Goal: Information Seeking & Learning: Learn about a topic

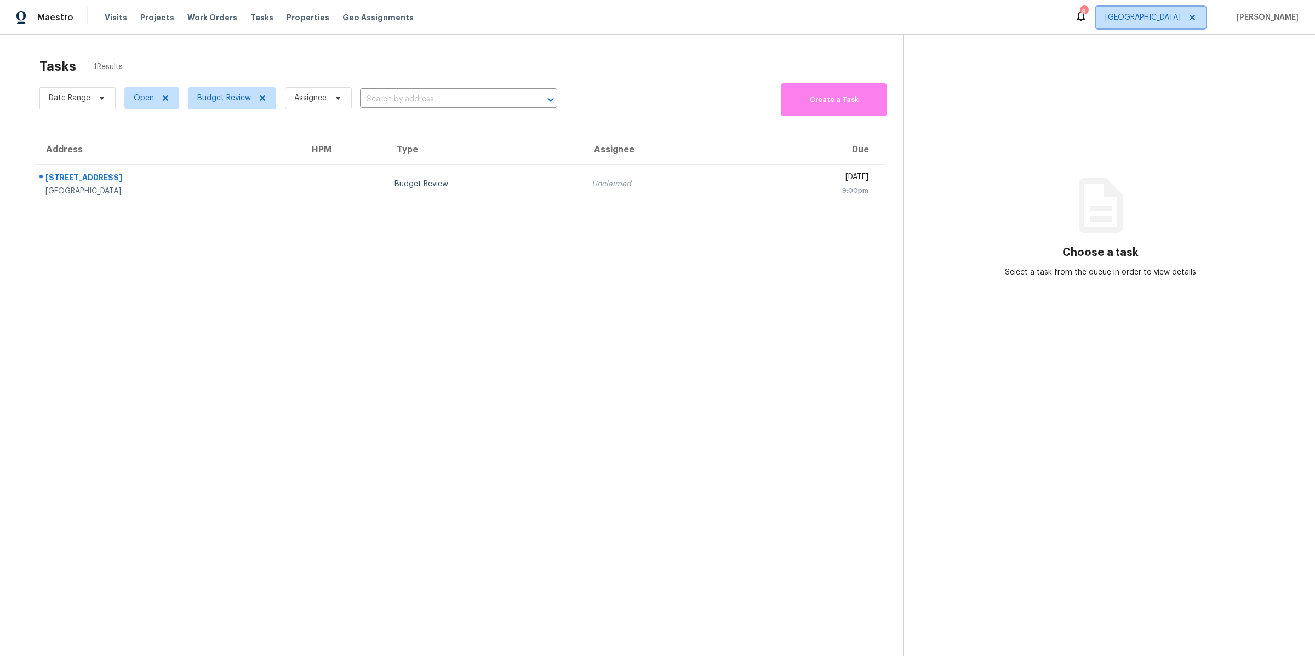
click at [1159, 15] on span "[GEOGRAPHIC_DATA]" at bounding box center [1143, 17] width 76 height 11
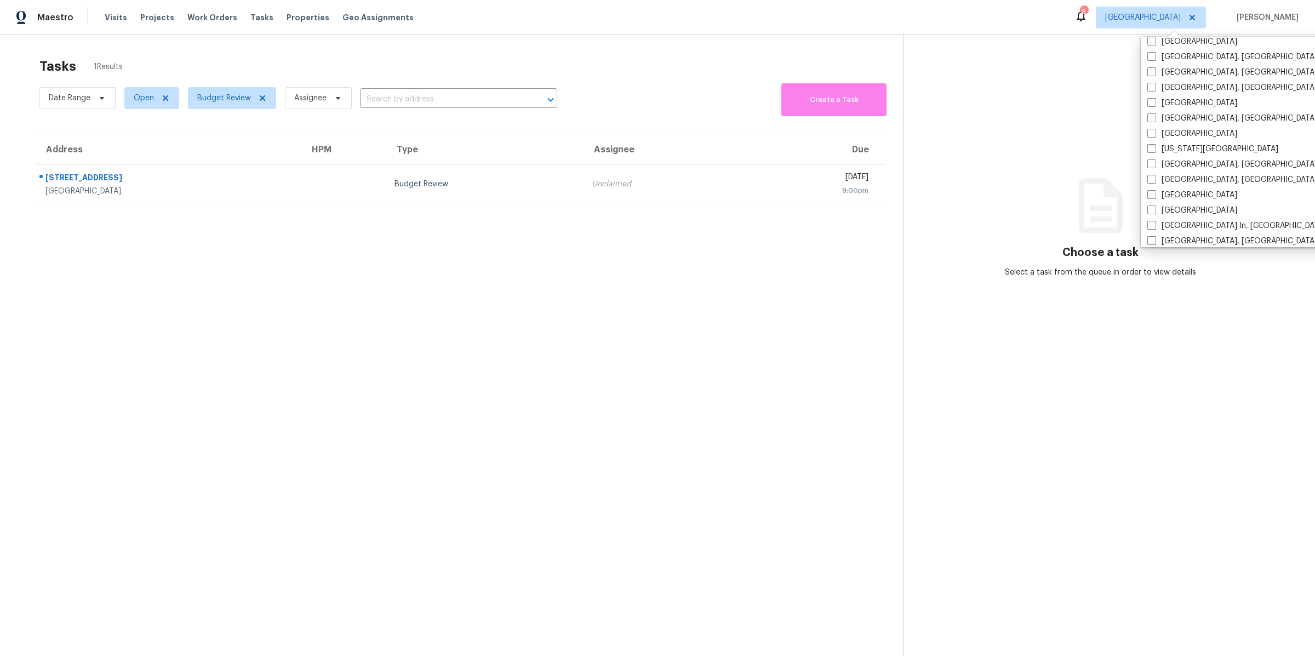
scroll to position [335, 0]
click at [1154, 201] on span at bounding box center [1151, 204] width 9 height 9
click at [1154, 201] on input "Los Angeles" at bounding box center [1150, 202] width 7 height 7
checkbox input "true"
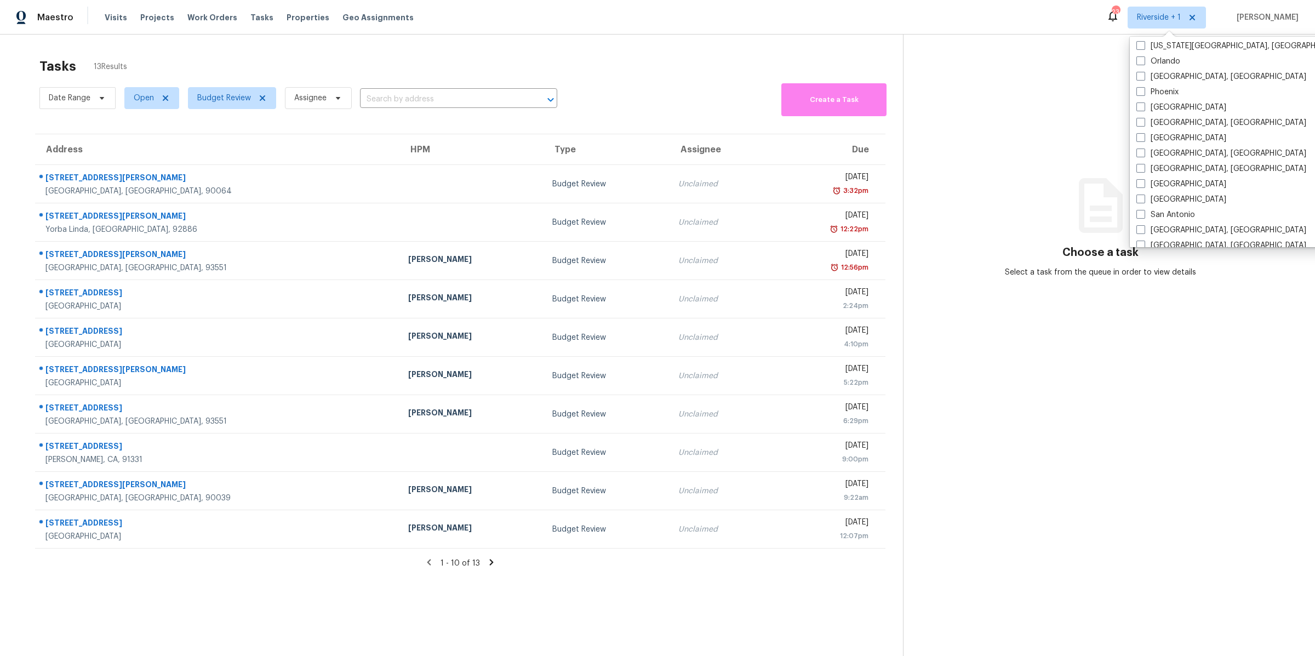
scroll to position [617, 0]
click at [1142, 225] on span at bounding box center [1140, 229] width 9 height 9
click at [1142, 225] on input "San Diego, CA" at bounding box center [1139, 227] width 7 height 7
checkbox input "true"
click at [291, 12] on span "Properties" at bounding box center [307, 17] width 43 height 11
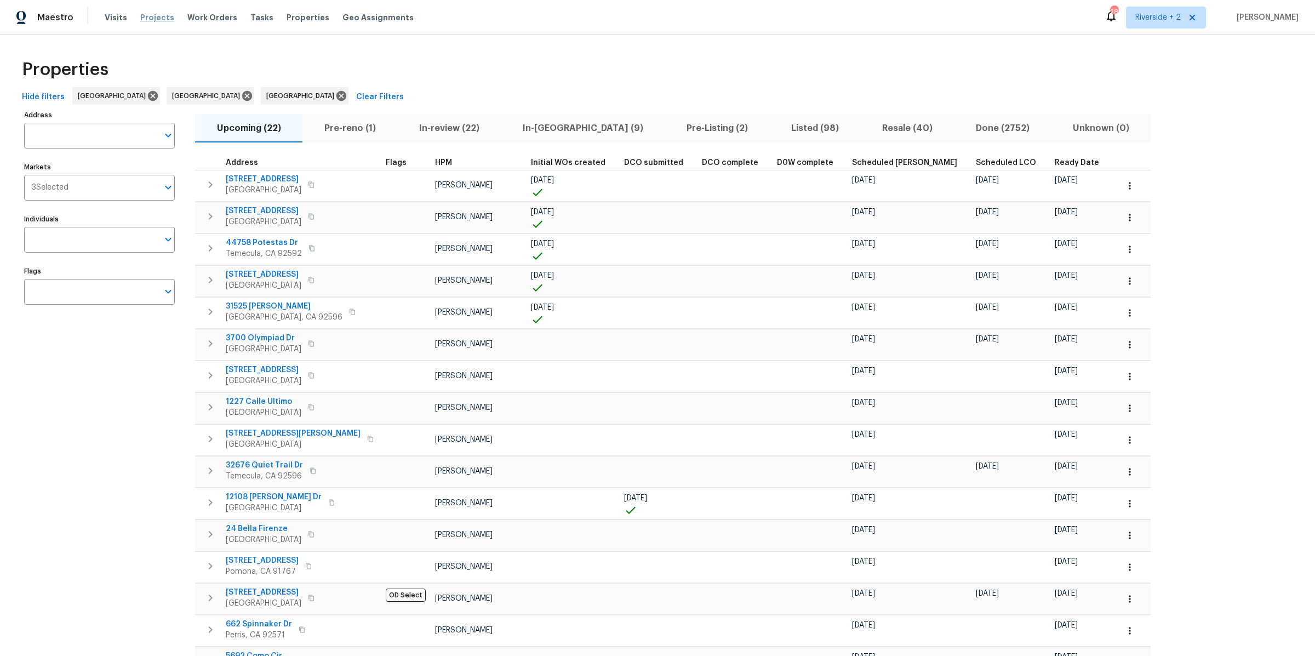
click at [154, 18] on span "Projects" at bounding box center [157, 17] width 34 height 11
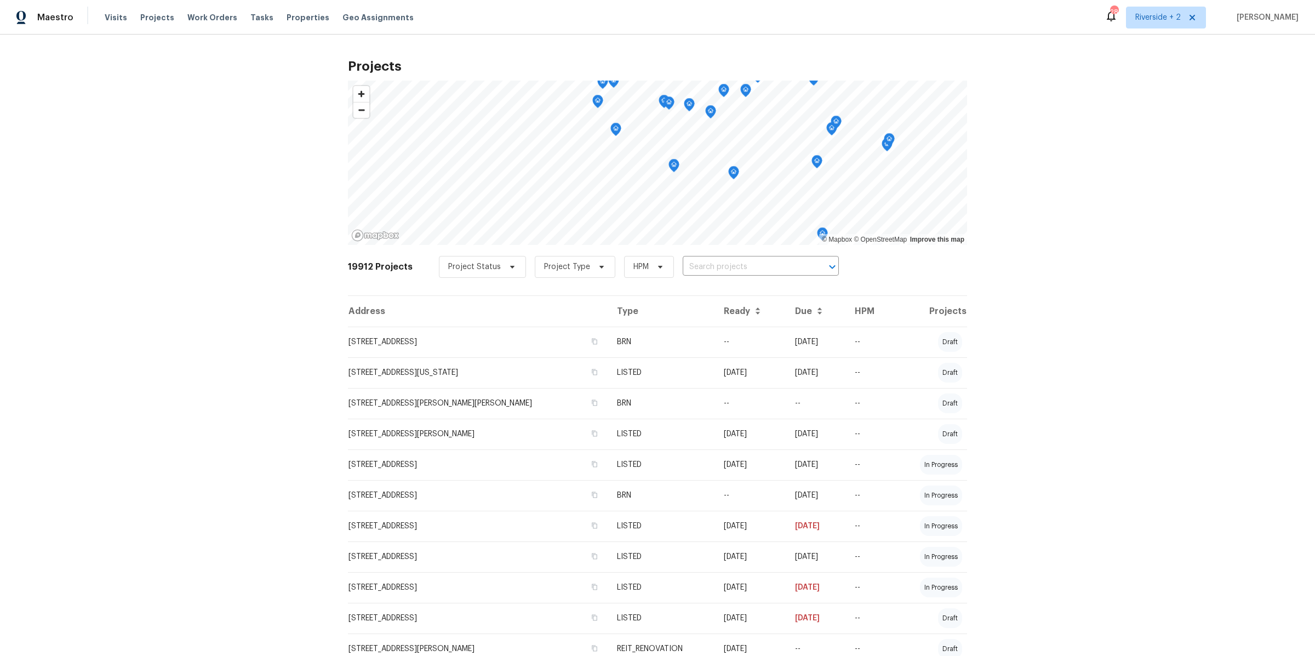
click at [746, 271] on input "text" at bounding box center [744, 267] width 125 height 17
type input "2256"
click at [744, 318] on li "2256 W 28th St, Los Angeles, CA 90018" at bounding box center [750, 309] width 158 height 18
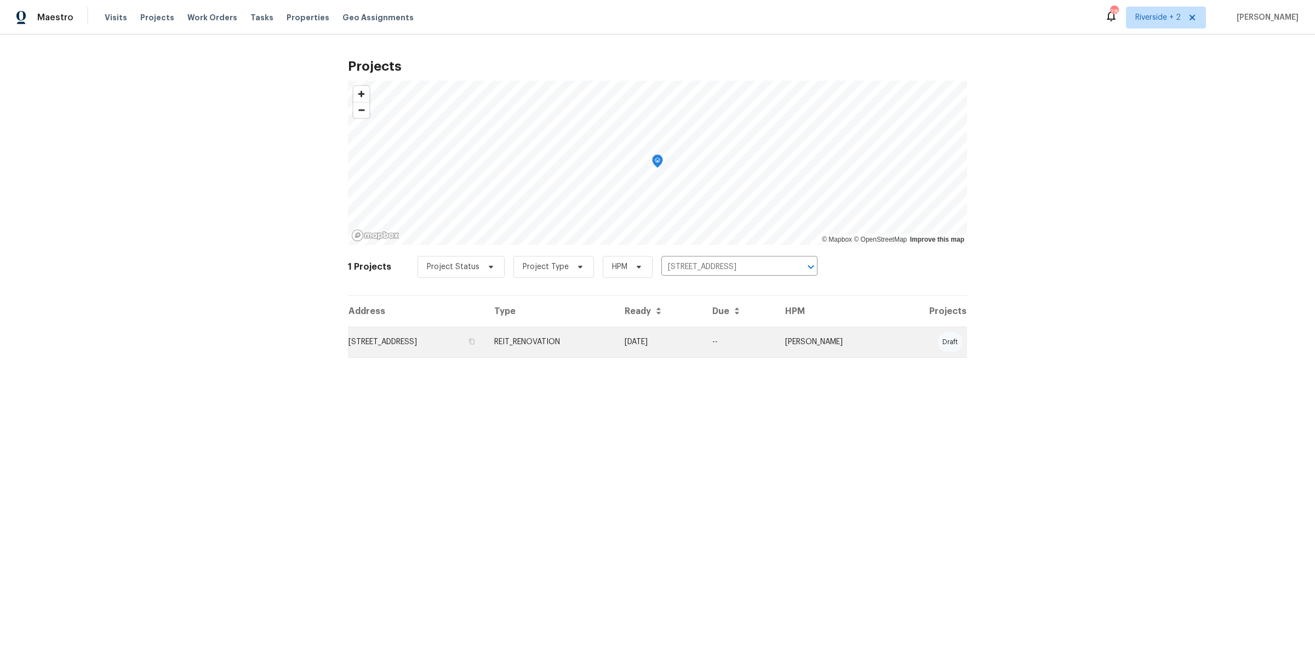
click at [744, 351] on td "--" at bounding box center [739, 341] width 73 height 31
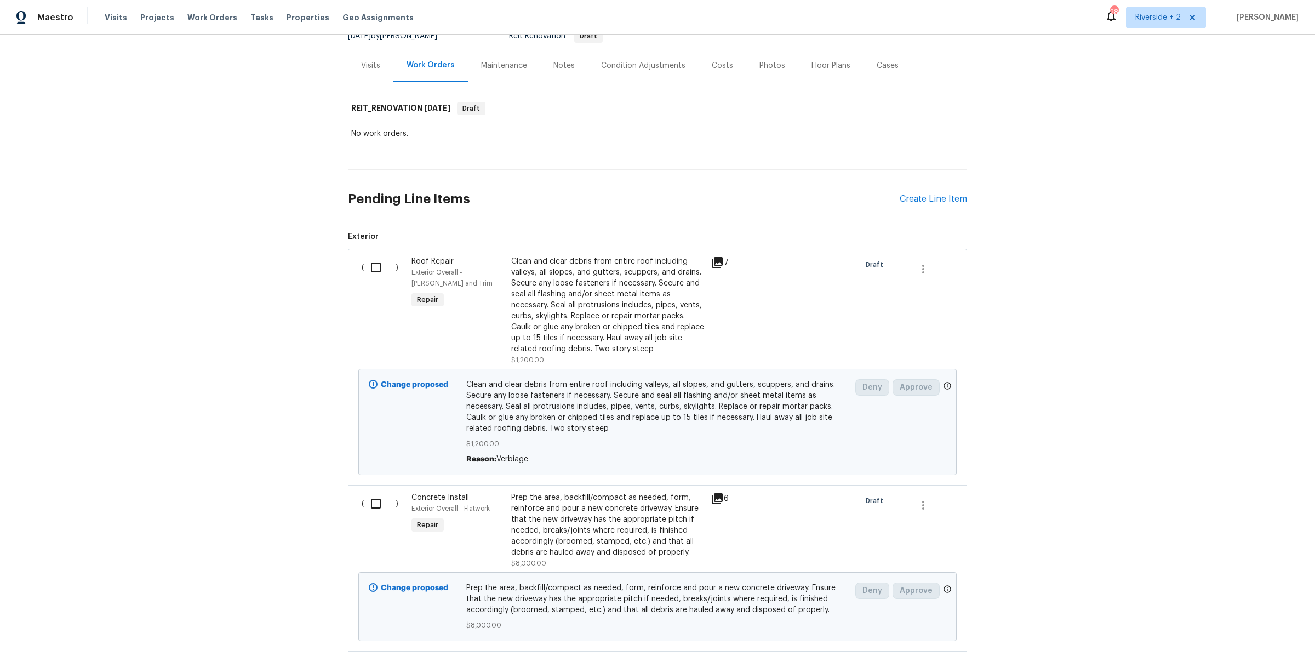
scroll to position [118, 0]
click at [635, 338] on div "Clean and clear debris from entire roof including valleys, all slopes, and gutt…" at bounding box center [607, 304] width 193 height 99
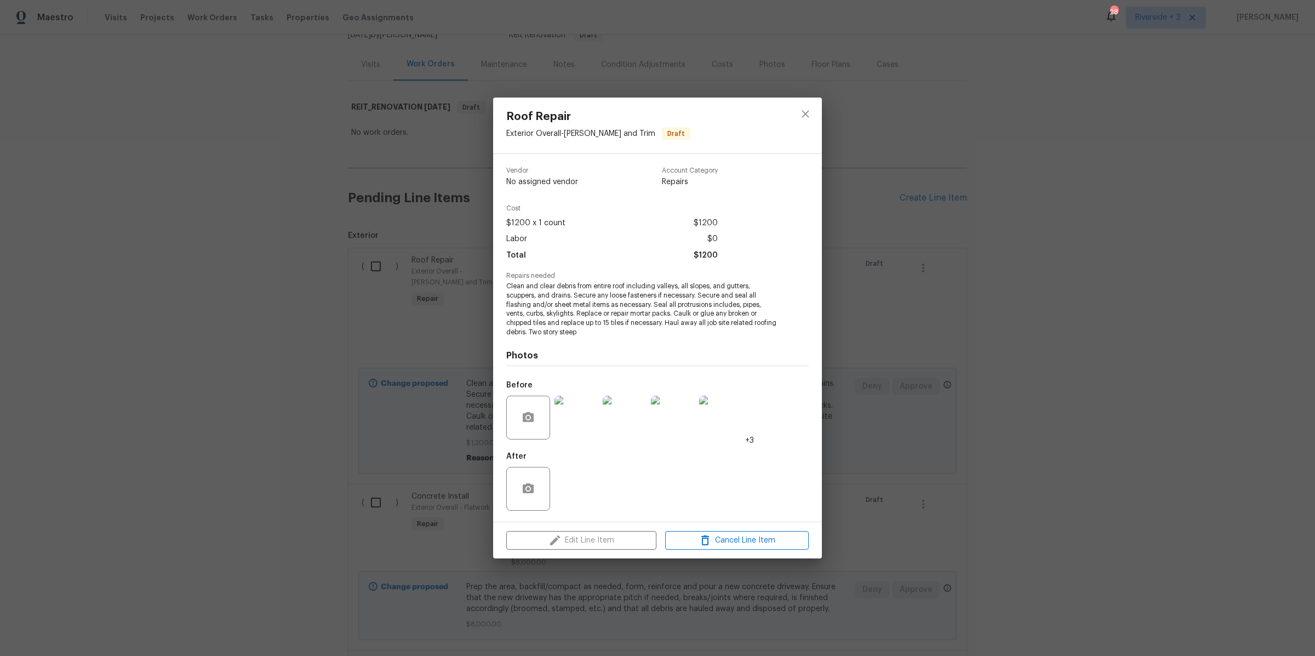
click at [588, 418] on img at bounding box center [576, 417] width 44 height 44
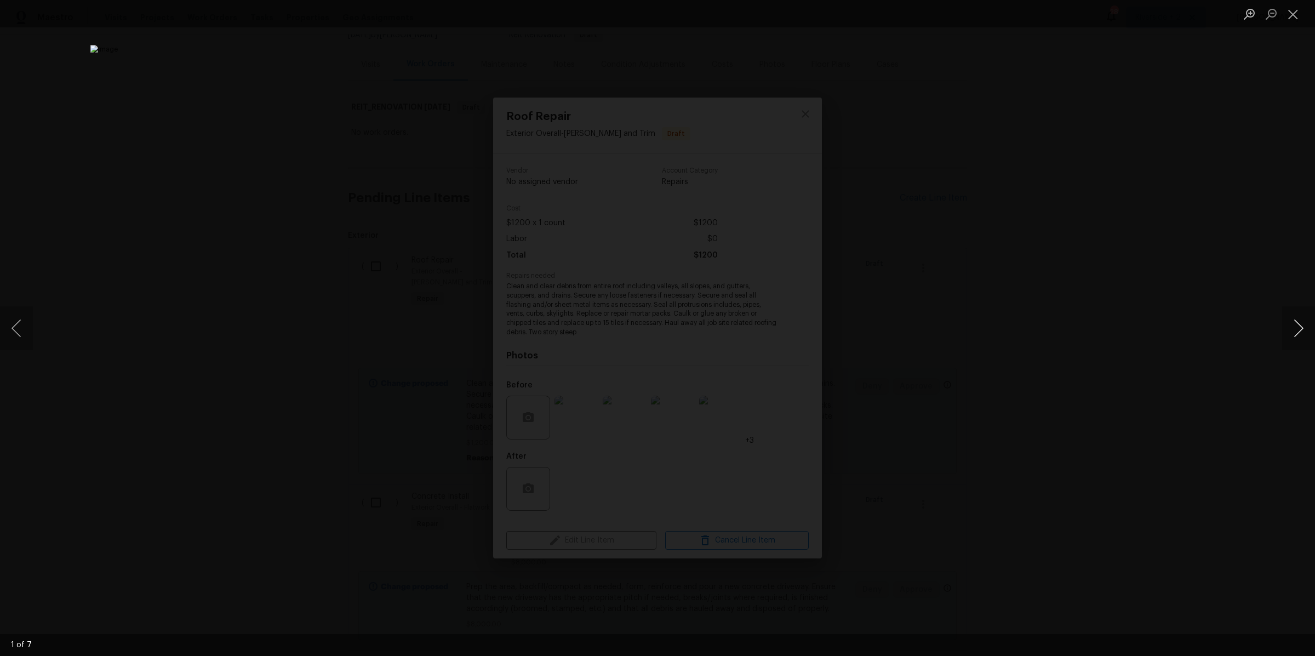
click at [1298, 330] on button "Next image" at bounding box center [1298, 328] width 33 height 44
click at [1296, 332] on button "Next image" at bounding box center [1298, 328] width 33 height 44
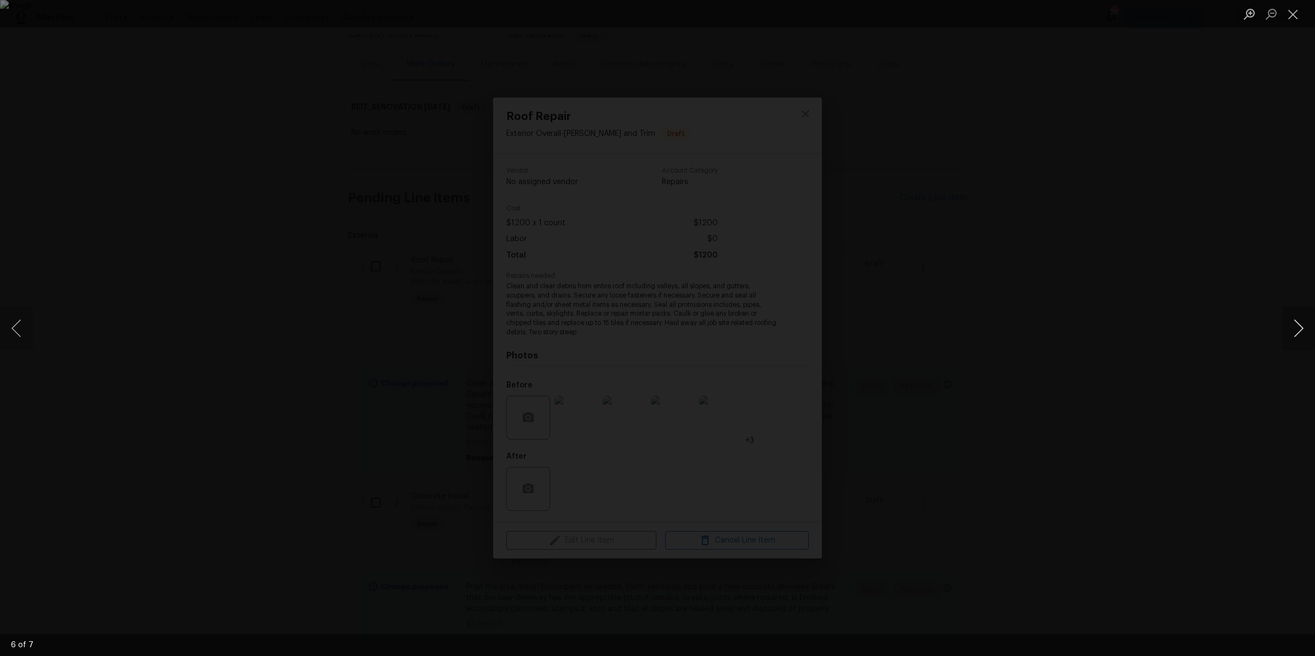
click at [1296, 332] on button "Next image" at bounding box center [1298, 328] width 33 height 44
click at [1293, 13] on button "Close lightbox" at bounding box center [1293, 13] width 22 height 19
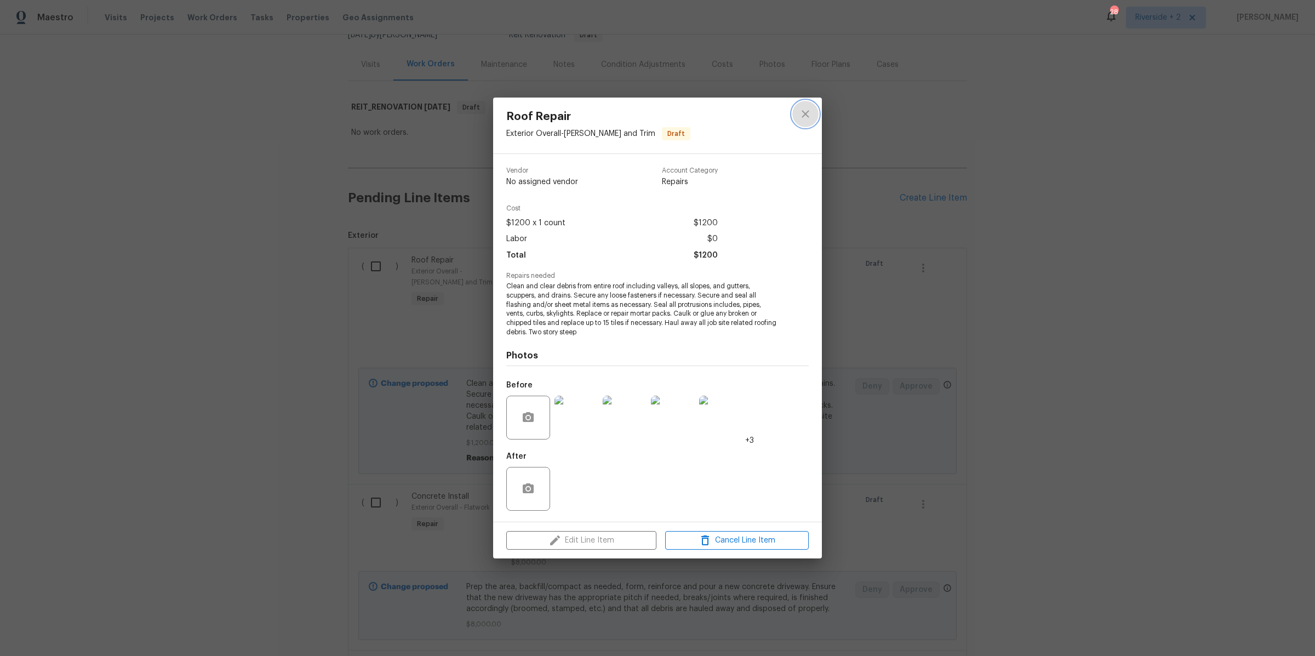
click at [805, 112] on icon "close" at bounding box center [804, 113] width 7 height 7
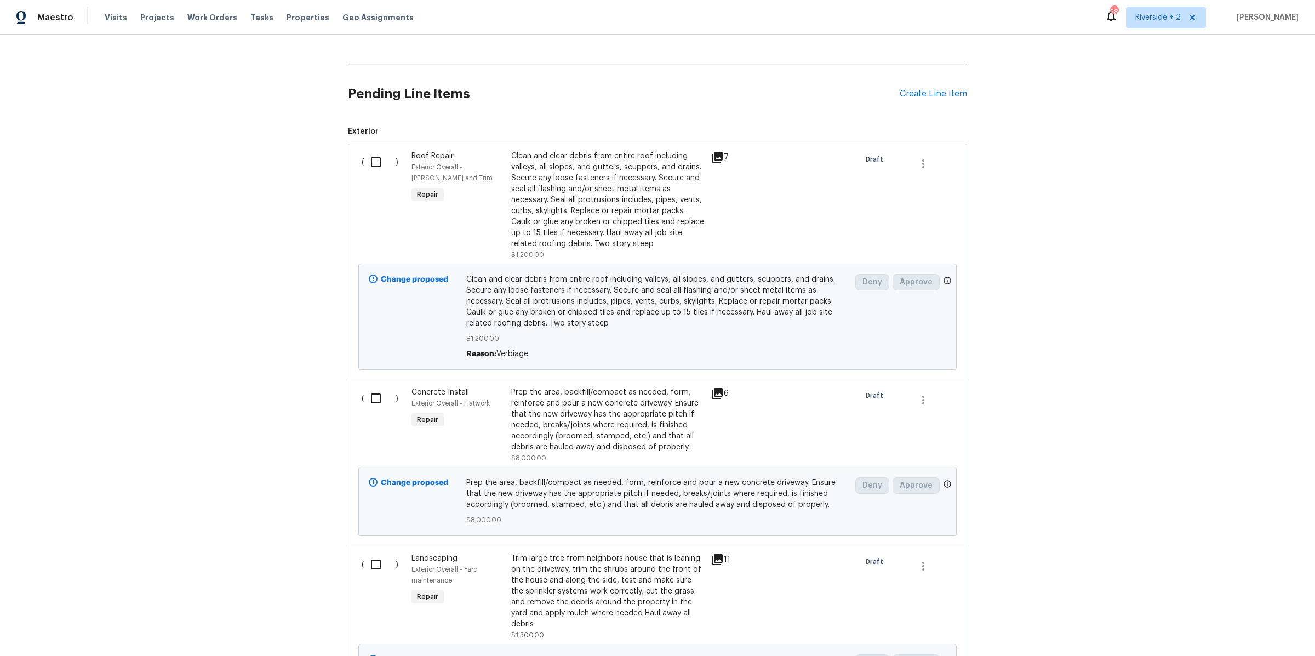
scroll to position [312, 0]
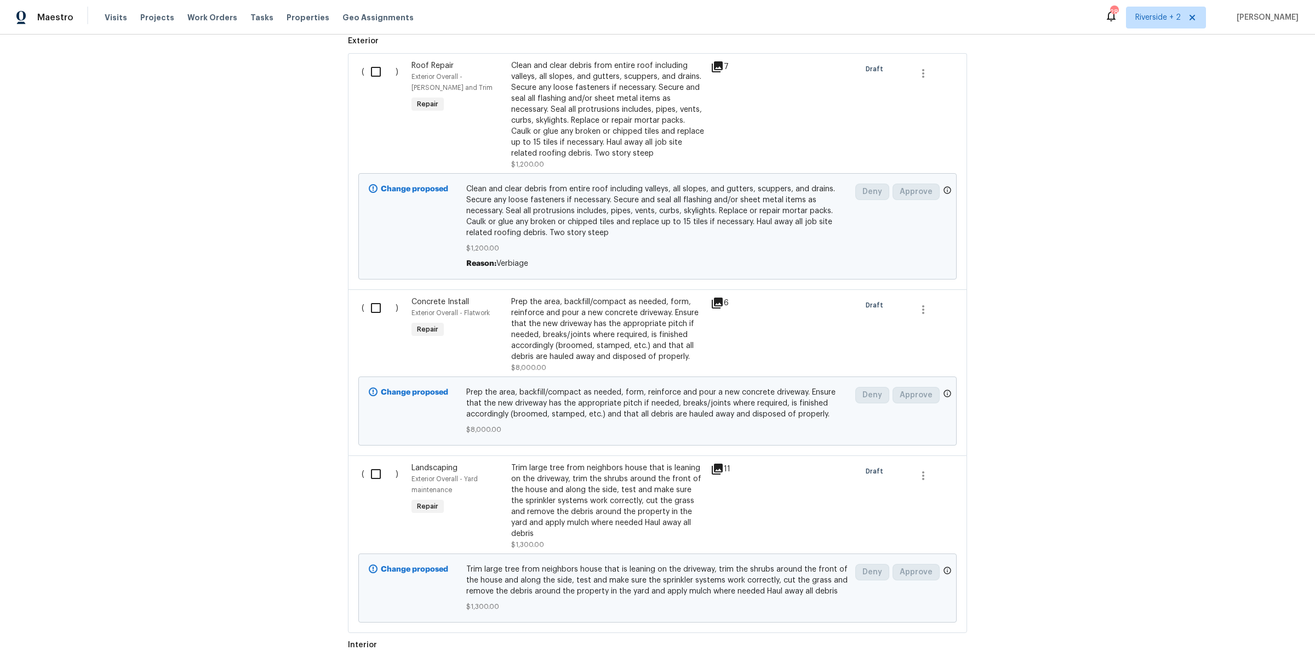
click at [622, 341] on div "Prep the area, backfill/compact as needed, form, reinforce and pour a new concr…" at bounding box center [607, 329] width 193 height 66
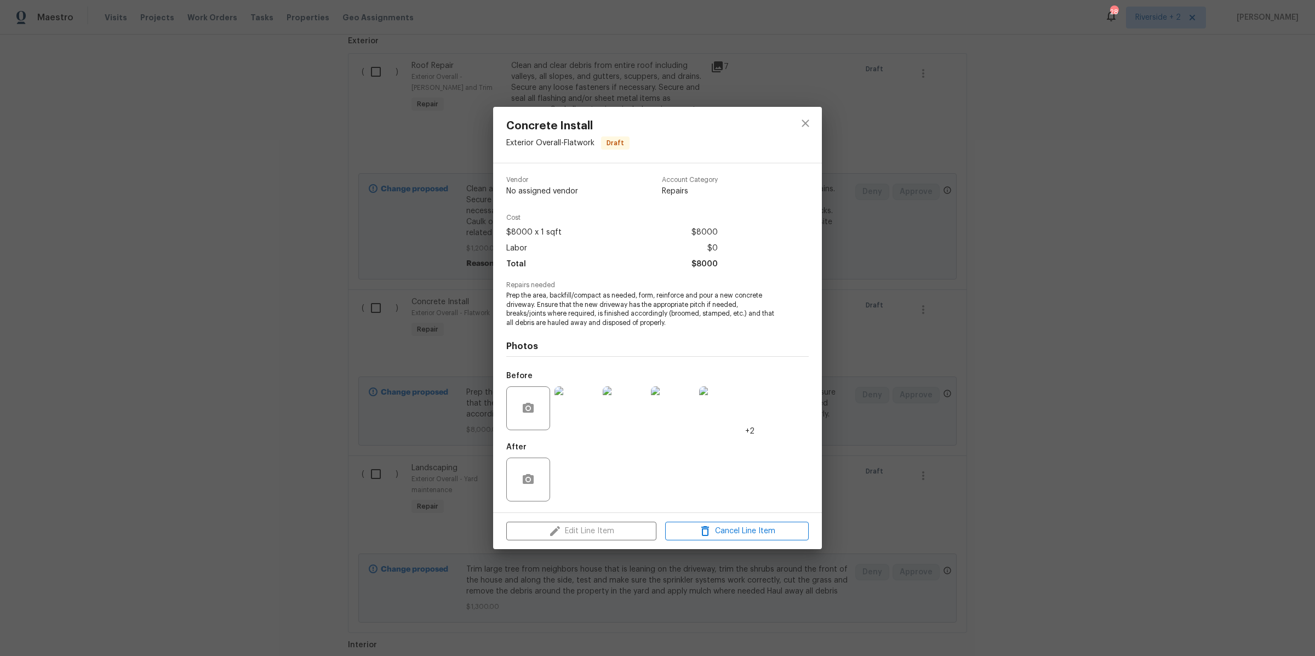
click at [578, 409] on img at bounding box center [576, 408] width 44 height 44
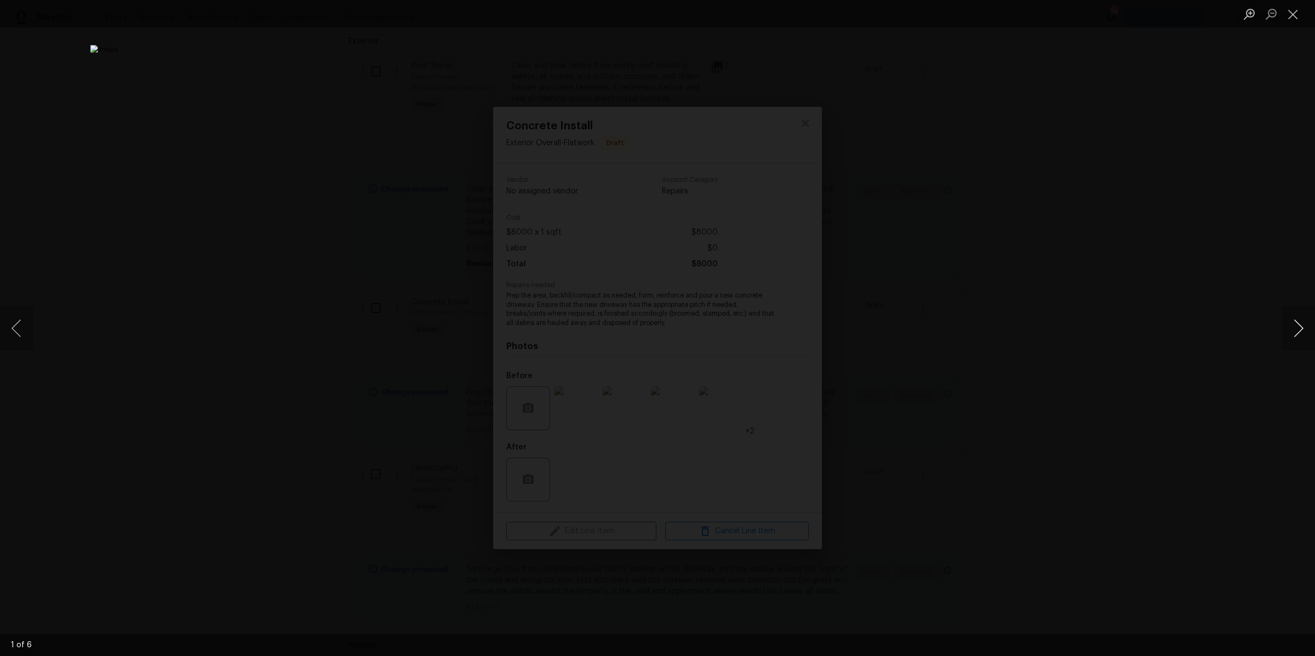
click at [1301, 324] on button "Next image" at bounding box center [1298, 328] width 33 height 44
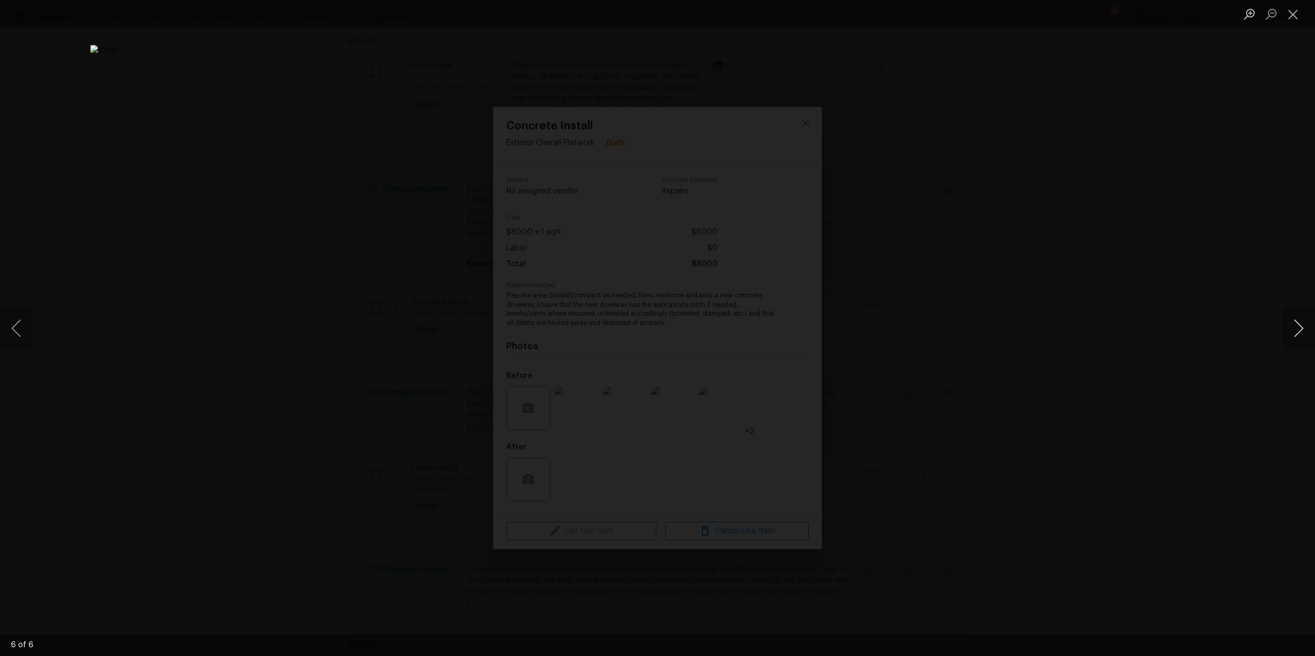
click at [1301, 324] on button "Next image" at bounding box center [1298, 328] width 33 height 44
click at [1299, 17] on button "Close lightbox" at bounding box center [1293, 13] width 22 height 19
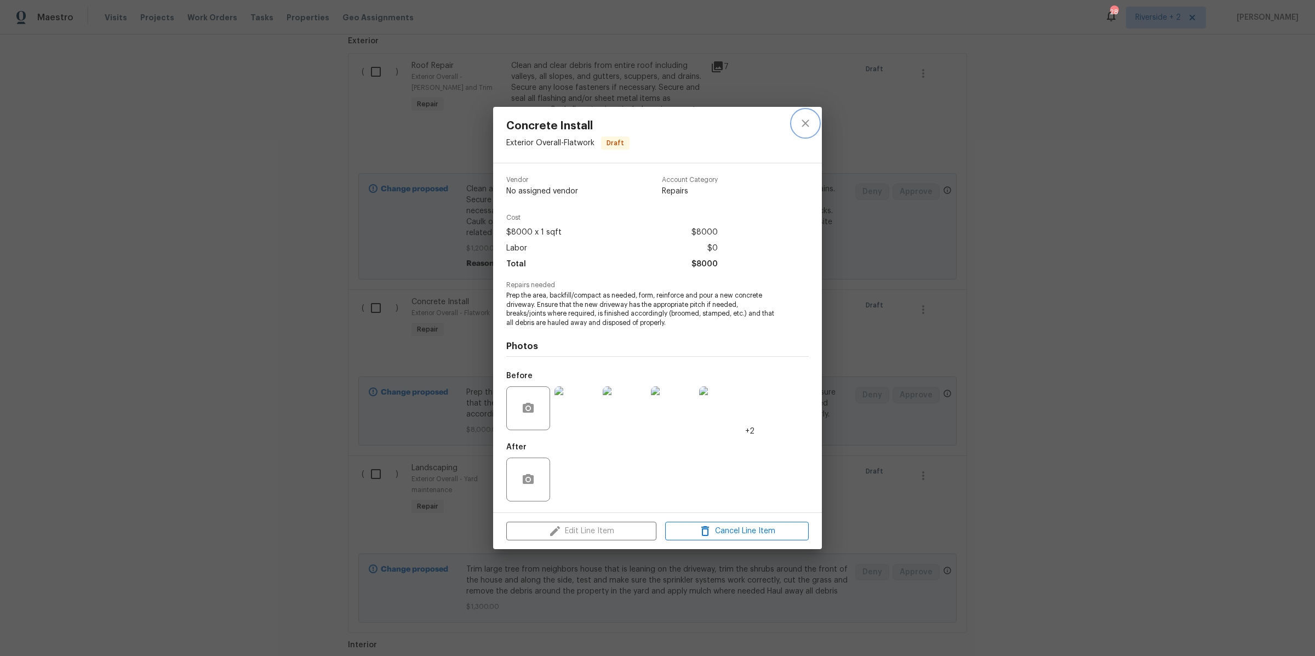
click at [802, 125] on icon "close" at bounding box center [805, 123] width 13 height 13
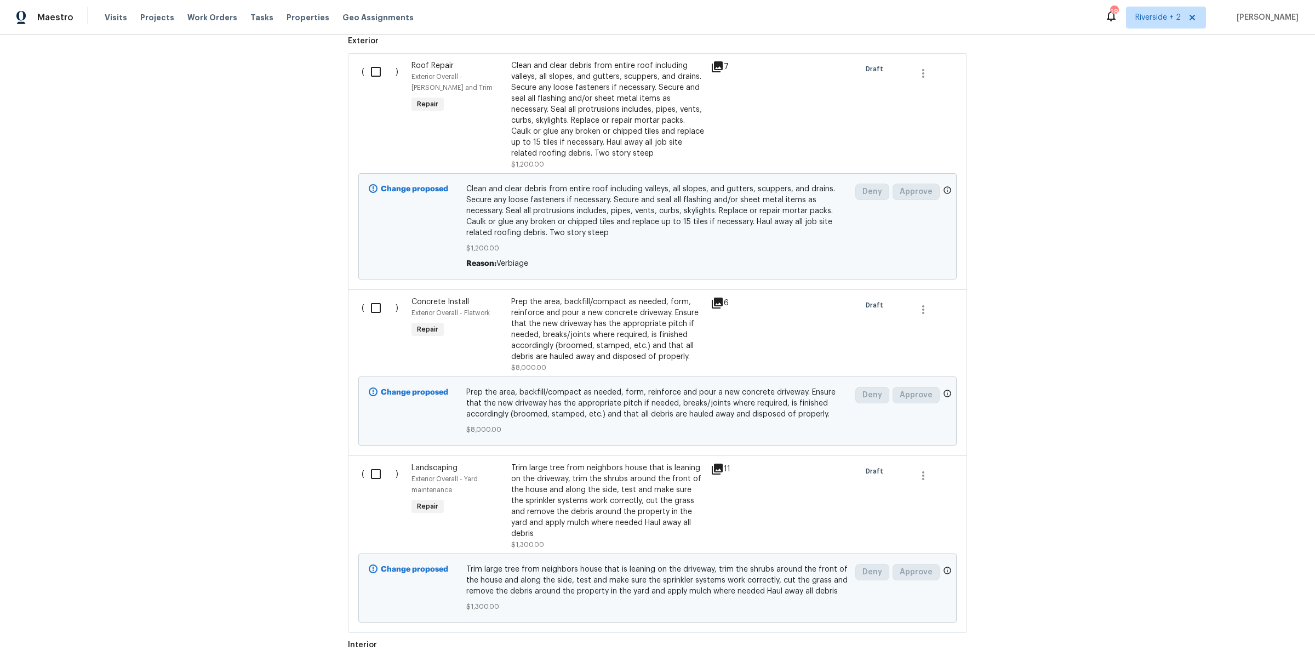
click at [587, 496] on div "Trim large tree from neighbors house that is leaning on the driveway, trim the …" at bounding box center [607, 500] width 193 height 77
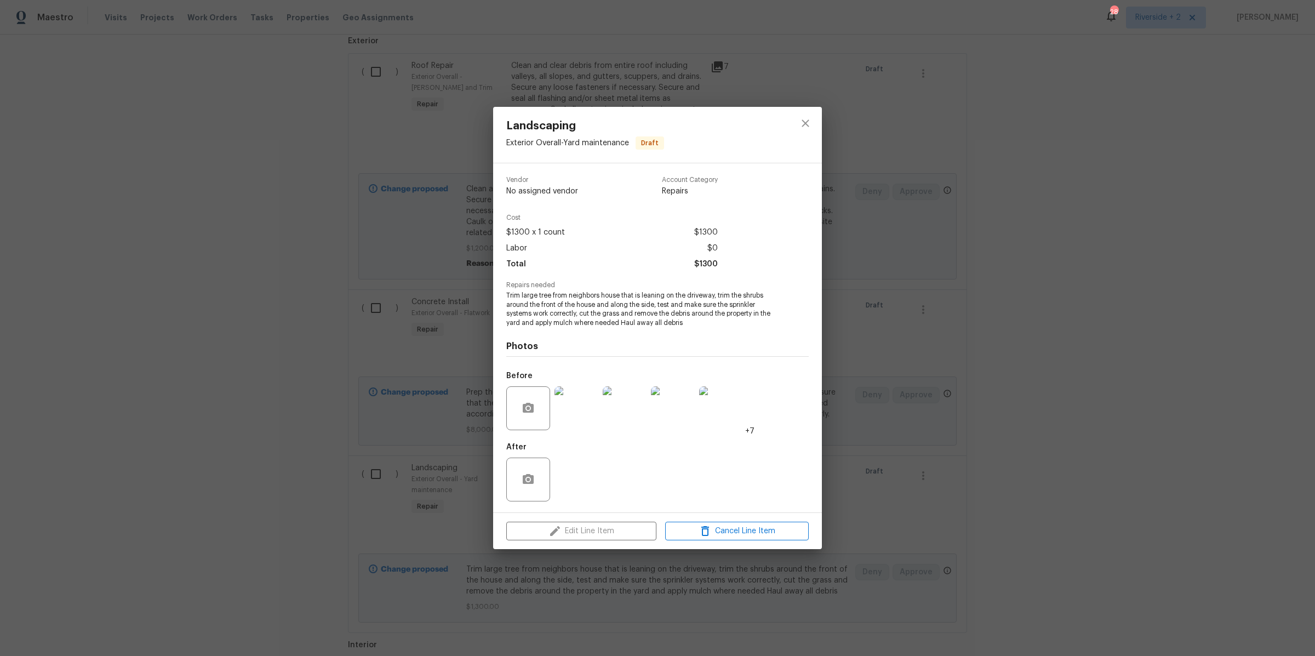
click at [575, 412] on img at bounding box center [576, 408] width 44 height 44
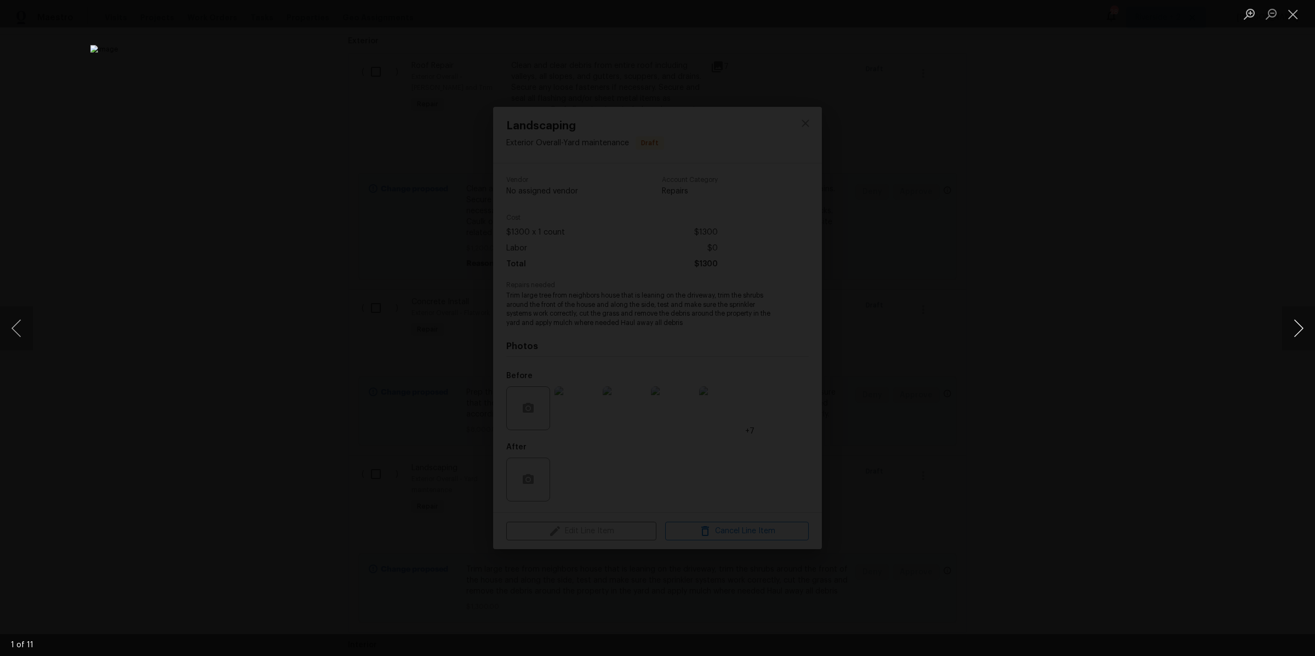
click at [1298, 328] on button "Next image" at bounding box center [1298, 328] width 33 height 44
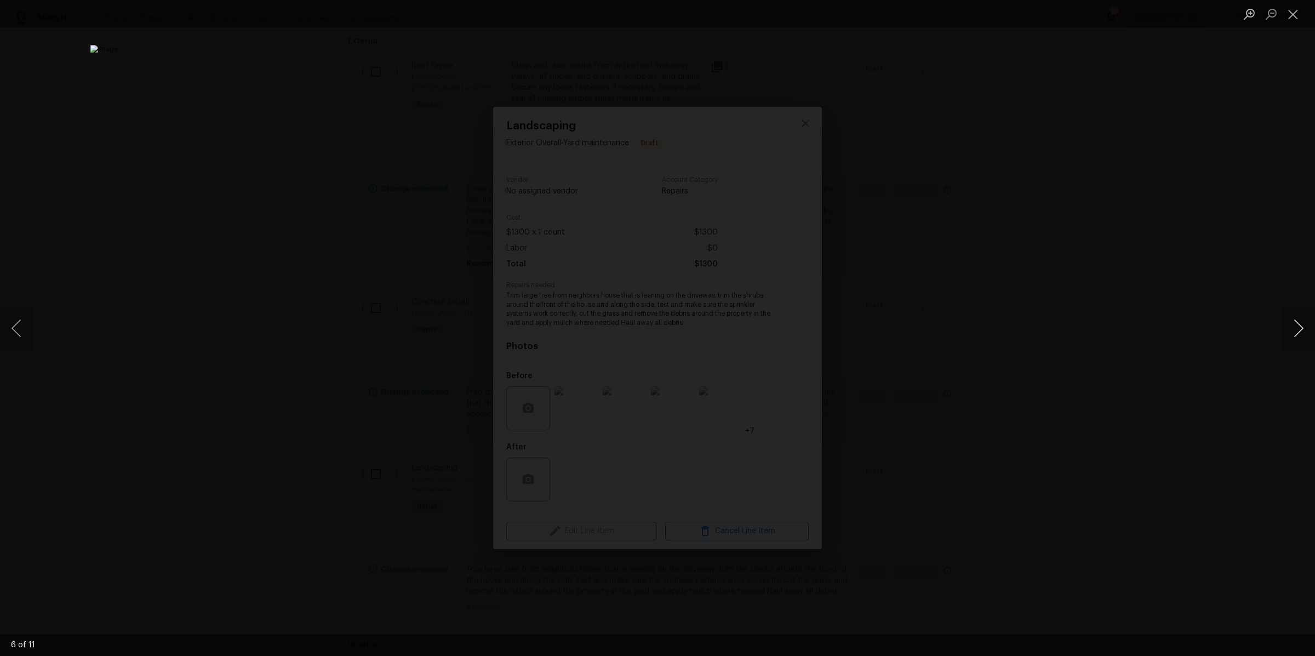
click at [1298, 328] on button "Next image" at bounding box center [1298, 328] width 33 height 44
click at [1290, 15] on button "Close lightbox" at bounding box center [1293, 13] width 22 height 19
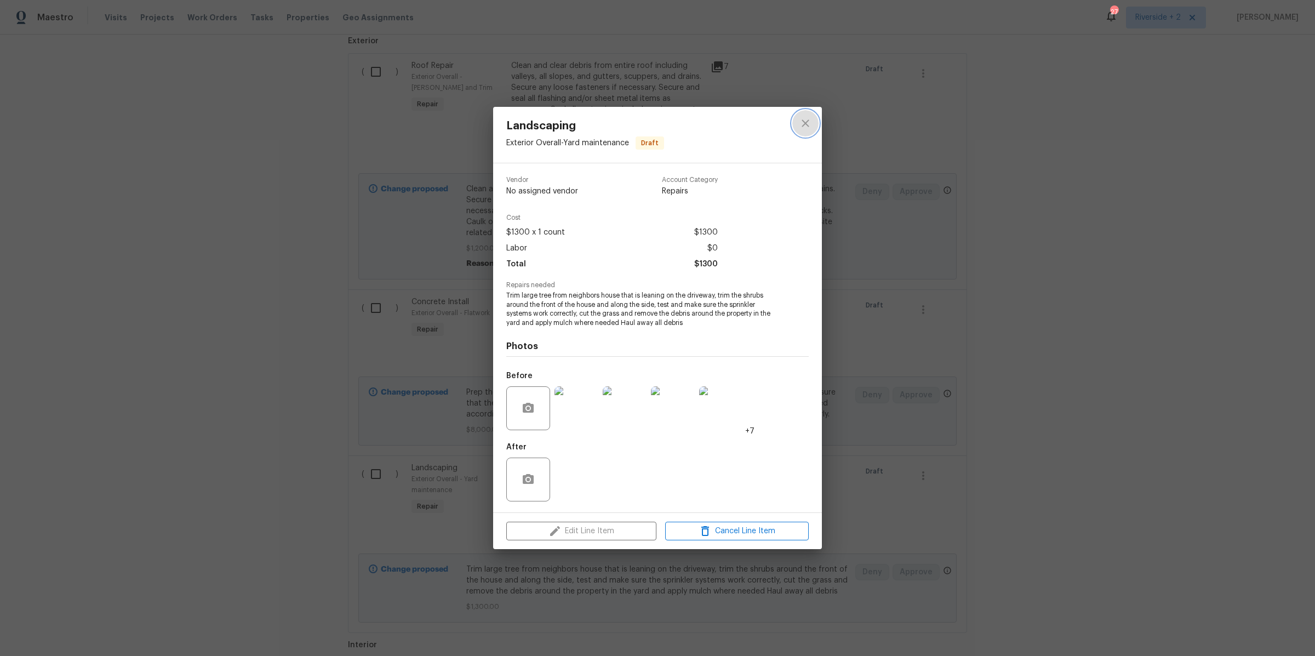
click at [804, 123] on icon "close" at bounding box center [804, 122] width 7 height 7
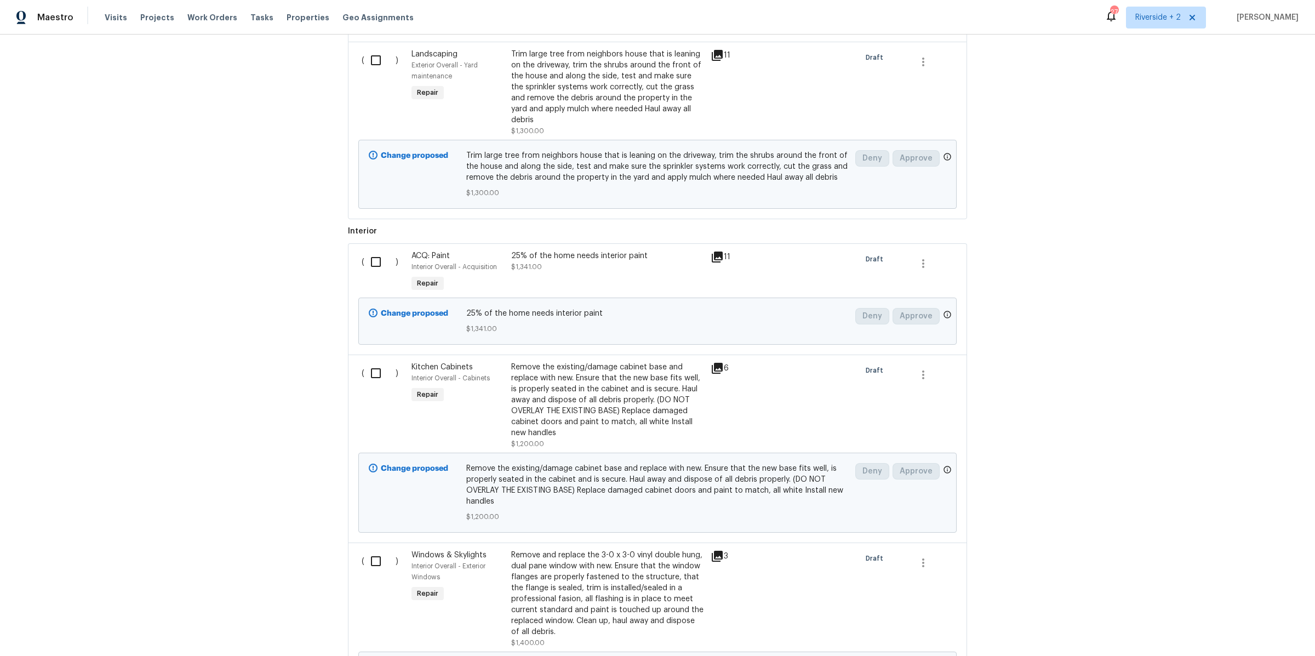
scroll to position [732, 0]
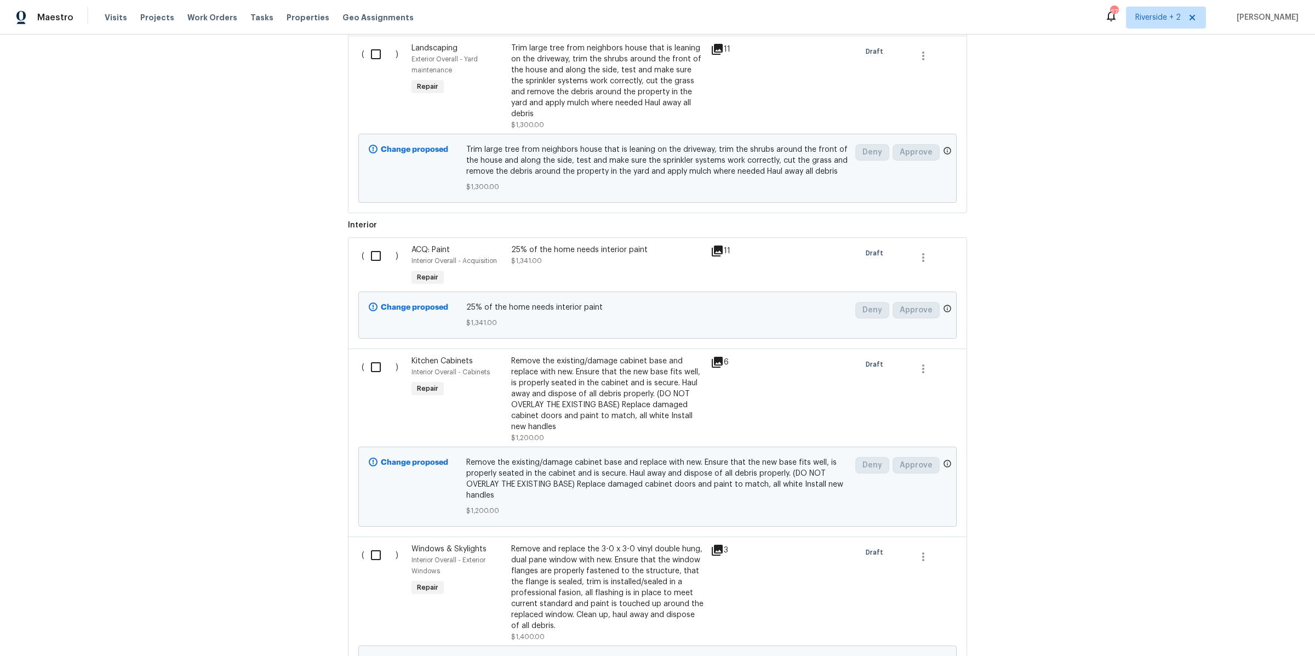
click at [635, 385] on div "Remove the existing/damage cabinet base and replace with new. Ensure that the n…" at bounding box center [607, 393] width 193 height 77
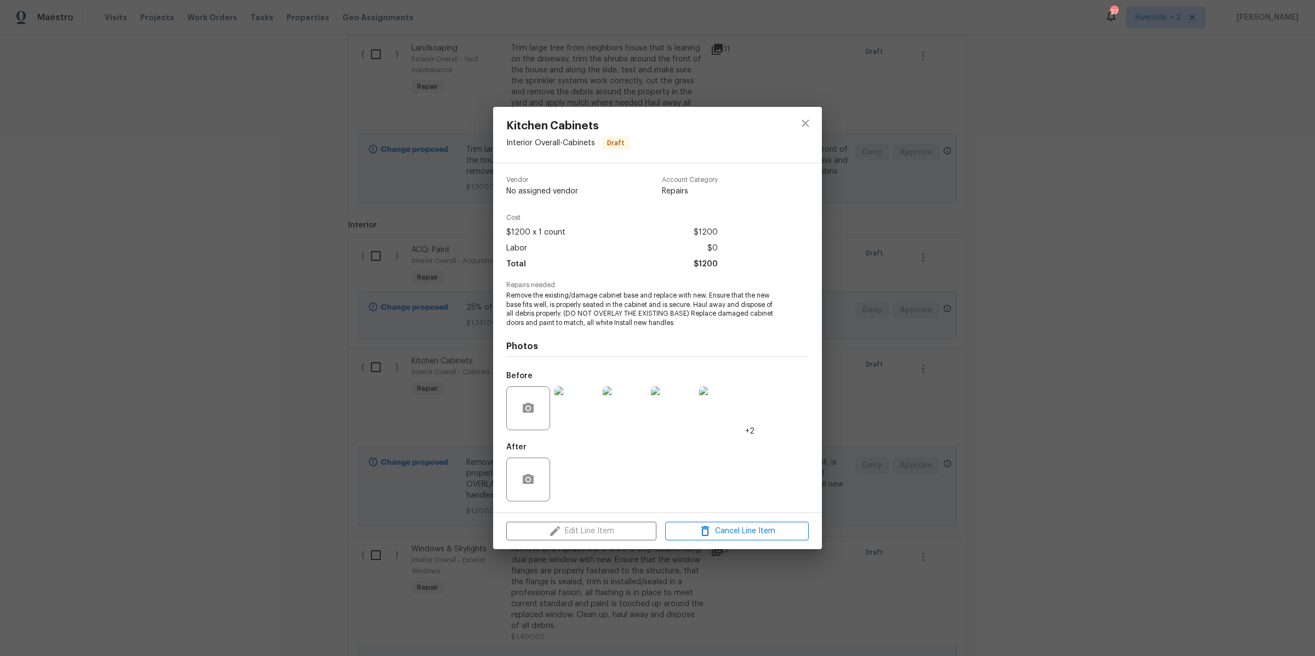
click at [577, 416] on img at bounding box center [576, 408] width 44 height 44
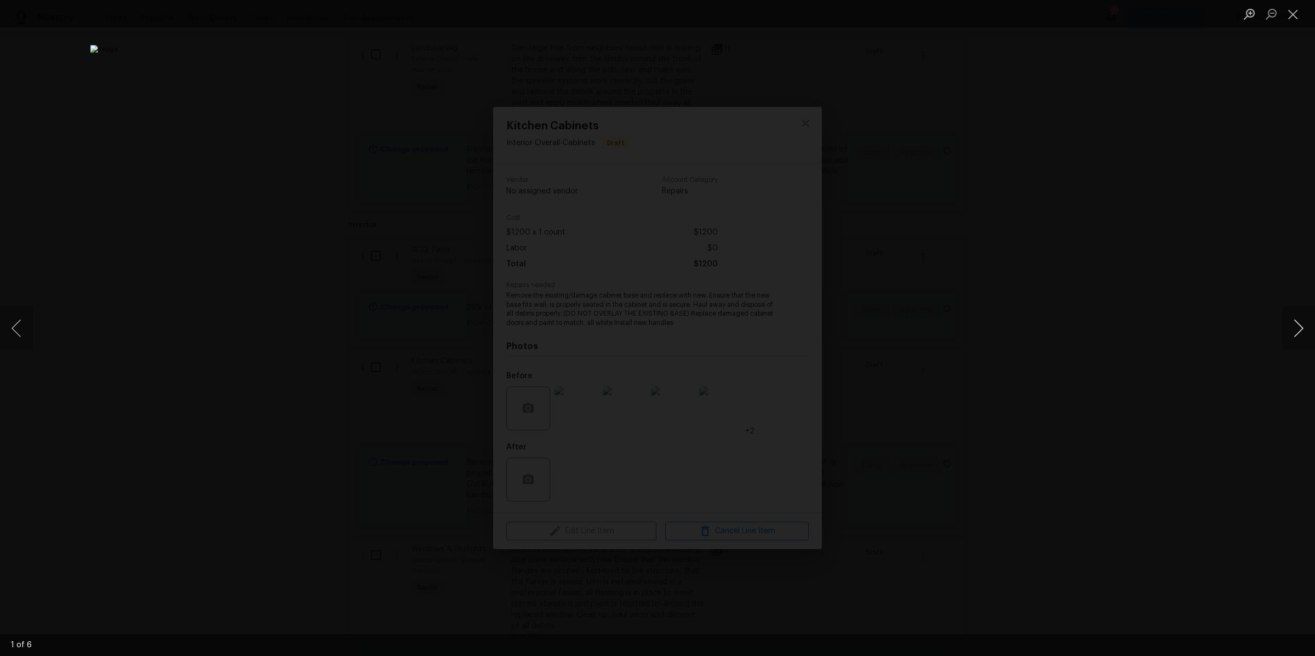
click at [1292, 325] on button "Next image" at bounding box center [1298, 328] width 33 height 44
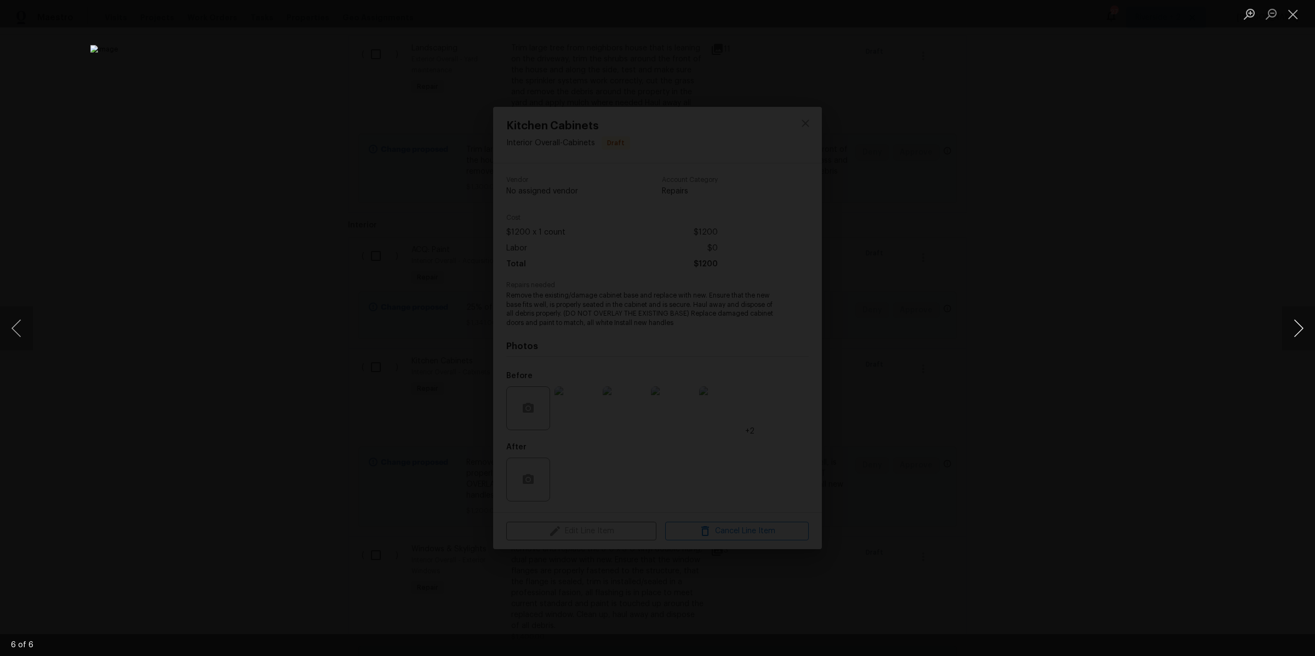
click at [1292, 325] on button "Next image" at bounding box center [1298, 328] width 33 height 44
click at [1290, 14] on button "Close lightbox" at bounding box center [1293, 13] width 22 height 19
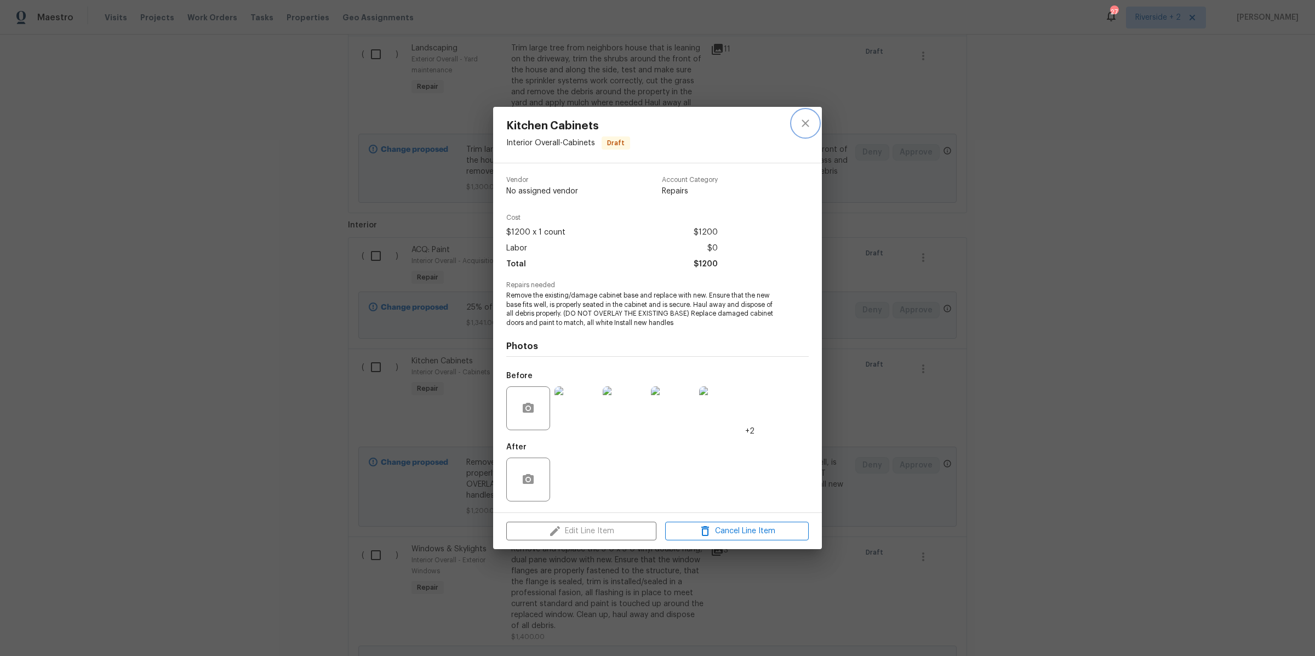
click at [808, 124] on icon "close" at bounding box center [805, 123] width 13 height 13
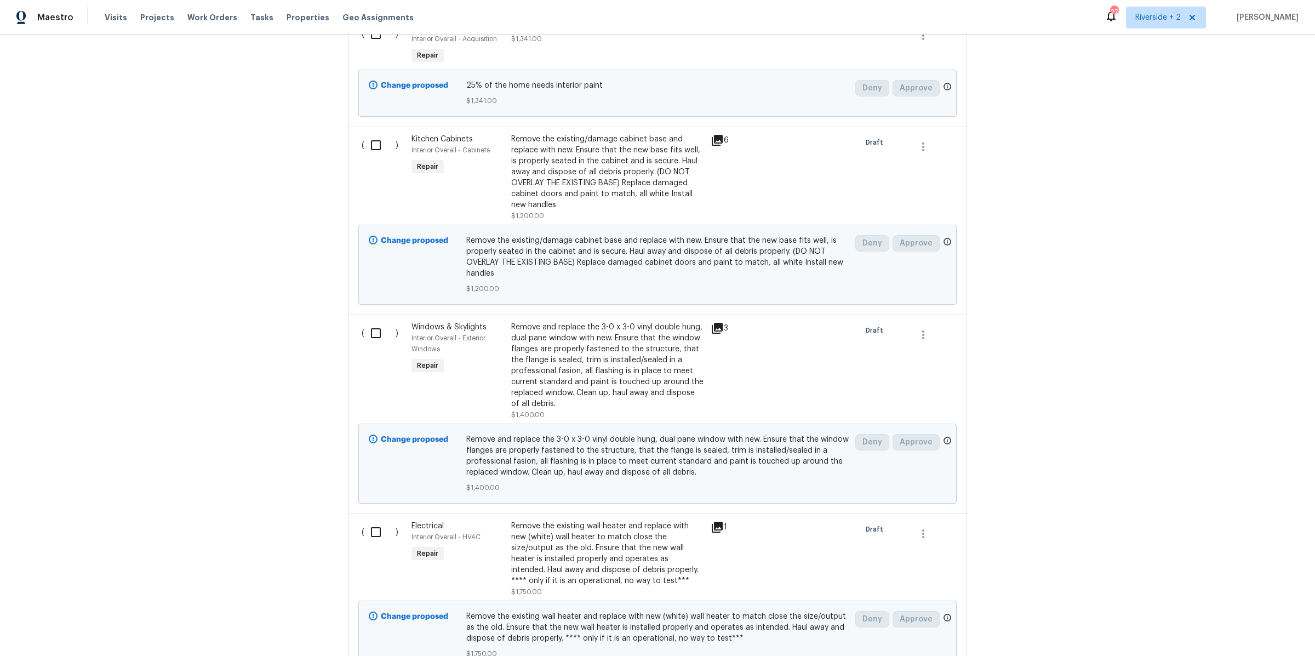
scroll to position [960, 0]
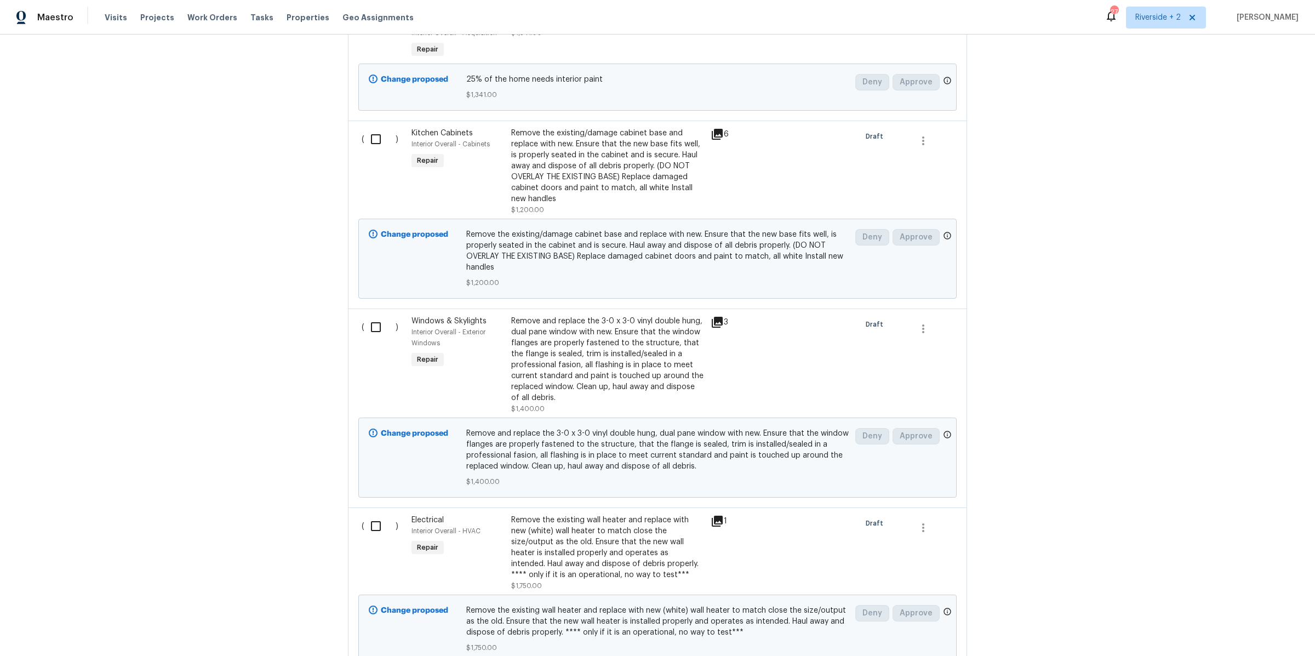
click at [623, 351] on div "Remove and replace the 3-0 x 3-0 vinyl double hung, dual pane window with new. …" at bounding box center [607, 360] width 193 height 88
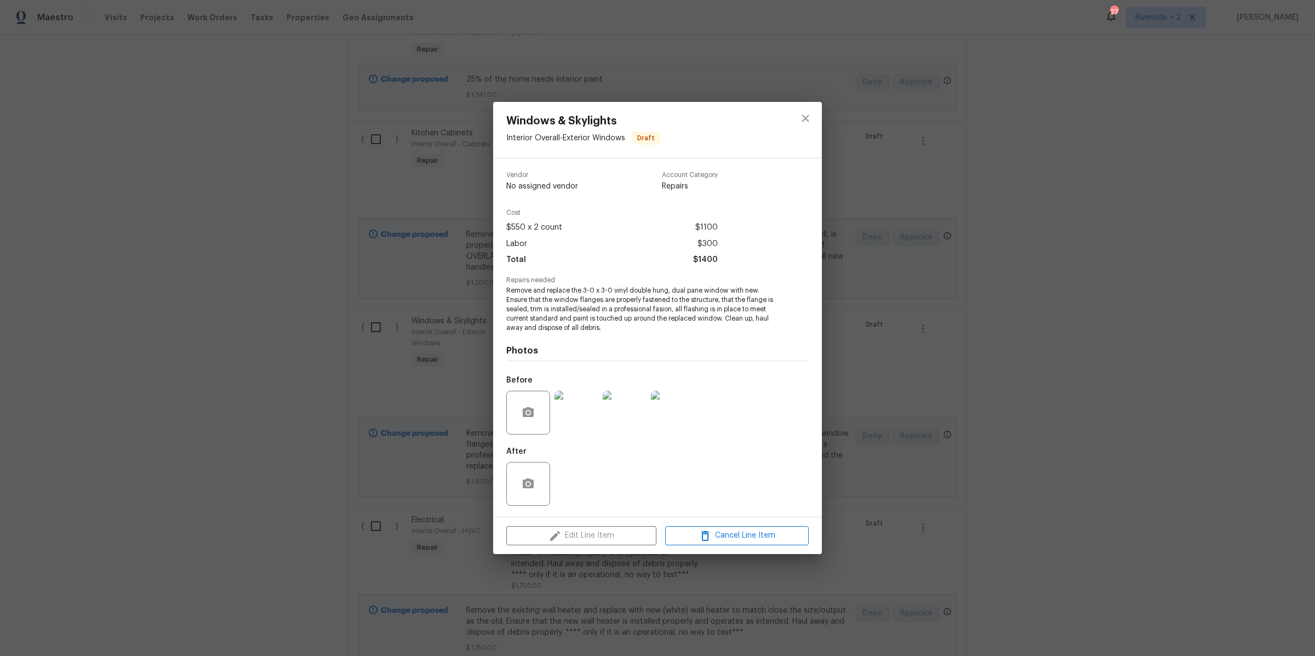
click at [579, 410] on img at bounding box center [576, 413] width 44 height 44
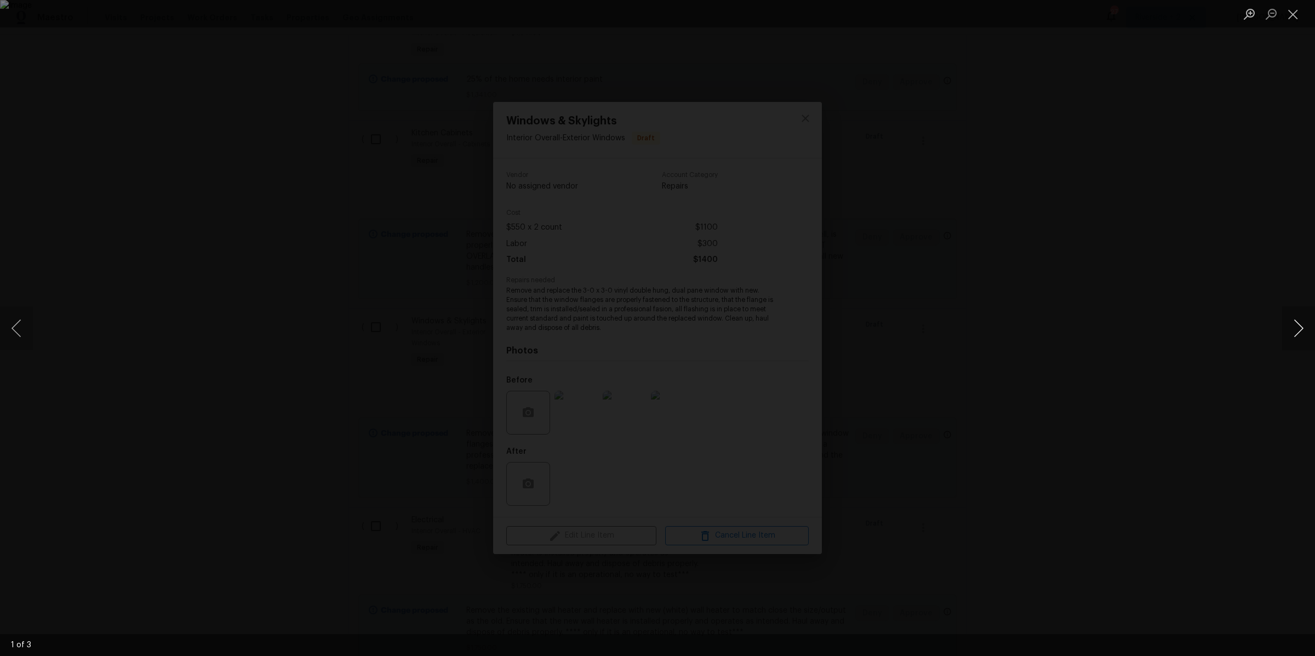
click at [1301, 325] on button "Next image" at bounding box center [1298, 328] width 33 height 44
click at [1295, 15] on button "Close lightbox" at bounding box center [1293, 13] width 22 height 19
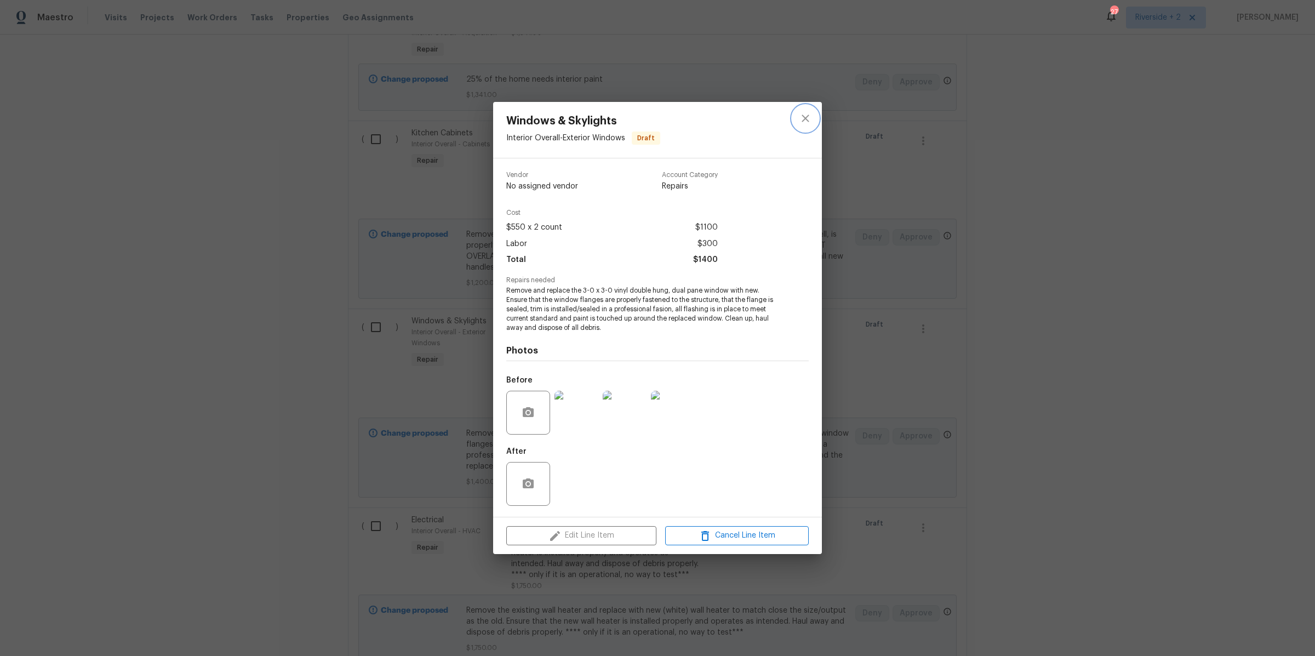
click at [804, 124] on icon "close" at bounding box center [805, 118] width 13 height 13
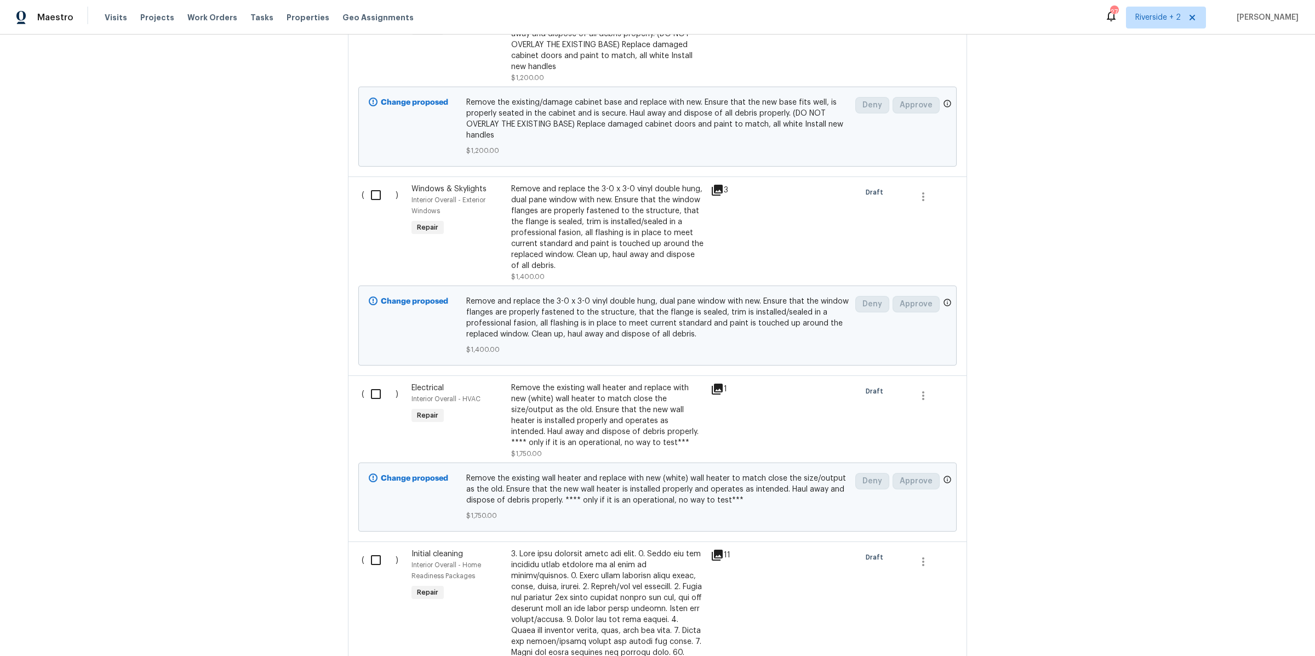
scroll to position [1132, 0]
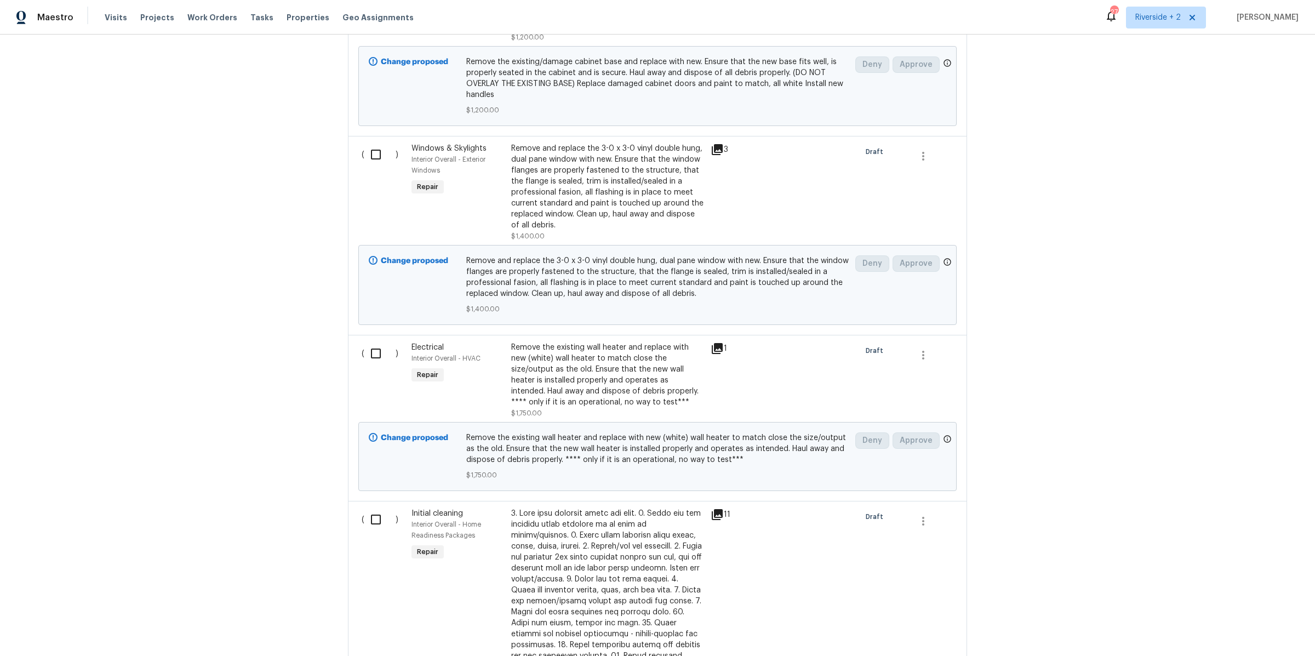
click at [641, 372] on div "Remove the existing wall heater and replace with new (white) wall heater to mat…" at bounding box center [607, 375] width 193 height 66
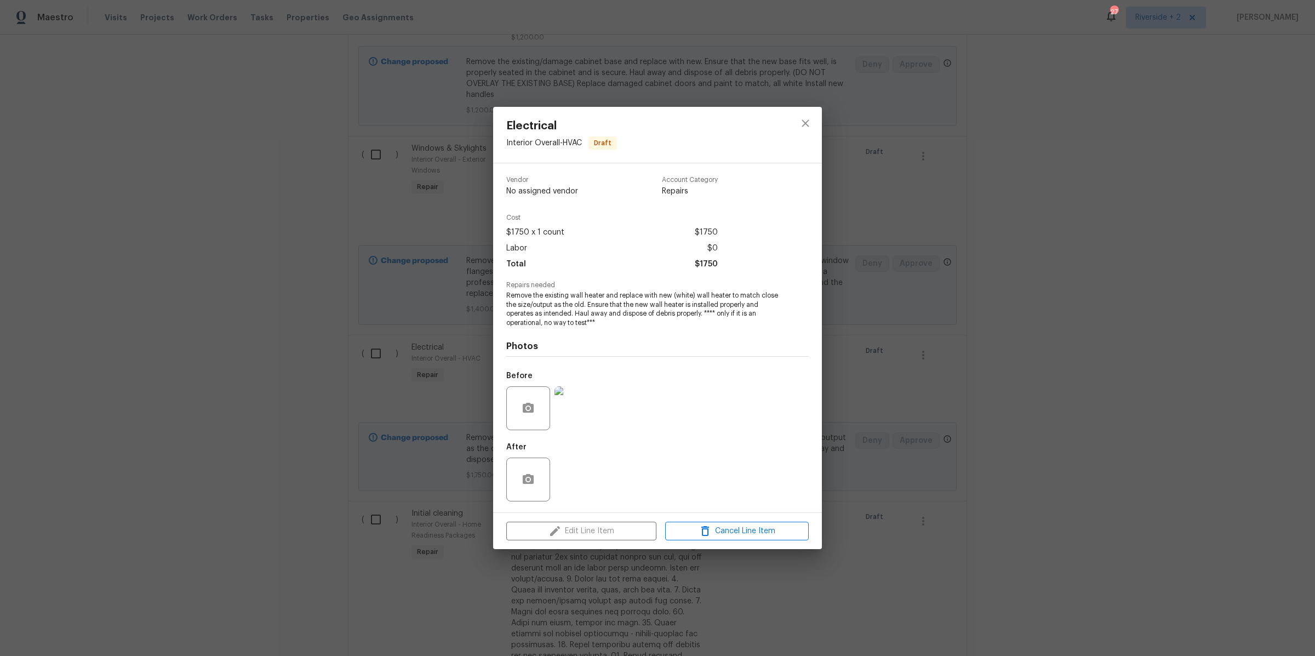
click at [584, 408] on img at bounding box center [576, 408] width 44 height 44
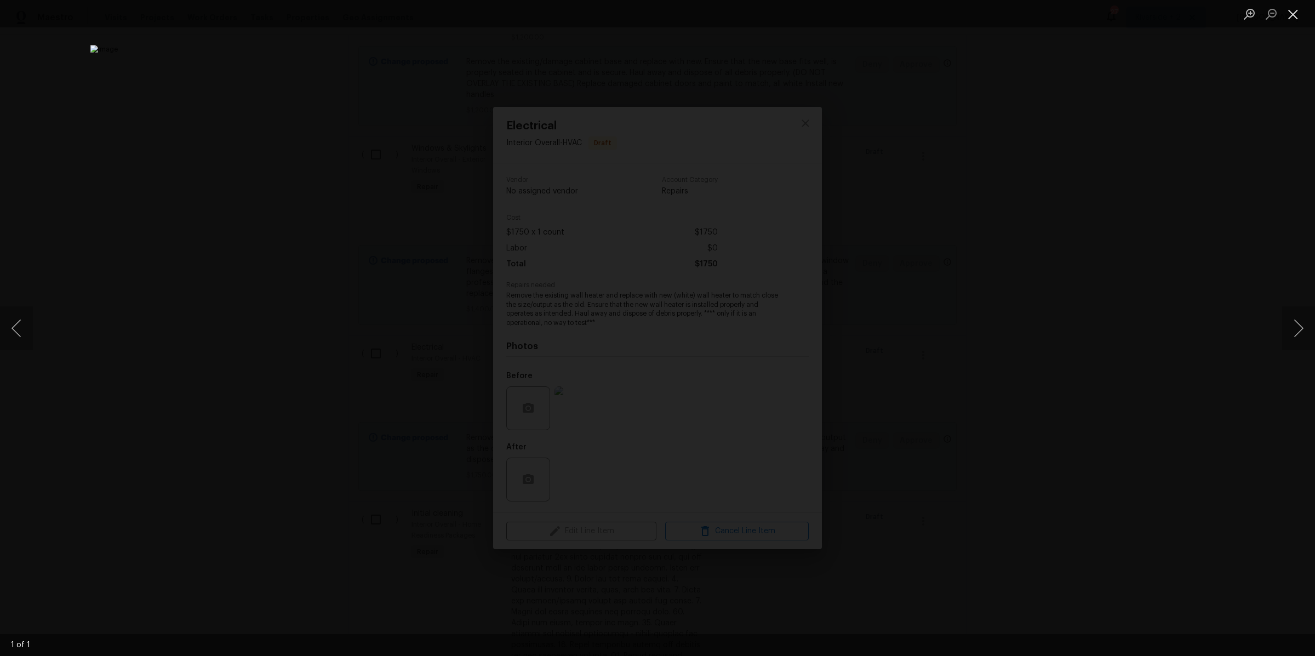
click at [1295, 17] on button "Close lightbox" at bounding box center [1293, 13] width 22 height 19
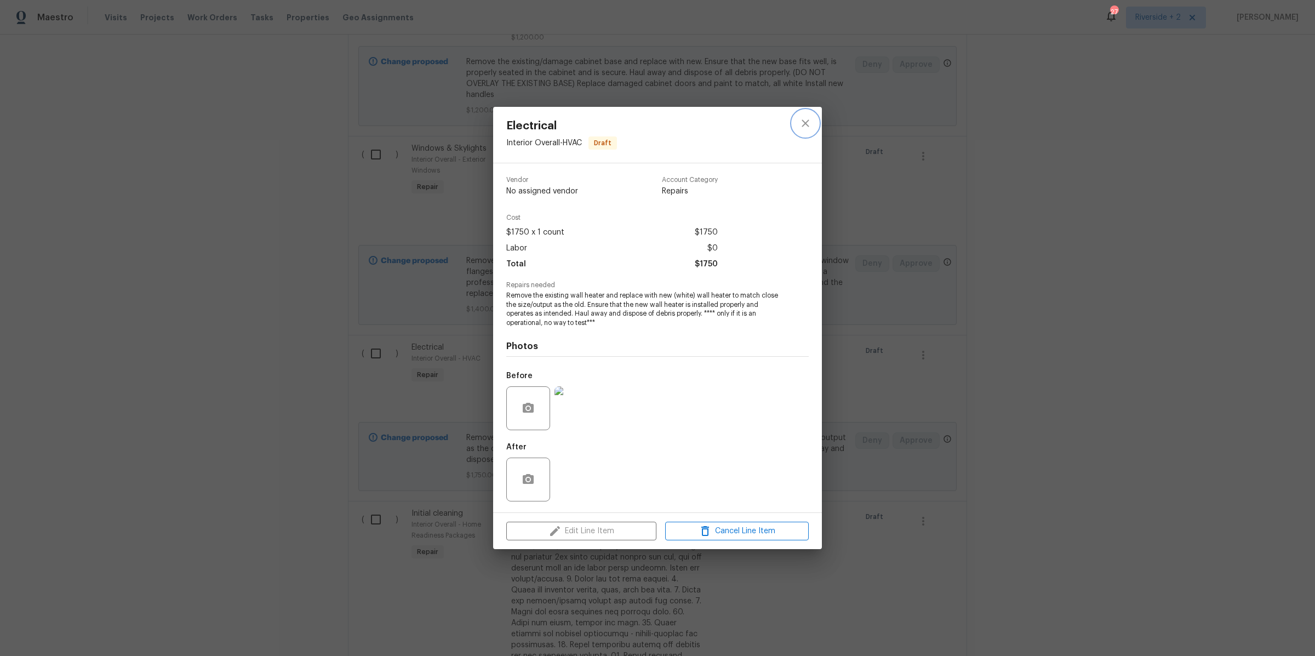
click at [803, 122] on icon "close" at bounding box center [805, 123] width 13 height 13
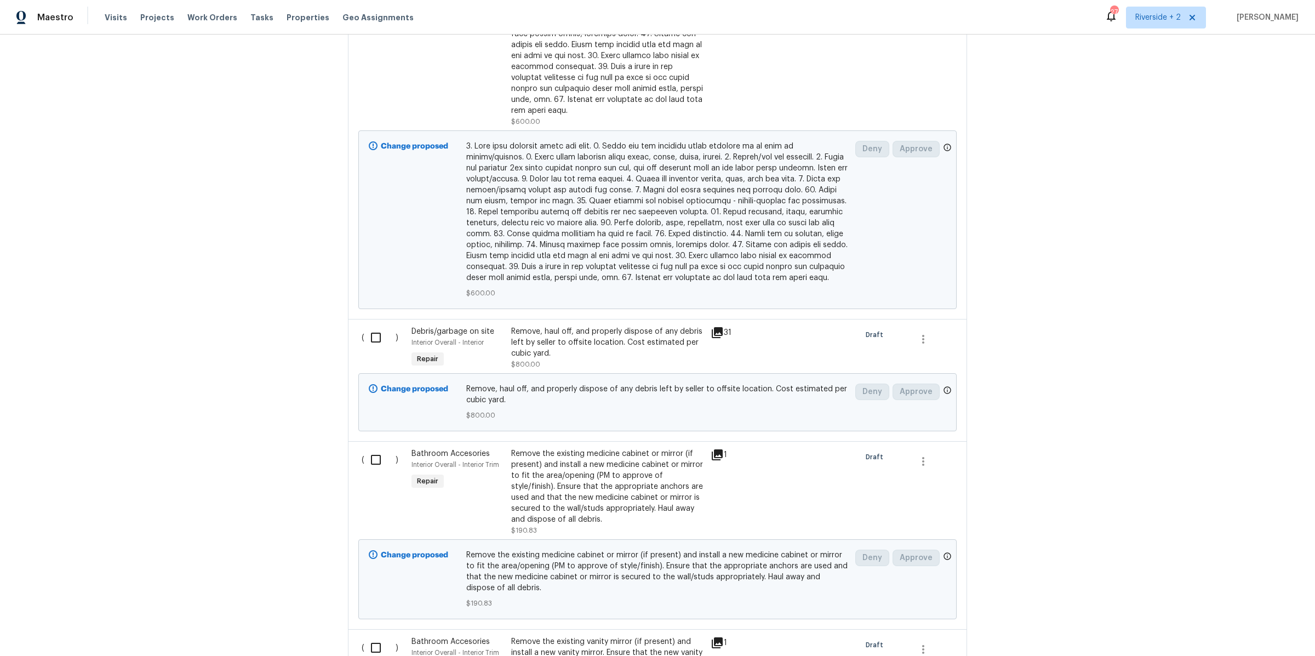
scroll to position [1820, 0]
click at [613, 329] on div "Remove, haul off, and properly dispose of any debris left by seller to offsite …" at bounding box center [607, 341] width 193 height 33
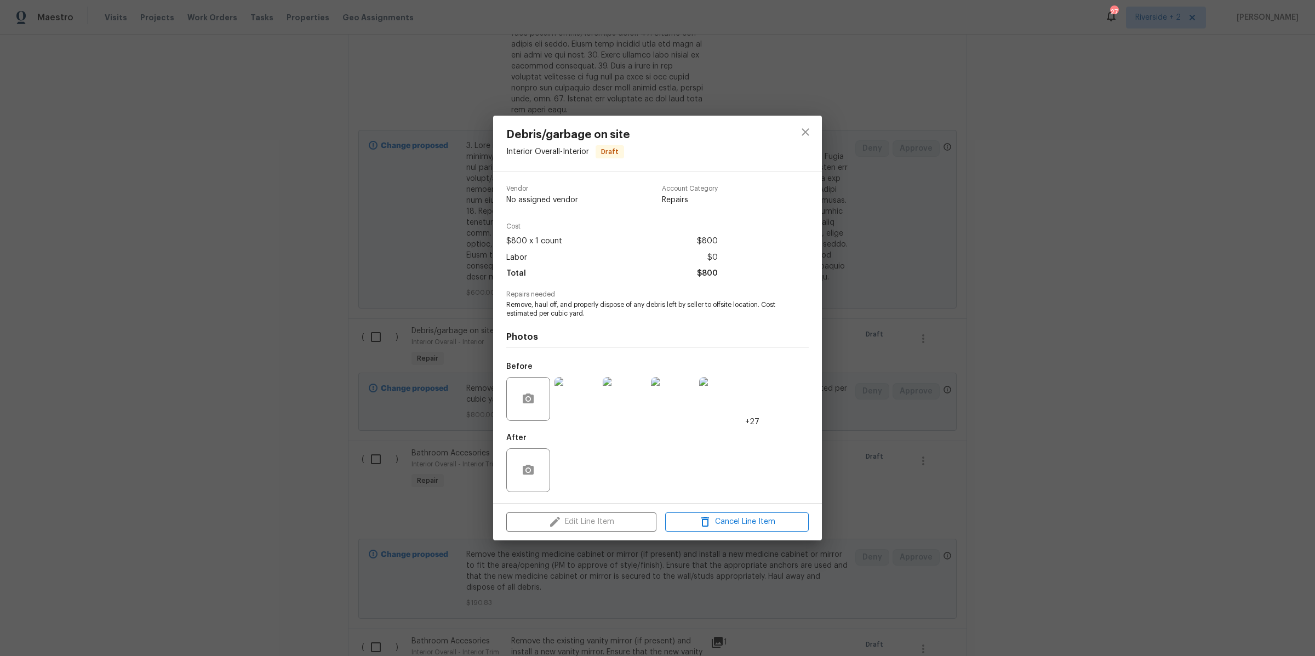
click at [575, 402] on img at bounding box center [576, 399] width 44 height 44
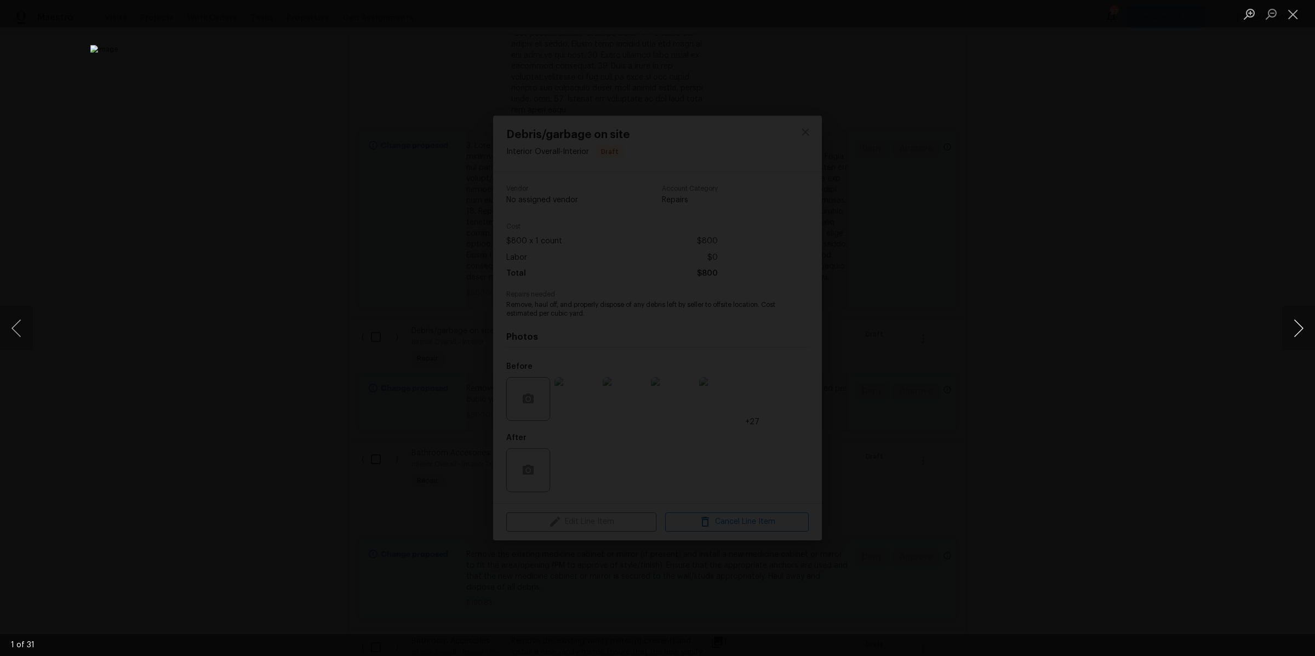
click at [1290, 326] on button "Next image" at bounding box center [1298, 328] width 33 height 44
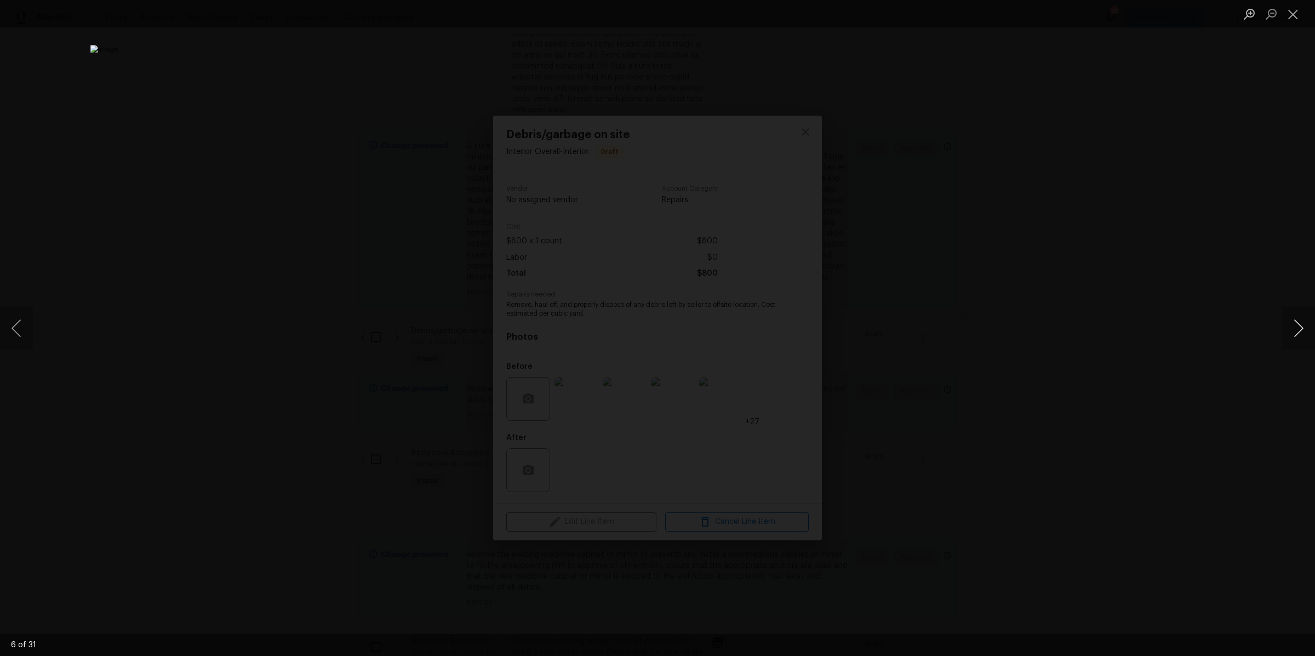
click at [1290, 326] on button "Next image" at bounding box center [1298, 328] width 33 height 44
click at [1289, 16] on button "Close lightbox" at bounding box center [1293, 13] width 22 height 19
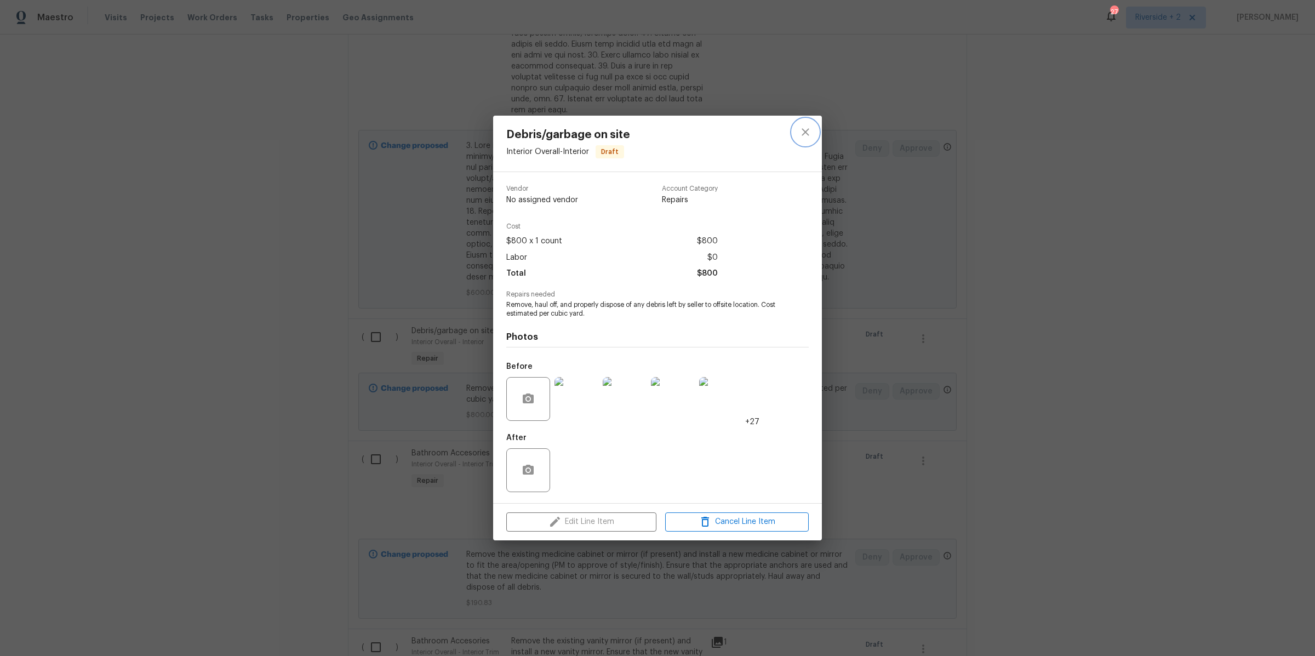
click at [800, 133] on icon "close" at bounding box center [805, 131] width 13 height 13
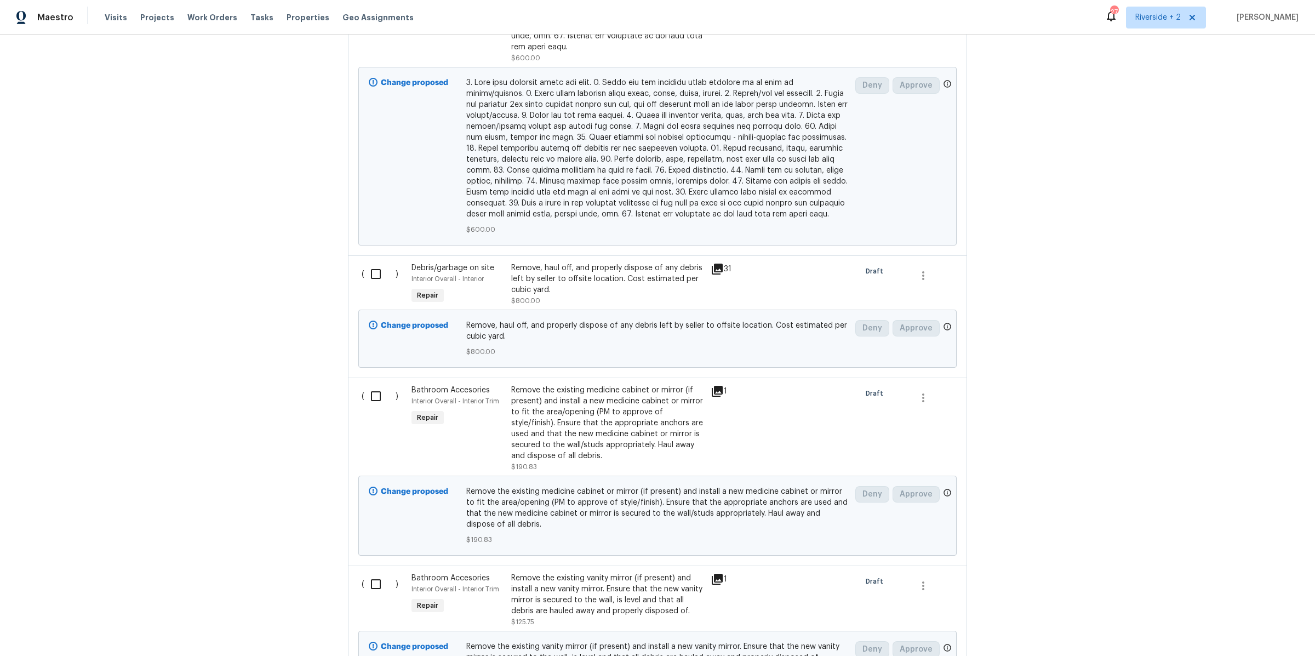
scroll to position [1992, 0]
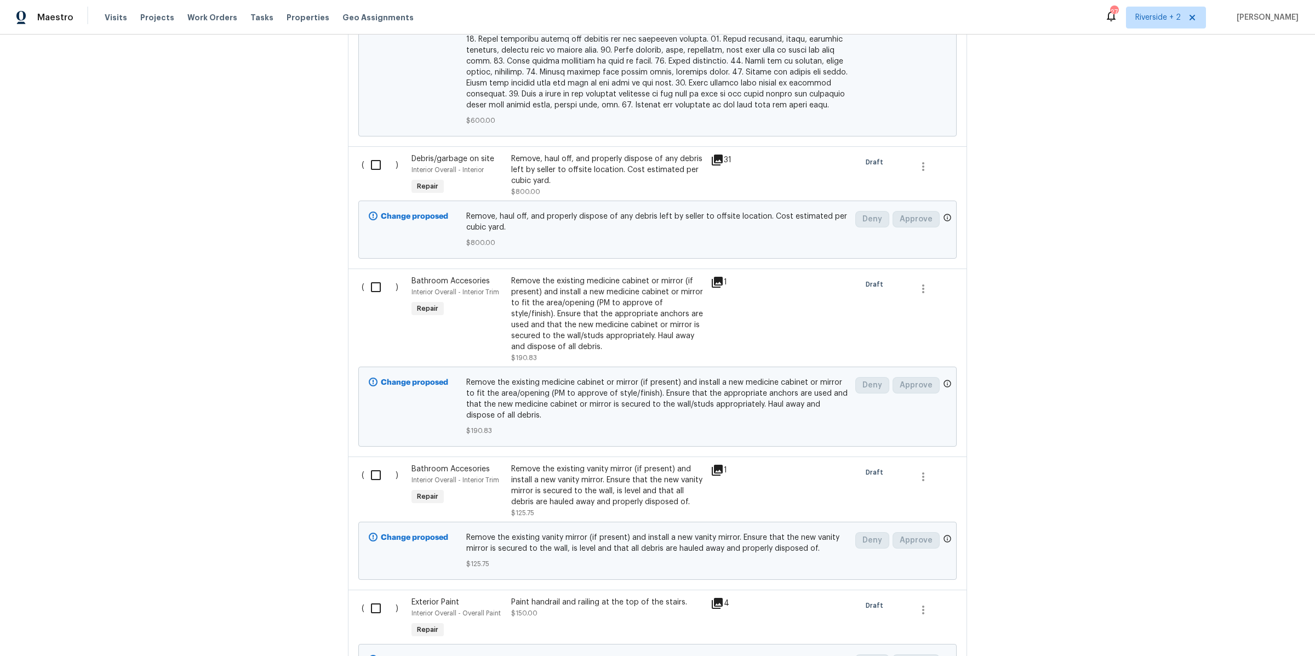
click at [617, 299] on div "Remove the existing medicine cabinet or mirror (if present) and install a new m…" at bounding box center [607, 314] width 193 height 77
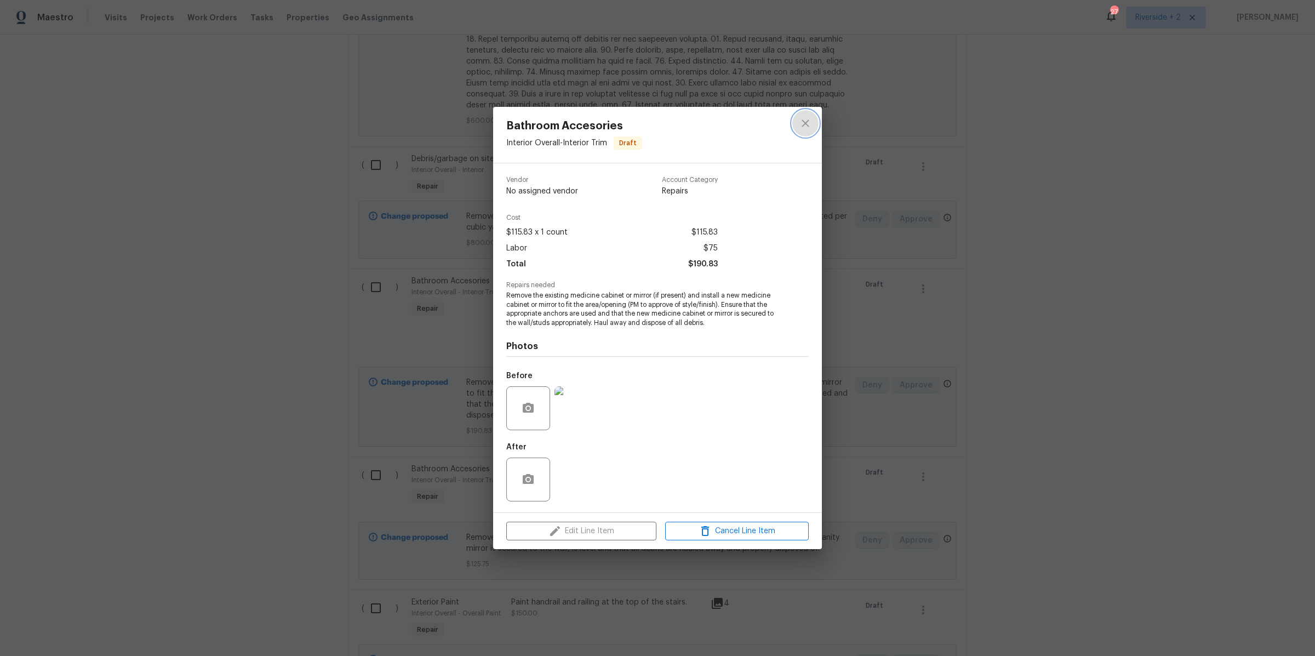
click at [802, 123] on icon "close" at bounding box center [805, 123] width 13 height 13
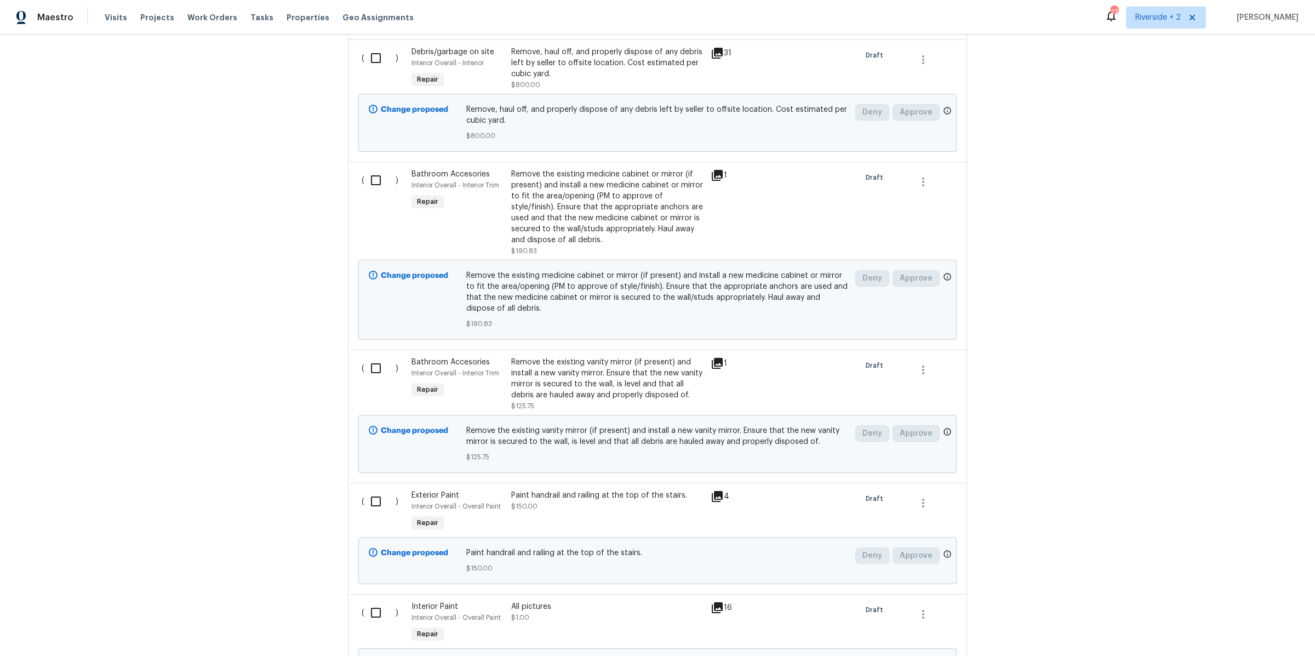
scroll to position [2113, 0]
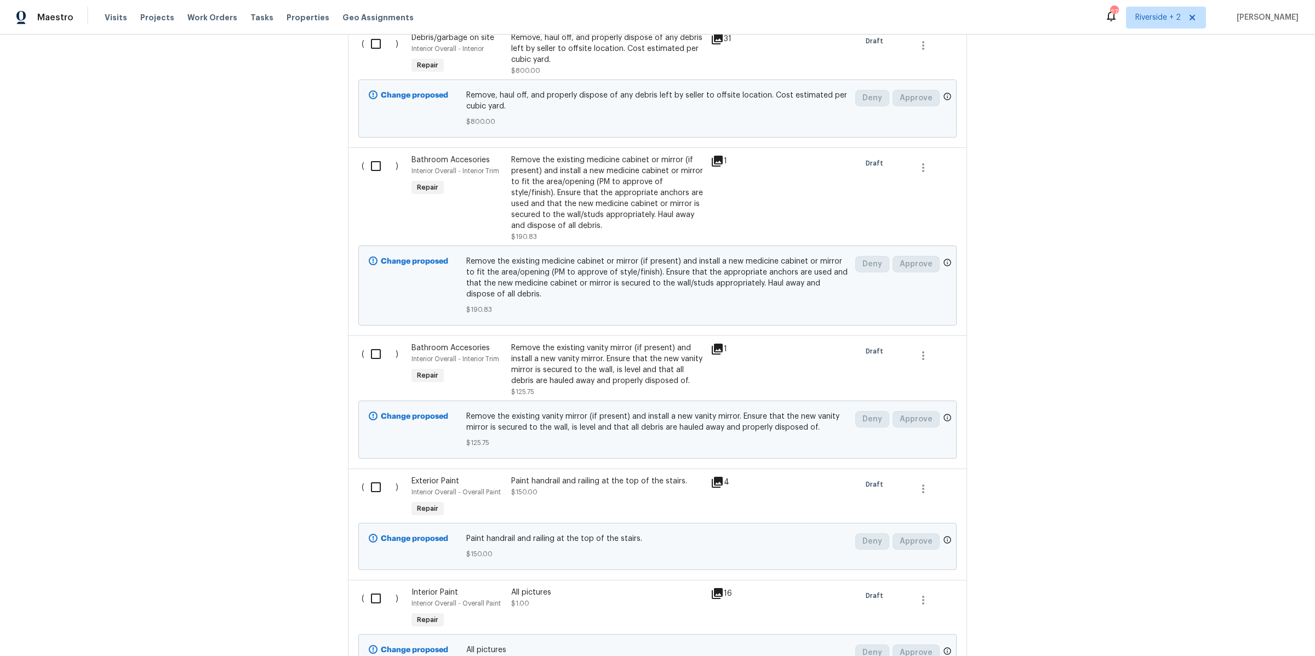
click at [638, 346] on div "Remove the existing vanity mirror (if present) and install a new vanity mirror.…" at bounding box center [607, 364] width 193 height 44
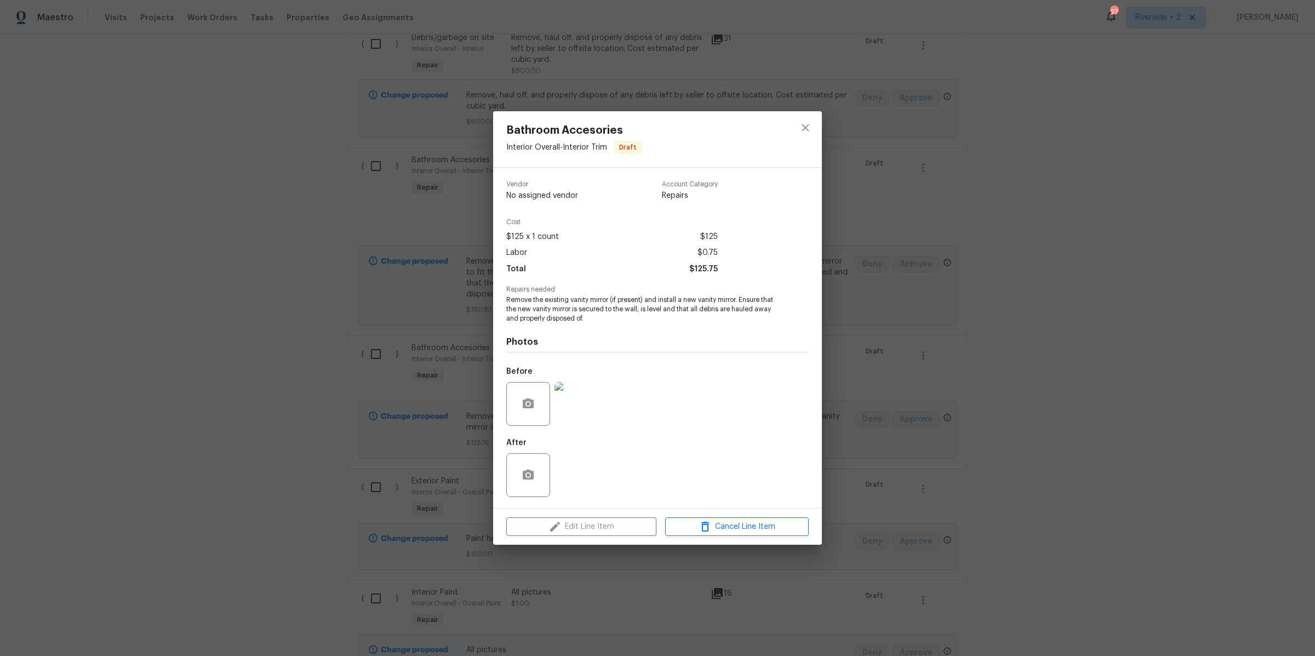
click at [580, 401] on img at bounding box center [576, 404] width 44 height 44
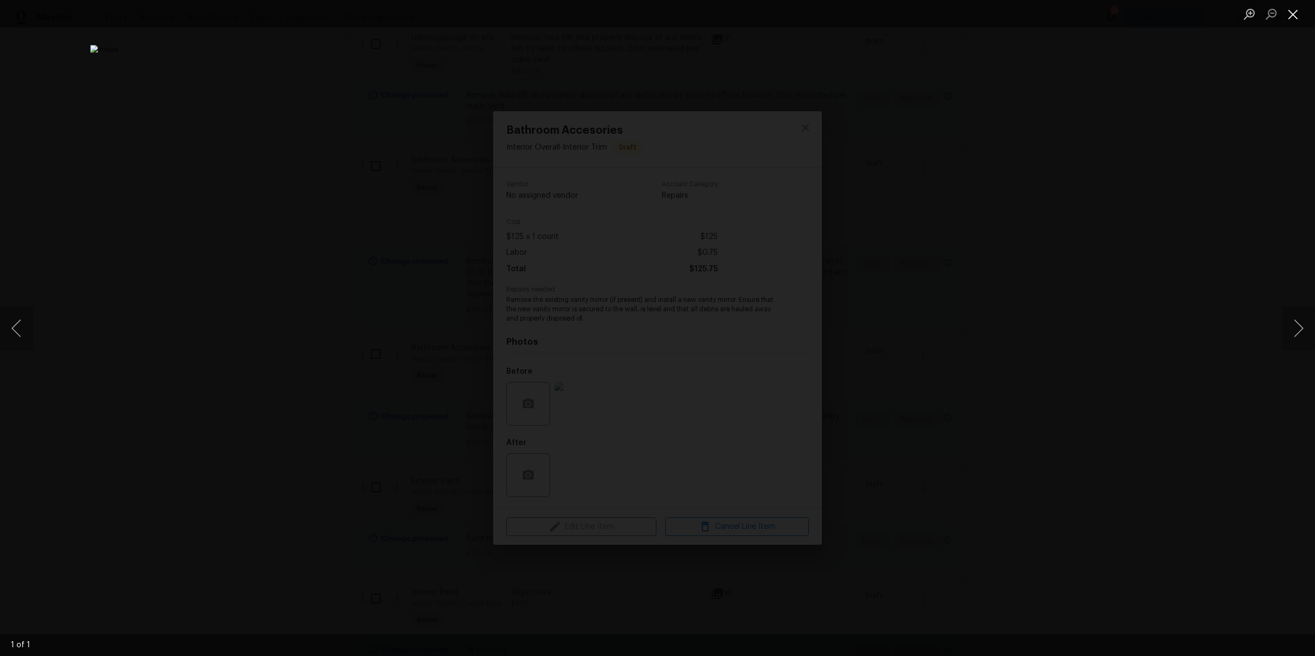
click at [1290, 12] on button "Close lightbox" at bounding box center [1293, 13] width 22 height 19
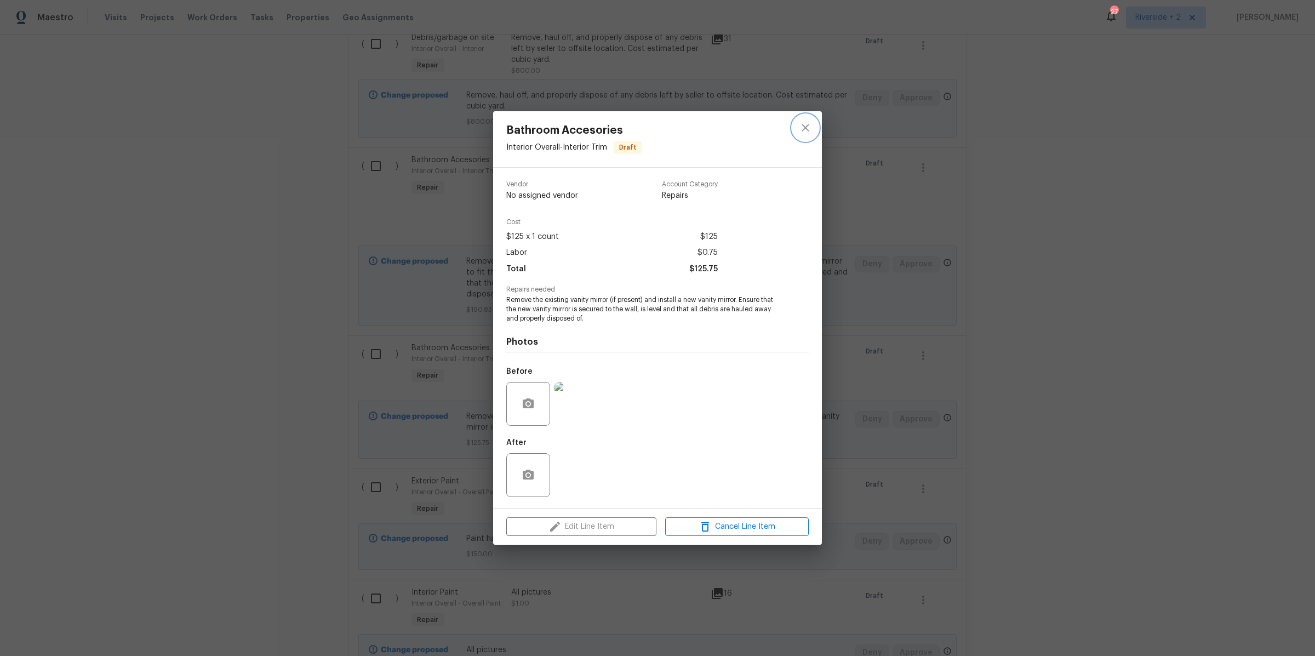
click at [802, 127] on icon "close" at bounding box center [805, 127] width 13 height 13
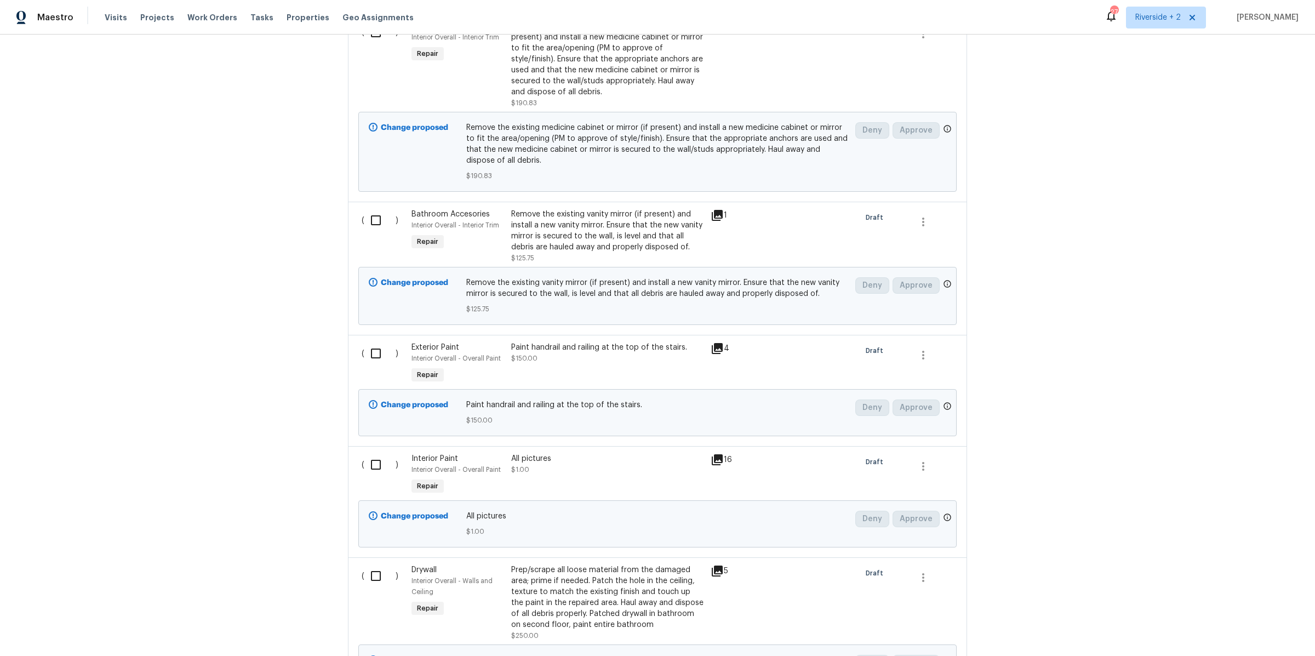
scroll to position [2269, 0]
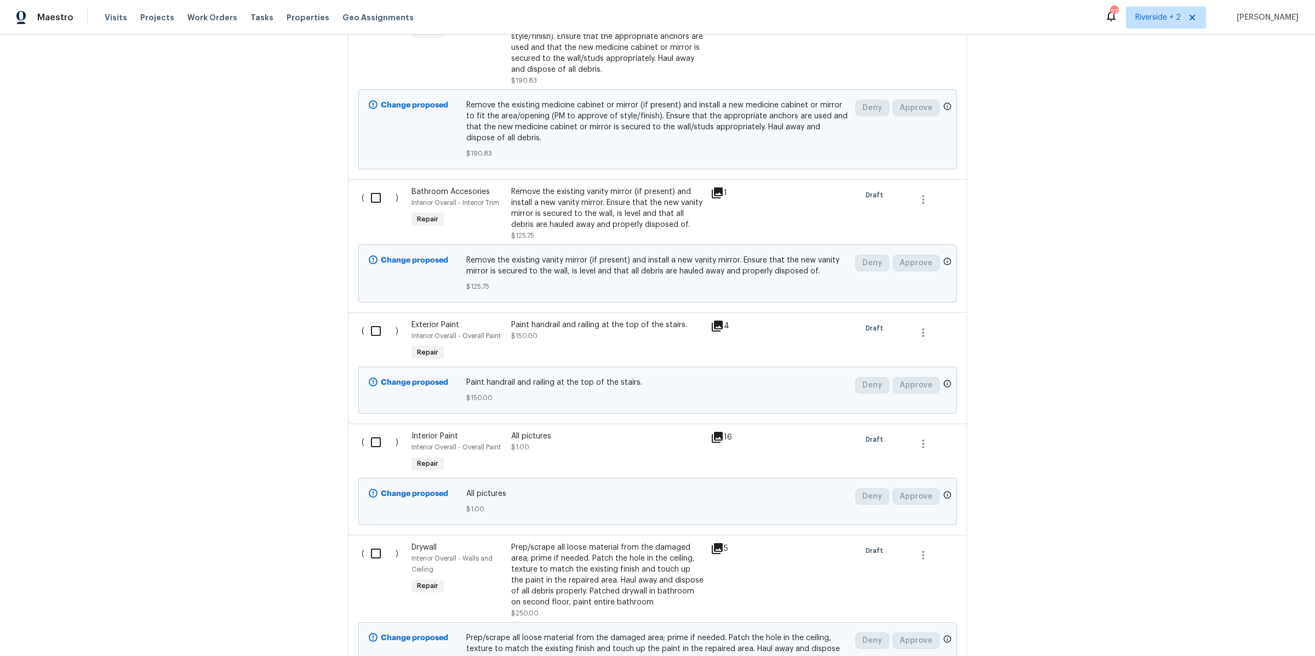
click at [621, 325] on div "Paint handrail and railing at the top of the stairs. $150.00" at bounding box center [607, 341] width 199 height 50
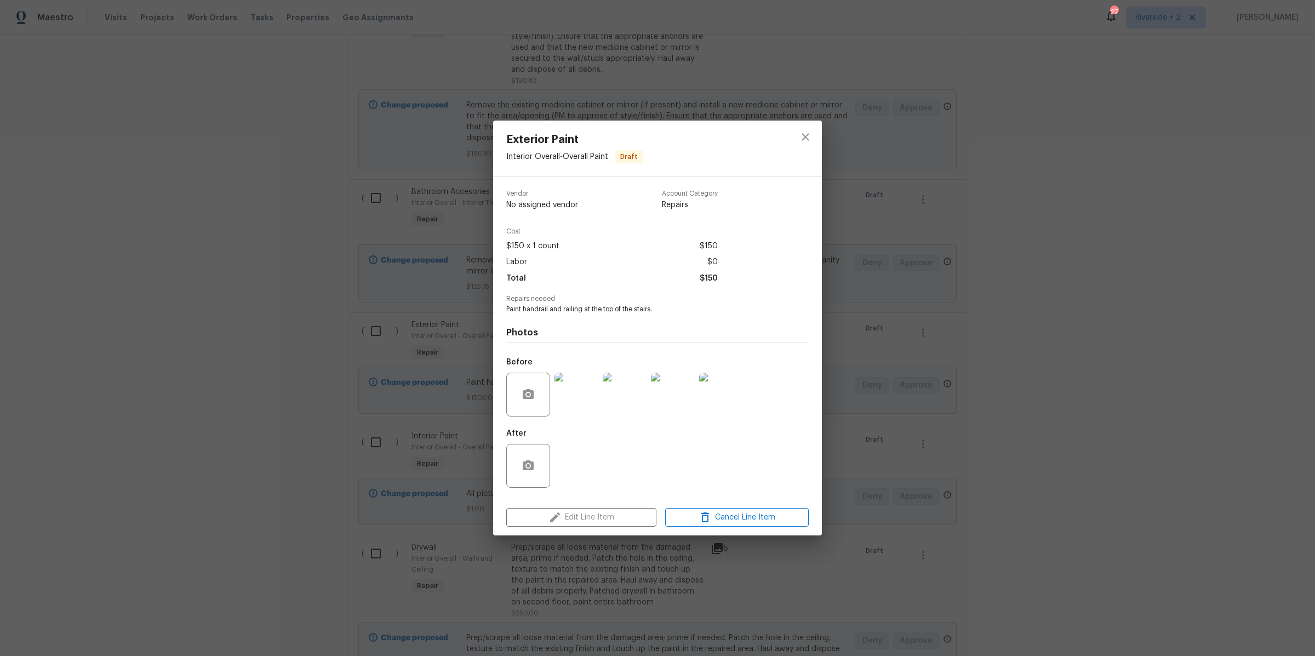
click at [581, 399] on img at bounding box center [576, 394] width 44 height 44
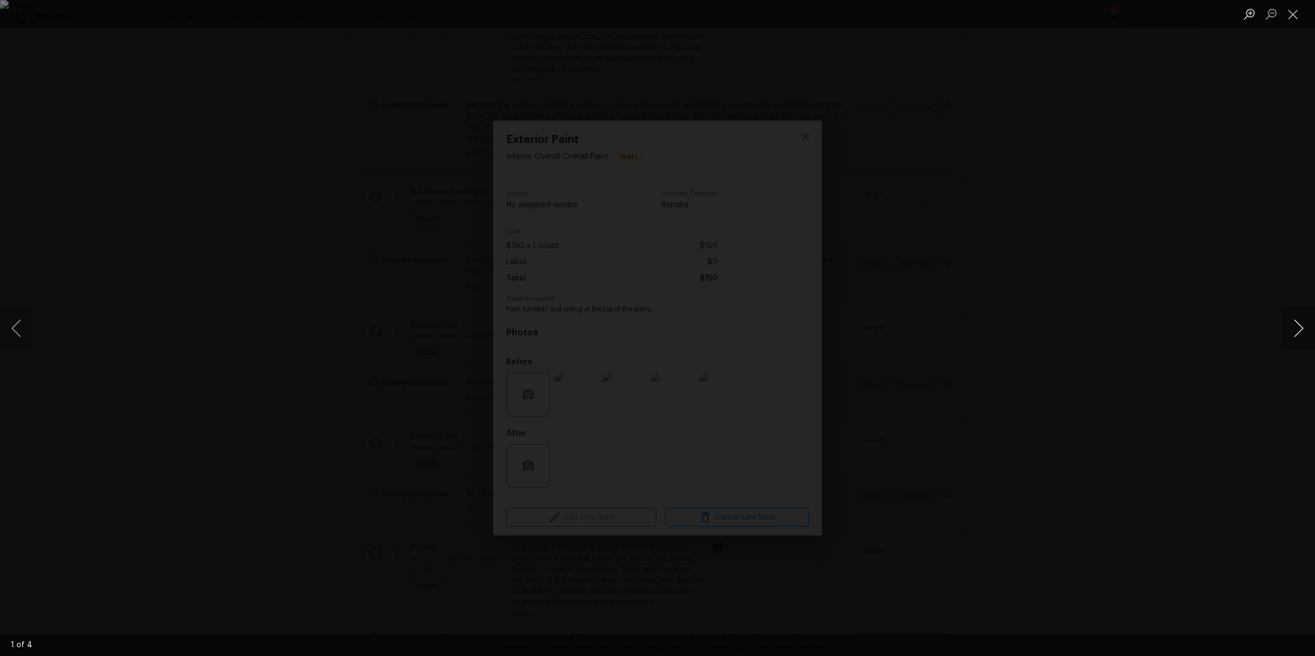
click at [1297, 326] on button "Next image" at bounding box center [1298, 328] width 33 height 44
click at [1297, 16] on button "Close lightbox" at bounding box center [1293, 13] width 22 height 19
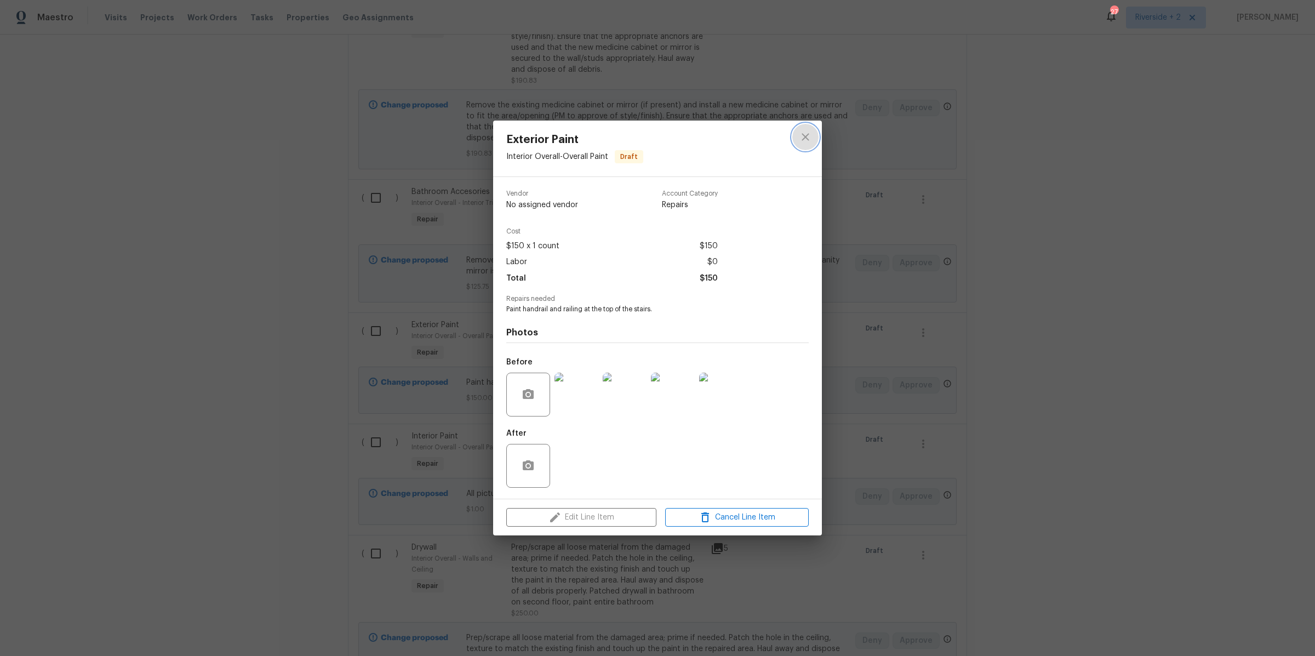
click at [805, 132] on icon "close" at bounding box center [805, 136] width 13 height 13
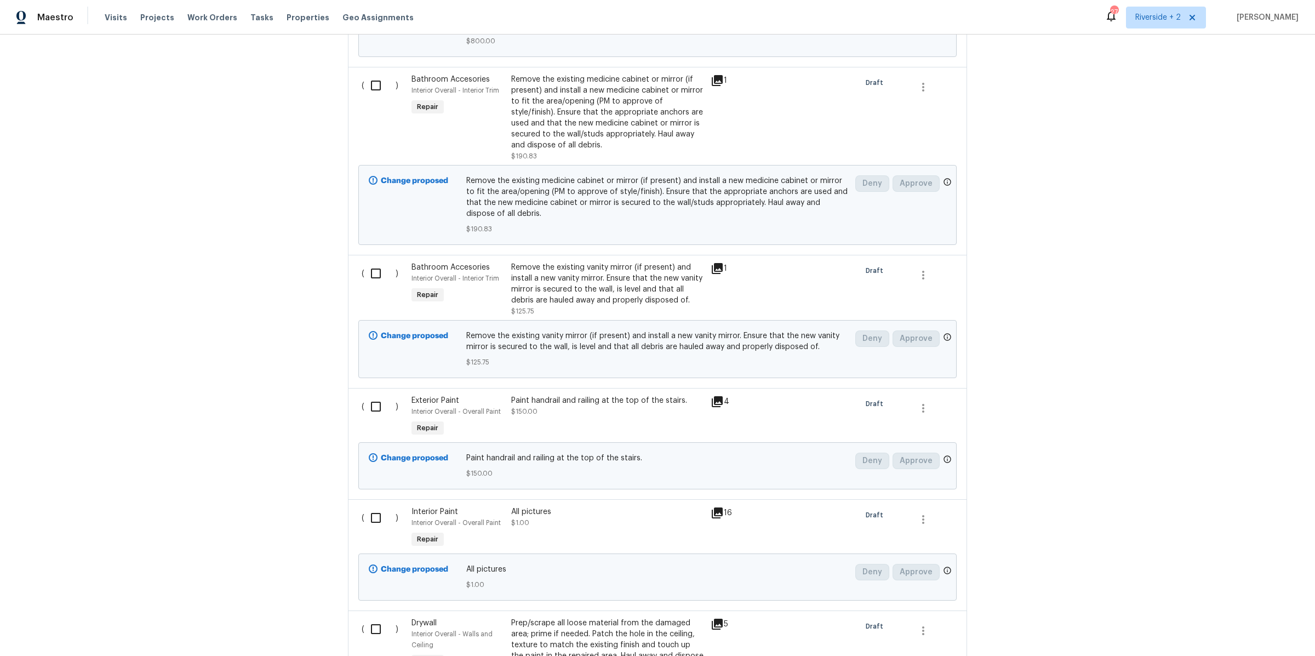
scroll to position [2195, 0]
click at [581, 505] on div "All pictures" at bounding box center [607, 510] width 193 height 11
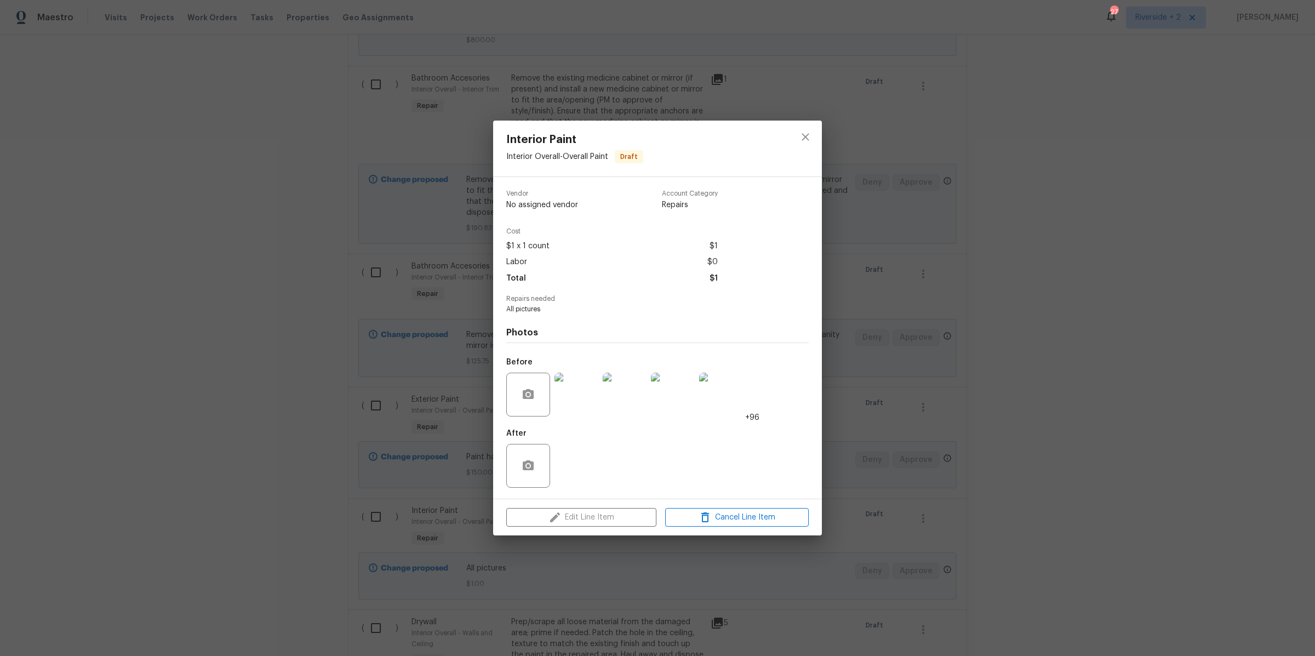
click at [577, 399] on img at bounding box center [576, 394] width 44 height 44
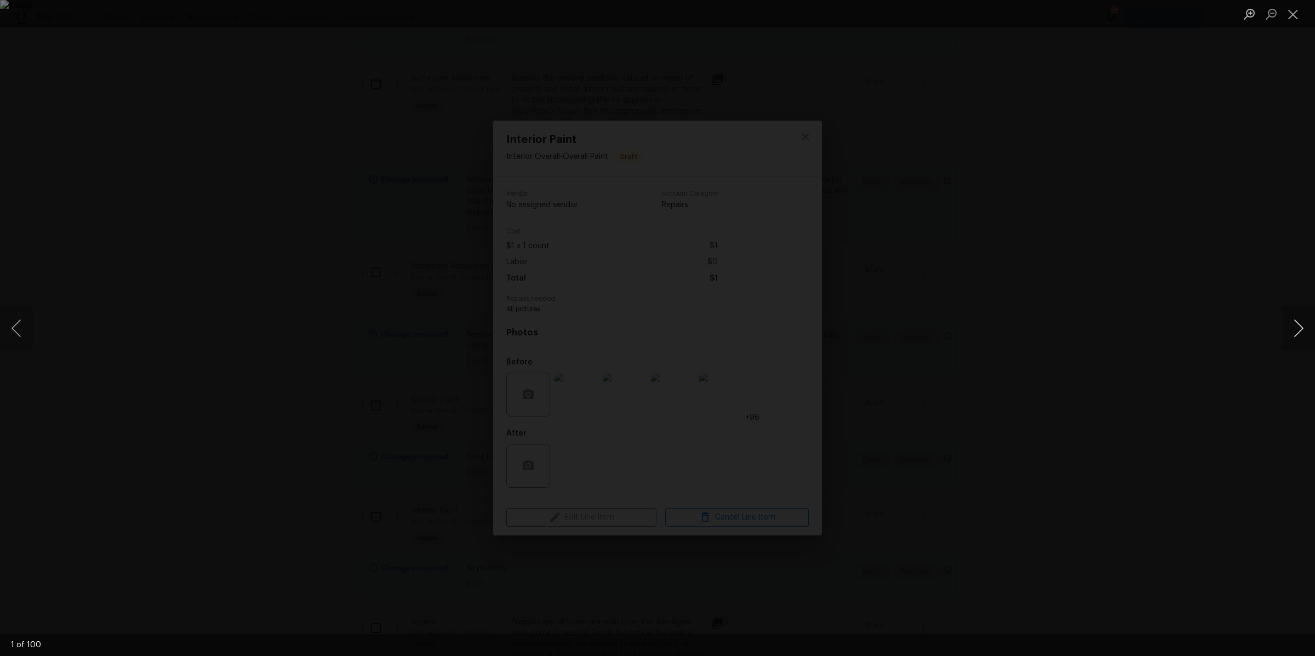
click at [1298, 329] on button "Next image" at bounding box center [1298, 328] width 33 height 44
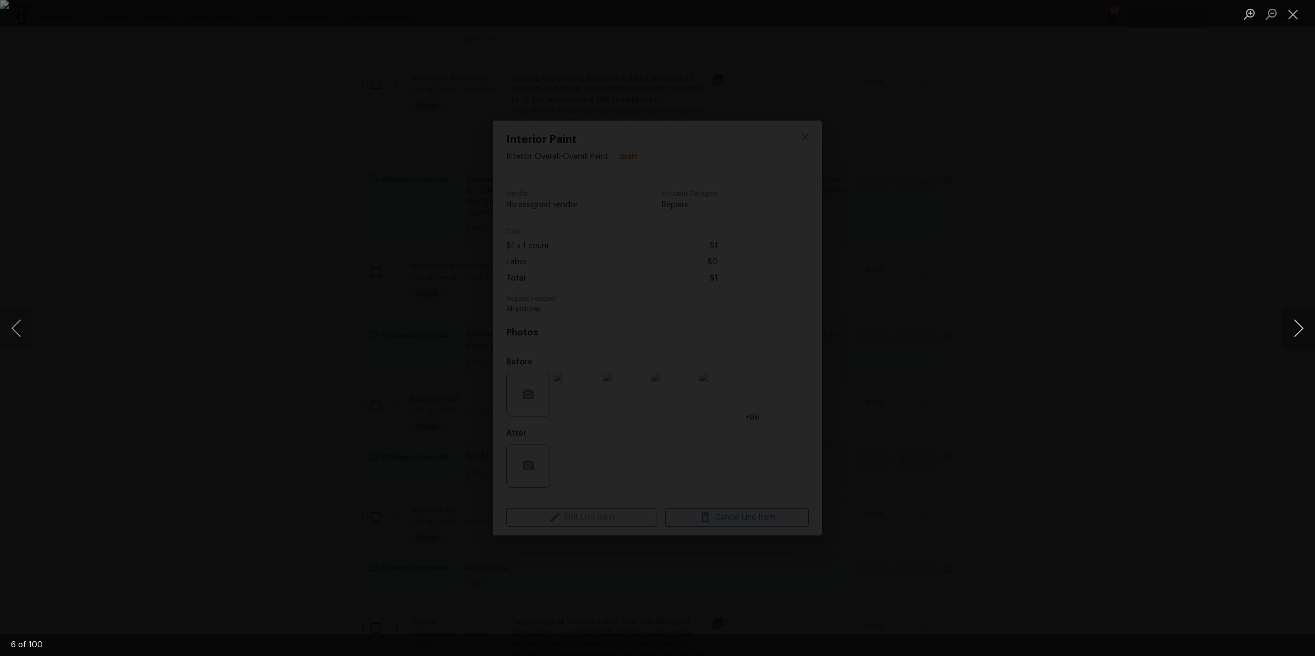
click at [1298, 329] on button "Next image" at bounding box center [1298, 328] width 33 height 44
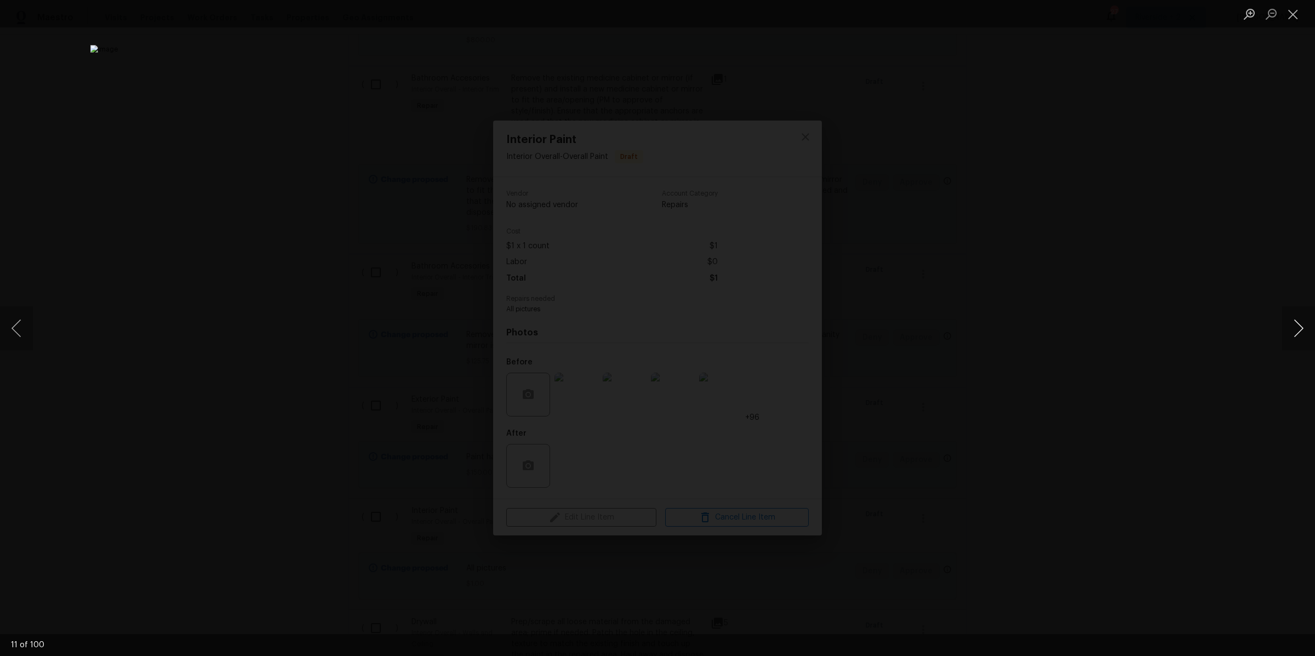
click at [1298, 329] on button "Next image" at bounding box center [1298, 328] width 33 height 44
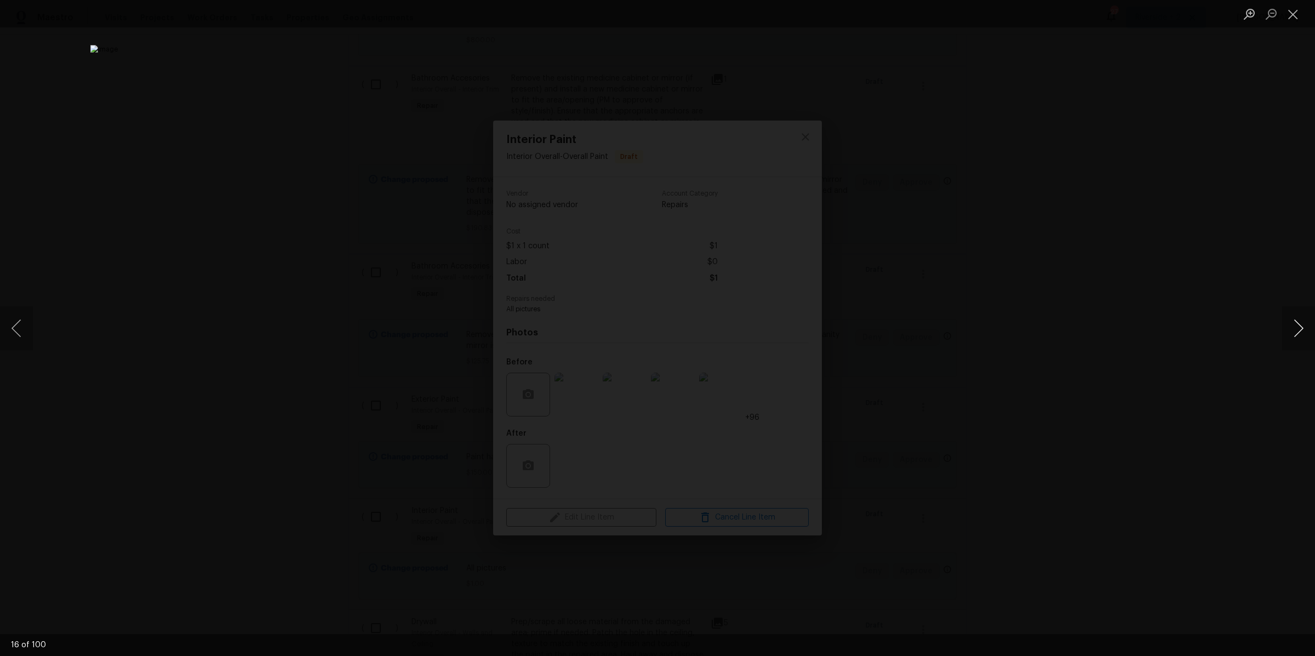
click at [1298, 329] on button "Next image" at bounding box center [1298, 328] width 33 height 44
click at [1301, 326] on button "Next image" at bounding box center [1298, 328] width 33 height 44
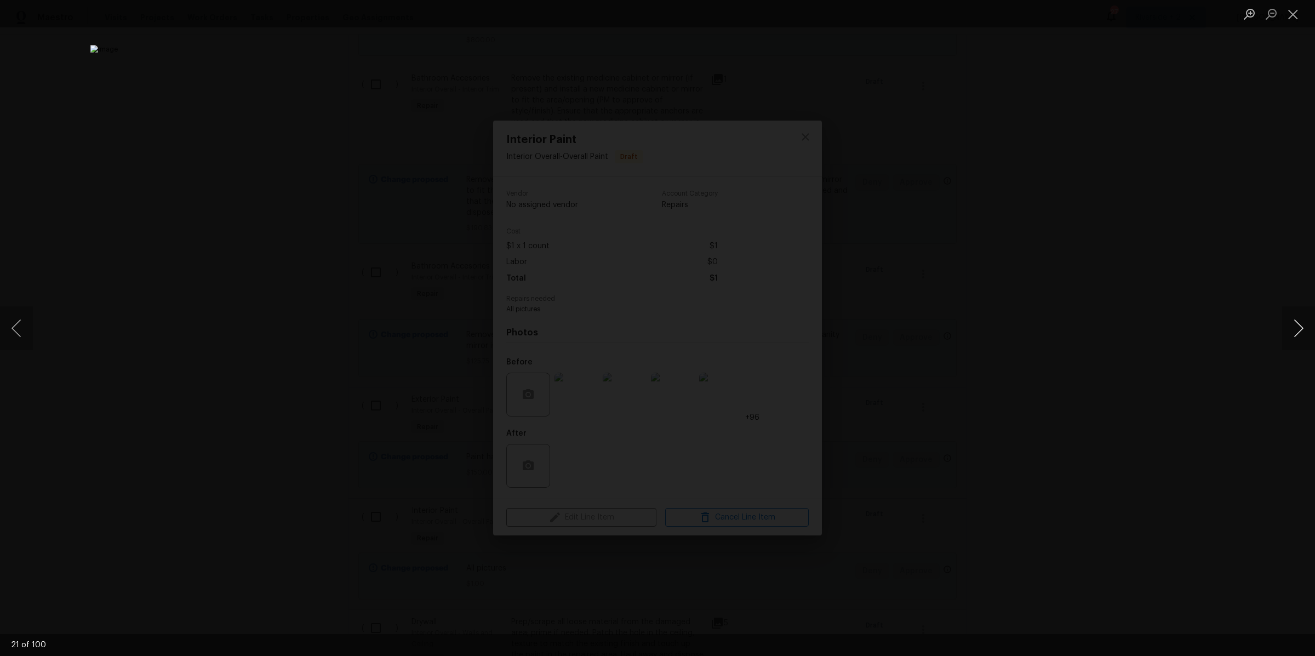
click at [1301, 326] on button "Next image" at bounding box center [1298, 328] width 33 height 44
click at [1294, 14] on button "Close lightbox" at bounding box center [1293, 13] width 22 height 19
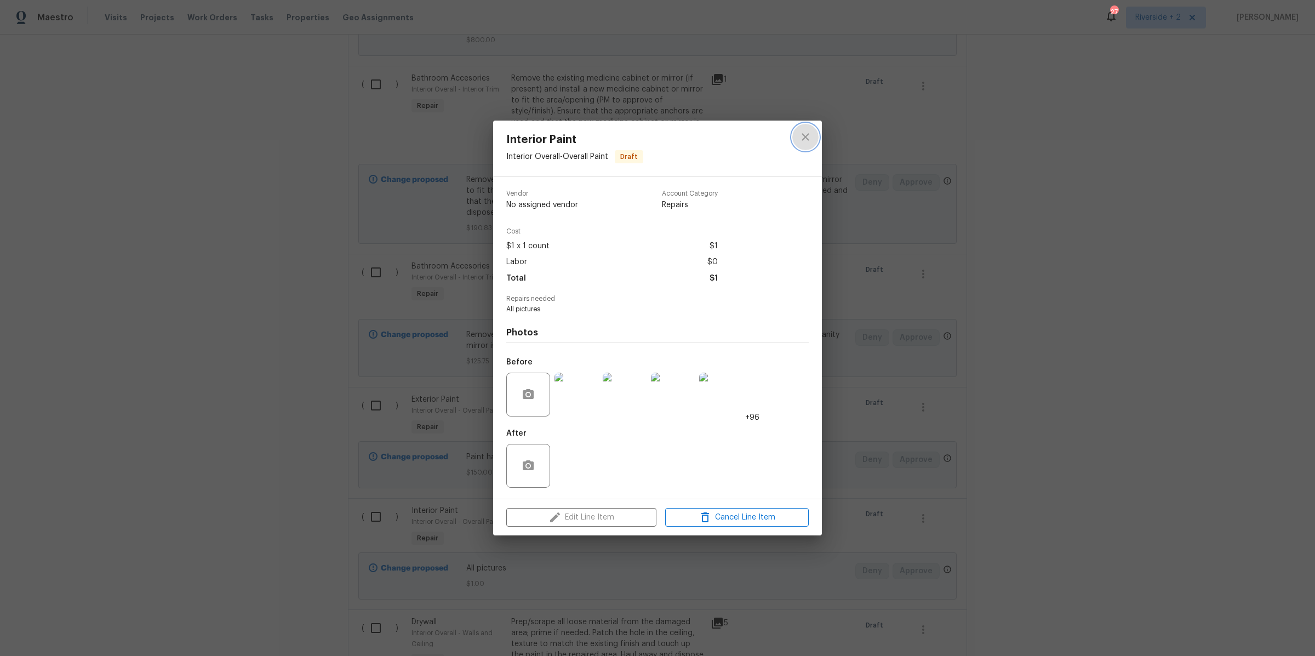
click at [808, 137] on icon "close" at bounding box center [805, 136] width 13 height 13
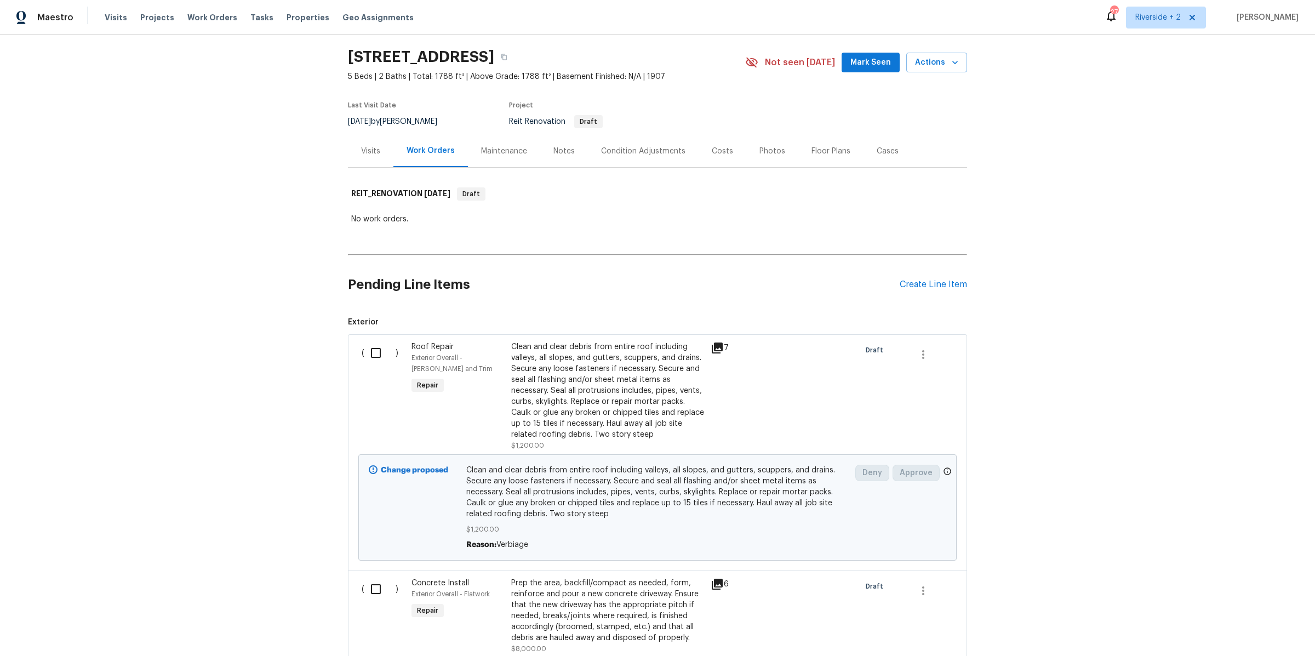
scroll to position [0, 0]
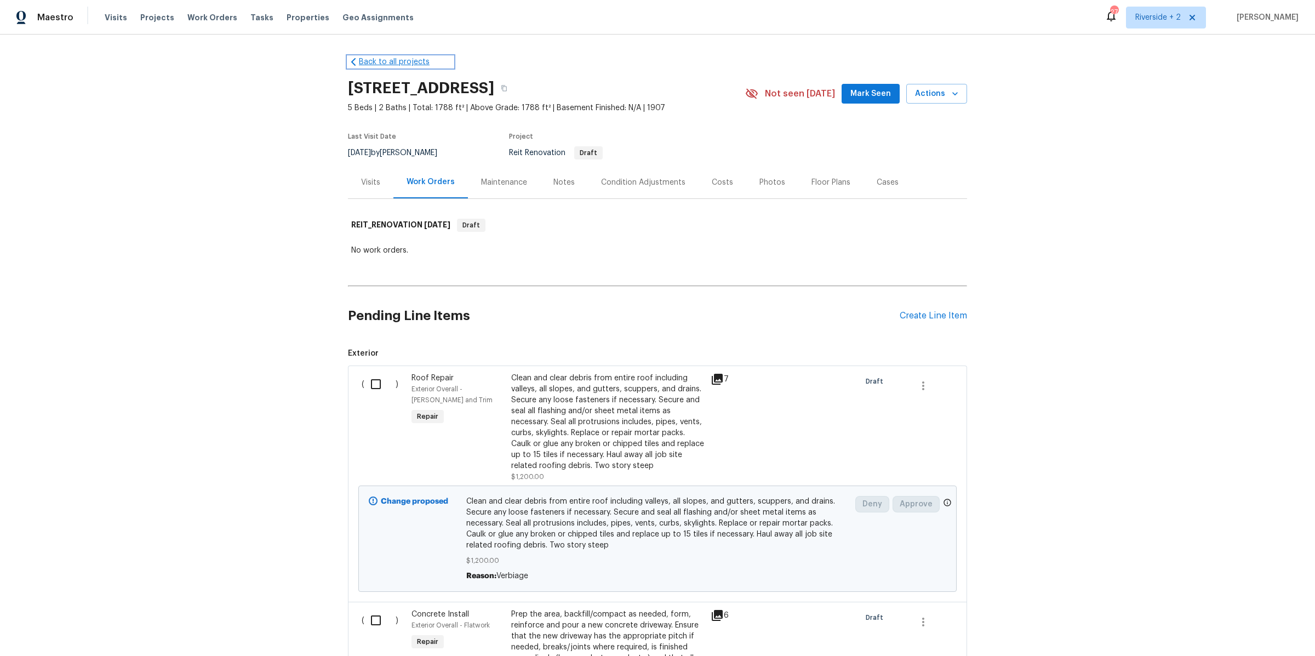
click at [375, 60] on link "Back to all projects" at bounding box center [400, 61] width 105 height 11
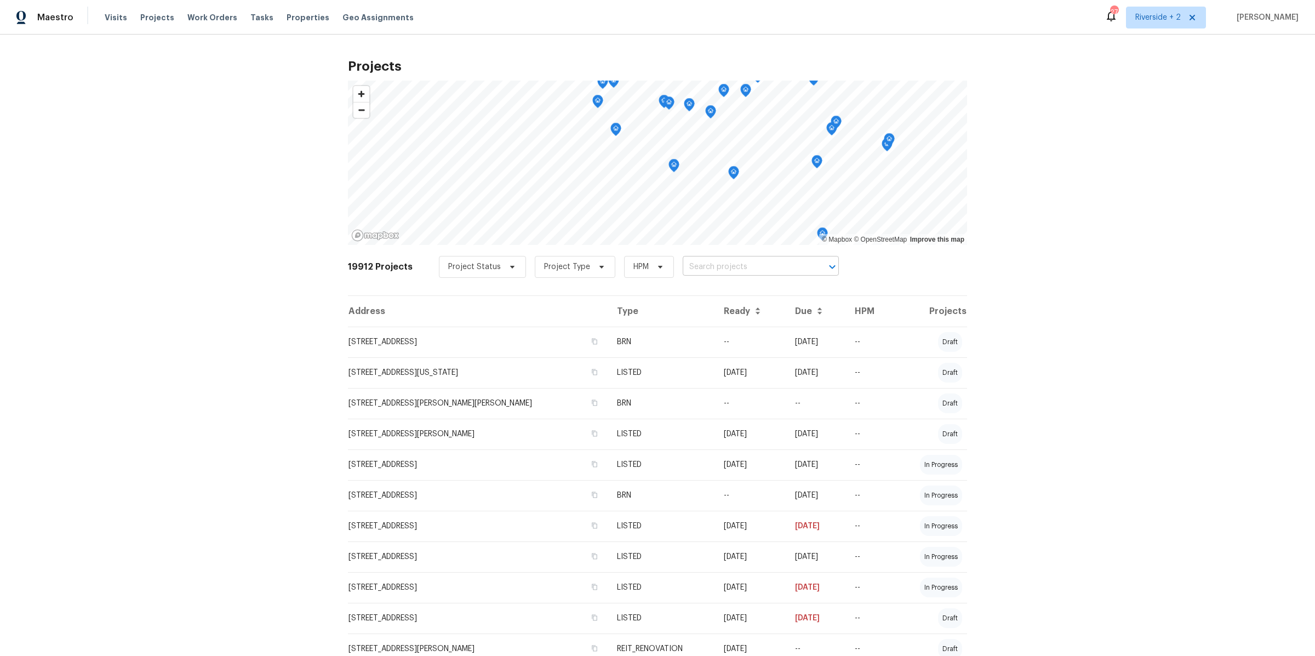
click at [698, 270] on input "text" at bounding box center [744, 267] width 125 height 17
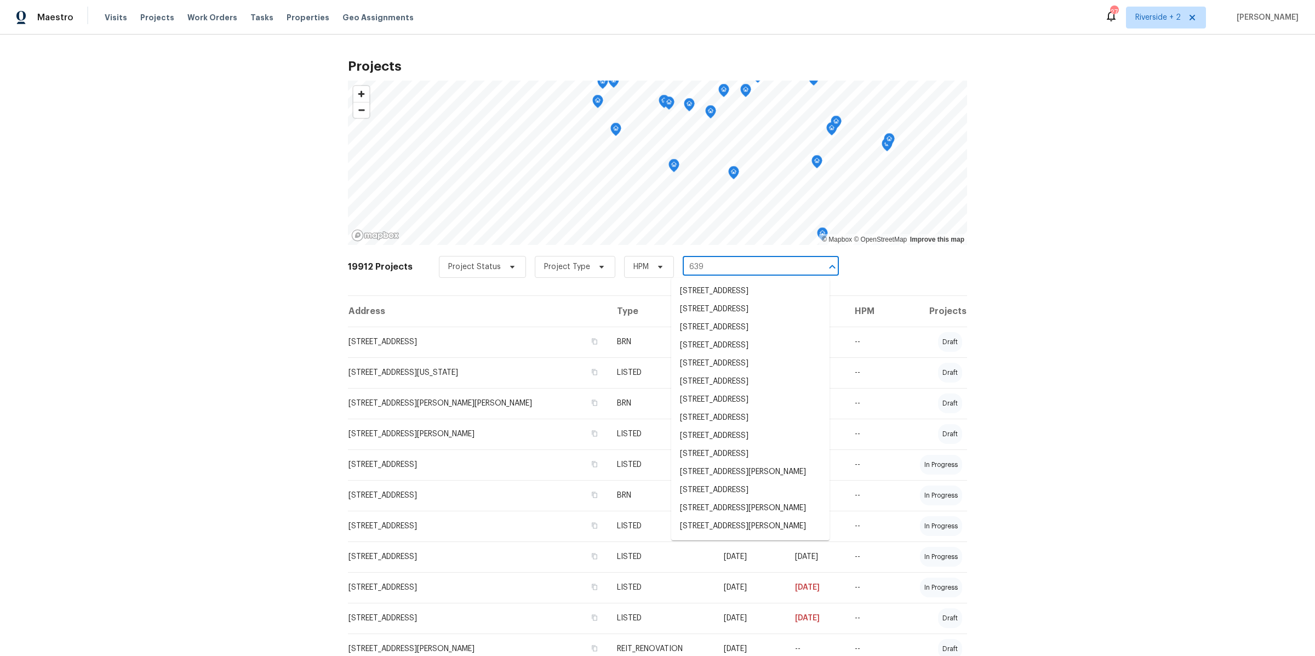
type input "639 e"
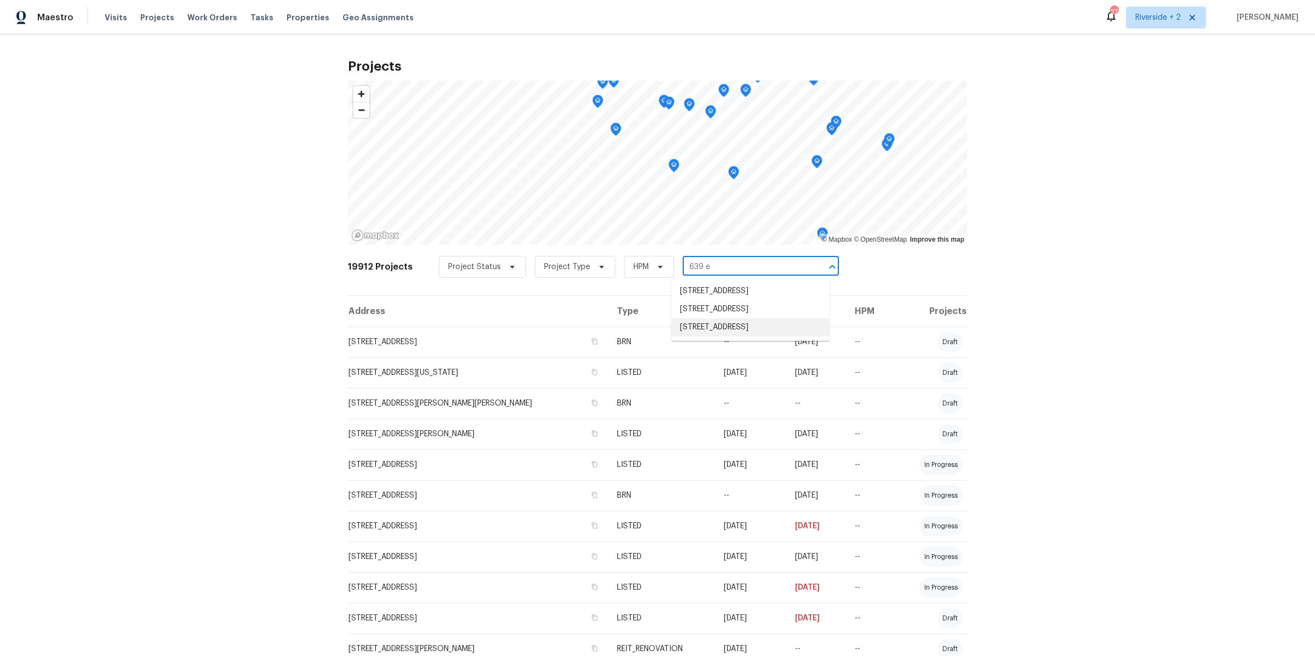
click at [718, 336] on li "639 E Pacific St, Carson, CA 90745" at bounding box center [750, 327] width 158 height 18
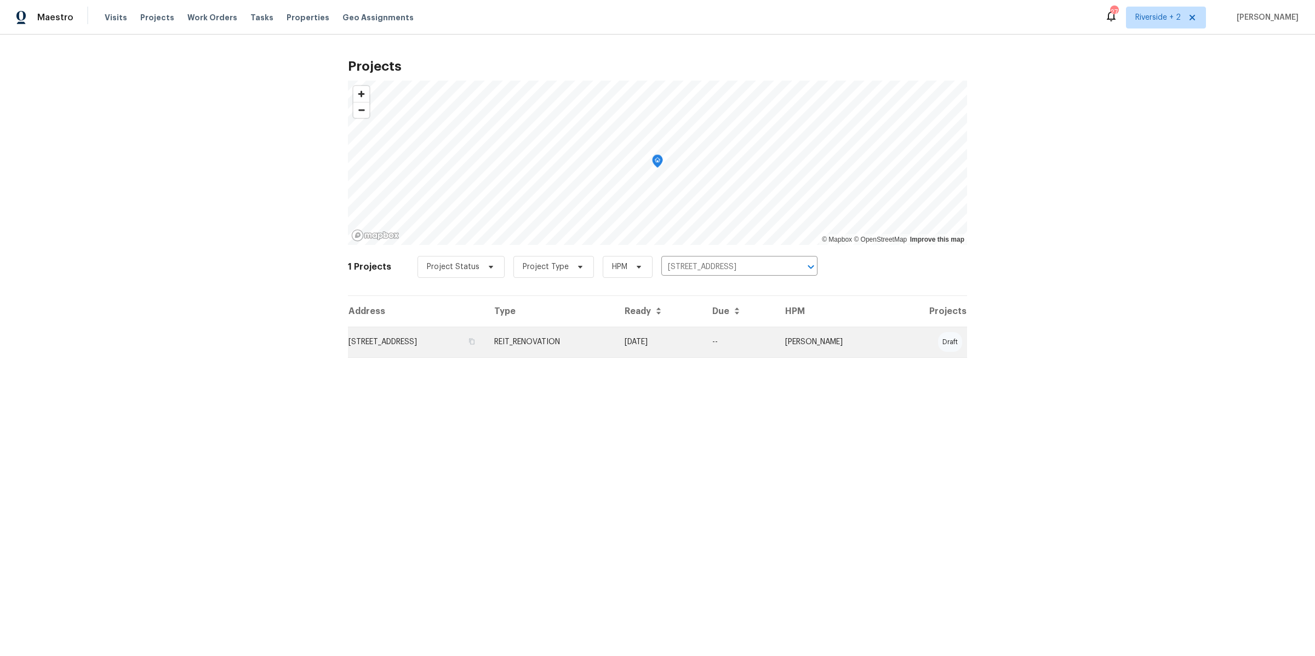
click at [703, 342] on td "09/16/25" at bounding box center [660, 341] width 88 height 31
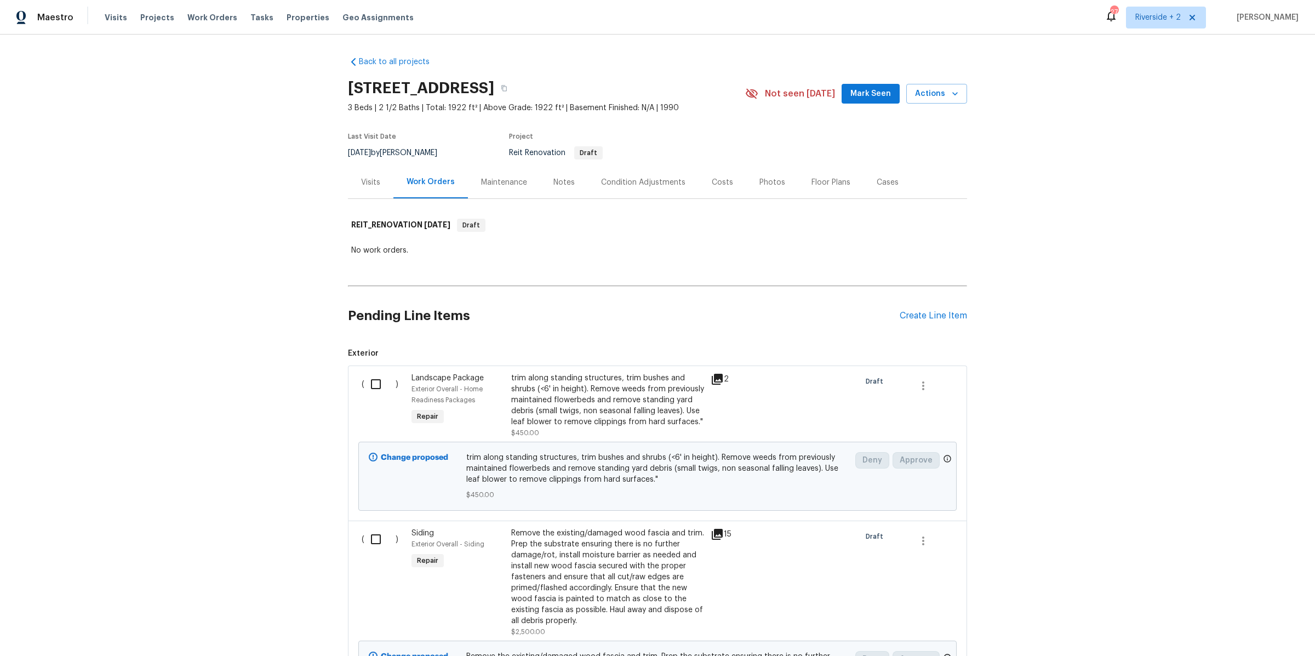
click at [618, 405] on div "trim along standing structures, trim bushes and shrubs (<6' in height). Remove …" at bounding box center [607, 399] width 193 height 55
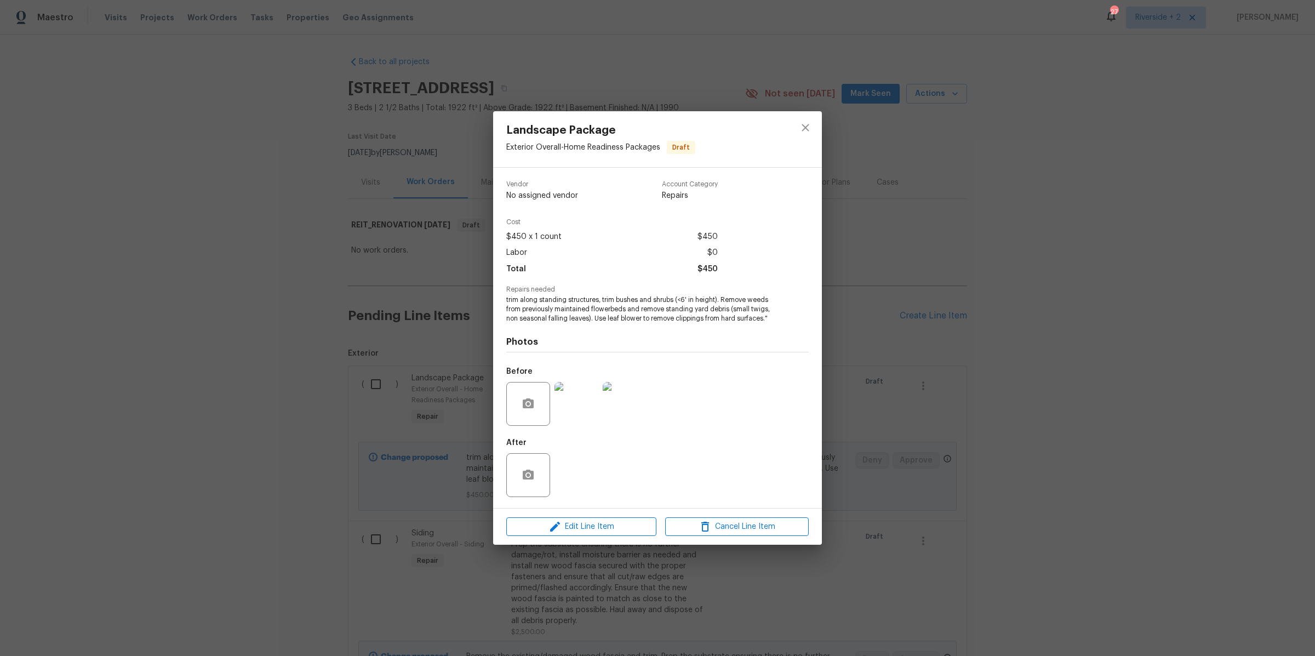
click at [578, 405] on img at bounding box center [576, 404] width 44 height 44
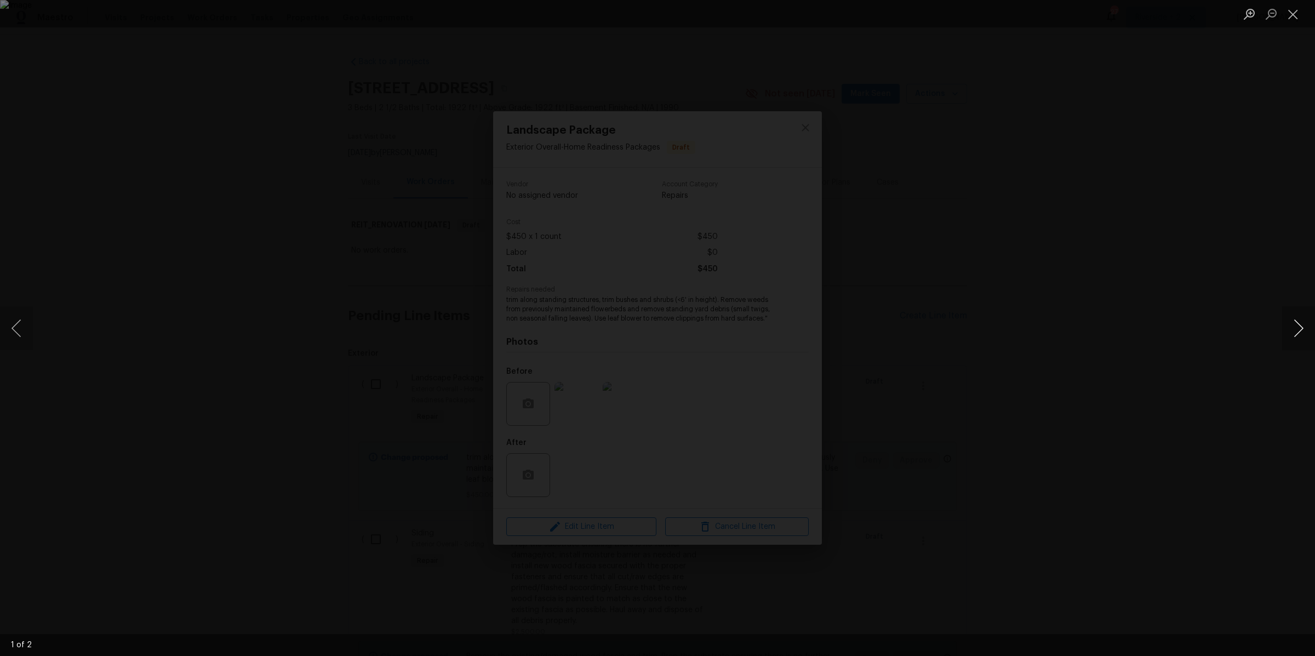
click at [1302, 331] on button "Next image" at bounding box center [1298, 328] width 33 height 44
click at [1287, 13] on button "Close lightbox" at bounding box center [1293, 13] width 22 height 19
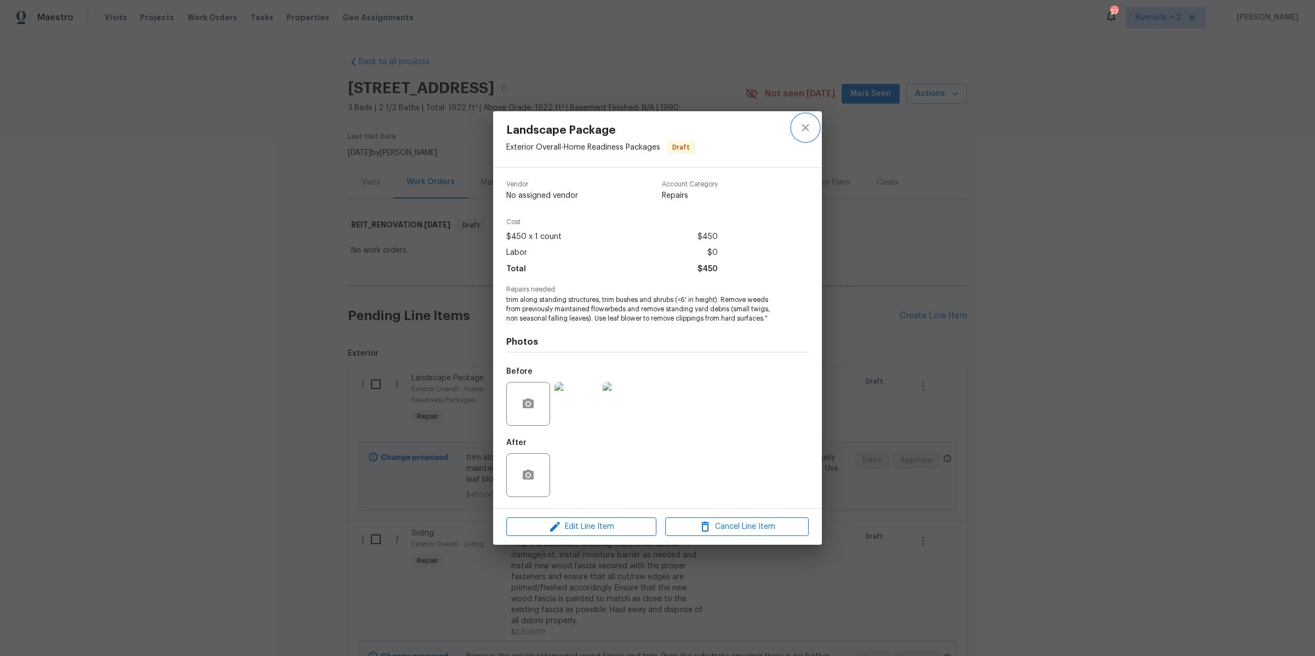
click at [807, 125] on icon "close" at bounding box center [805, 127] width 13 height 13
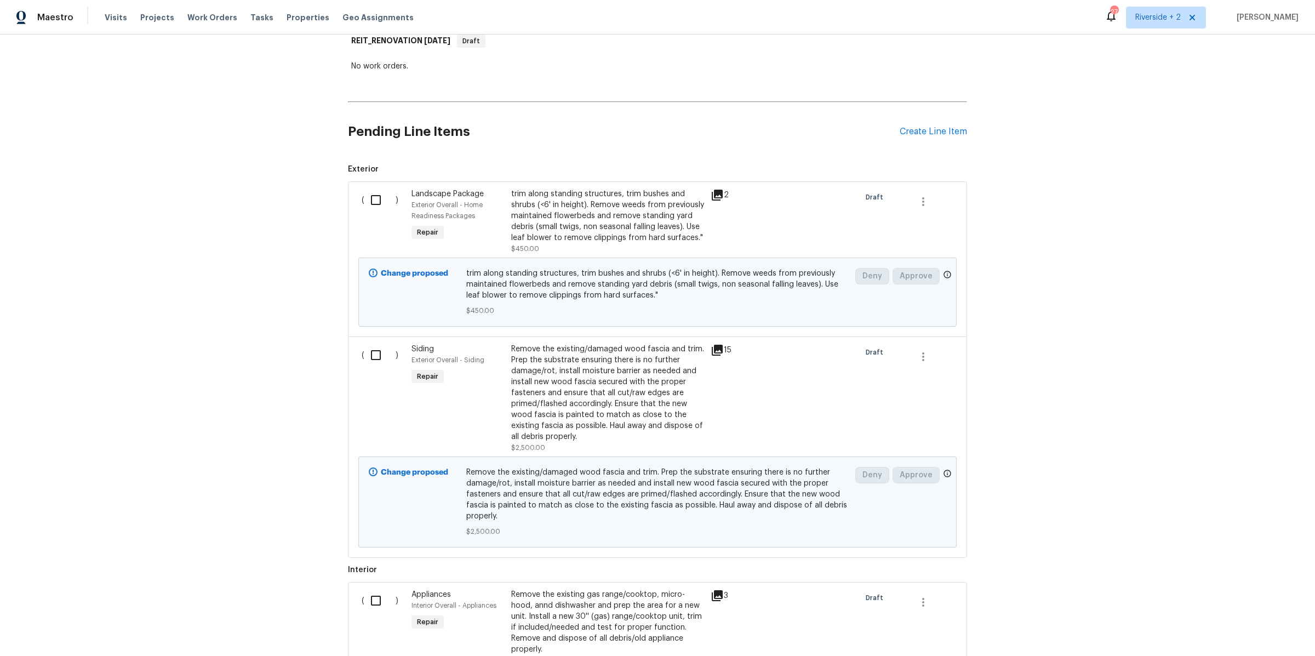
scroll to position [187, 0]
click at [574, 393] on div "Remove the existing/damaged wood fascia and trim. Prep the substrate ensuring t…" at bounding box center [607, 390] width 193 height 99
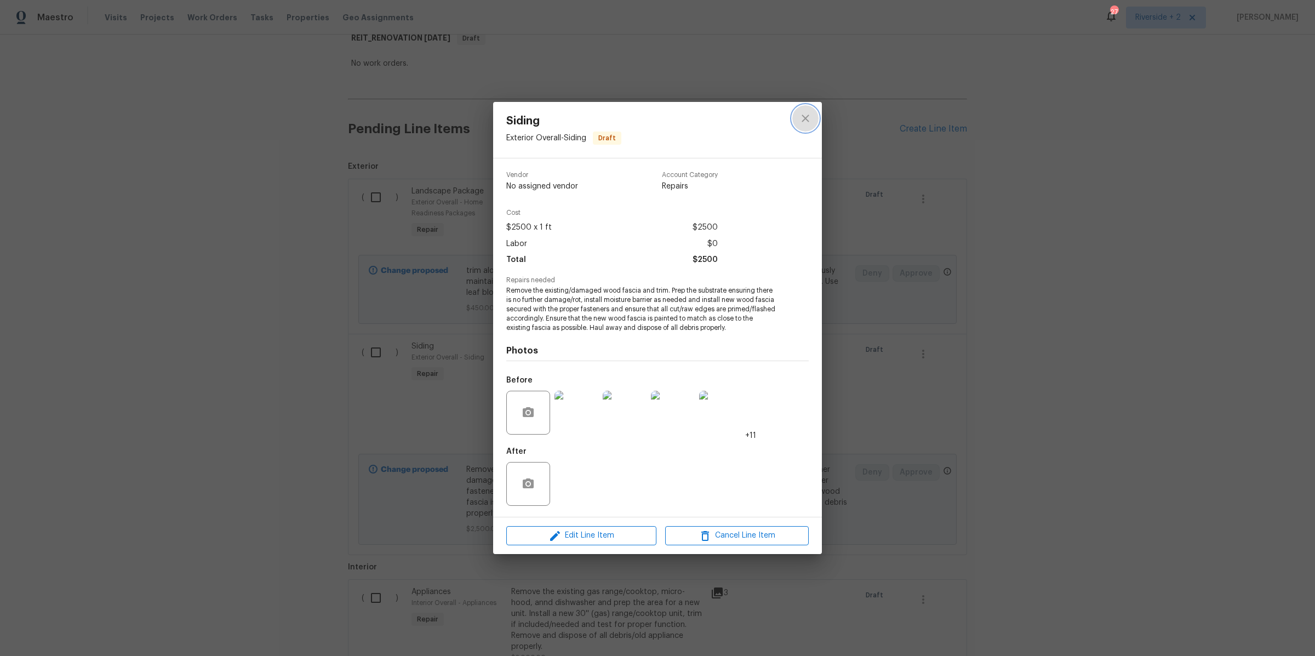
click at [807, 119] on icon "close" at bounding box center [804, 118] width 7 height 7
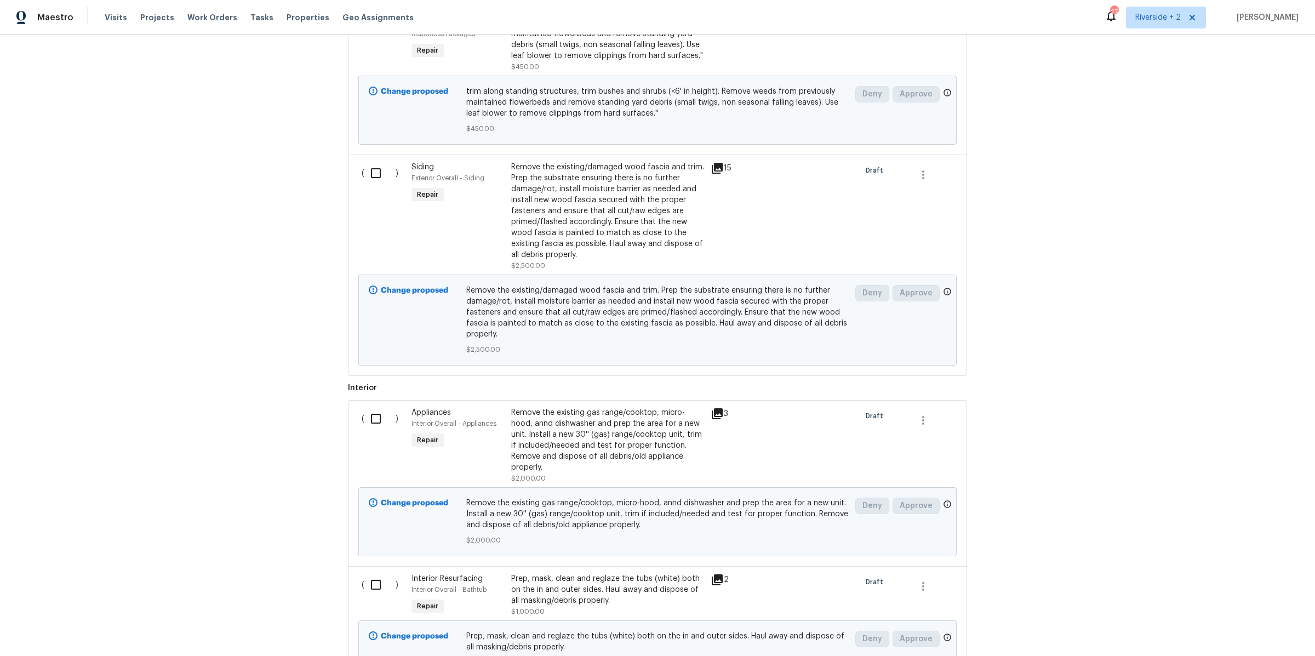
scroll to position [374, 0]
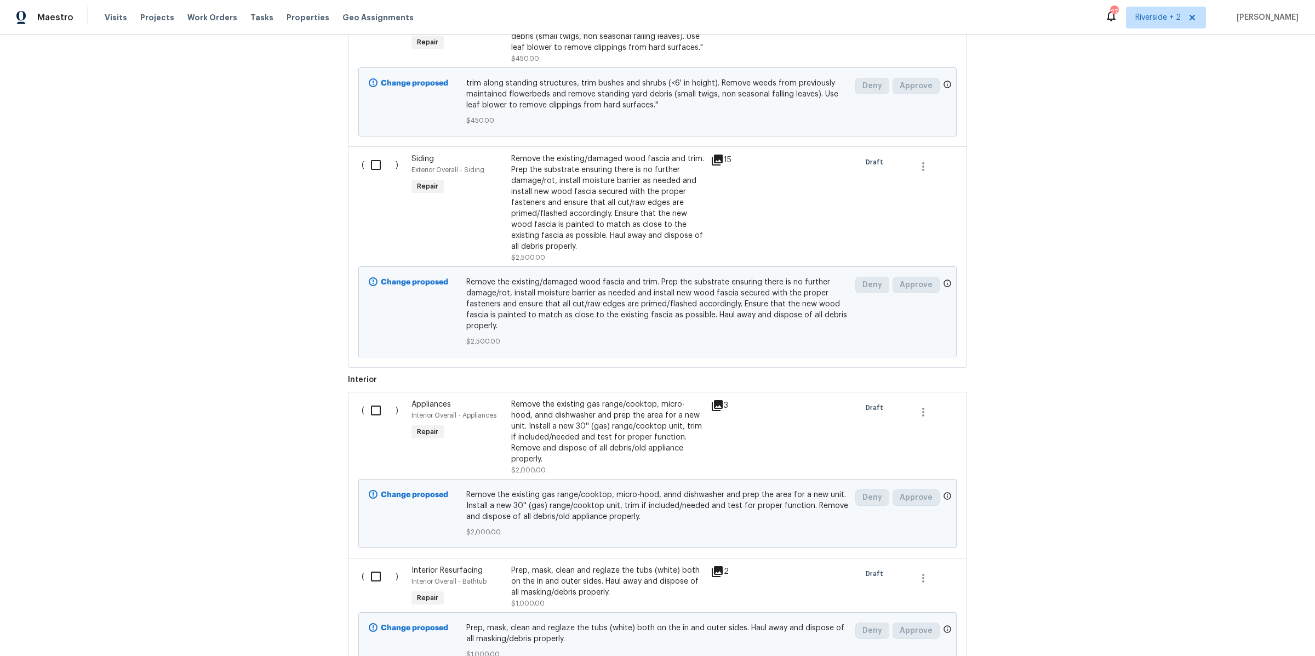
click at [621, 434] on div "Remove the existing gas range/cooktop, micro-hood, annd dishwasher and prep the…" at bounding box center [607, 432] width 193 height 66
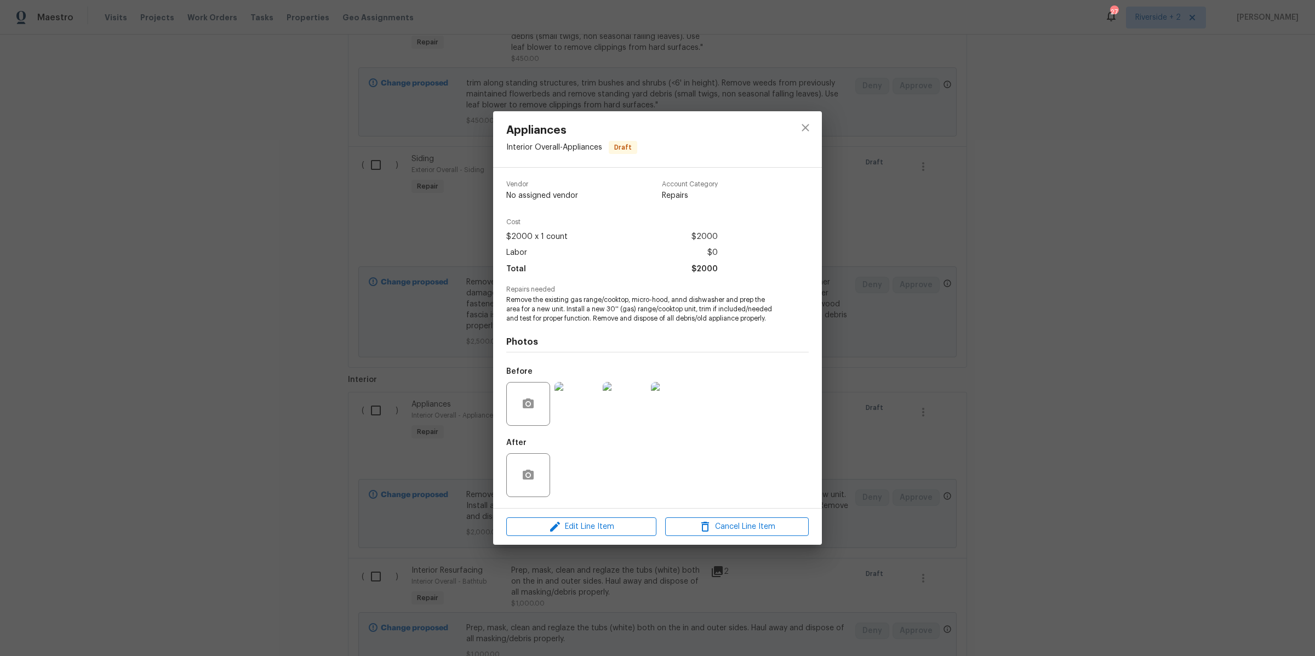
click at [581, 413] on img at bounding box center [576, 404] width 44 height 44
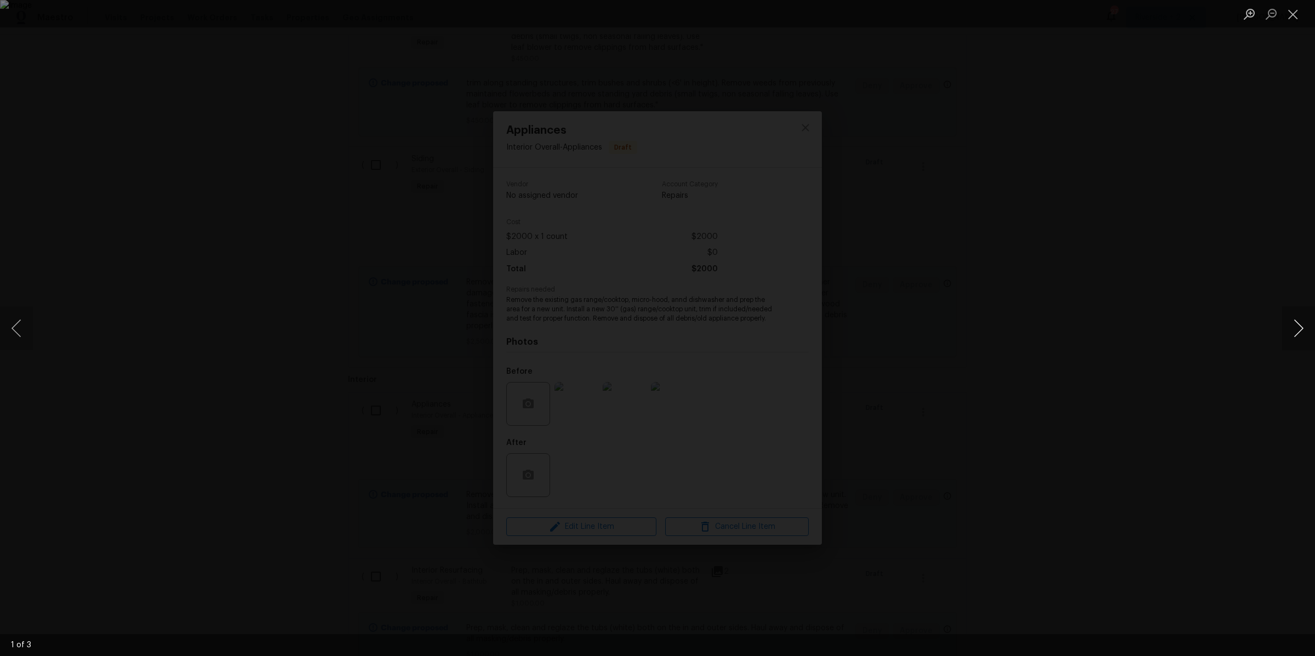
click at [1295, 329] on button "Next image" at bounding box center [1298, 328] width 33 height 44
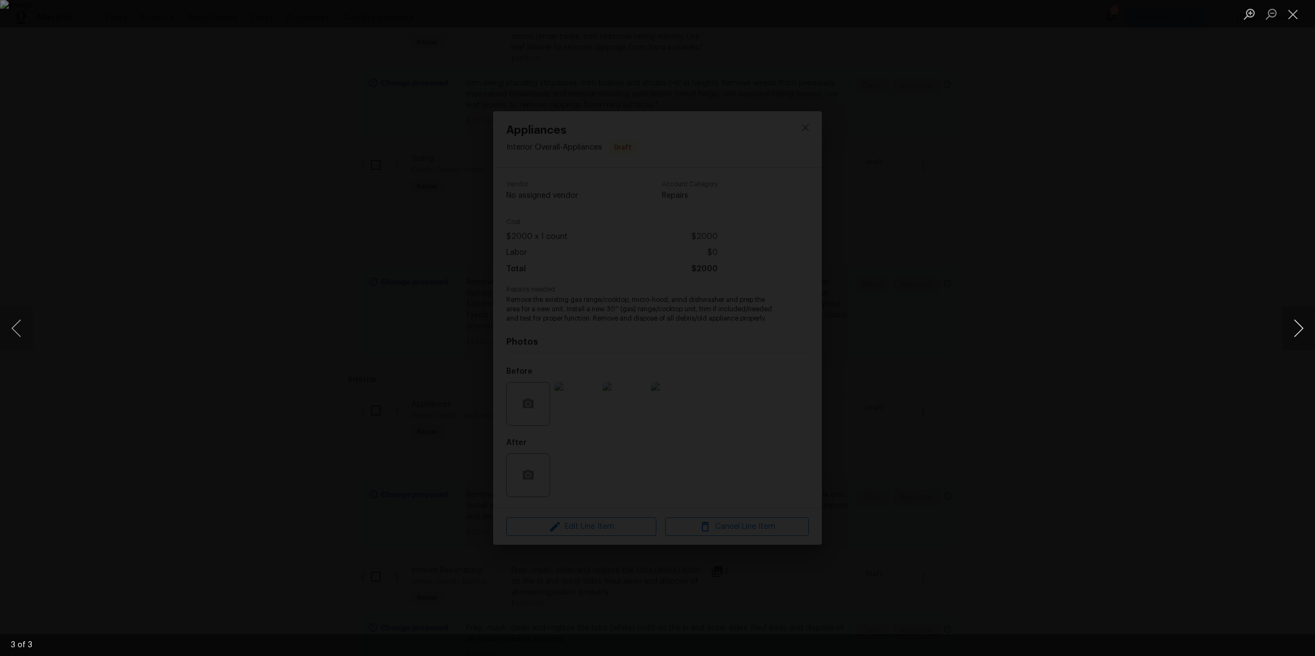
click at [1295, 329] on button "Next image" at bounding box center [1298, 328] width 33 height 44
click at [1290, 14] on button "Close lightbox" at bounding box center [1293, 13] width 22 height 19
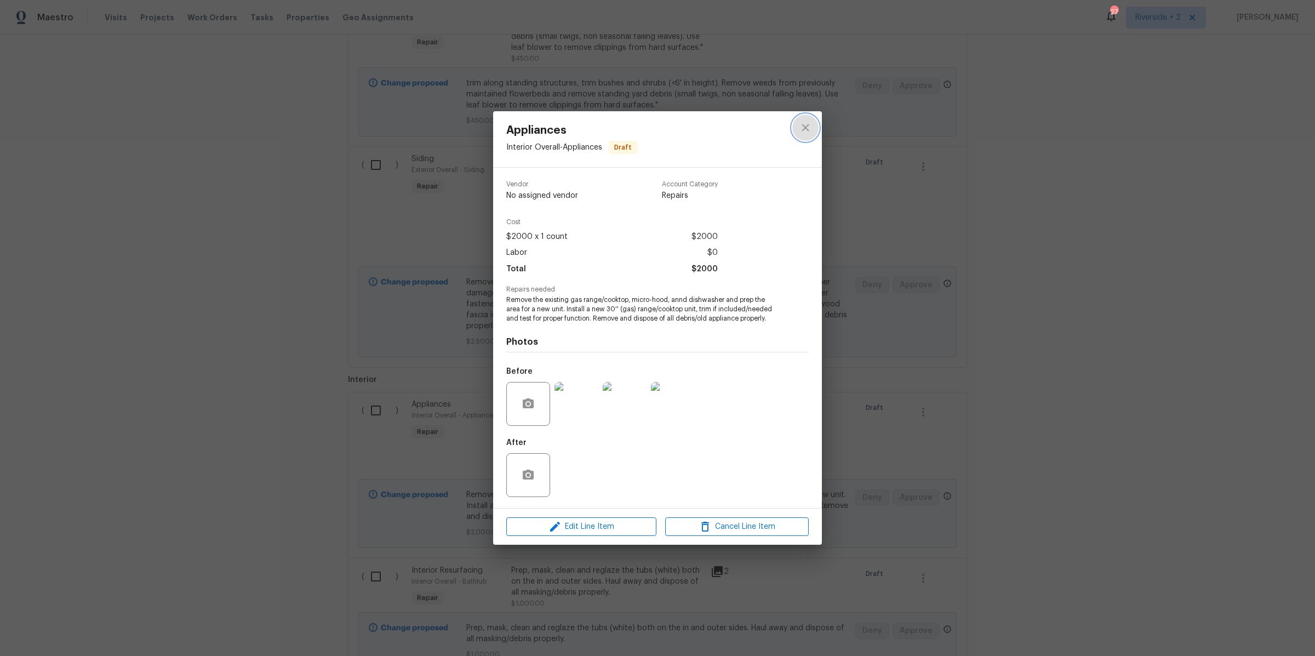
click at [807, 133] on icon "close" at bounding box center [805, 127] width 13 height 13
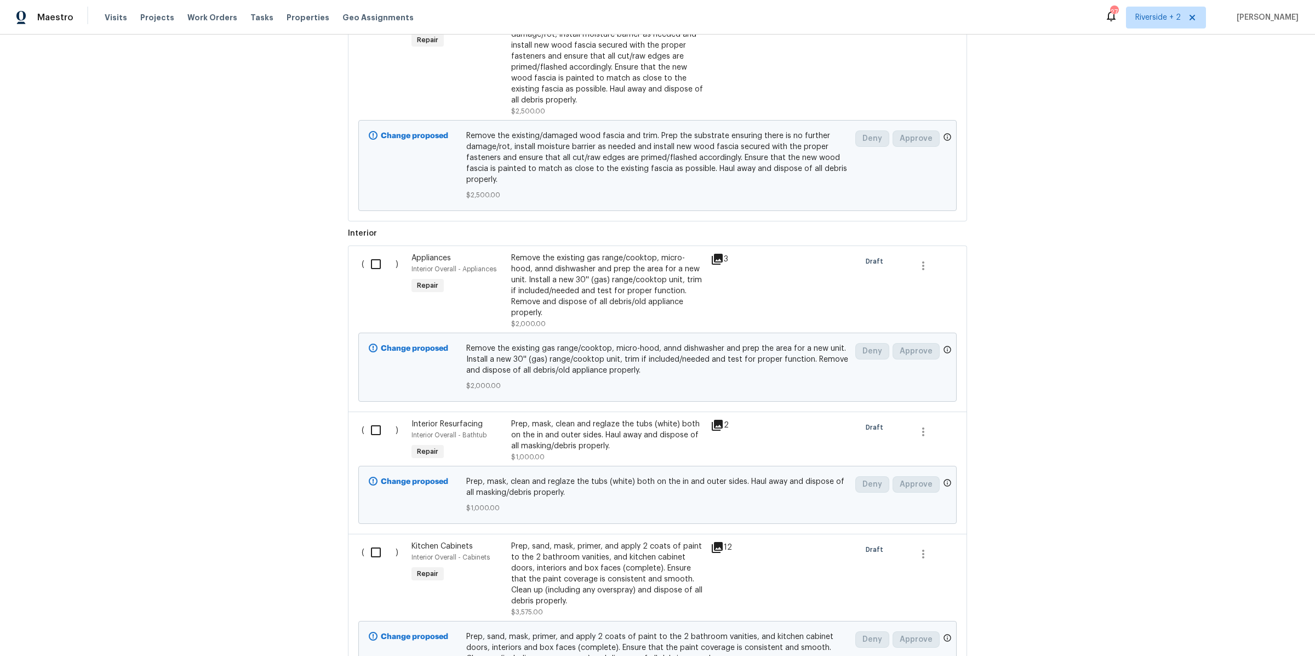
scroll to position [563, 0]
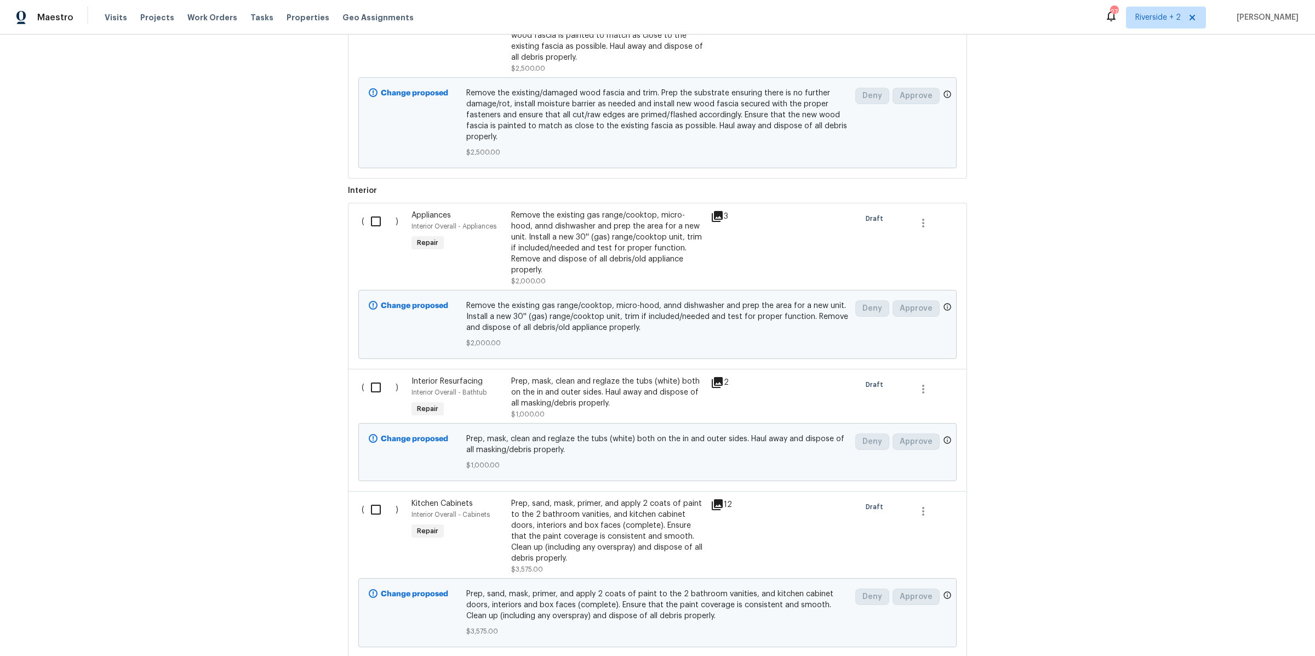
click at [586, 404] on div "Prep, mask, clean and reglaze the tubs (white) both on the in and outer sides. …" at bounding box center [607, 392] width 193 height 33
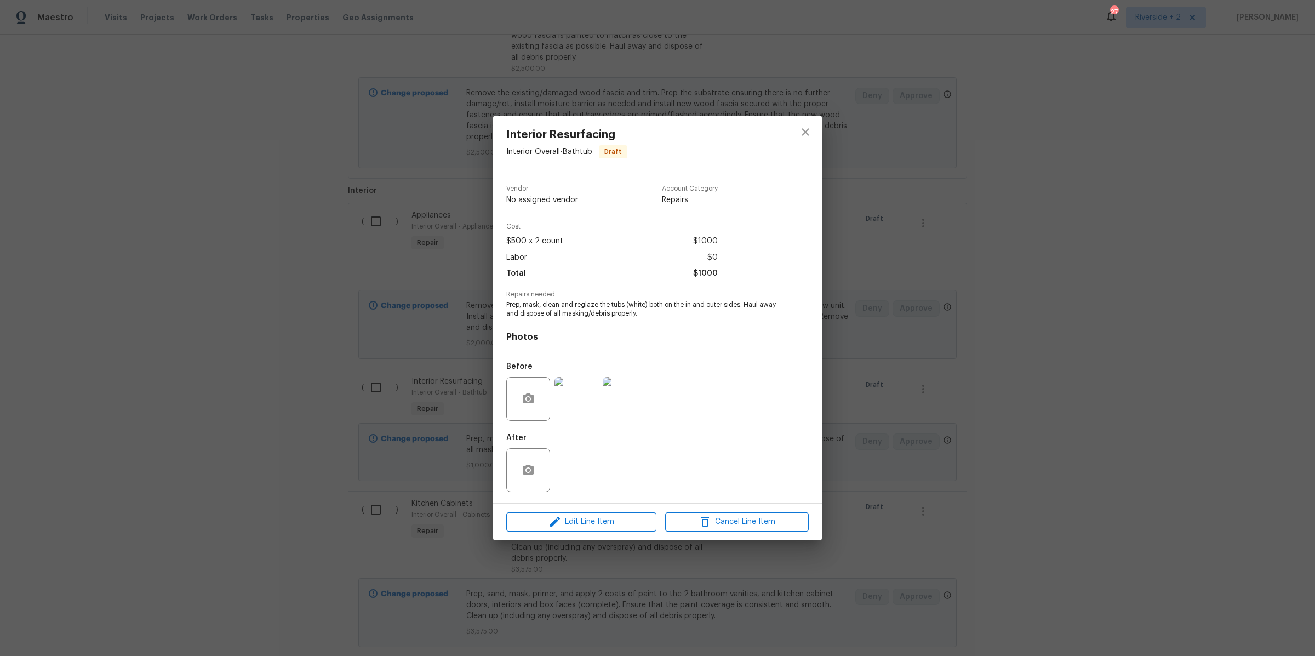
click at [584, 404] on img at bounding box center [576, 399] width 44 height 44
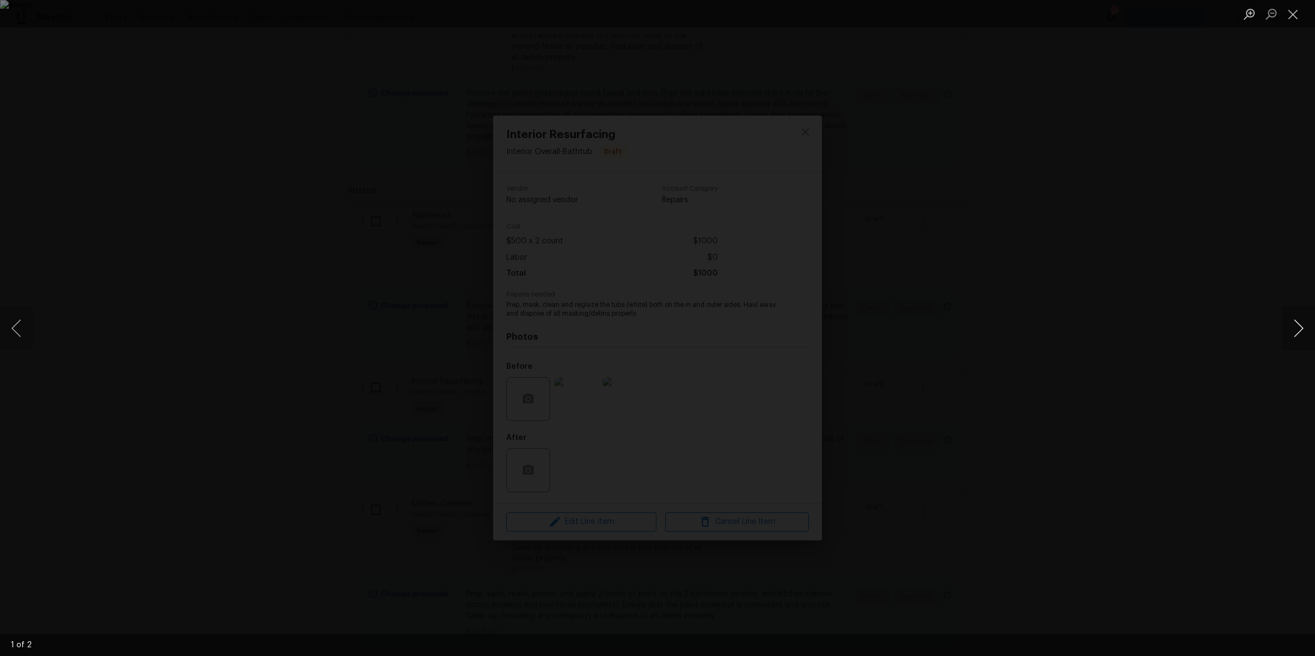
click at [1297, 324] on button "Next image" at bounding box center [1298, 328] width 33 height 44
click at [1294, 16] on button "Close lightbox" at bounding box center [1293, 13] width 22 height 19
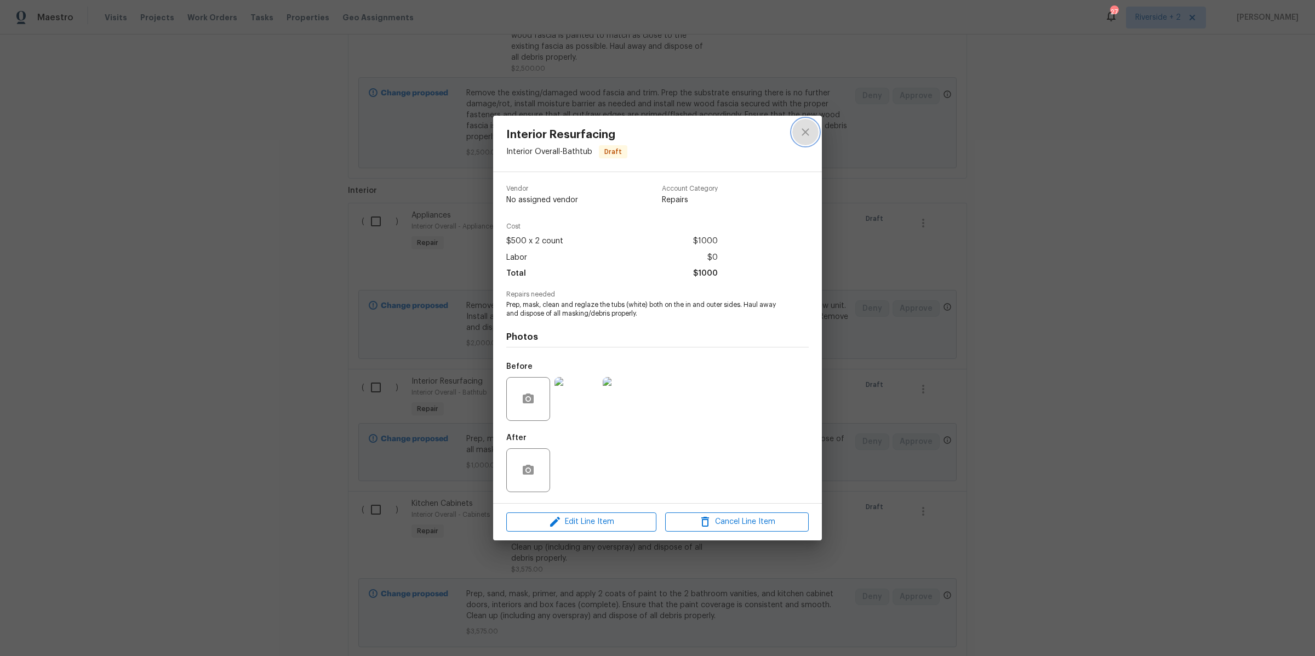
click at [804, 132] on icon "close" at bounding box center [804, 132] width 7 height 7
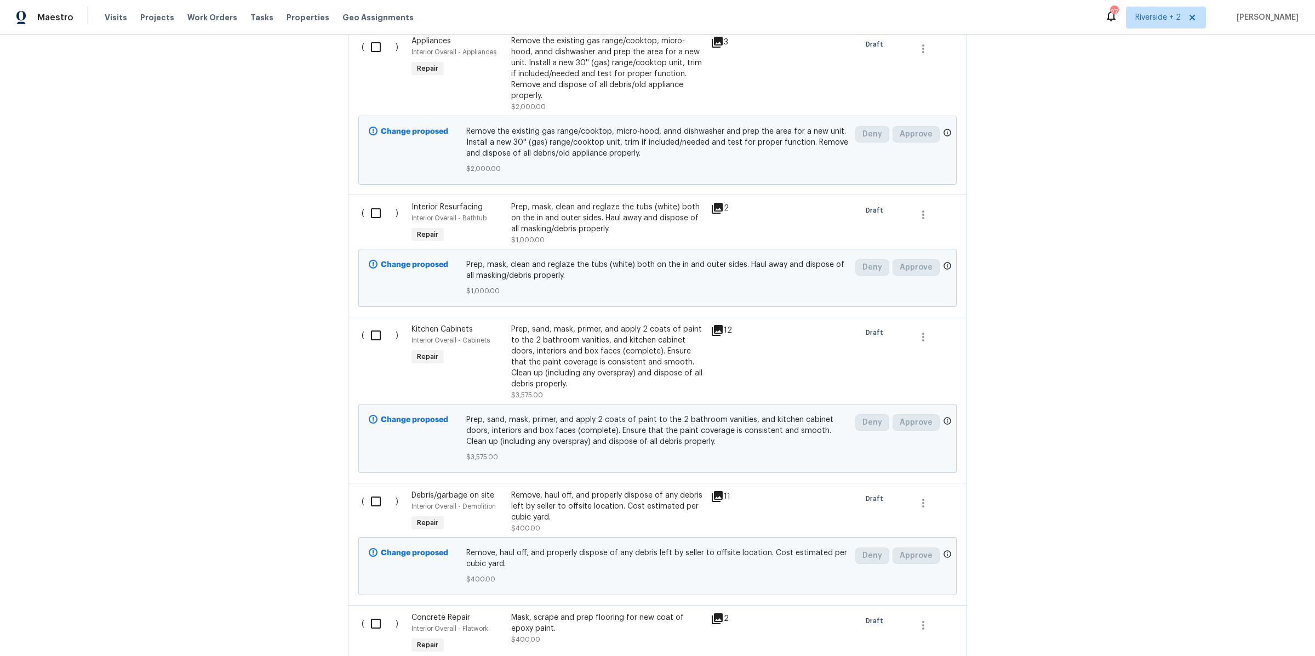
scroll to position [738, 0]
click at [609, 370] on div "Prep, sand, mask, primer, and apply 2 coats of paint to the 2 bathroom vanities…" at bounding box center [607, 356] width 193 height 66
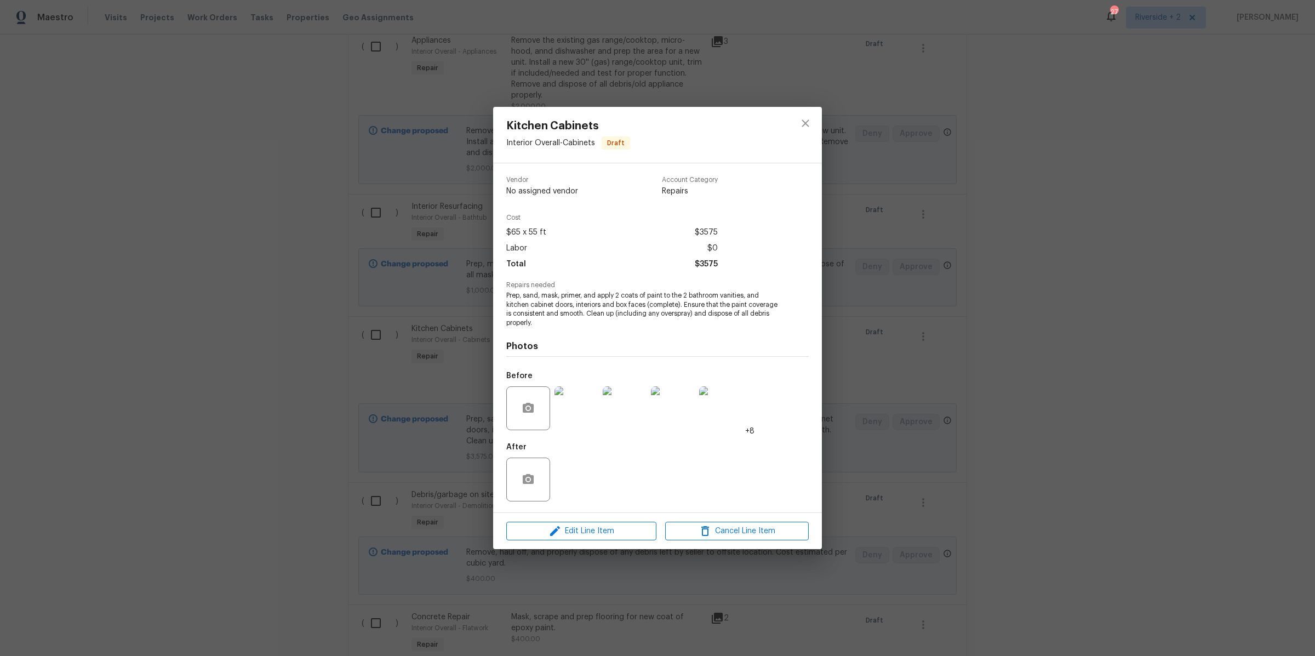
click at [584, 408] on img at bounding box center [576, 408] width 44 height 44
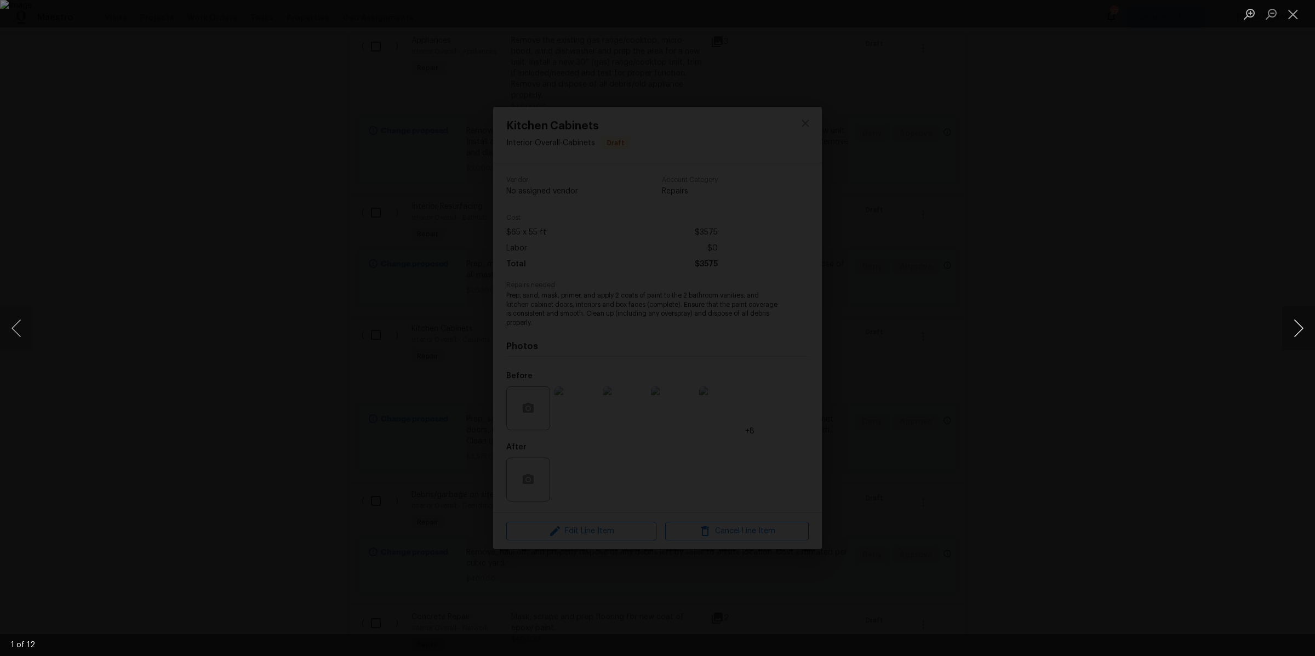
click at [1299, 333] on button "Next image" at bounding box center [1298, 328] width 33 height 44
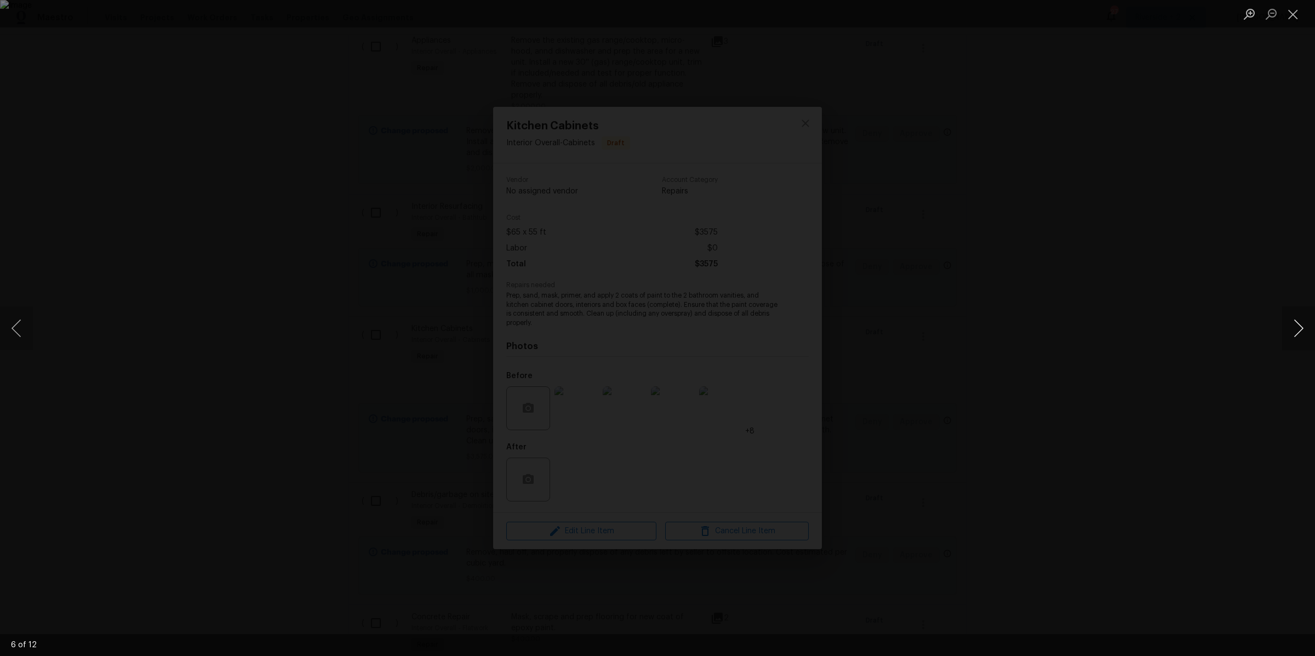
click at [1299, 333] on button "Next image" at bounding box center [1298, 328] width 33 height 44
click at [1294, 9] on button "Close lightbox" at bounding box center [1293, 13] width 22 height 19
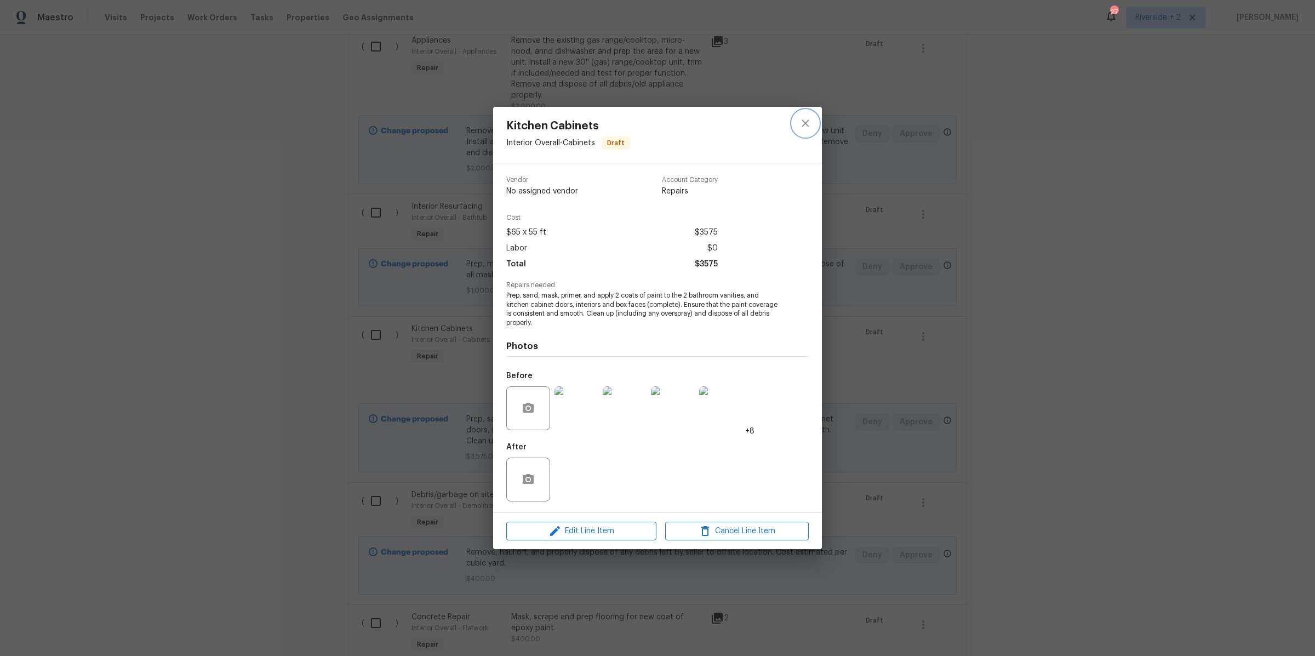
click at [805, 125] on icon "close" at bounding box center [805, 123] width 13 height 13
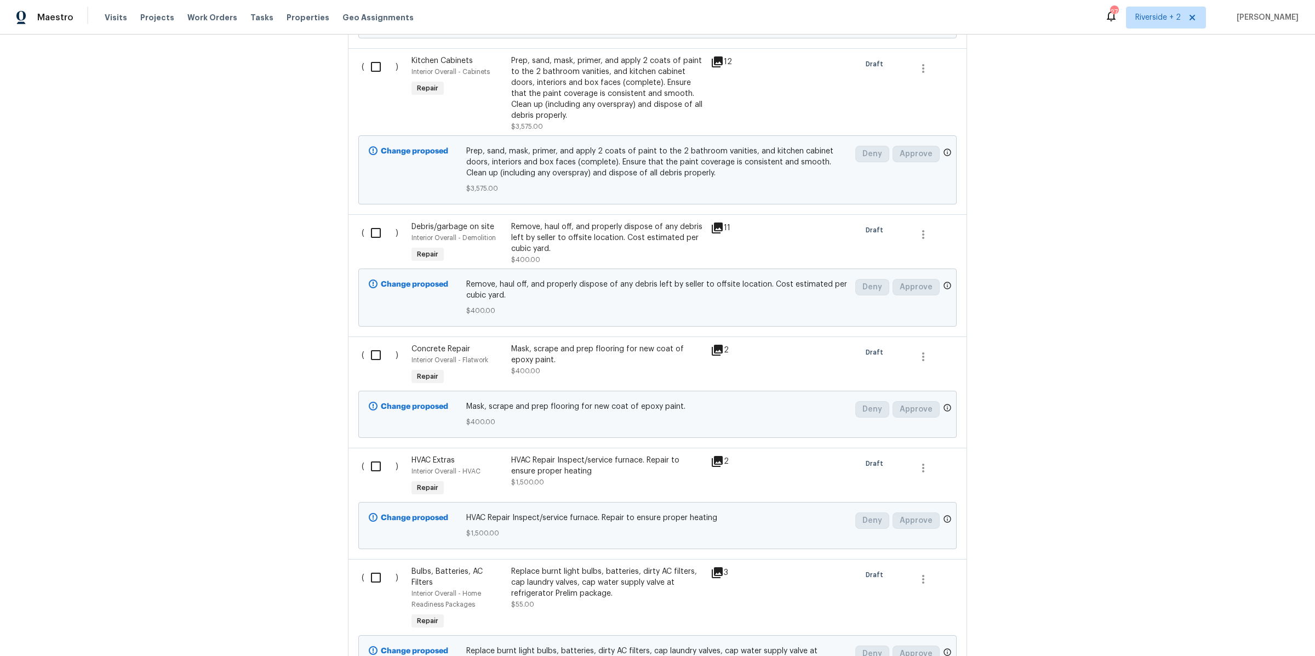
scroll to position [1009, 0]
click at [597, 349] on div "Mask, scrape and prep flooring for new coat of epoxy paint." at bounding box center [607, 351] width 193 height 22
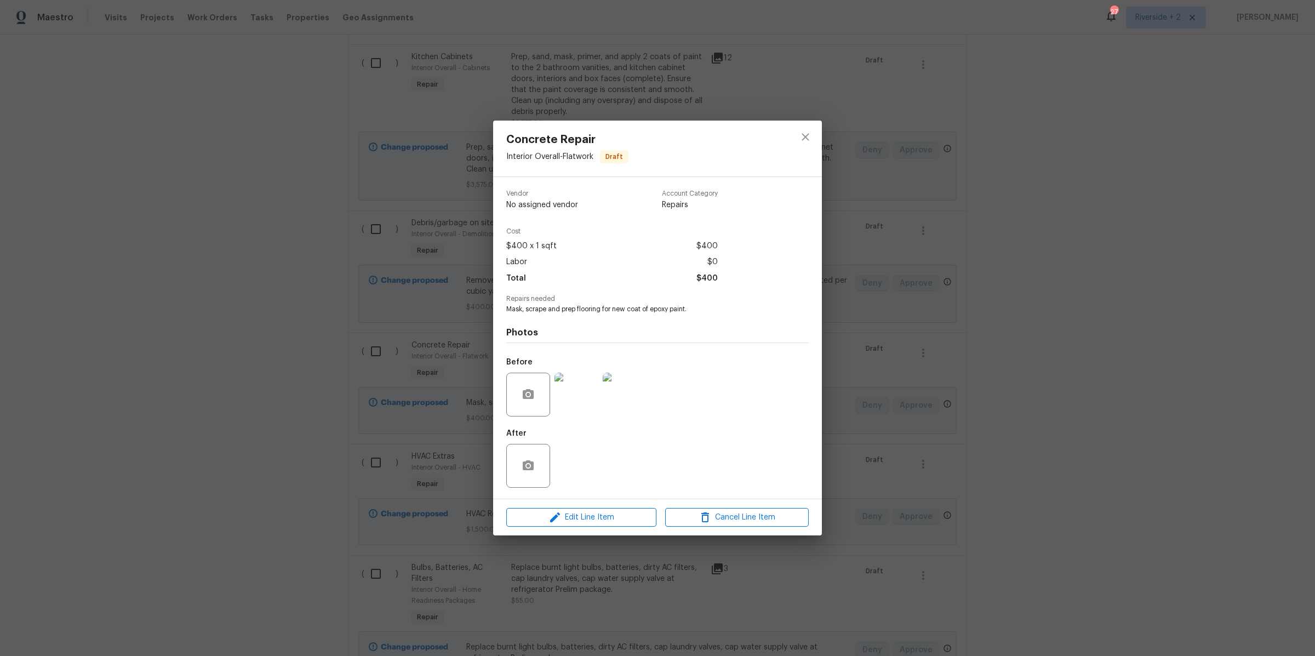
click at [578, 392] on img at bounding box center [576, 394] width 44 height 44
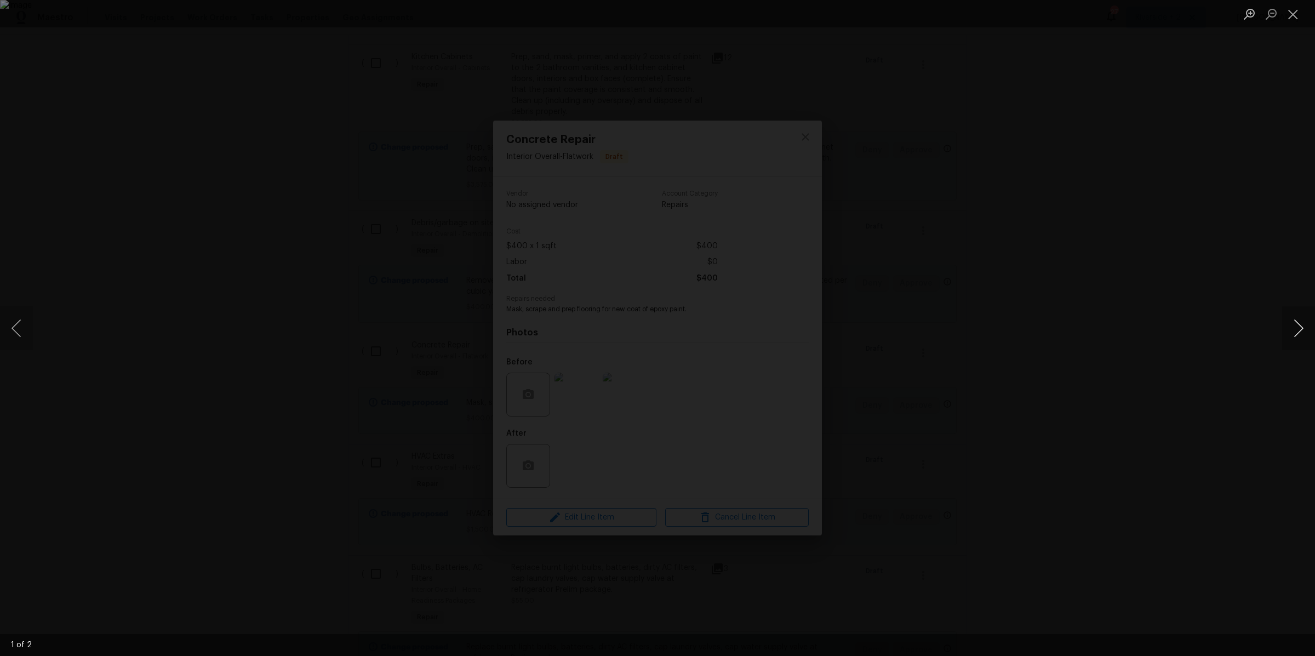
click at [1288, 322] on button "Next image" at bounding box center [1298, 328] width 33 height 44
click at [1295, 9] on button "Close lightbox" at bounding box center [1293, 13] width 22 height 19
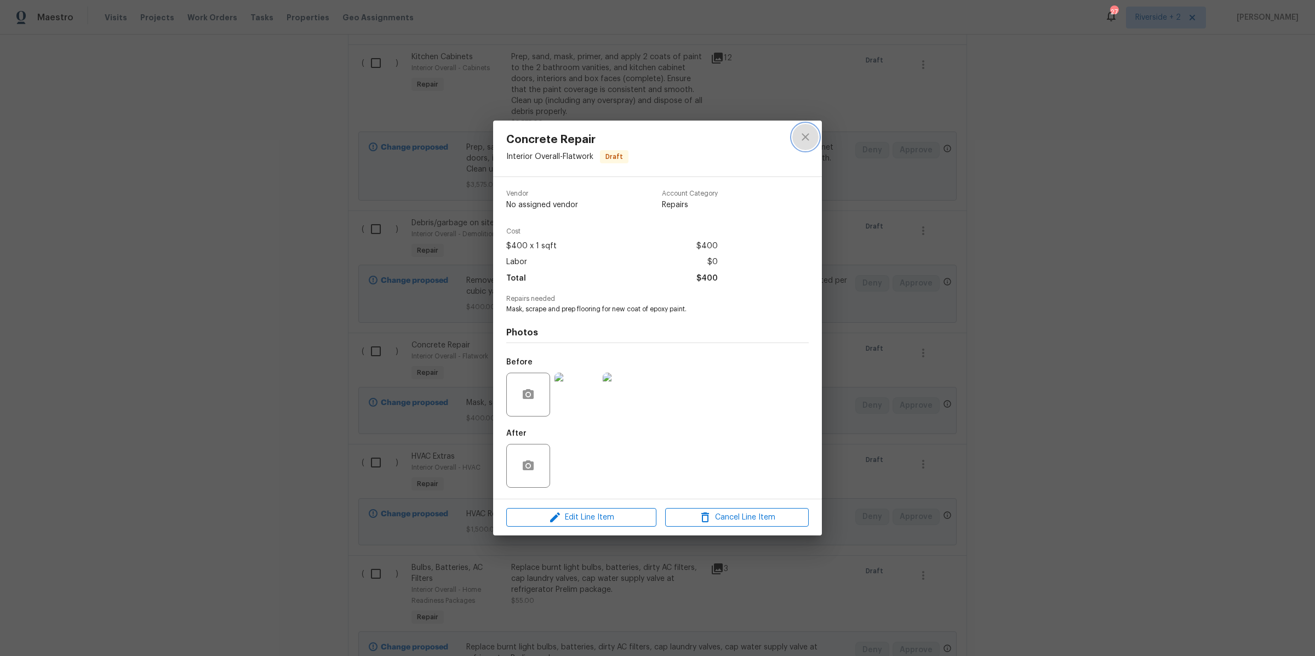
click at [811, 137] on icon "close" at bounding box center [805, 136] width 13 height 13
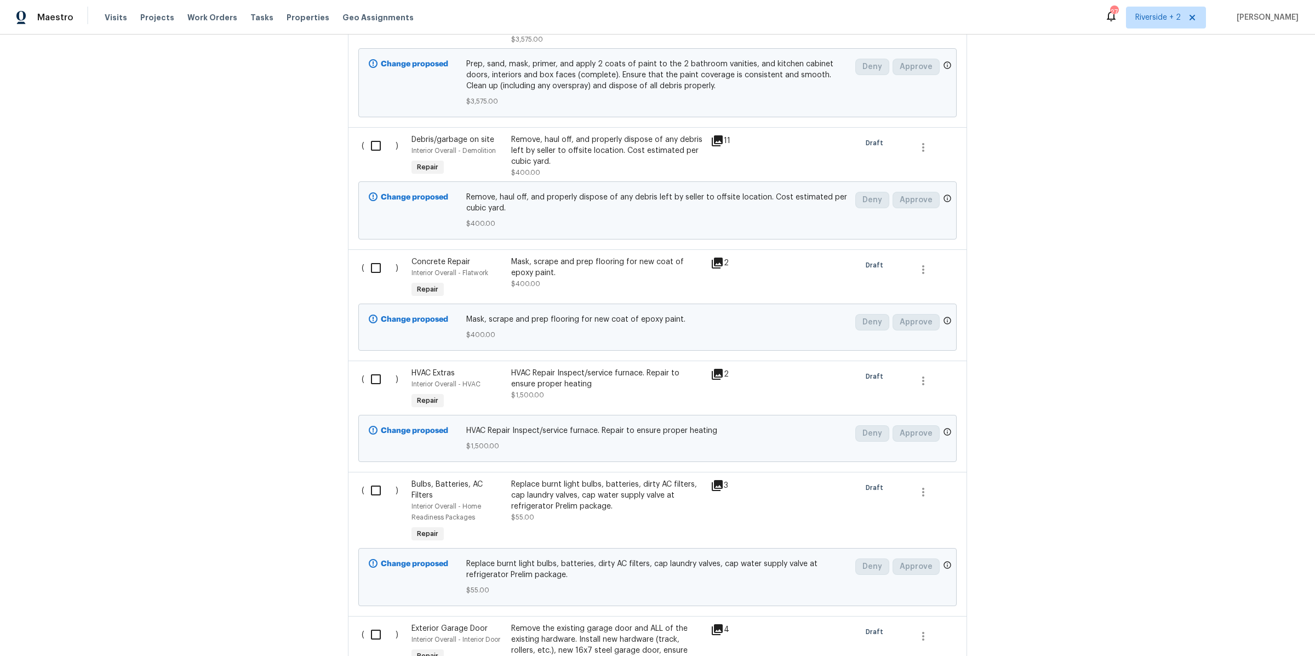
scroll to position [1093, 0]
click at [585, 378] on div "HVAC Repair Inspect/service furnace. Repair to ensure proper heating" at bounding box center [607, 378] width 193 height 22
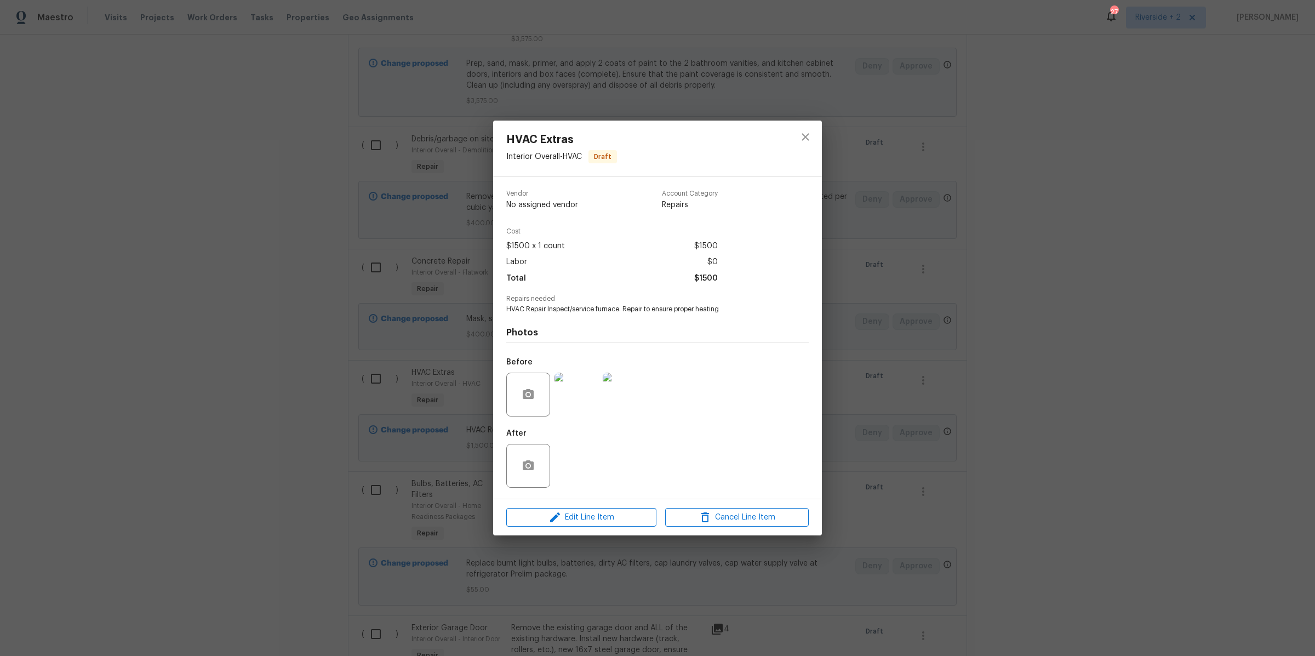
click at [578, 388] on img at bounding box center [576, 394] width 44 height 44
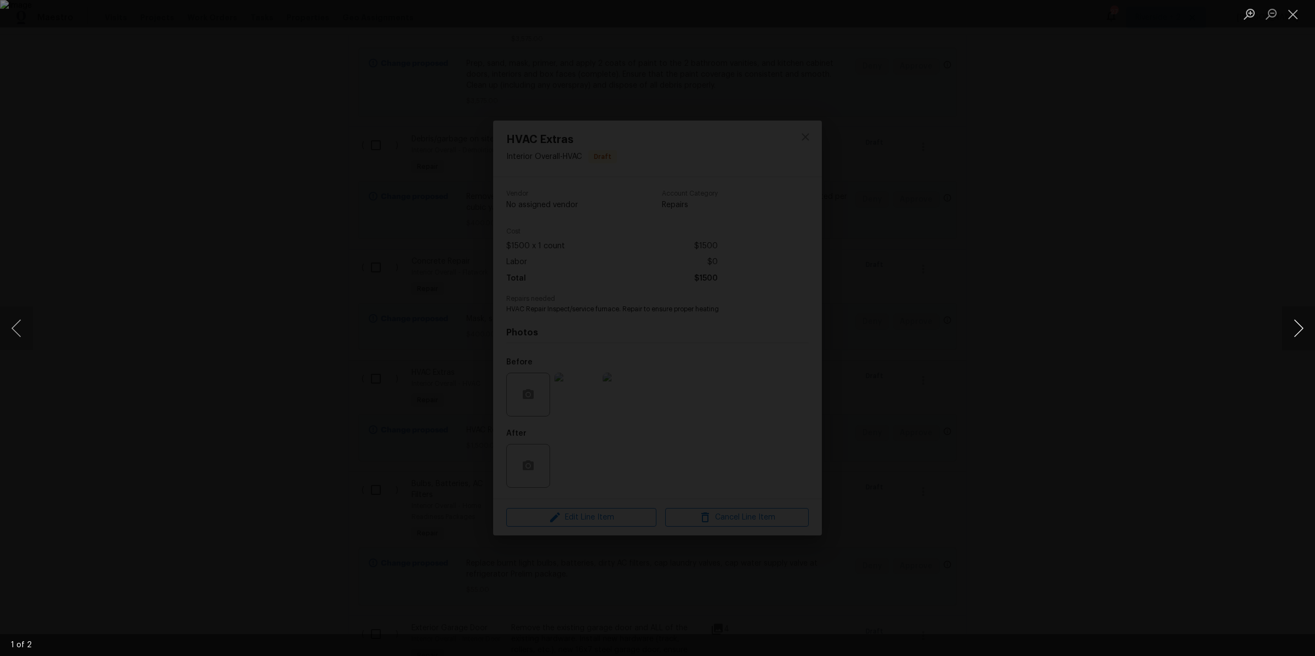
click at [1296, 331] on button "Next image" at bounding box center [1298, 328] width 33 height 44
click at [1293, 330] on button "Next image" at bounding box center [1298, 328] width 33 height 44
click at [1293, 13] on button "Close lightbox" at bounding box center [1293, 13] width 22 height 19
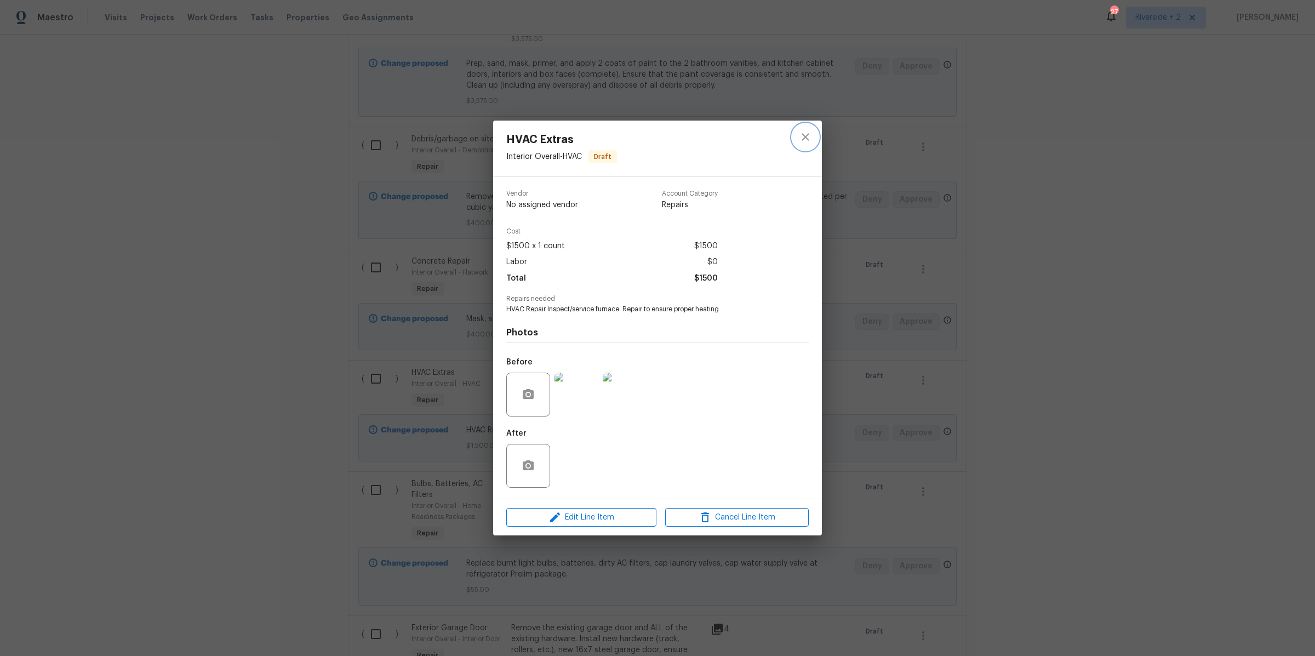
click at [808, 141] on icon "close" at bounding box center [805, 136] width 13 height 13
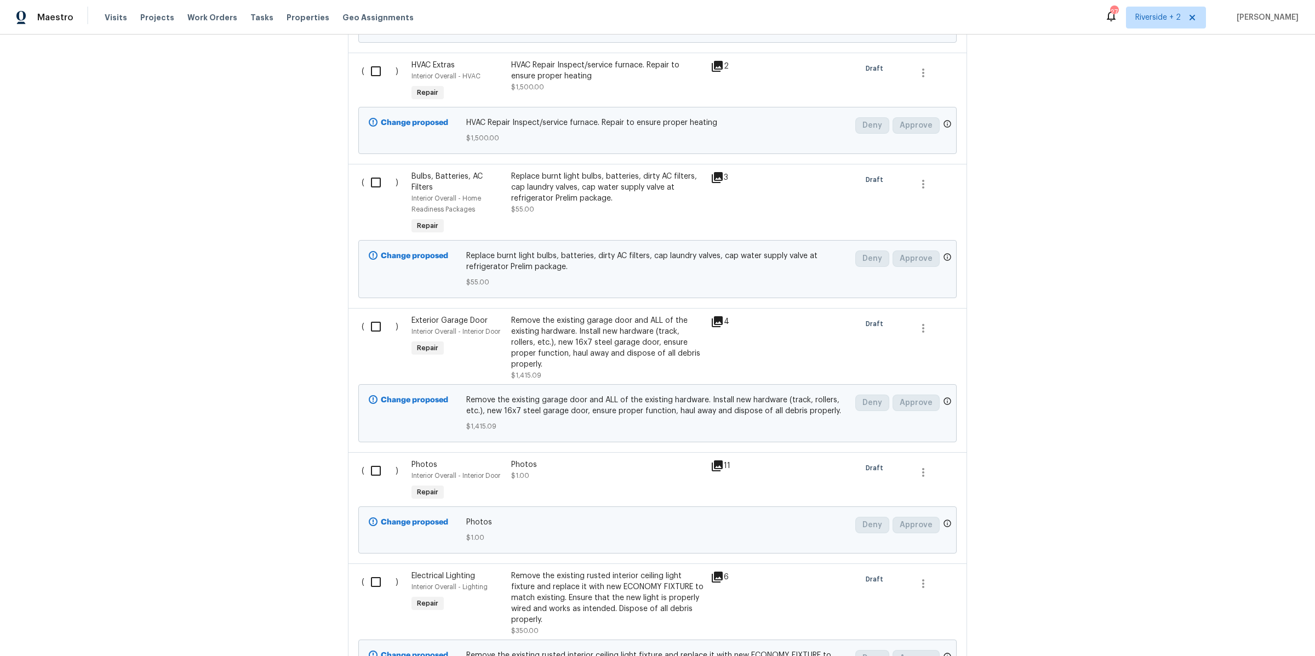
scroll to position [1488, 0]
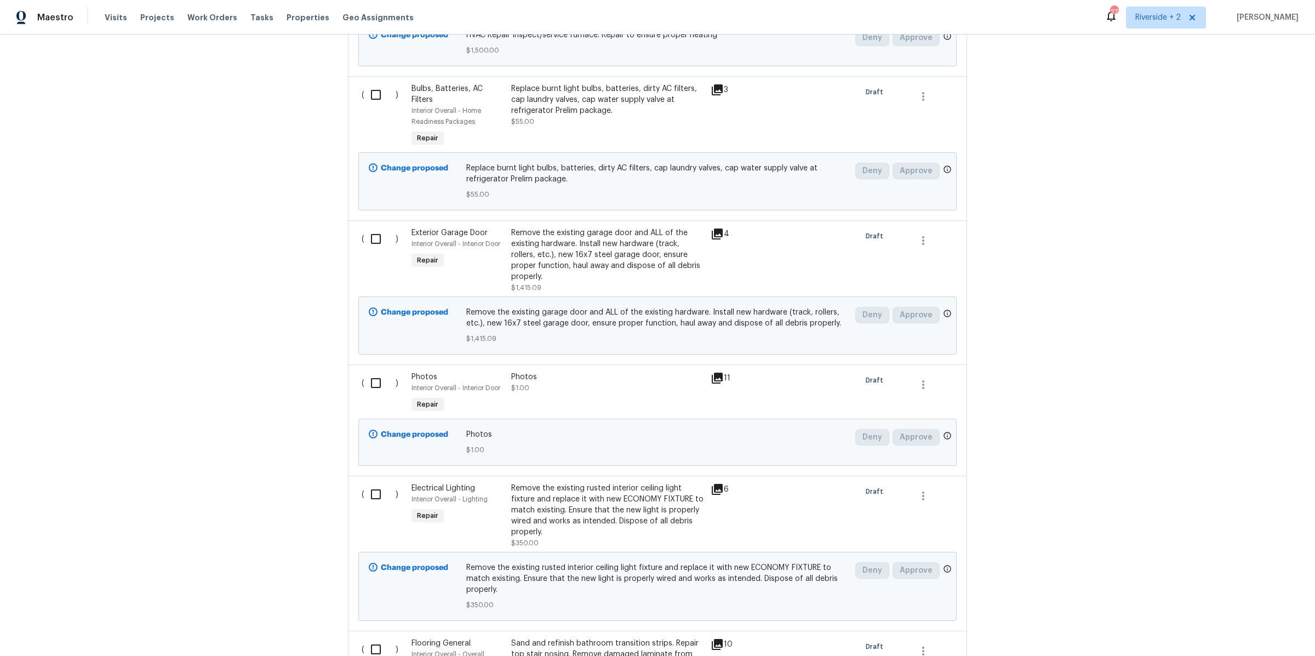
click at [645, 263] on div "Remove the existing garage door and ALL of the existing hardware. Install new h…" at bounding box center [607, 254] width 193 height 55
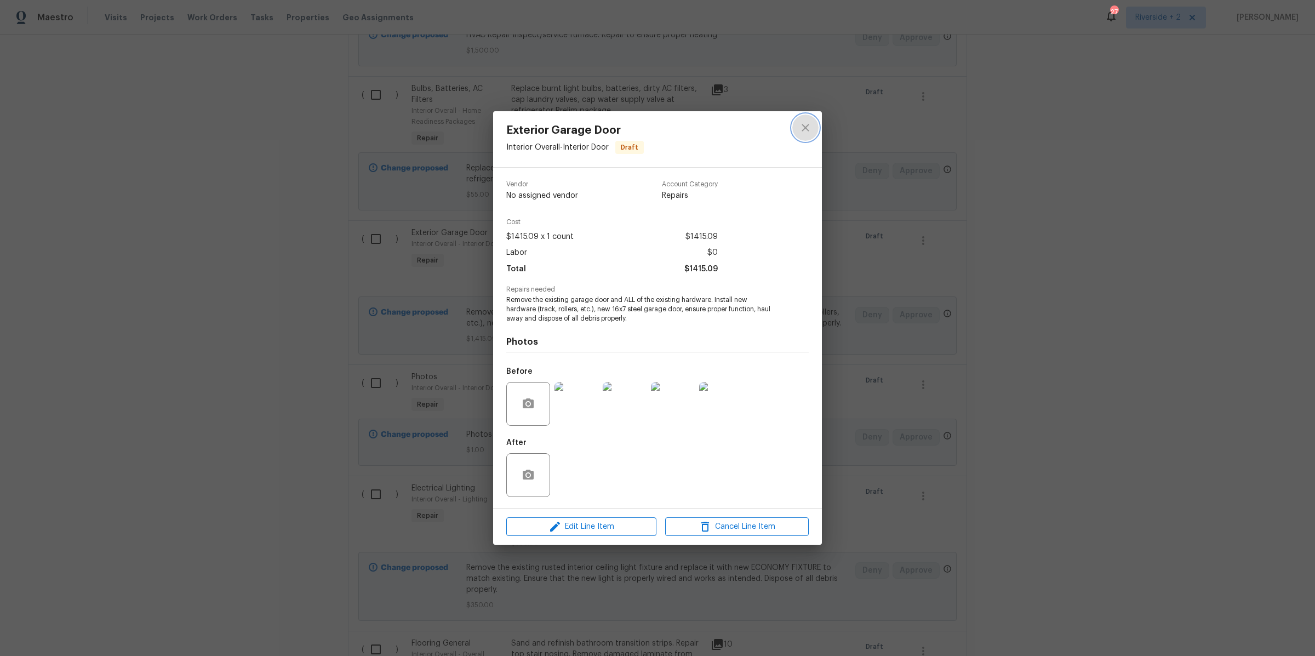
click at [811, 131] on icon "close" at bounding box center [805, 127] width 13 height 13
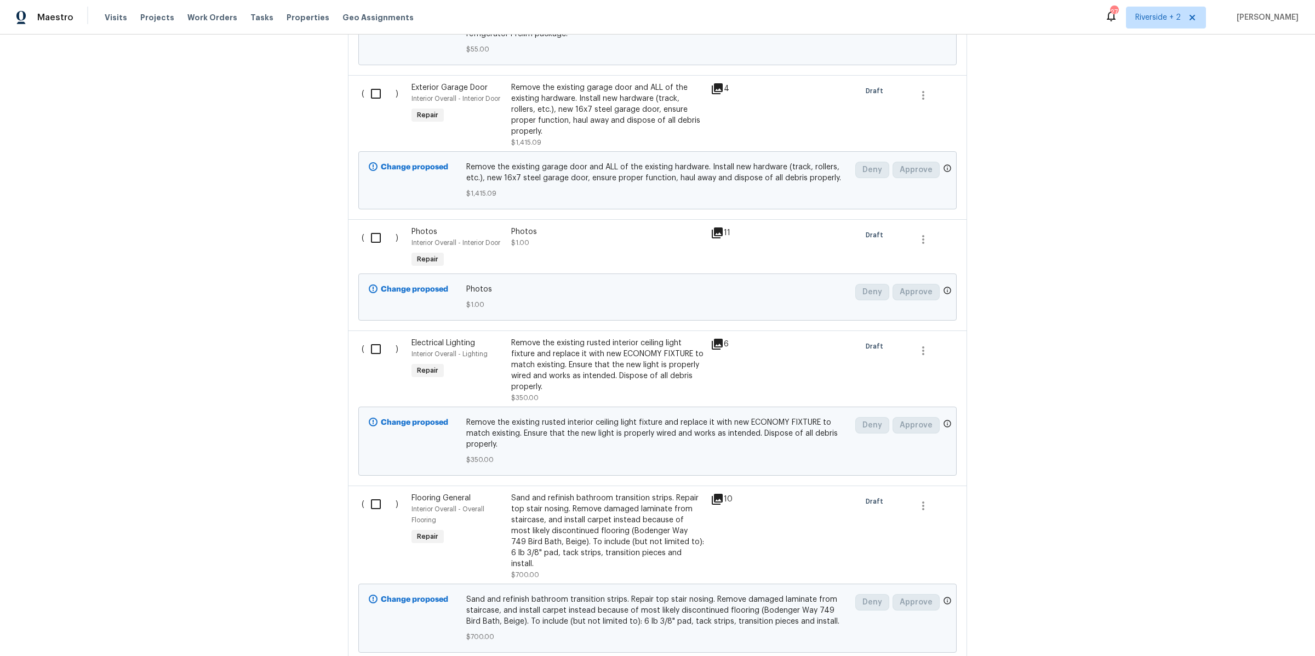
scroll to position [1647, 0]
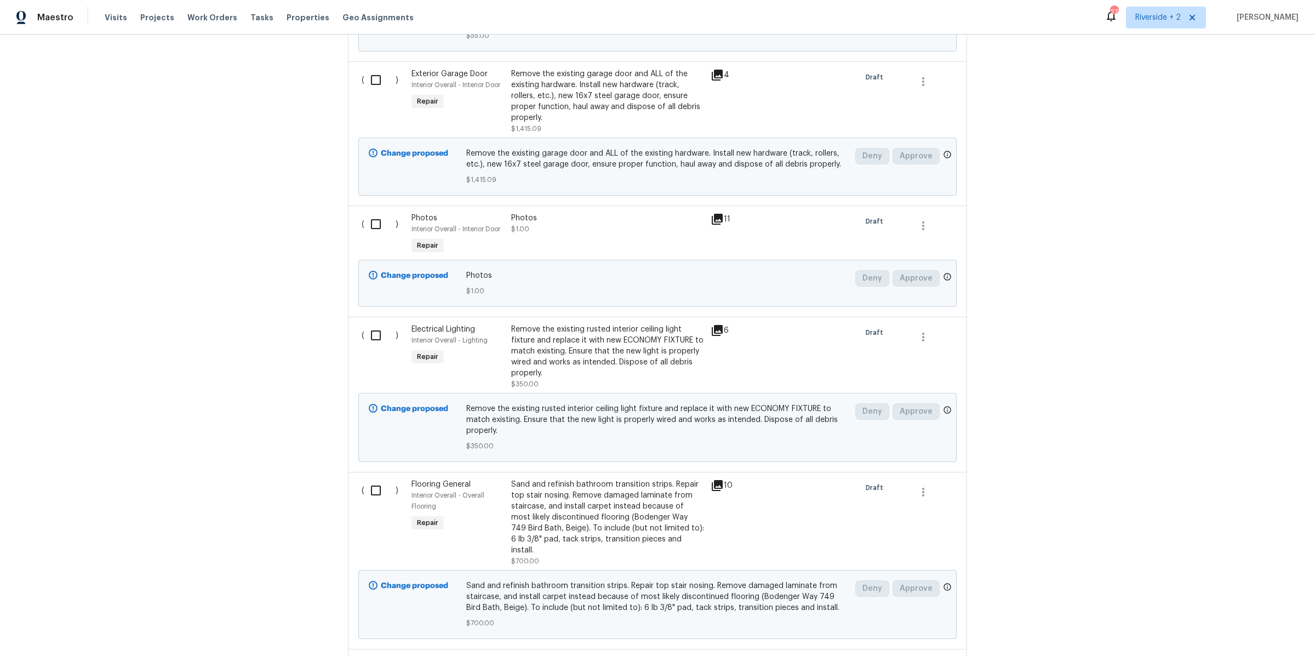
click at [584, 347] on div "Remove the existing rusted interior ceiling light fixture and replace it with n…" at bounding box center [607, 351] width 193 height 55
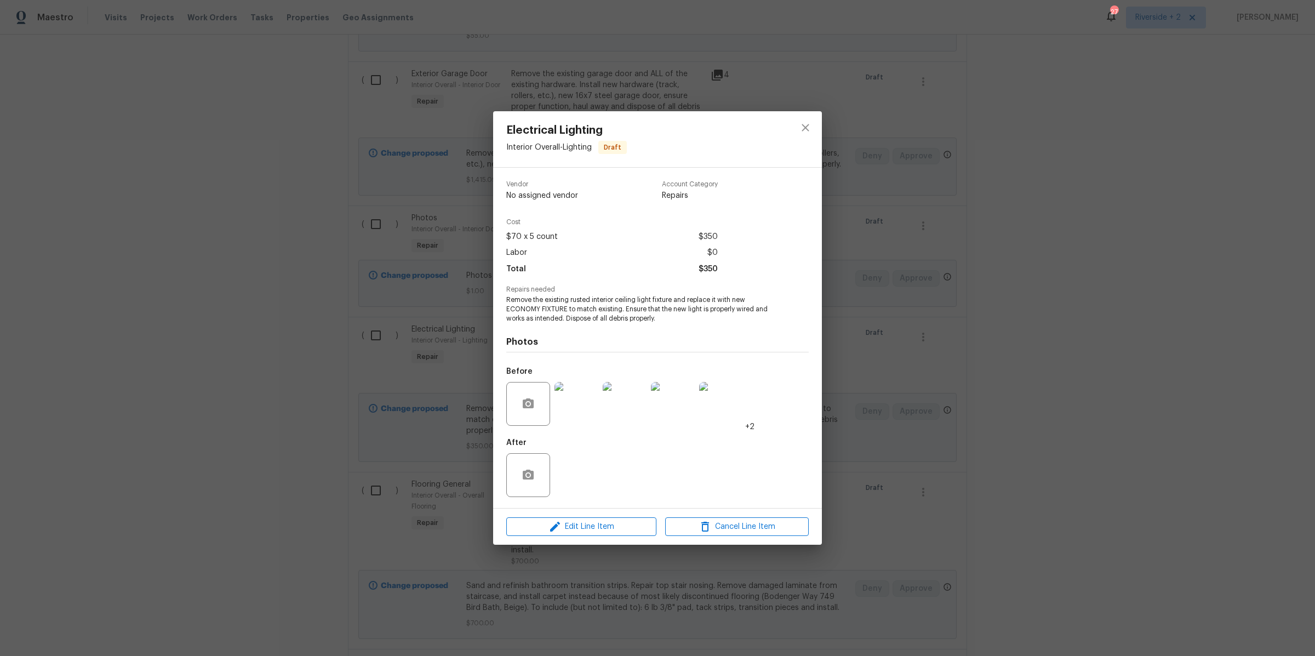
click at [575, 410] on img at bounding box center [576, 404] width 44 height 44
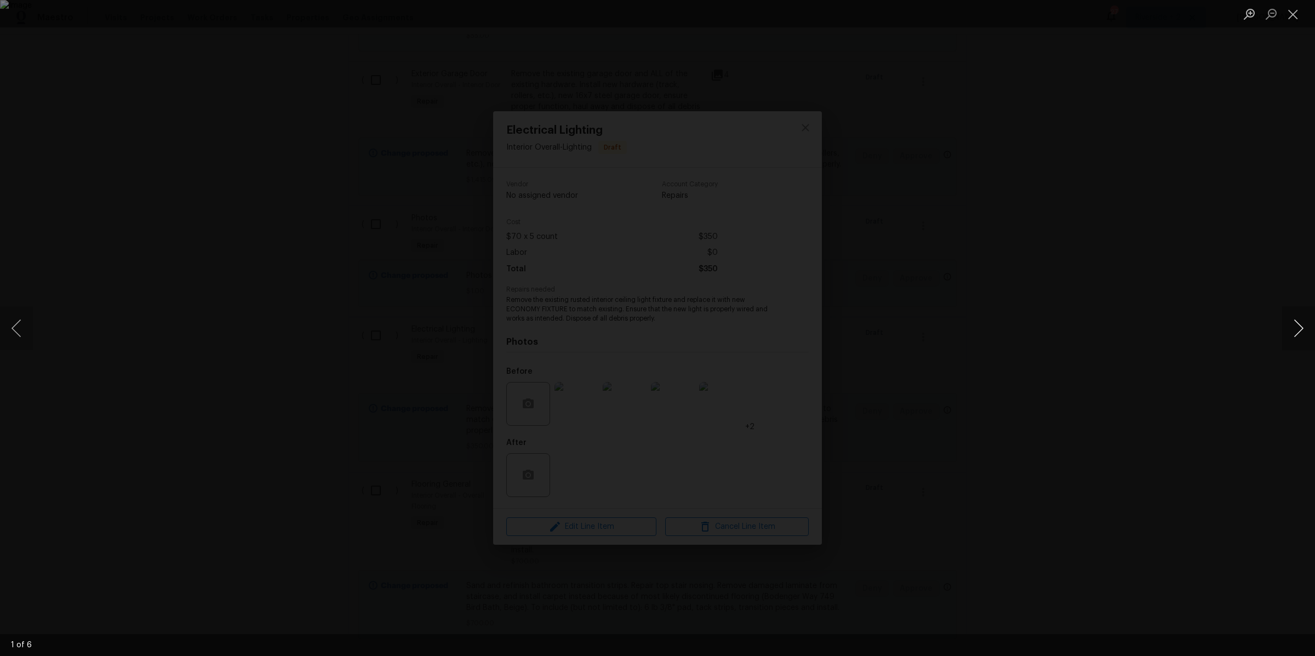
click at [1289, 322] on button "Next image" at bounding box center [1298, 328] width 33 height 44
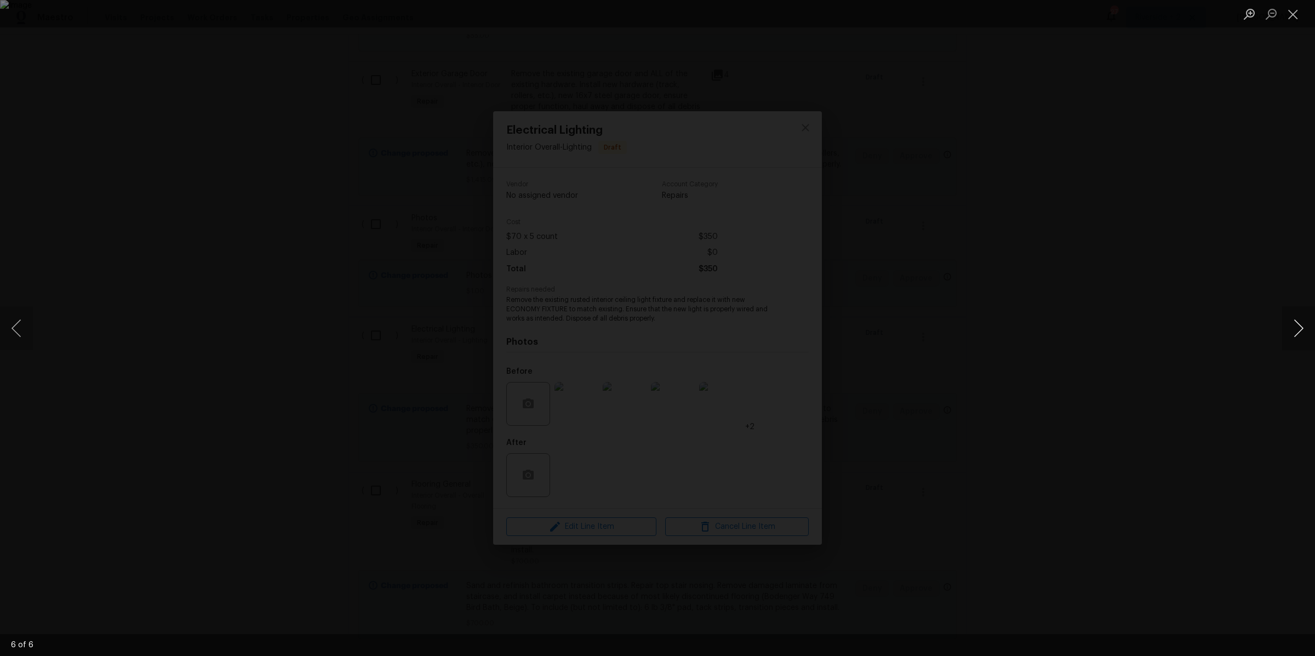
click at [1289, 322] on button "Next image" at bounding box center [1298, 328] width 33 height 44
click at [1290, 18] on button "Close lightbox" at bounding box center [1293, 13] width 22 height 19
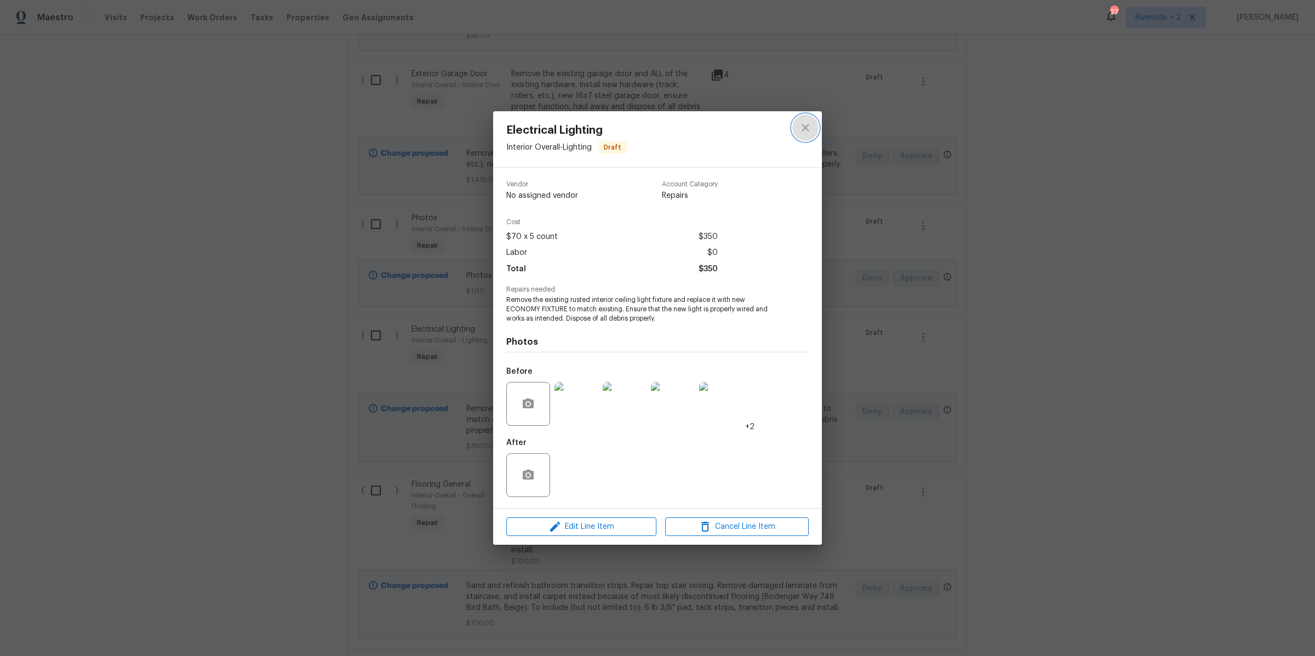
click at [808, 128] on icon "close" at bounding box center [805, 127] width 13 height 13
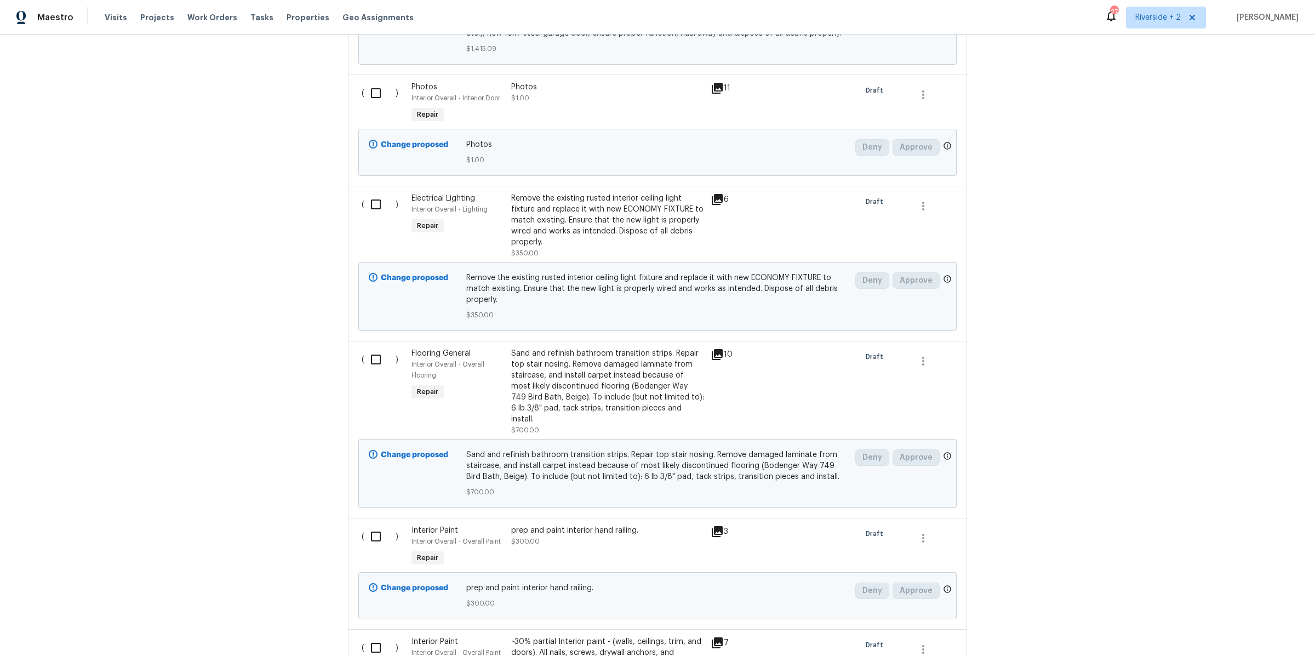
scroll to position [1809, 0]
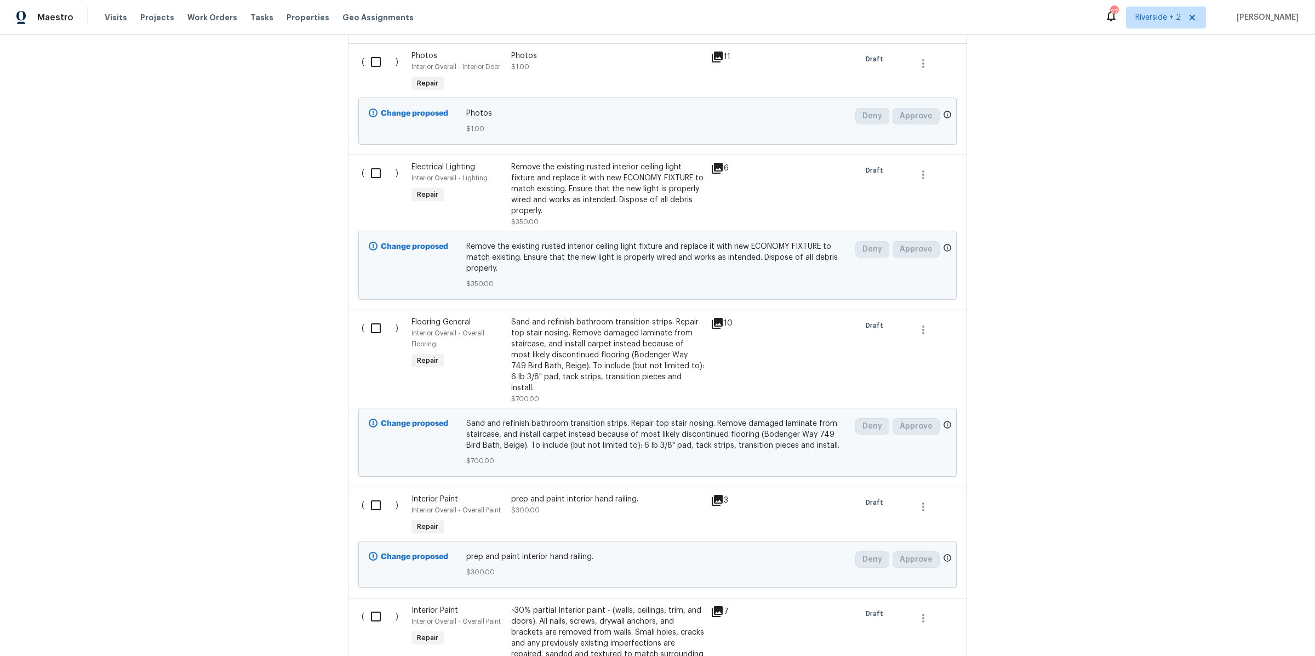
click at [650, 368] on div "Sand and refinish bathroom transition strips. Repair top stair nosing. Remove d…" at bounding box center [607, 355] width 193 height 77
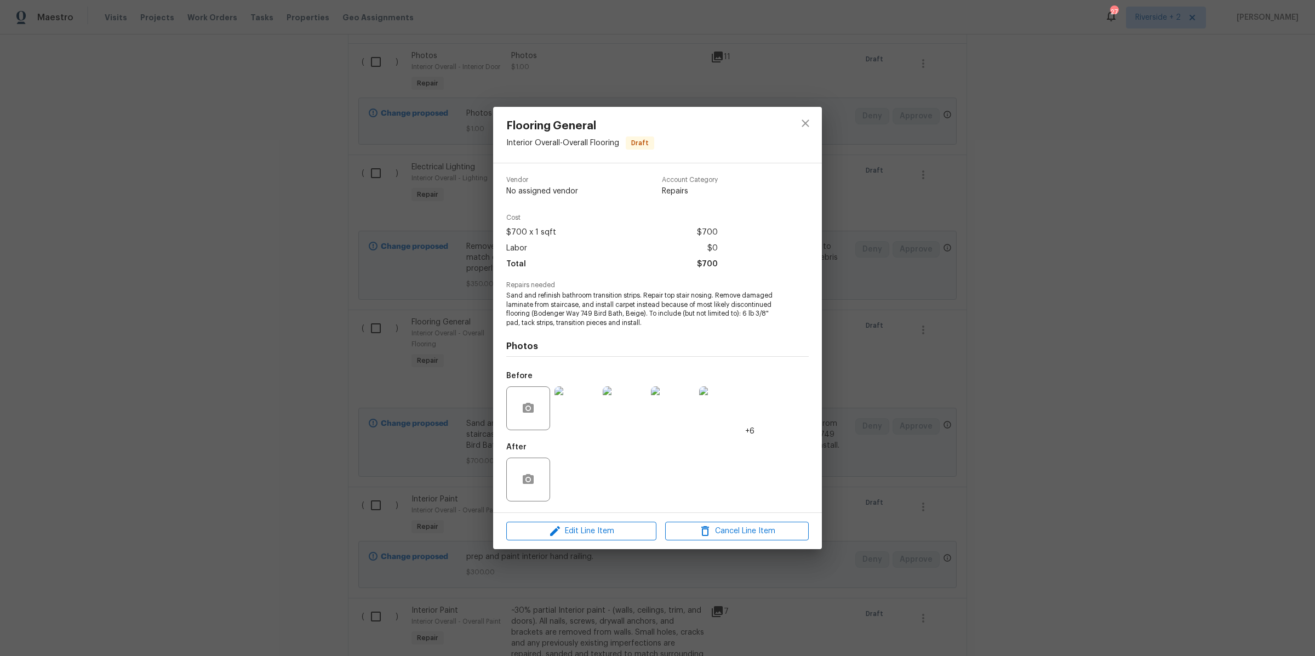
click at [576, 421] on img at bounding box center [576, 408] width 44 height 44
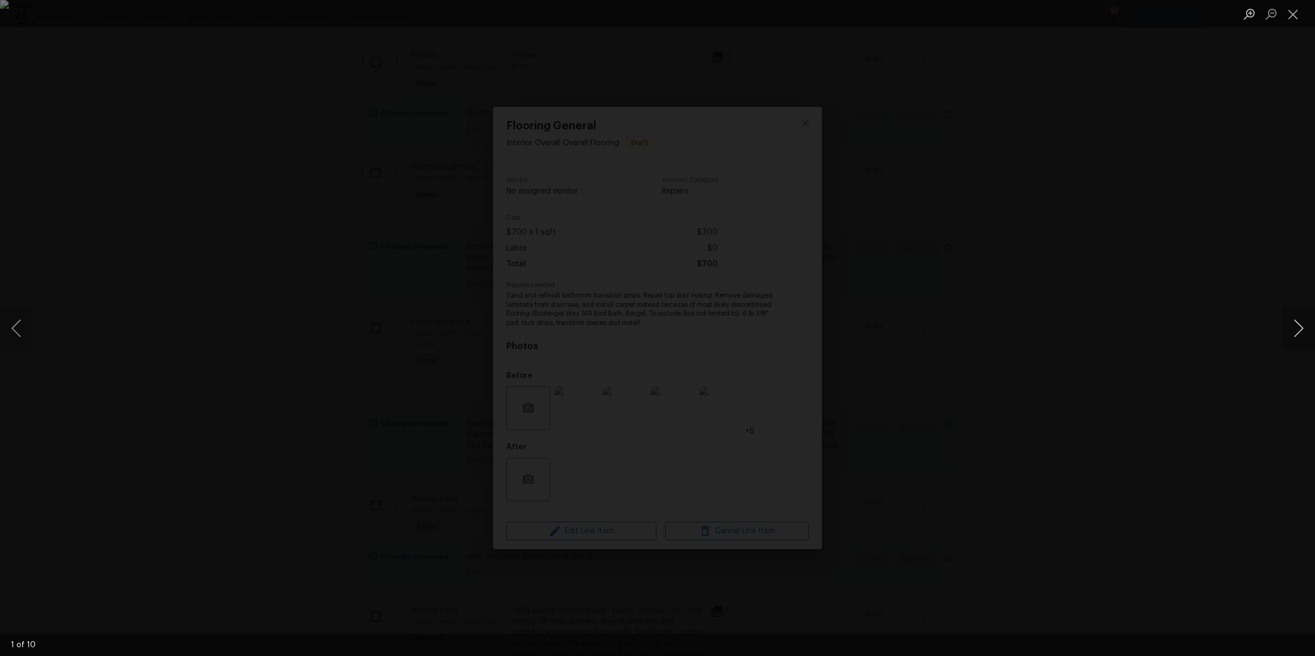
click at [1295, 328] on button "Next image" at bounding box center [1298, 328] width 33 height 44
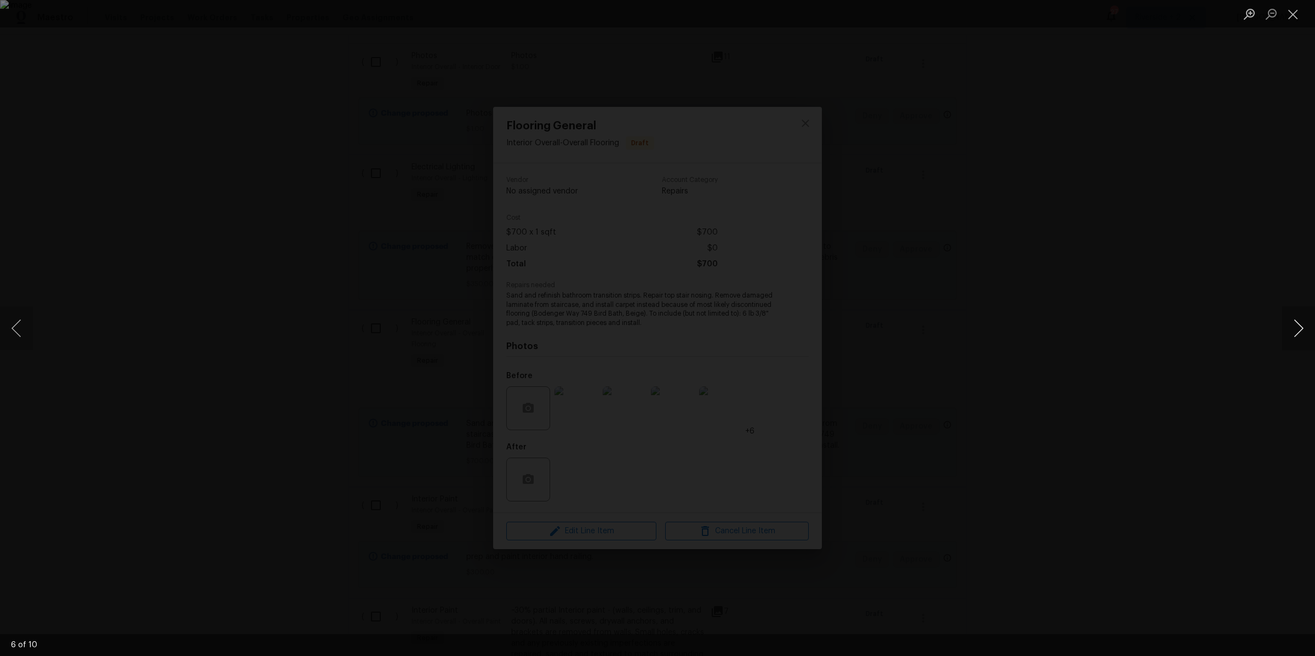
click at [1295, 328] on button "Next image" at bounding box center [1298, 328] width 33 height 44
click at [1290, 17] on button "Close lightbox" at bounding box center [1293, 13] width 22 height 19
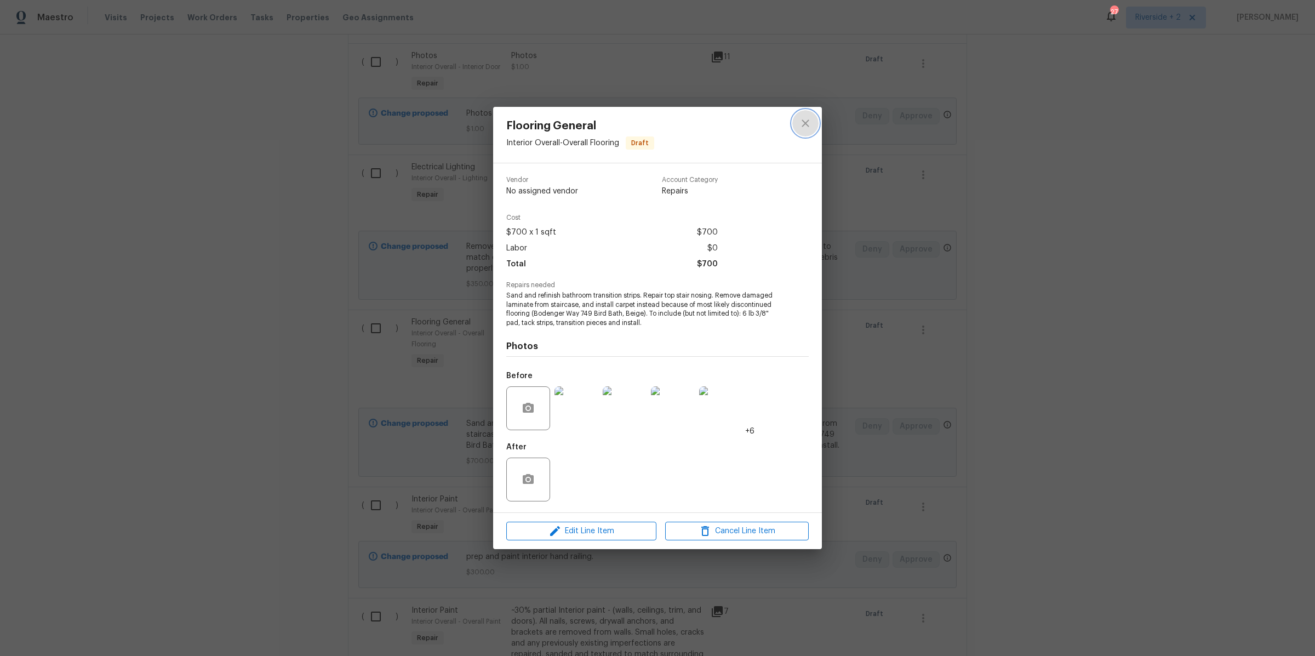
click at [804, 121] on icon "close" at bounding box center [804, 122] width 7 height 7
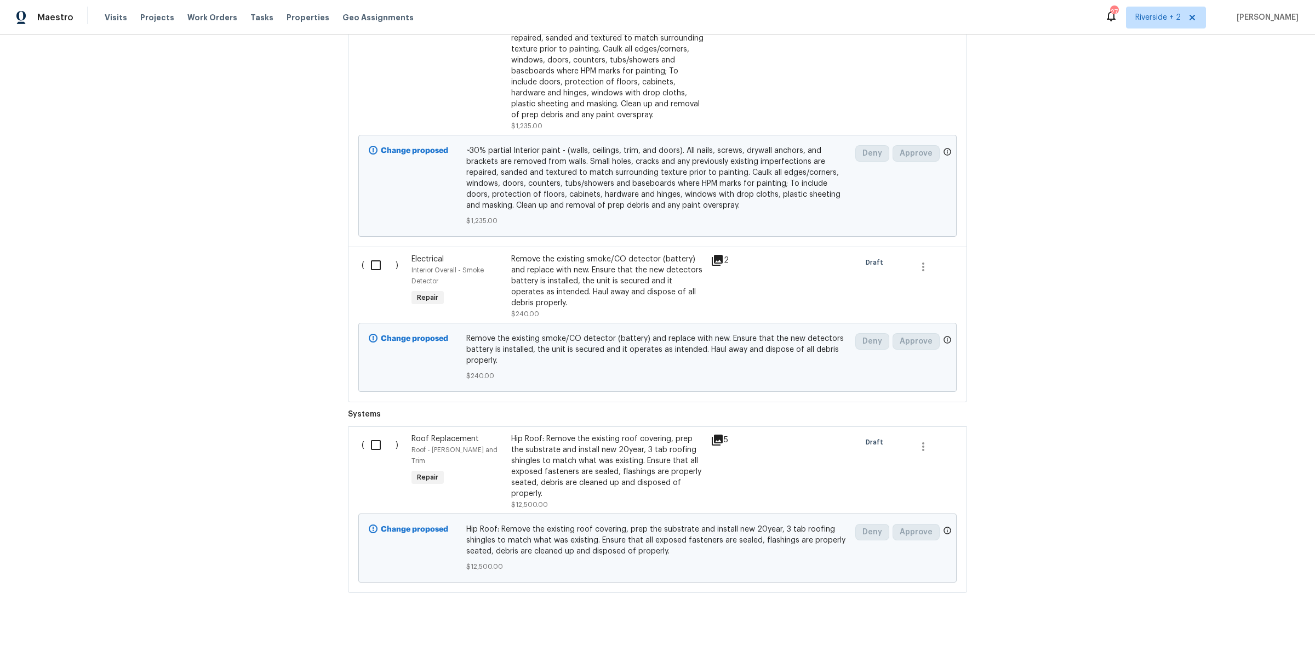
scroll to position [2428, 0]
click at [603, 456] on div "Hip Roof: Remove the existing roof covering, prep the substrate and install new…" at bounding box center [607, 464] width 193 height 66
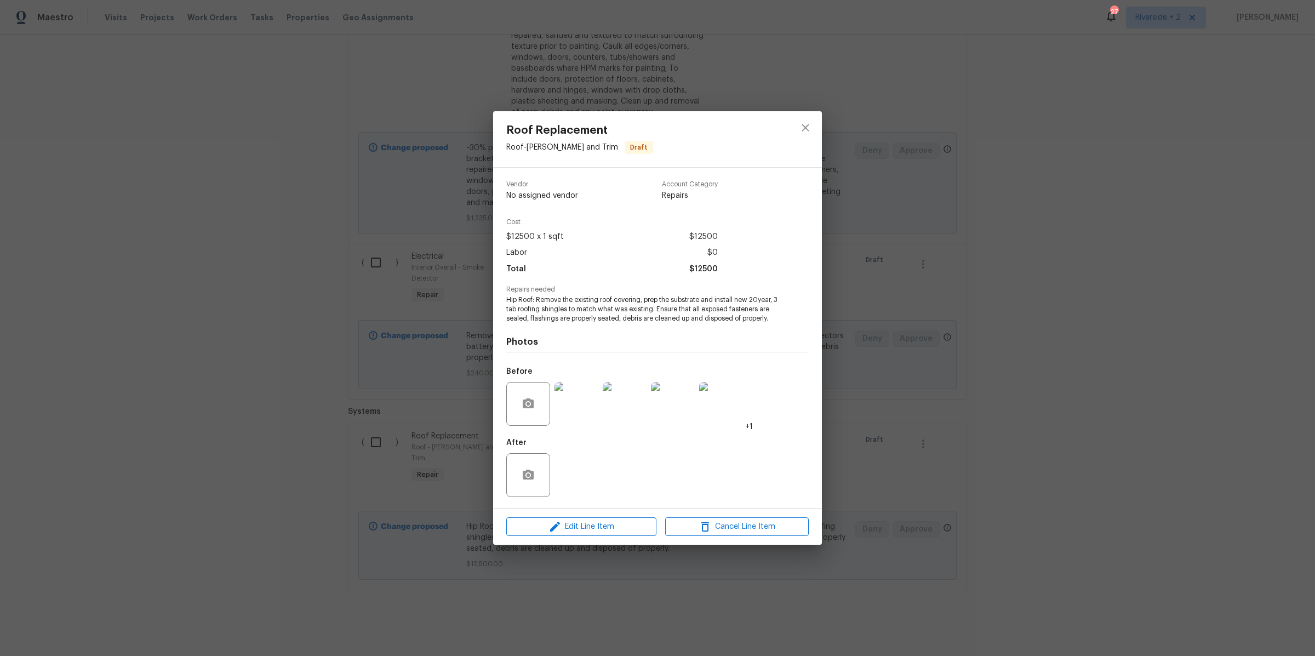
click at [582, 408] on img at bounding box center [576, 404] width 44 height 44
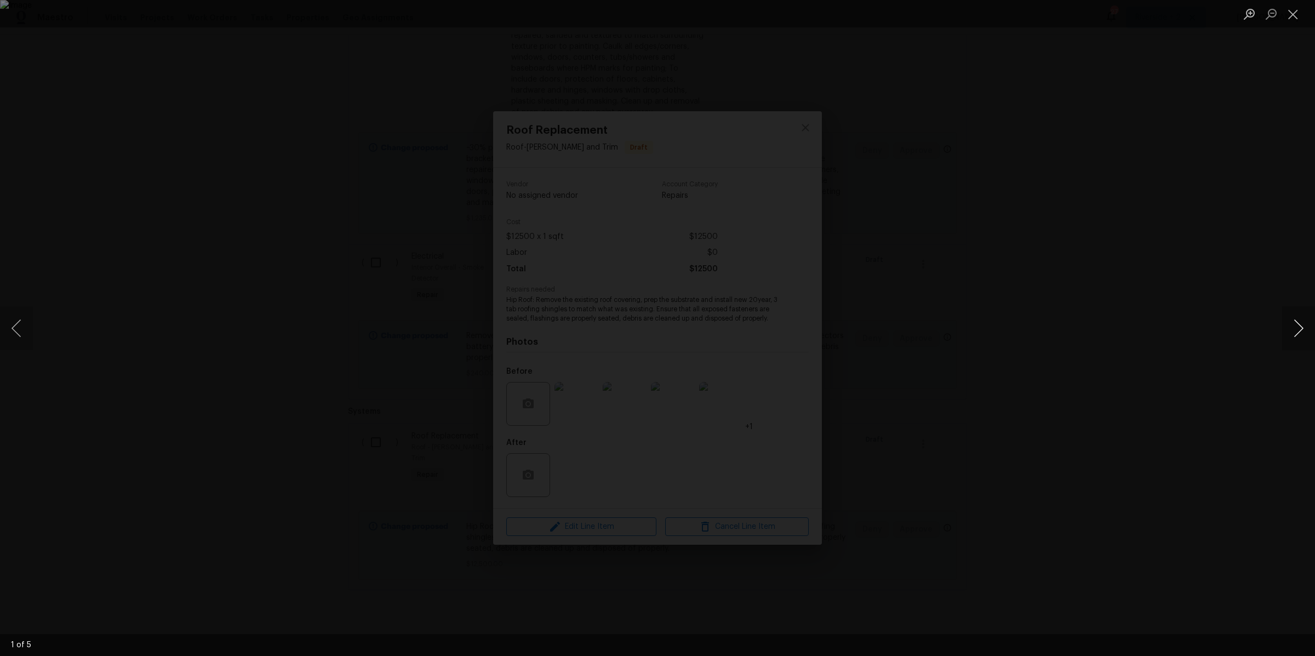
click at [1294, 329] on button "Next image" at bounding box center [1298, 328] width 33 height 44
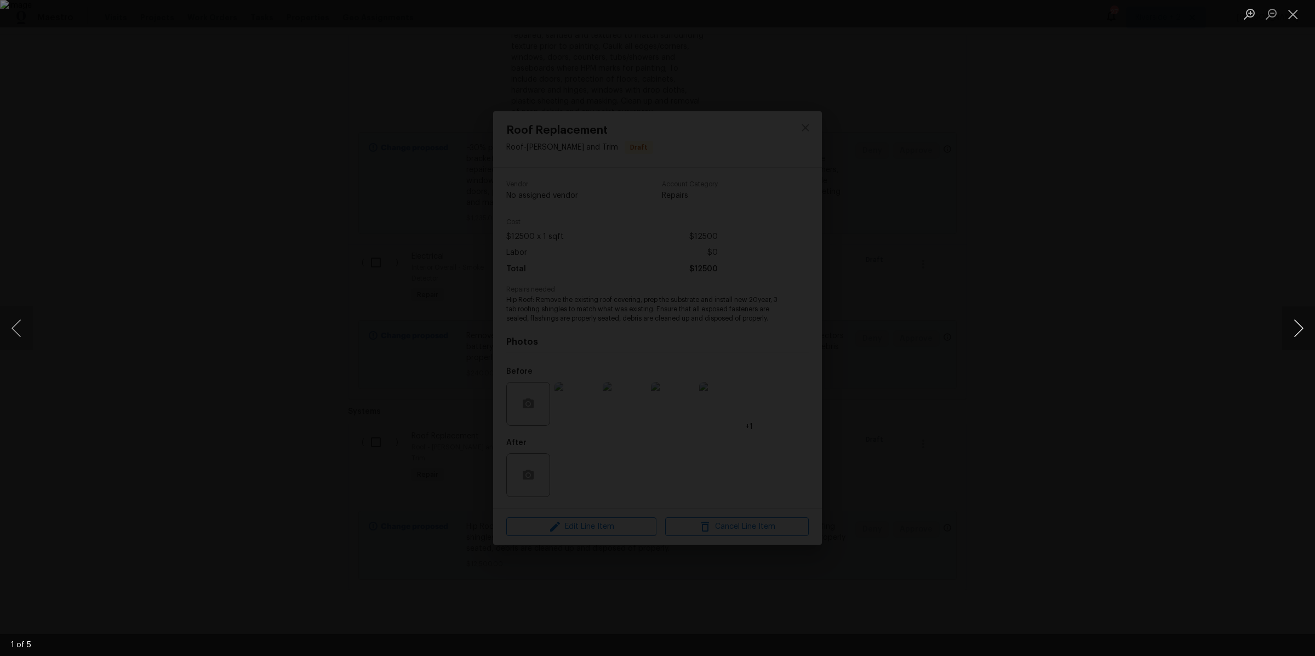
click at [1294, 329] on button "Next image" at bounding box center [1298, 328] width 33 height 44
click at [1294, 13] on button "Close lightbox" at bounding box center [1293, 13] width 22 height 19
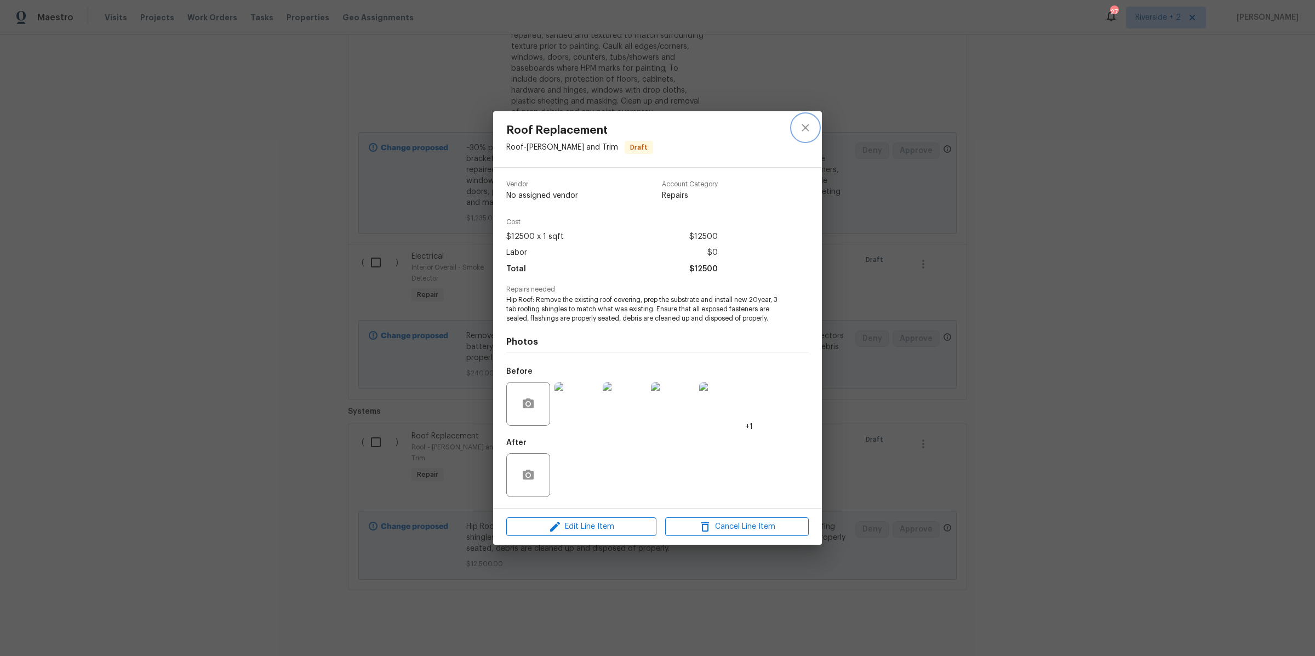
click at [801, 130] on icon "close" at bounding box center [805, 127] width 13 height 13
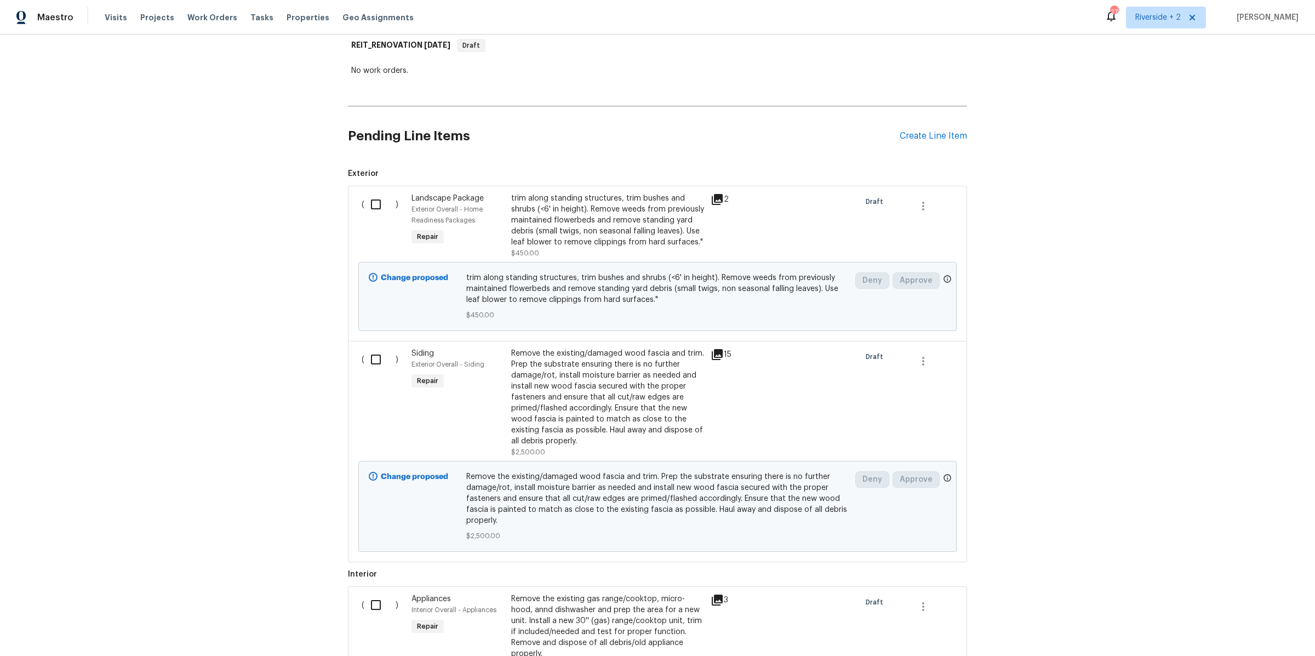
scroll to position [0, 0]
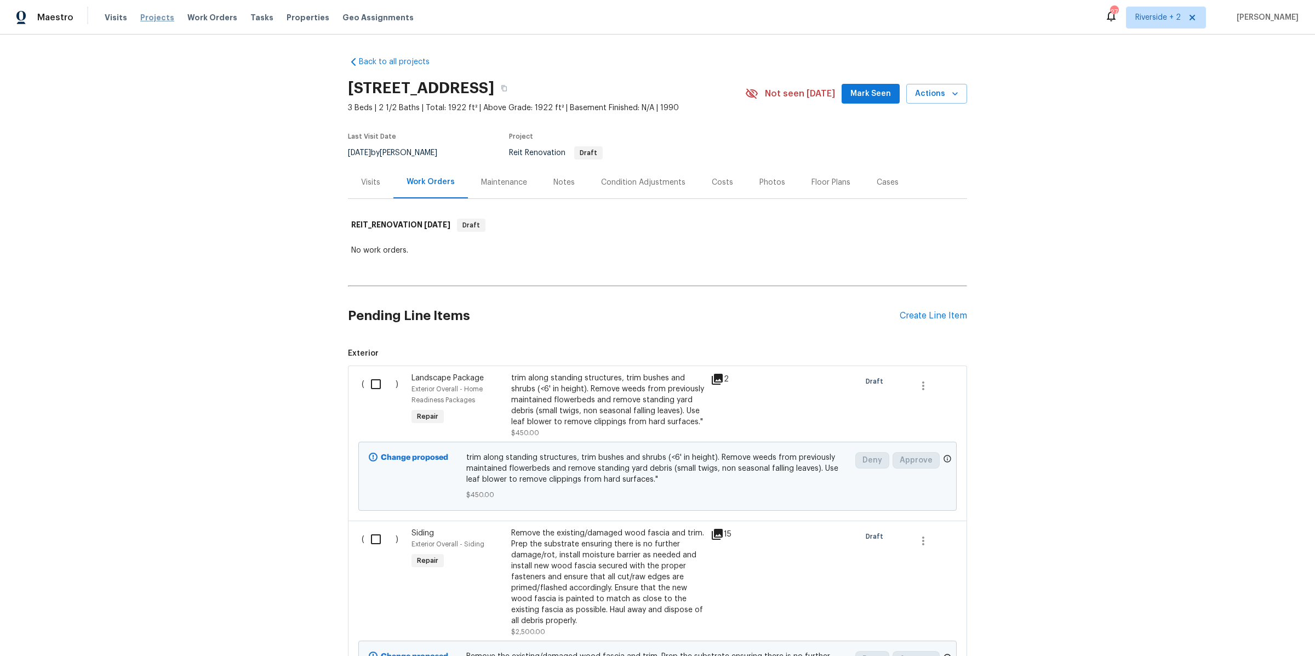
click at [144, 20] on span "Projects" at bounding box center [157, 17] width 34 height 11
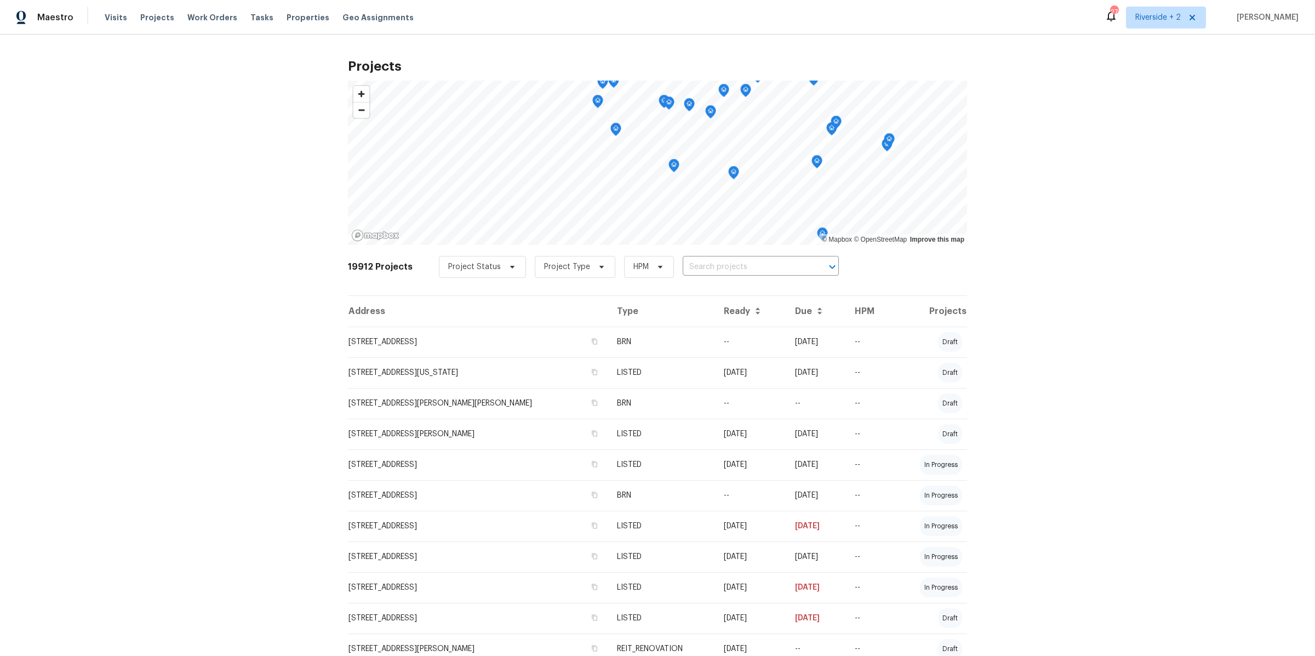
click at [724, 272] on input "text" at bounding box center [744, 267] width 125 height 17
type input "1311 la"
click at [707, 318] on li "1311 La Presa Ave, Spring Valley, CA 91977" at bounding box center [750, 309] width 158 height 18
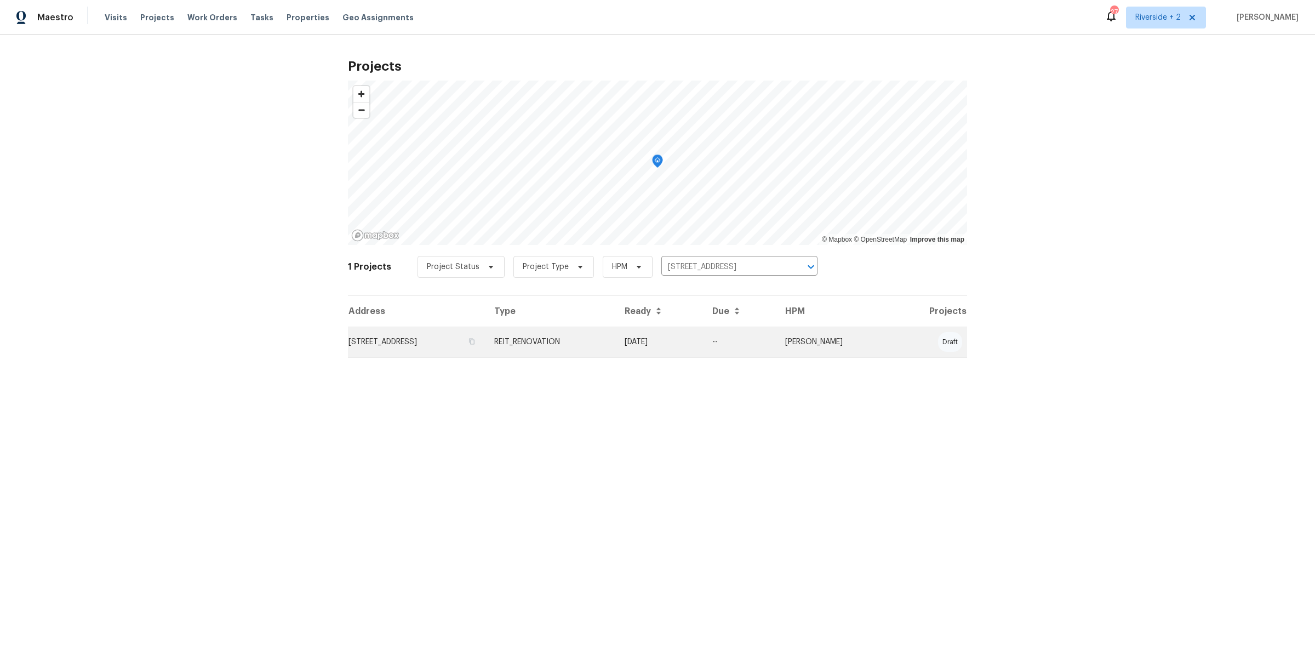
click at [703, 341] on td "09/17/25" at bounding box center [660, 341] width 88 height 31
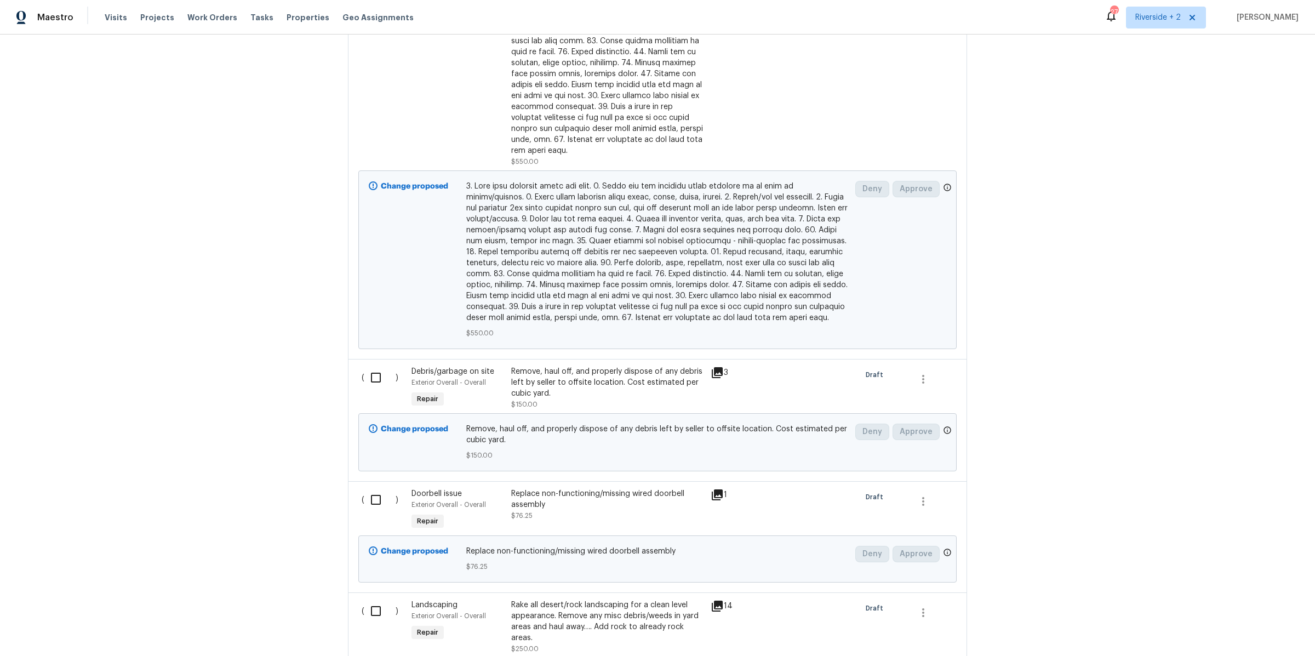
scroll to position [541, 0]
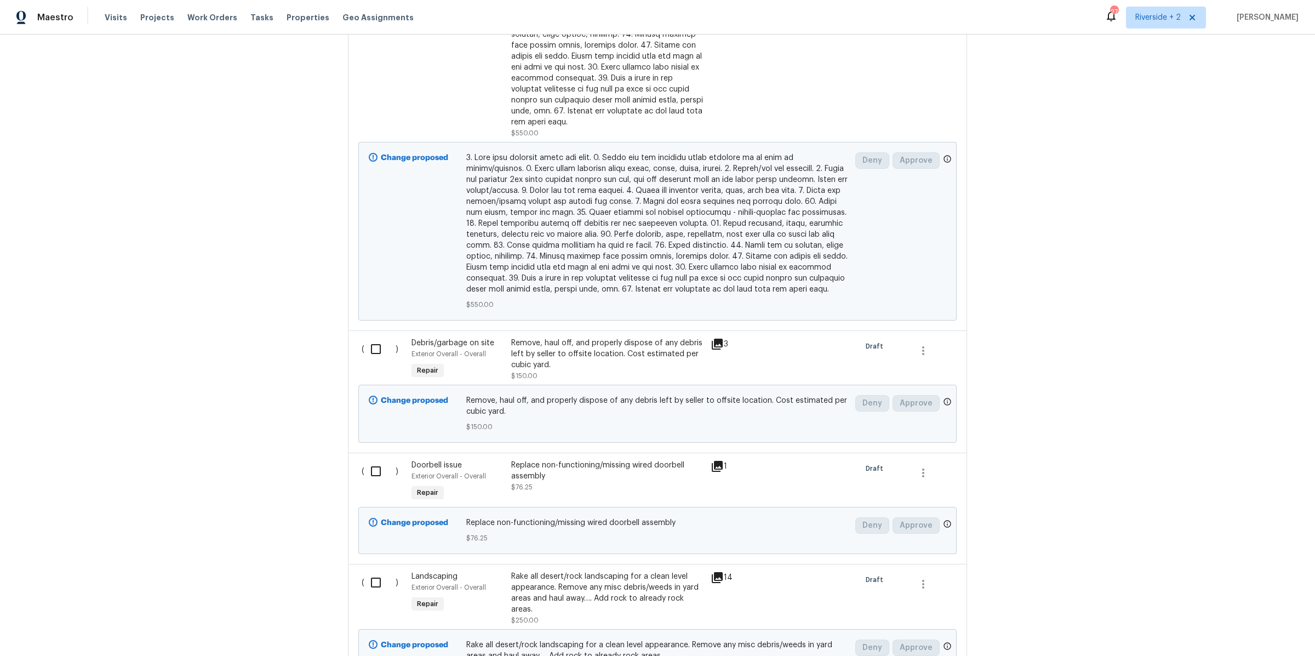
click at [563, 466] on div "Replace non-functioning/missing wired doorbell assembly" at bounding box center [607, 471] width 193 height 22
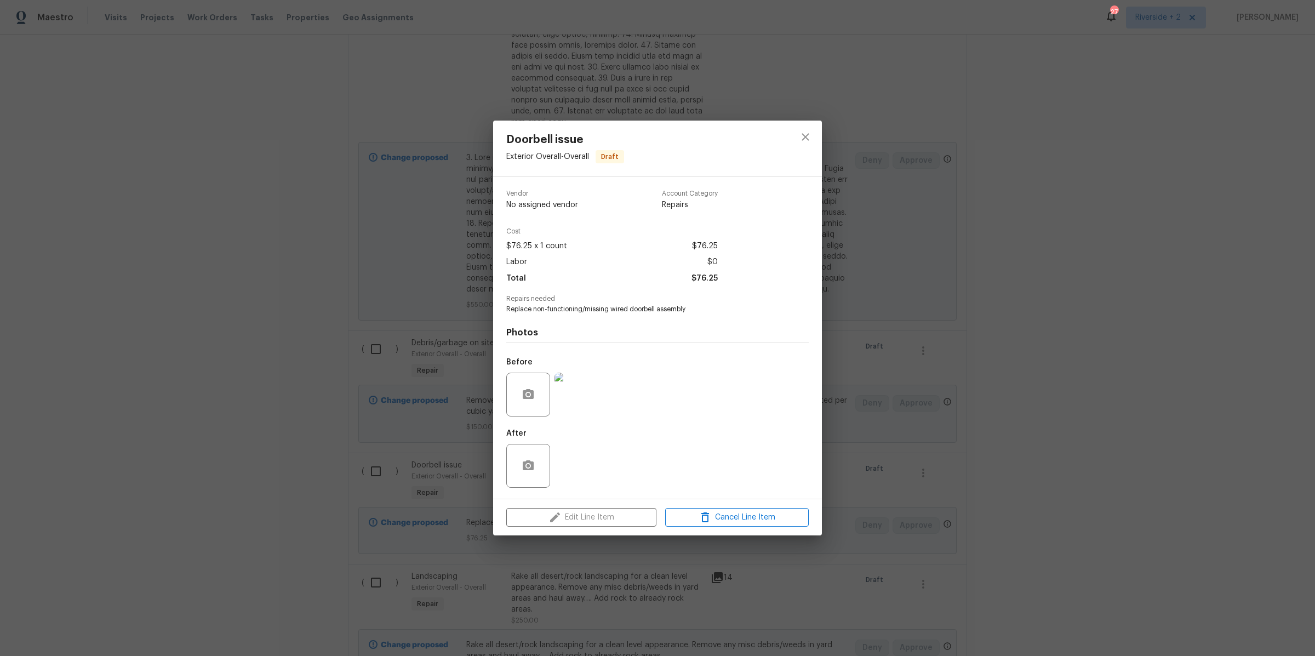
click at [572, 403] on img at bounding box center [576, 394] width 44 height 44
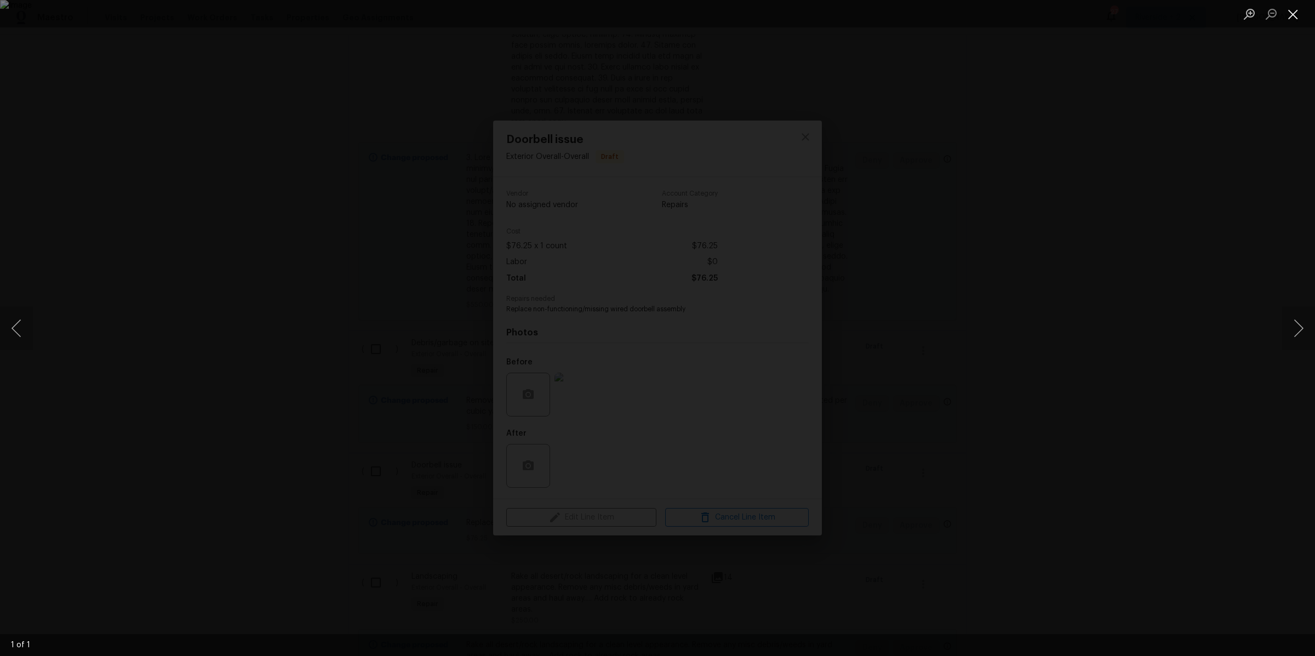
click at [1288, 21] on button "Close lightbox" at bounding box center [1293, 13] width 22 height 19
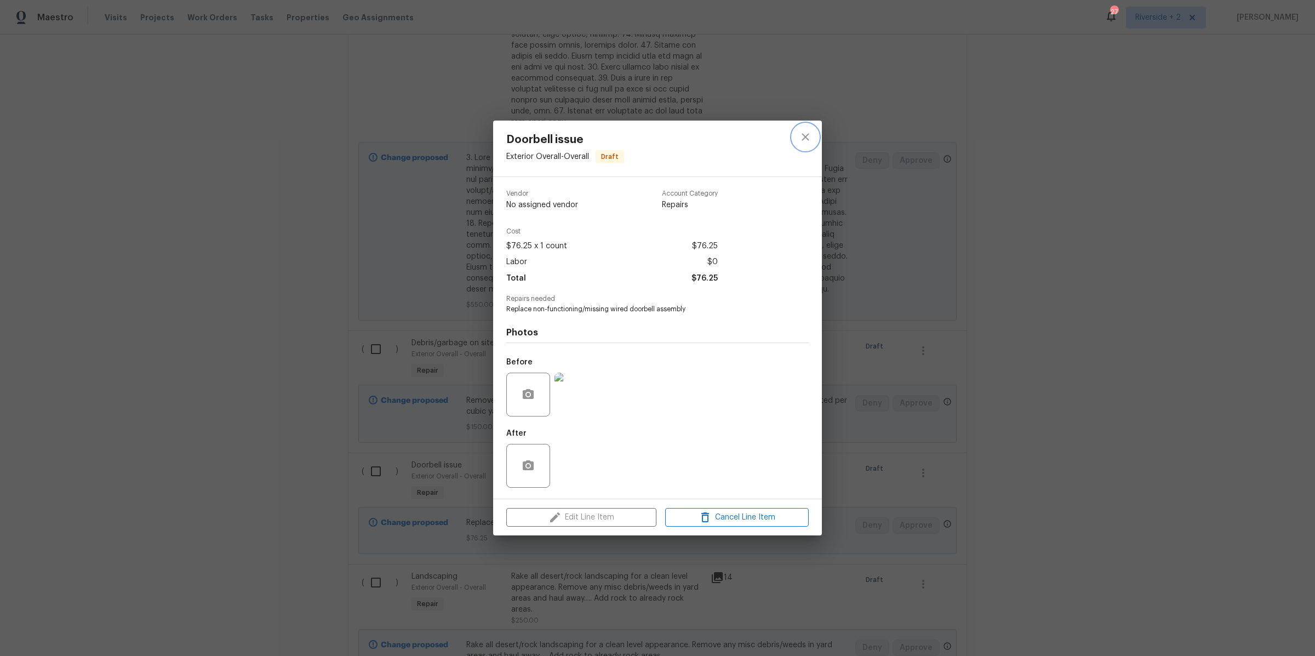
click at [812, 135] on button "close" at bounding box center [805, 137] width 26 height 26
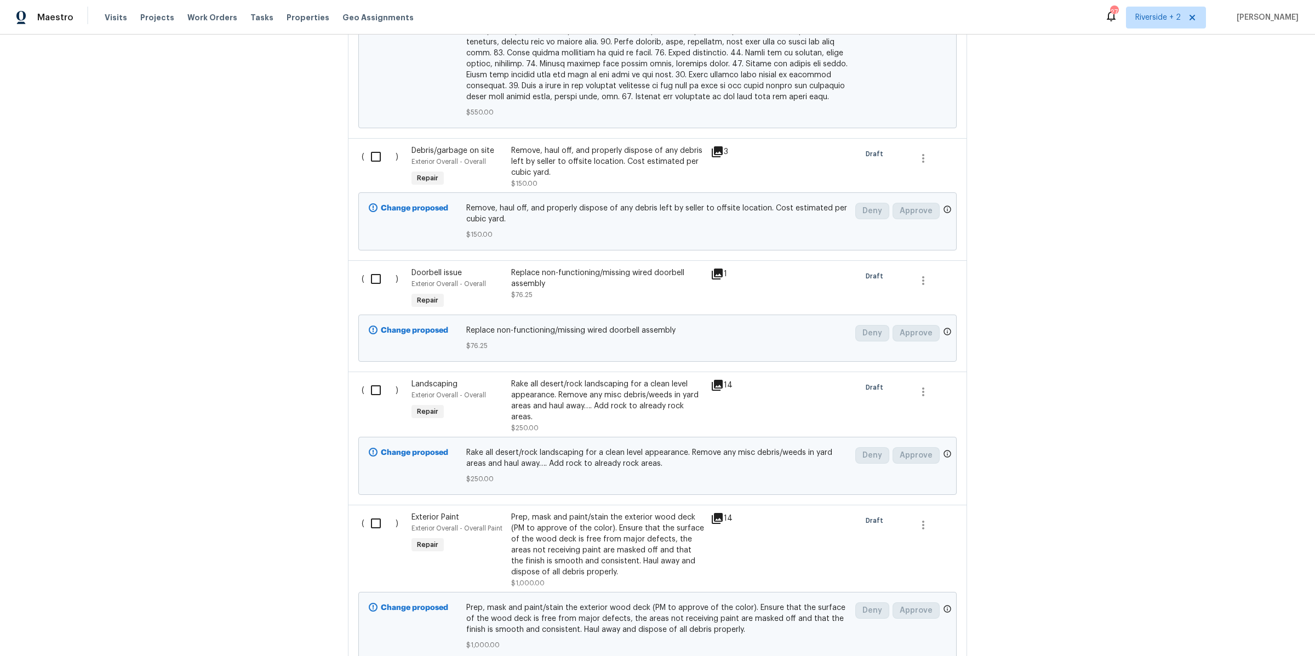
scroll to position [746, 0]
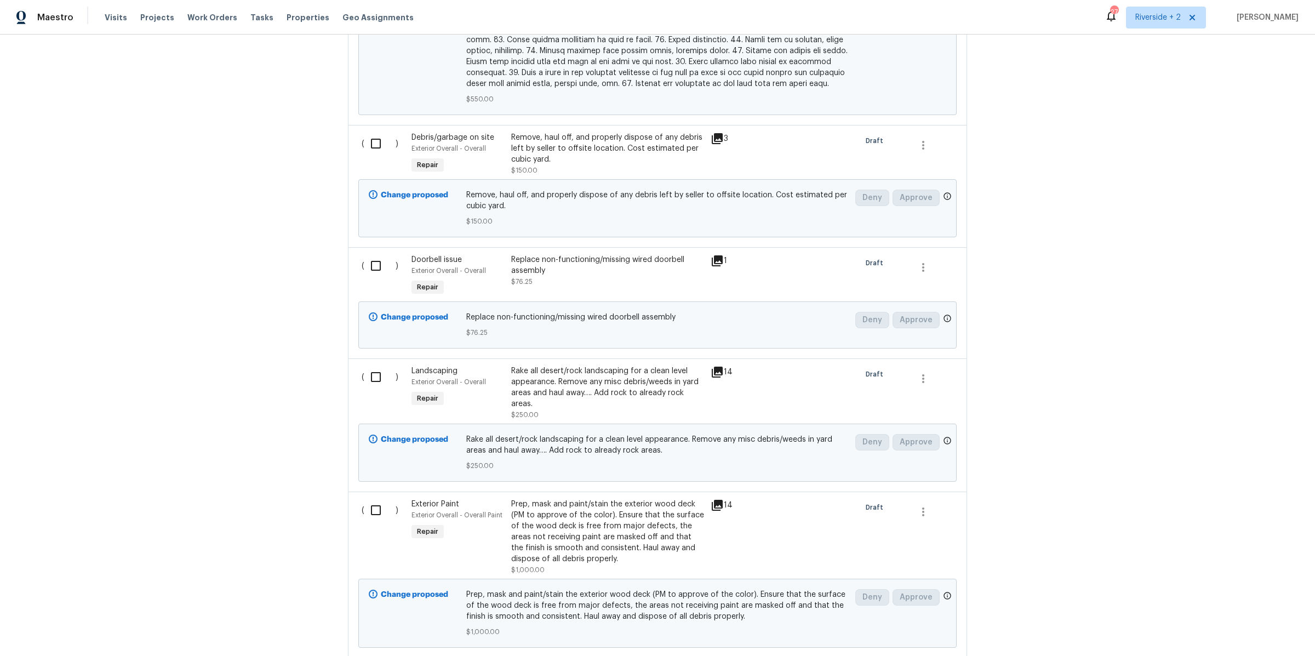
click at [622, 373] on div "Rake all desert/rock landscaping for a clean level appearance. Remove any misc …" at bounding box center [607, 387] width 193 height 44
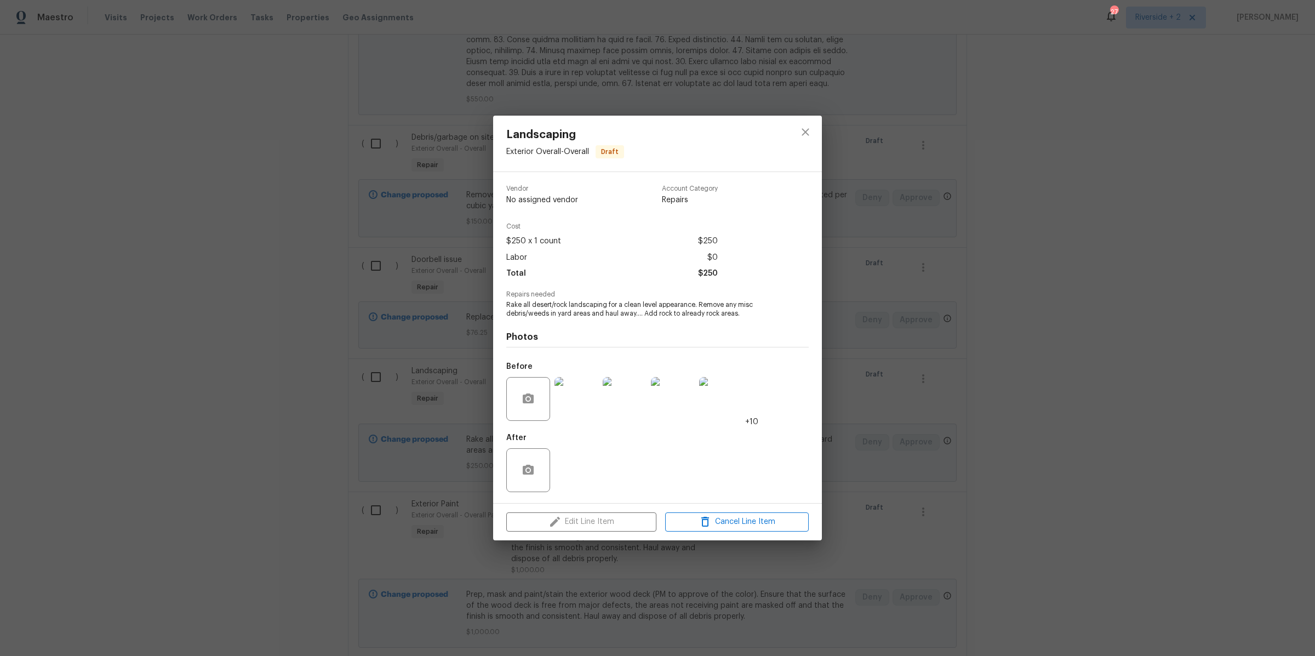
click at [580, 397] on img at bounding box center [576, 399] width 44 height 44
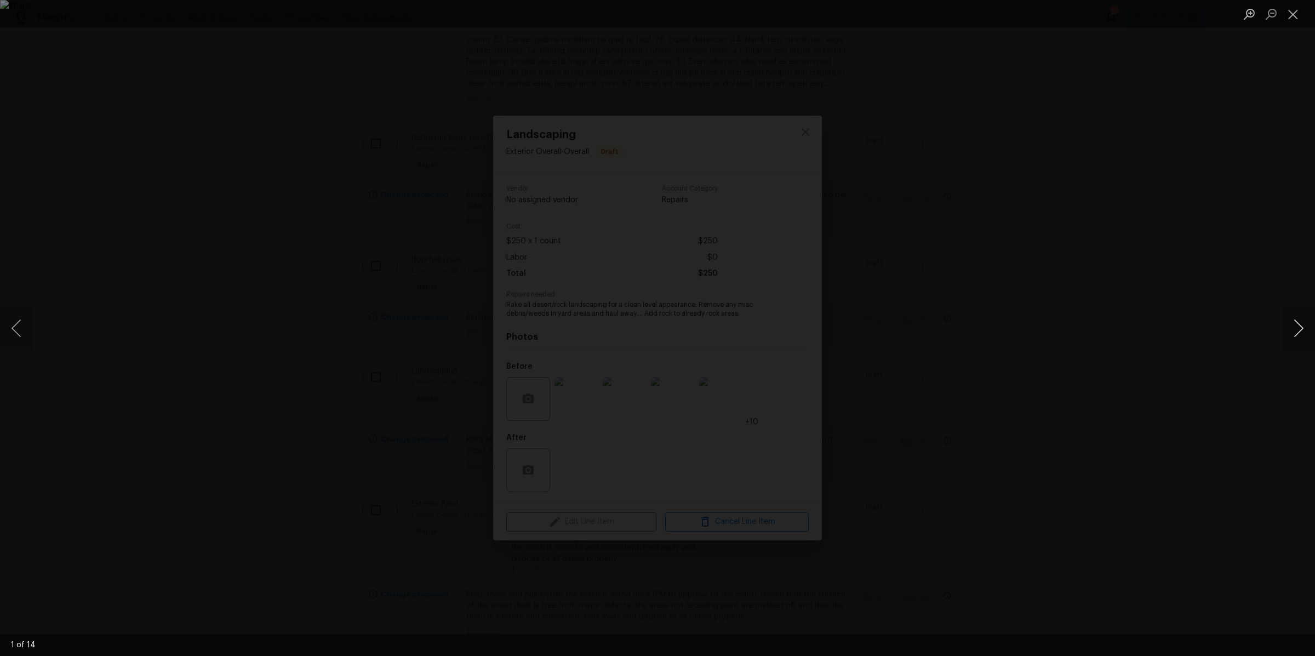
click at [1293, 331] on button "Next image" at bounding box center [1298, 328] width 33 height 44
drag, startPoint x: 1293, startPoint y: 331, endPoint x: 1296, endPoint y: 312, distance: 19.5
click at [1295, 316] on button "Next image" at bounding box center [1298, 328] width 33 height 44
click at [1299, 327] on button "Next image" at bounding box center [1298, 328] width 33 height 44
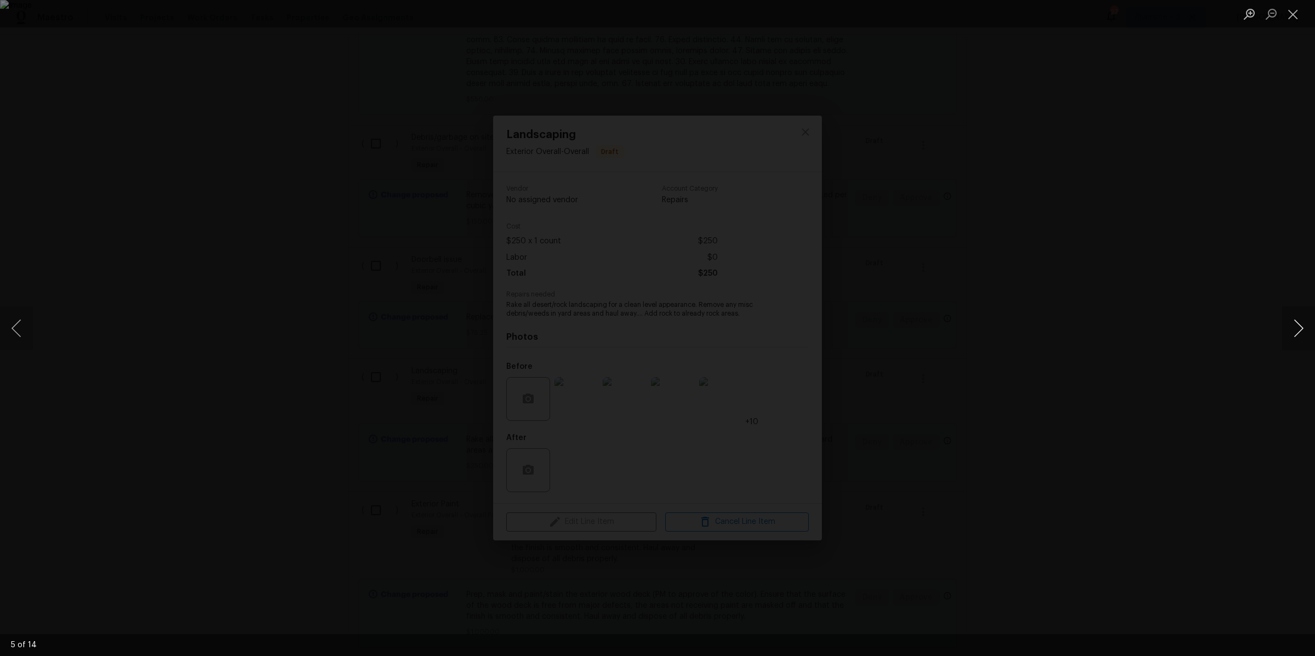
click at [1299, 327] on button "Next image" at bounding box center [1298, 328] width 33 height 44
click at [1293, 18] on button "Close lightbox" at bounding box center [1293, 13] width 22 height 19
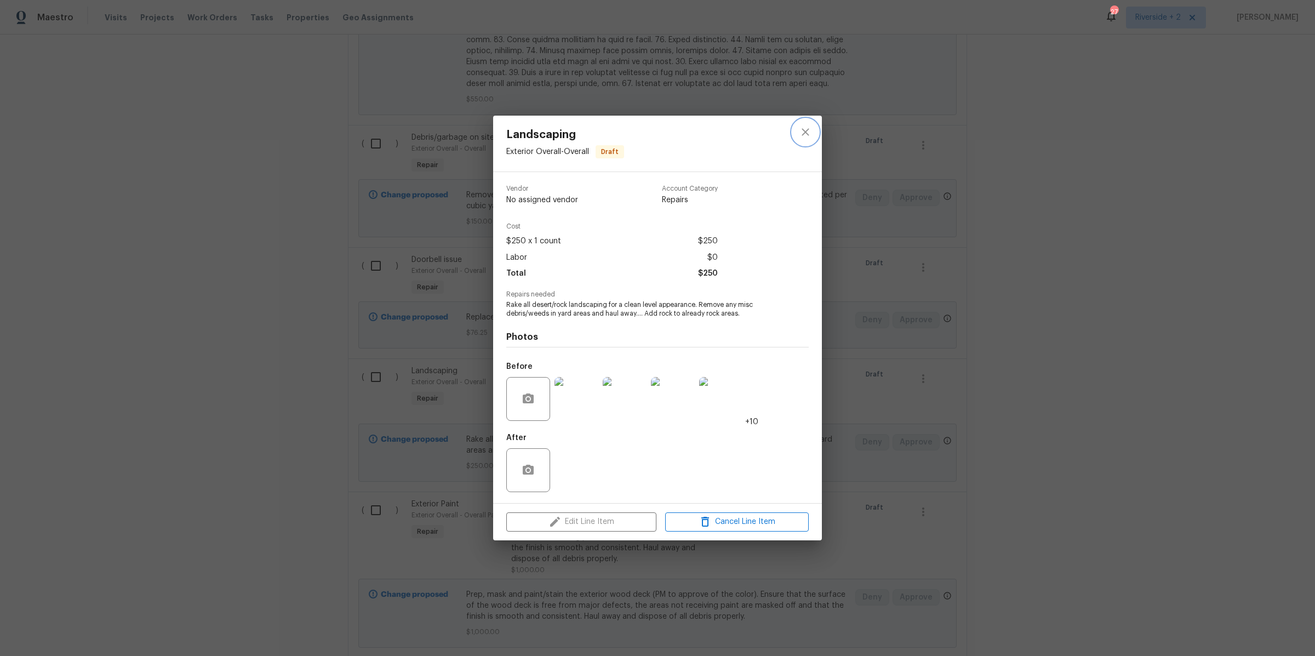
click at [805, 133] on icon "close" at bounding box center [804, 132] width 7 height 7
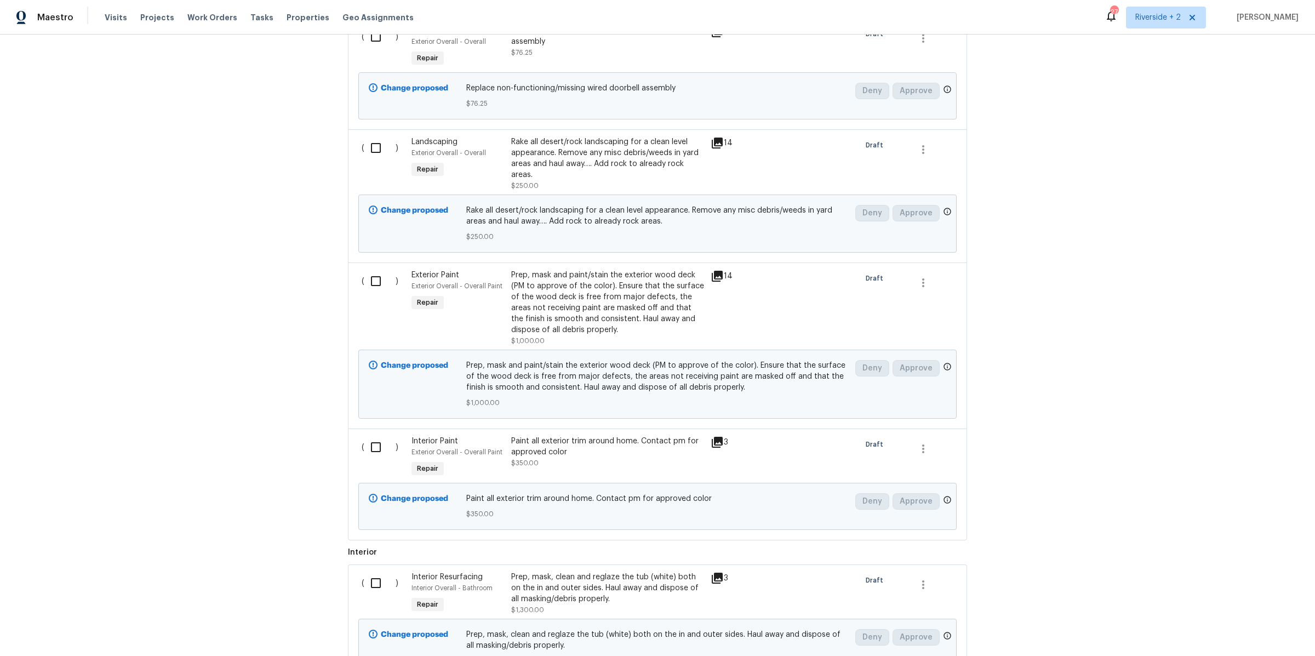
scroll to position [1006, 0]
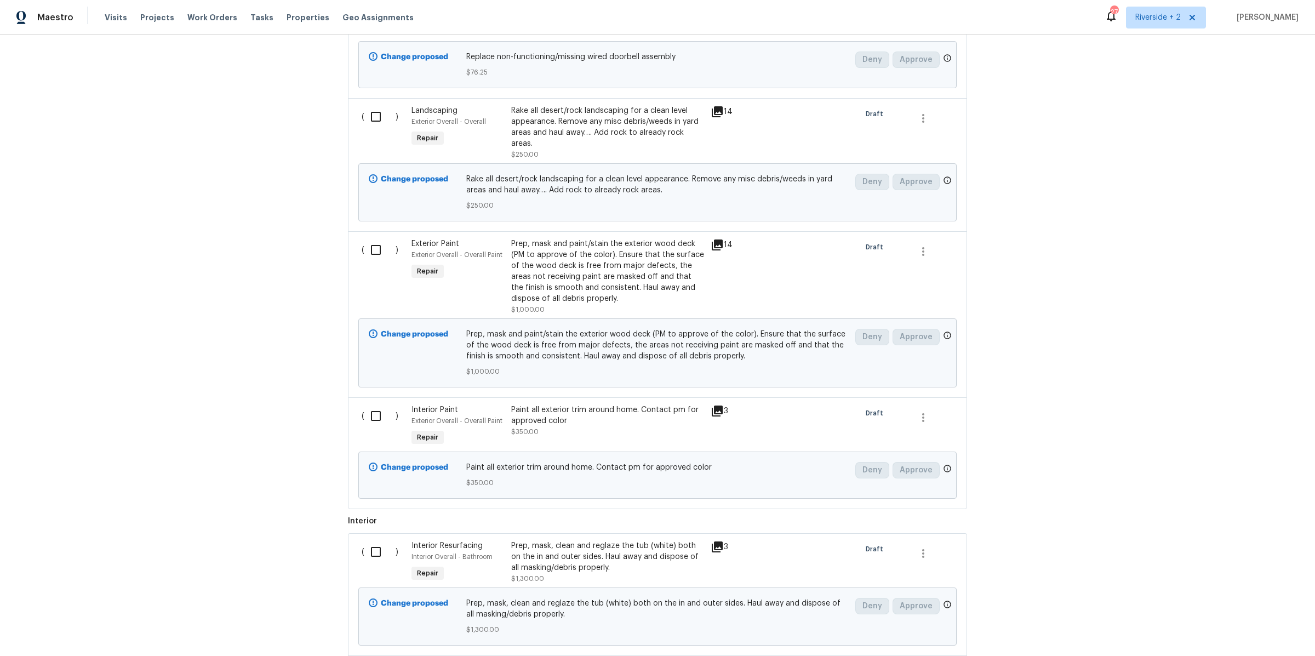
click at [594, 267] on div "Prep, mask and paint/stain the exterior wood deck (PM to approve of the color).…" at bounding box center [607, 271] width 193 height 66
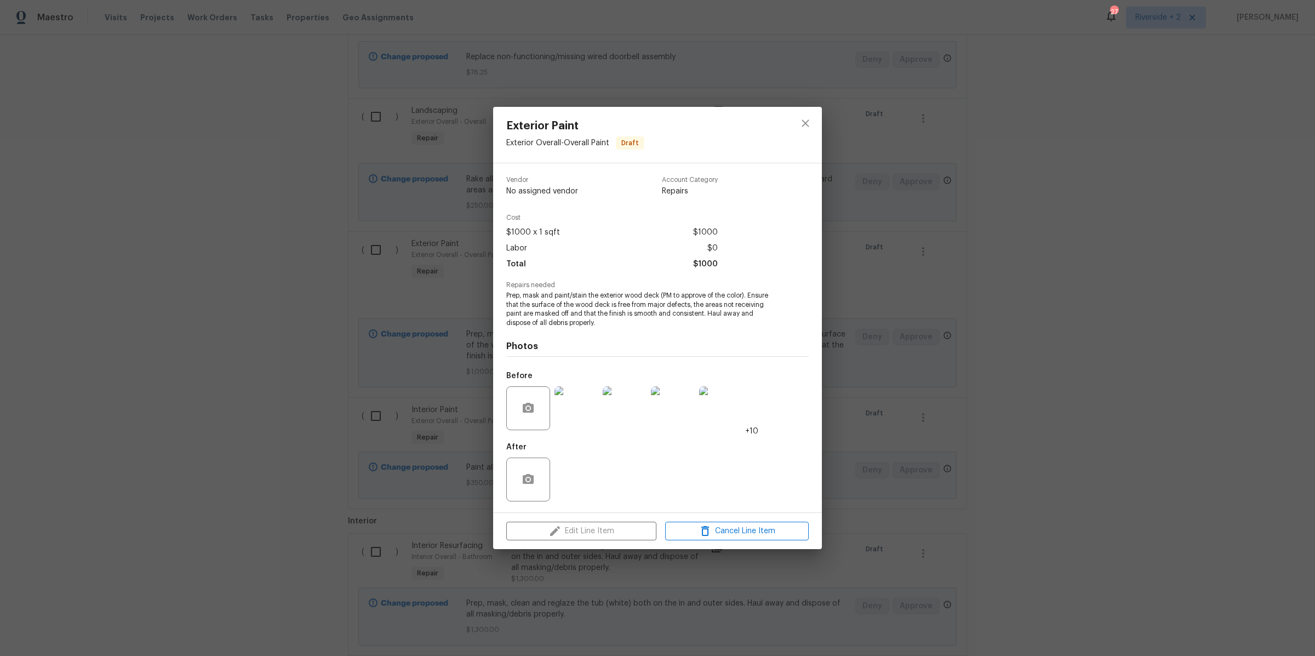
click at [581, 414] on img at bounding box center [576, 408] width 44 height 44
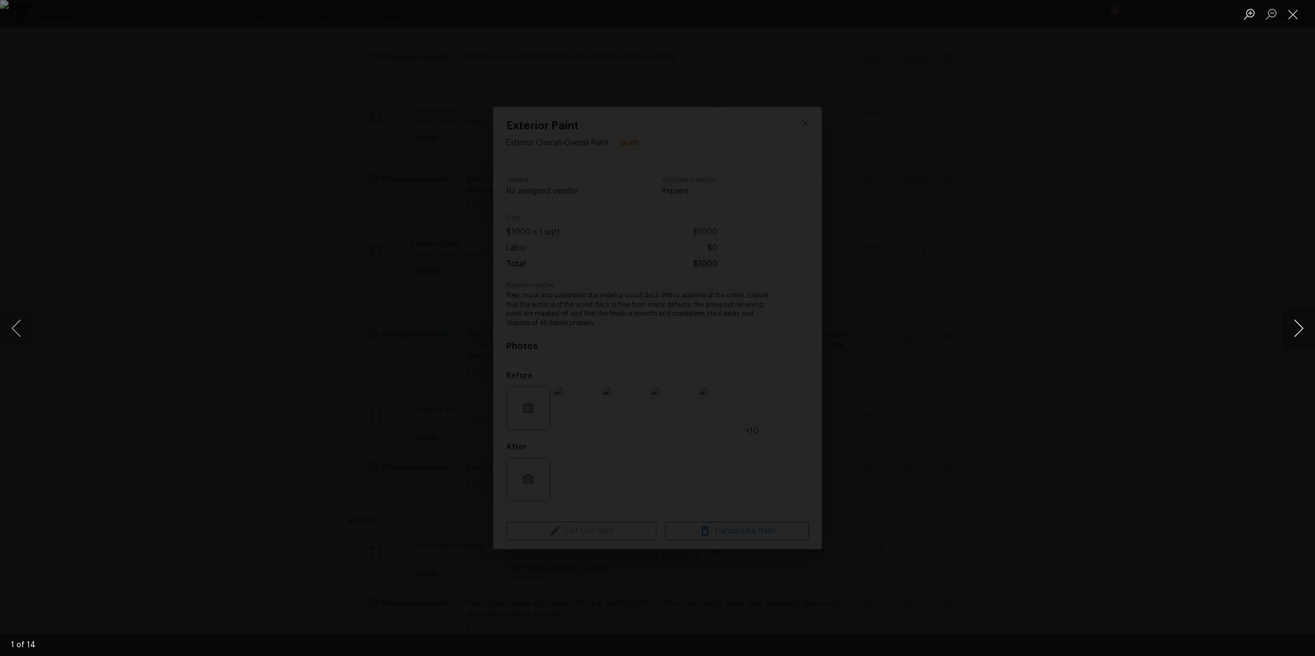
click at [1301, 329] on button "Next image" at bounding box center [1298, 328] width 33 height 44
click at [1305, 328] on button "Next image" at bounding box center [1298, 328] width 33 height 44
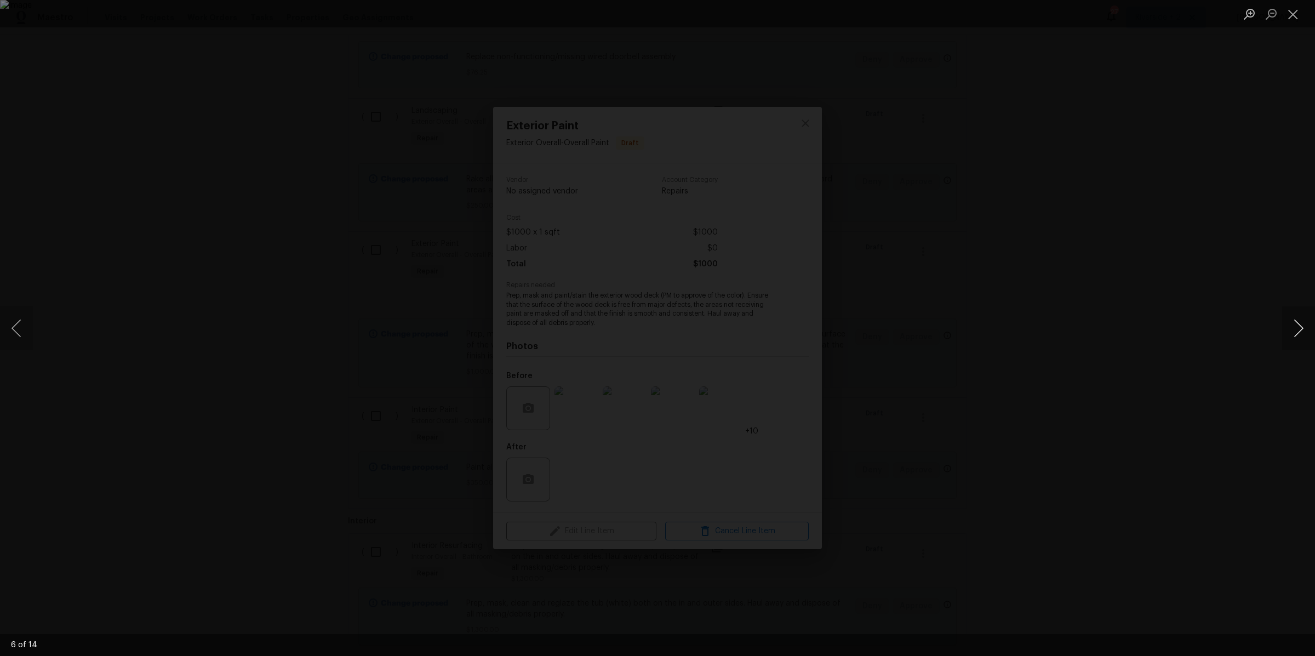
click at [1305, 328] on button "Next image" at bounding box center [1298, 328] width 33 height 44
click at [1296, 14] on button "Close lightbox" at bounding box center [1293, 13] width 22 height 19
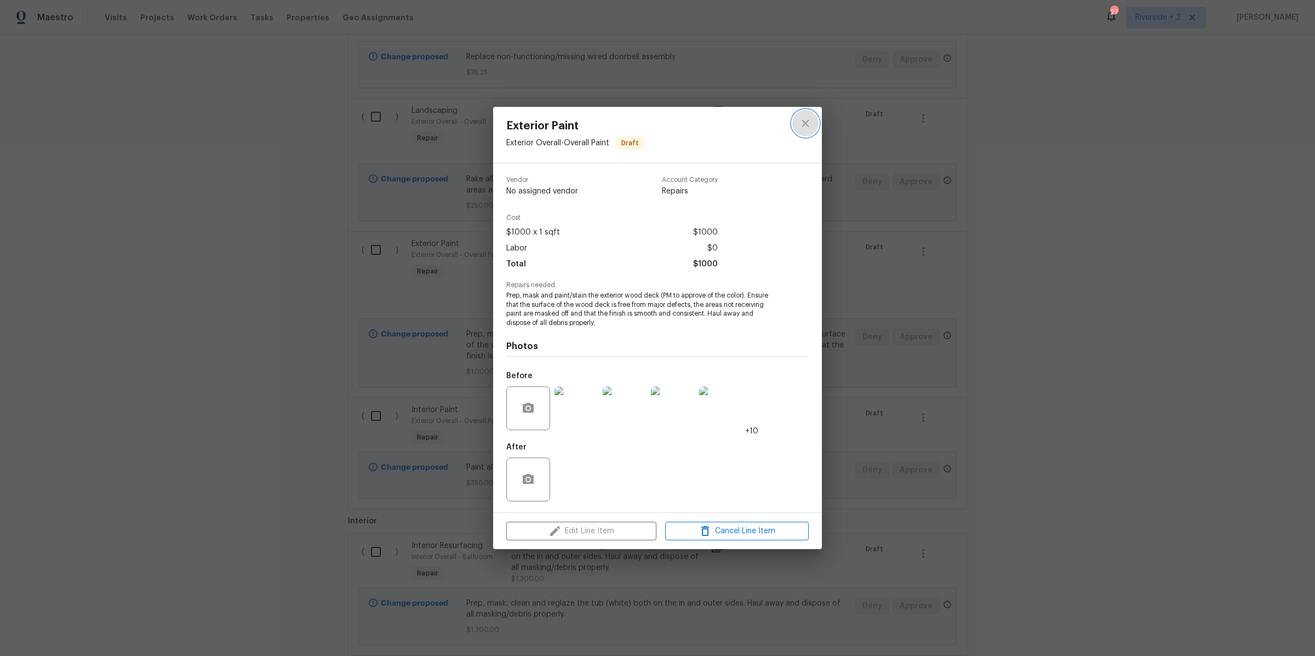
click at [805, 125] on icon "close" at bounding box center [805, 123] width 13 height 13
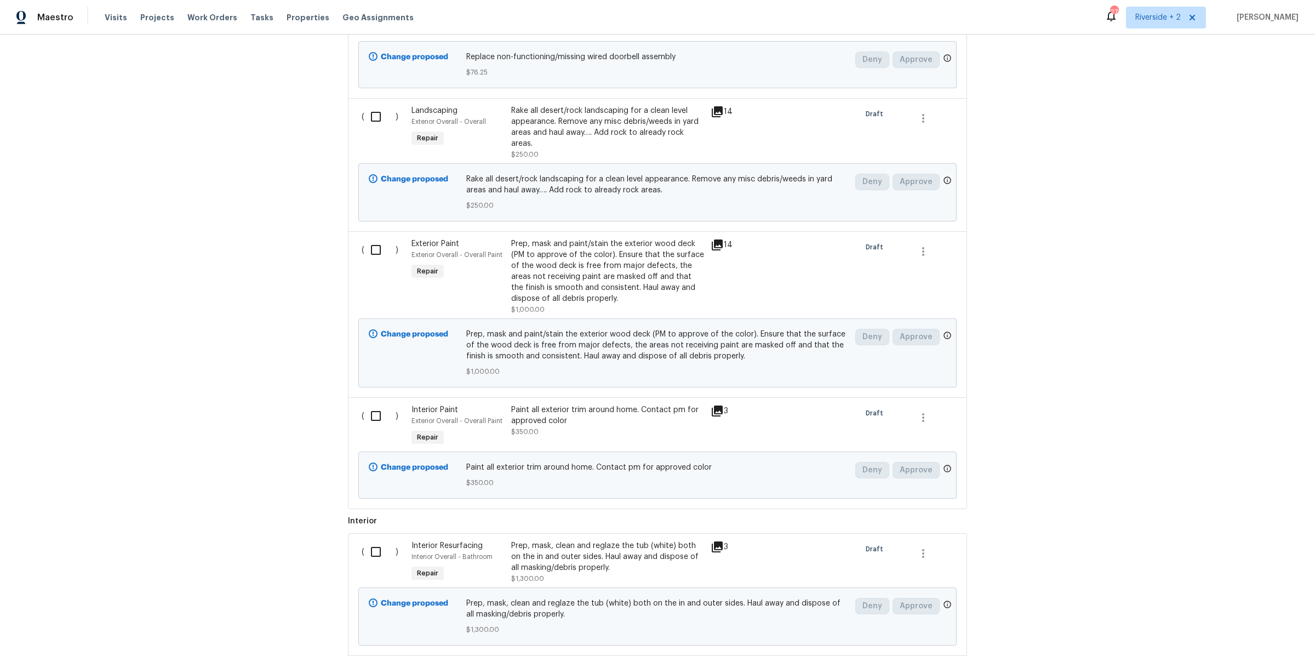
click at [614, 405] on div "Paint all exterior trim around home. Contact pm for approved color" at bounding box center [607, 415] width 193 height 22
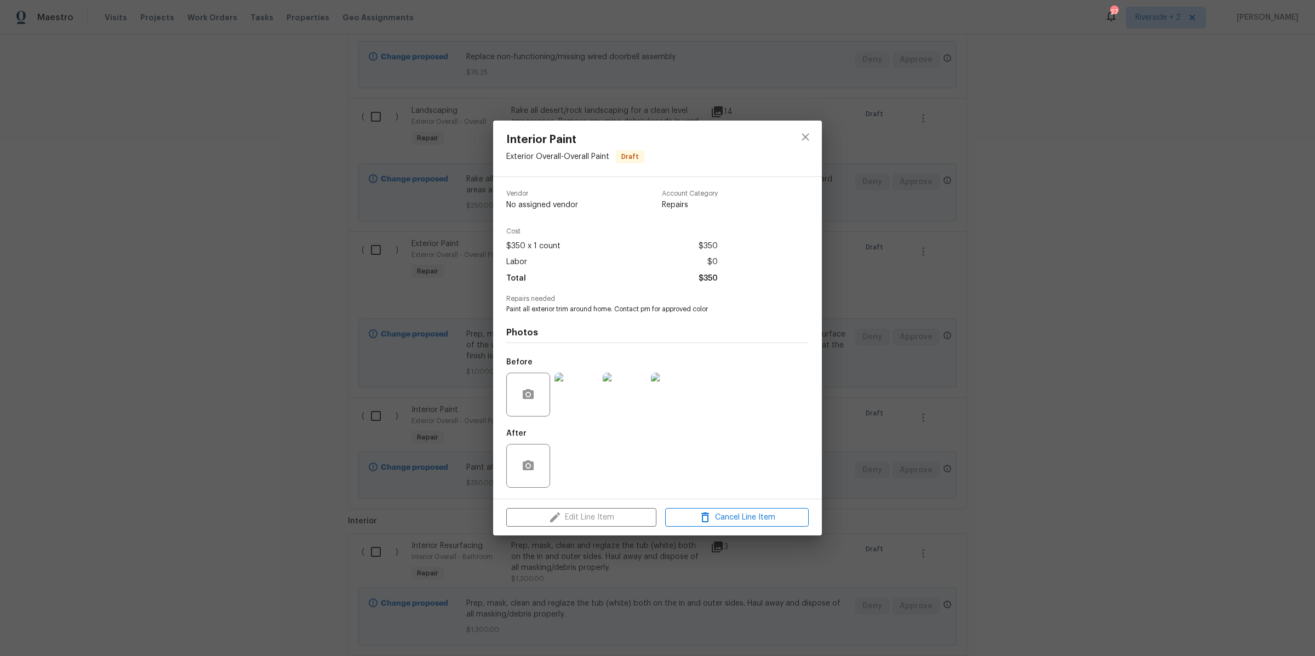
click at [585, 400] on img at bounding box center [576, 394] width 44 height 44
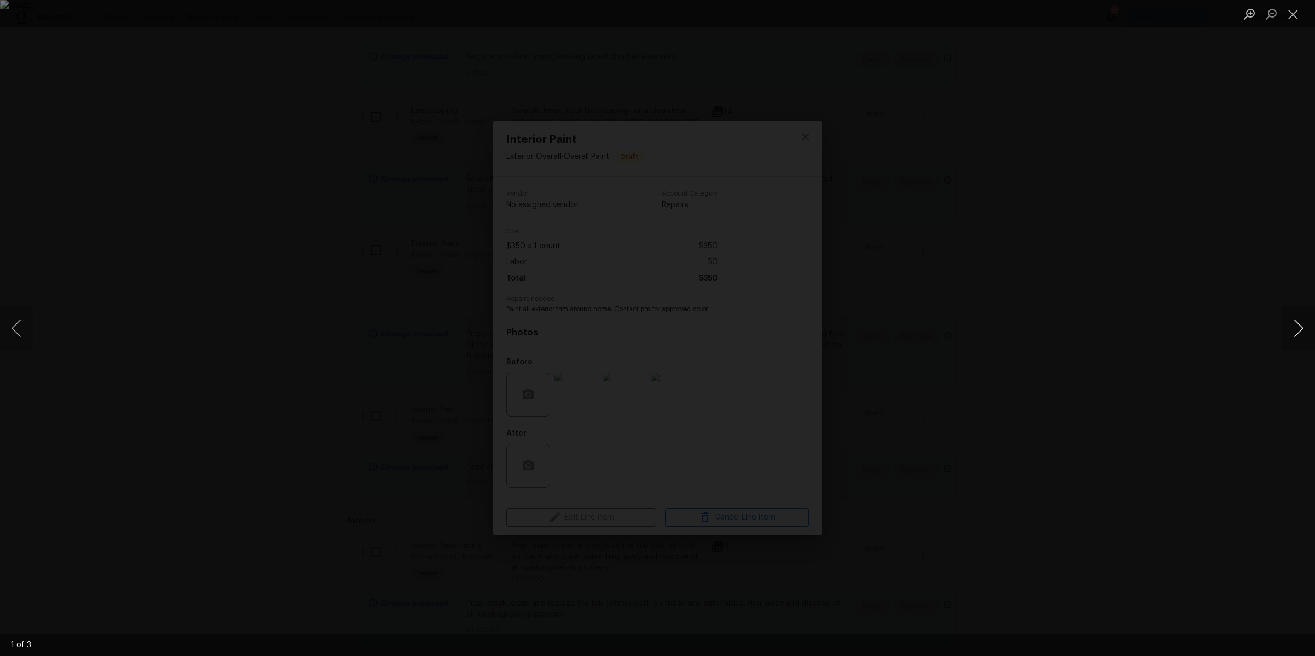
click at [1296, 329] on button "Next image" at bounding box center [1298, 328] width 33 height 44
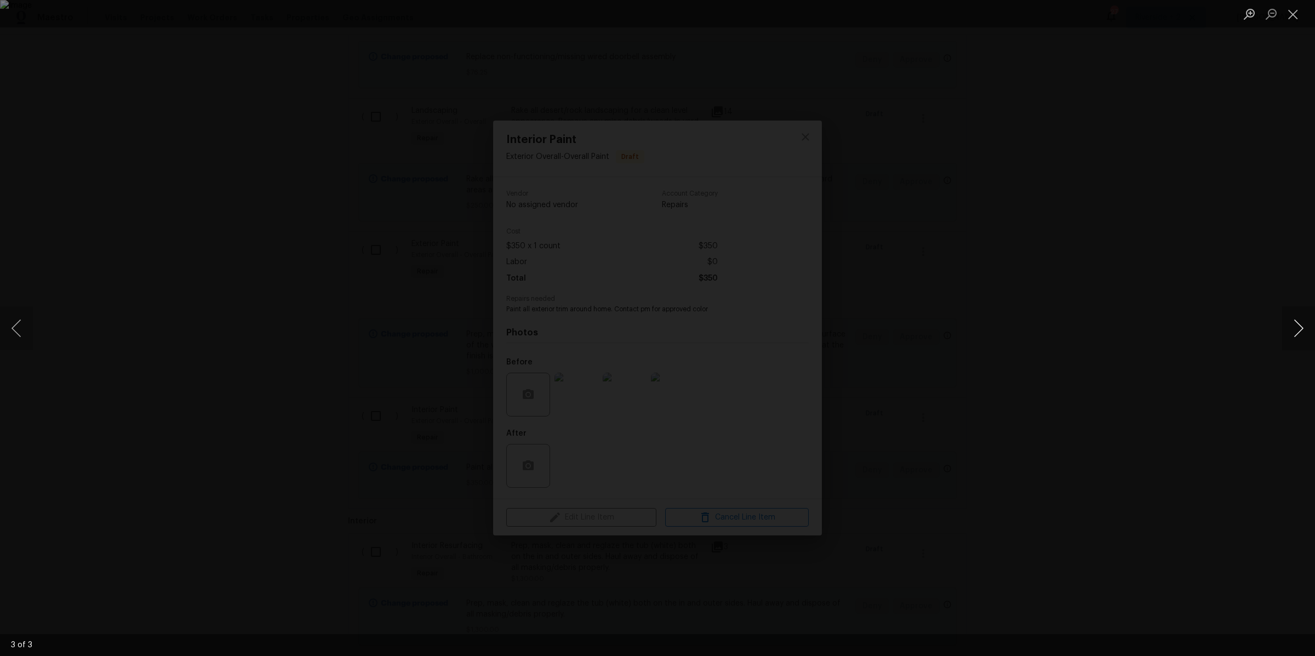
click at [1296, 329] on button "Next image" at bounding box center [1298, 328] width 33 height 44
click at [1287, 17] on button "Close lightbox" at bounding box center [1293, 13] width 22 height 19
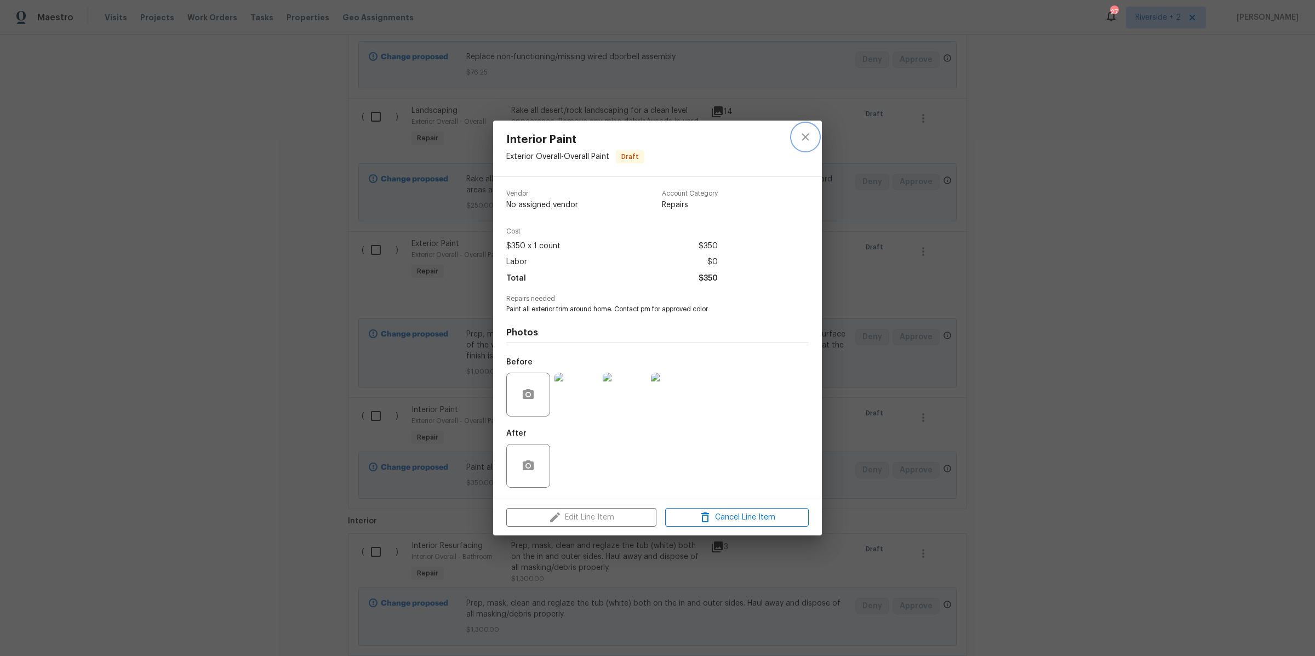
click at [810, 138] on icon "close" at bounding box center [805, 136] width 13 height 13
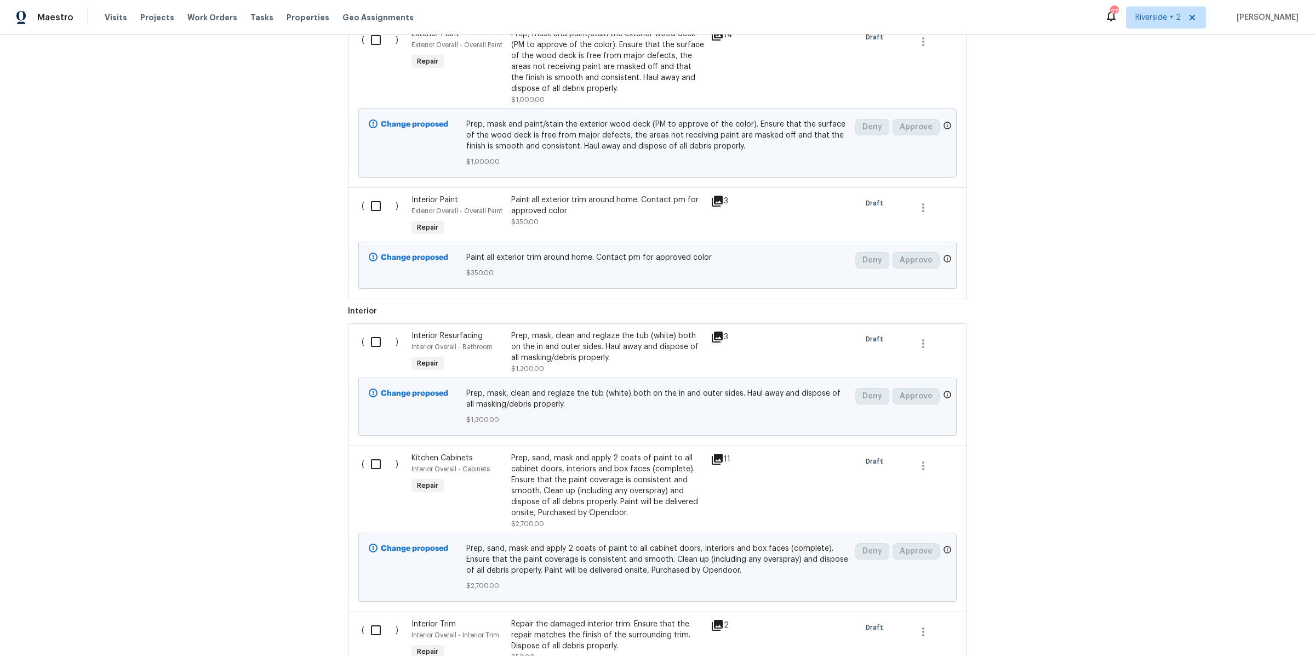
scroll to position [1234, 0]
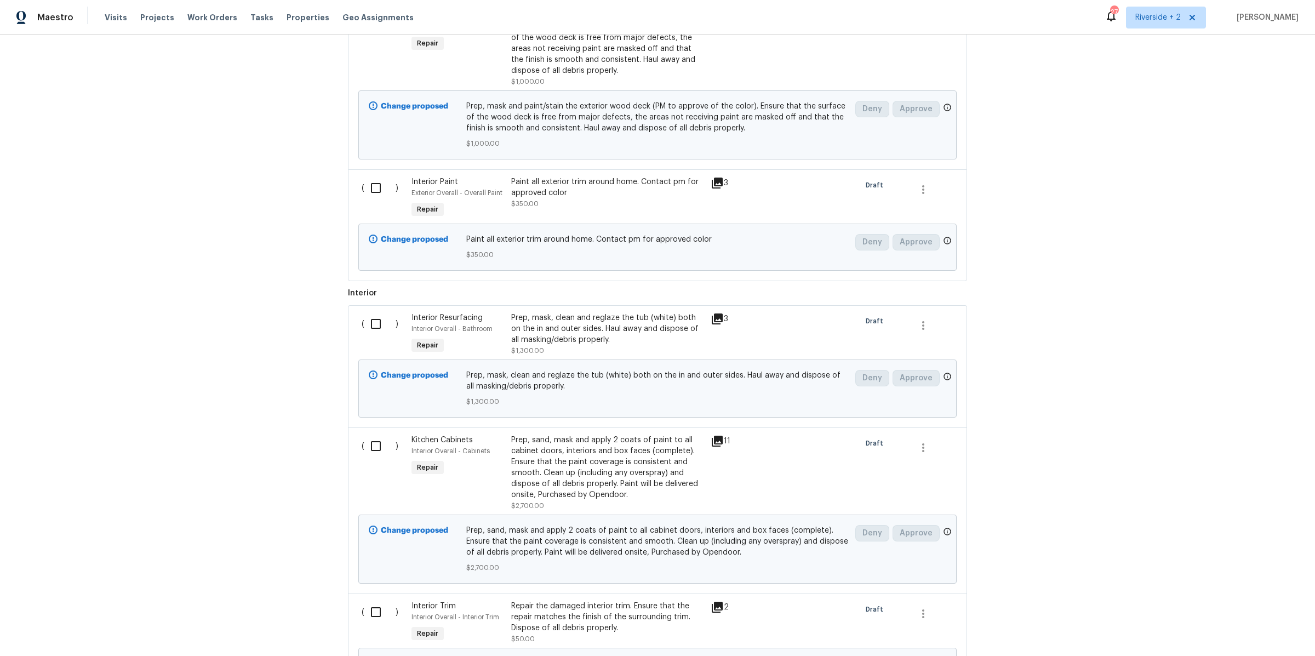
click at [632, 323] on div "Prep, mask, clean and reglaze the tub (white) both on the in and outer sides. H…" at bounding box center [607, 328] width 193 height 33
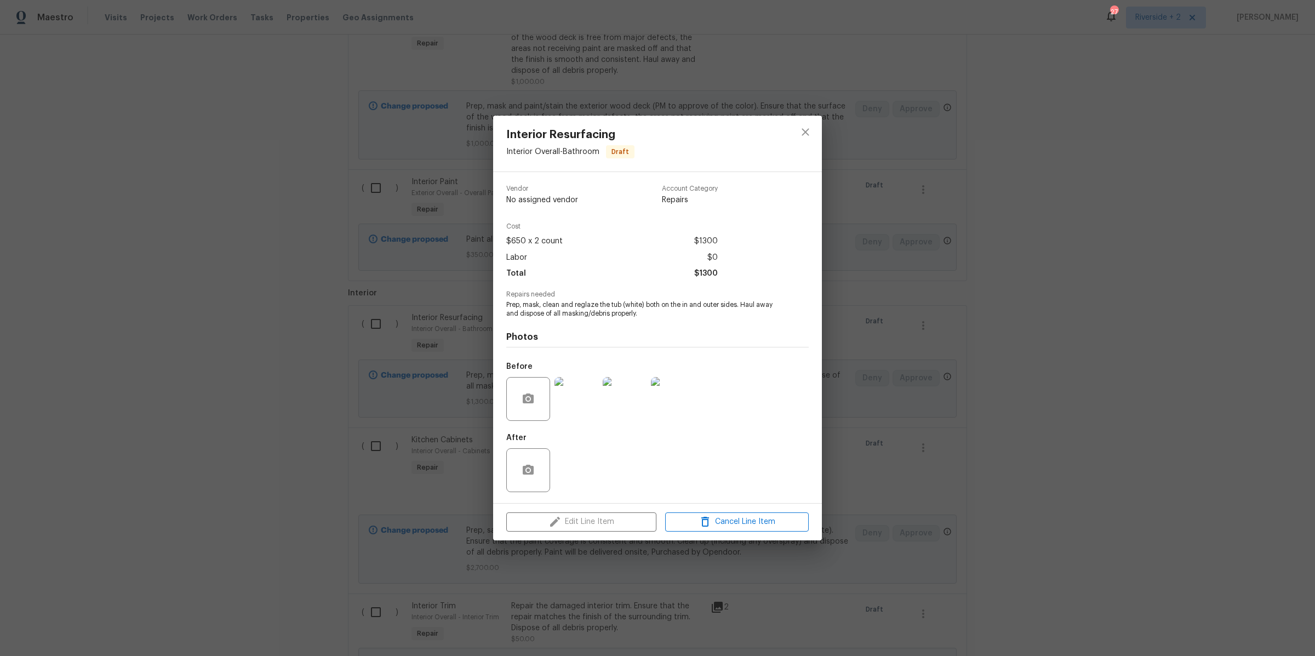
click at [577, 405] on img at bounding box center [576, 399] width 44 height 44
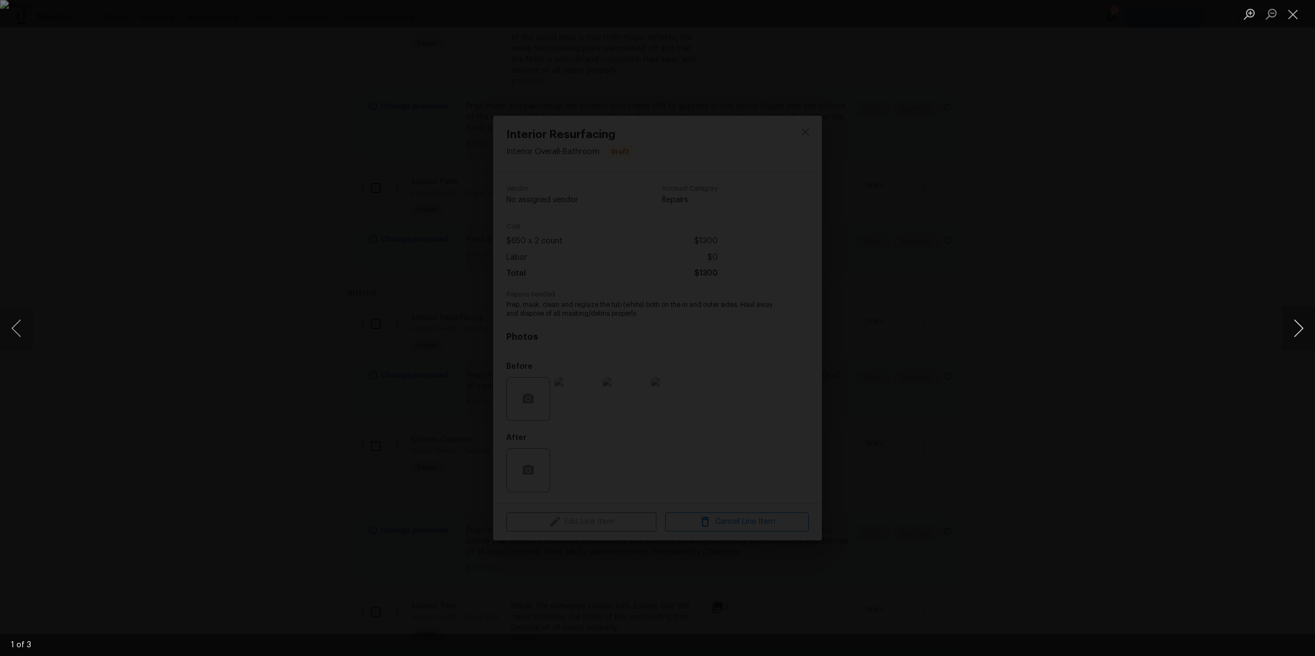
click at [1297, 325] on button "Next image" at bounding box center [1298, 328] width 33 height 44
click at [1294, 16] on button "Close lightbox" at bounding box center [1293, 13] width 22 height 19
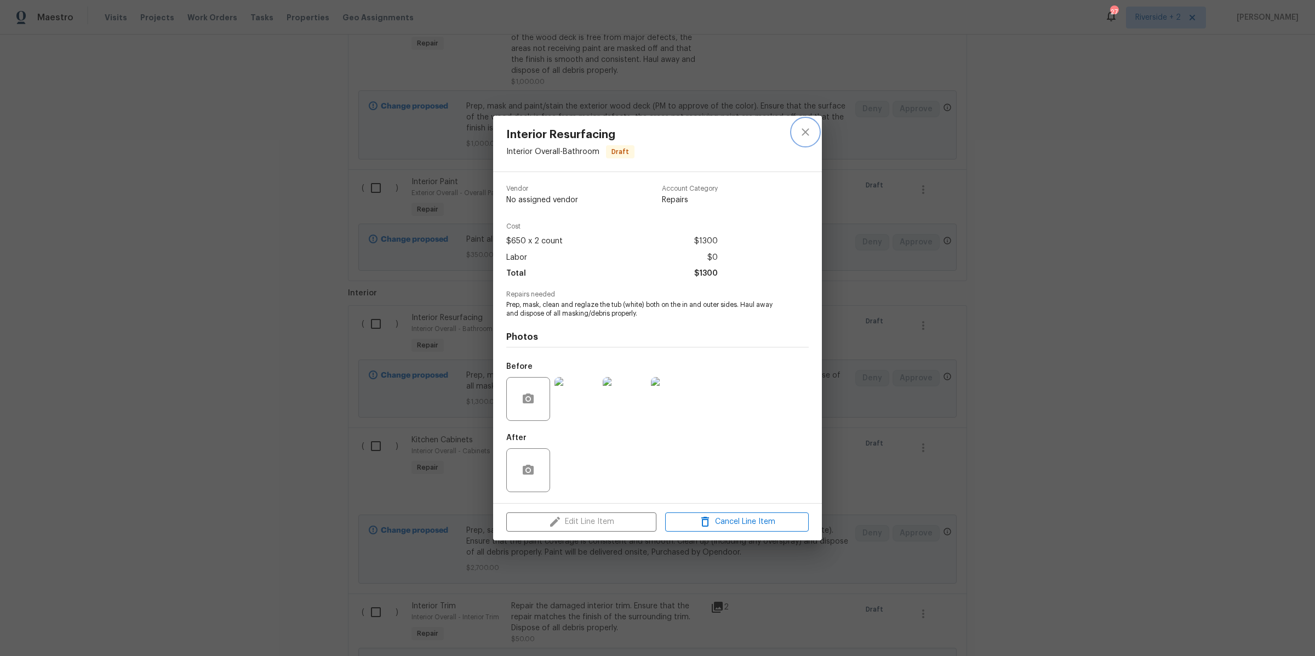
click at [802, 133] on icon "close" at bounding box center [805, 131] width 13 height 13
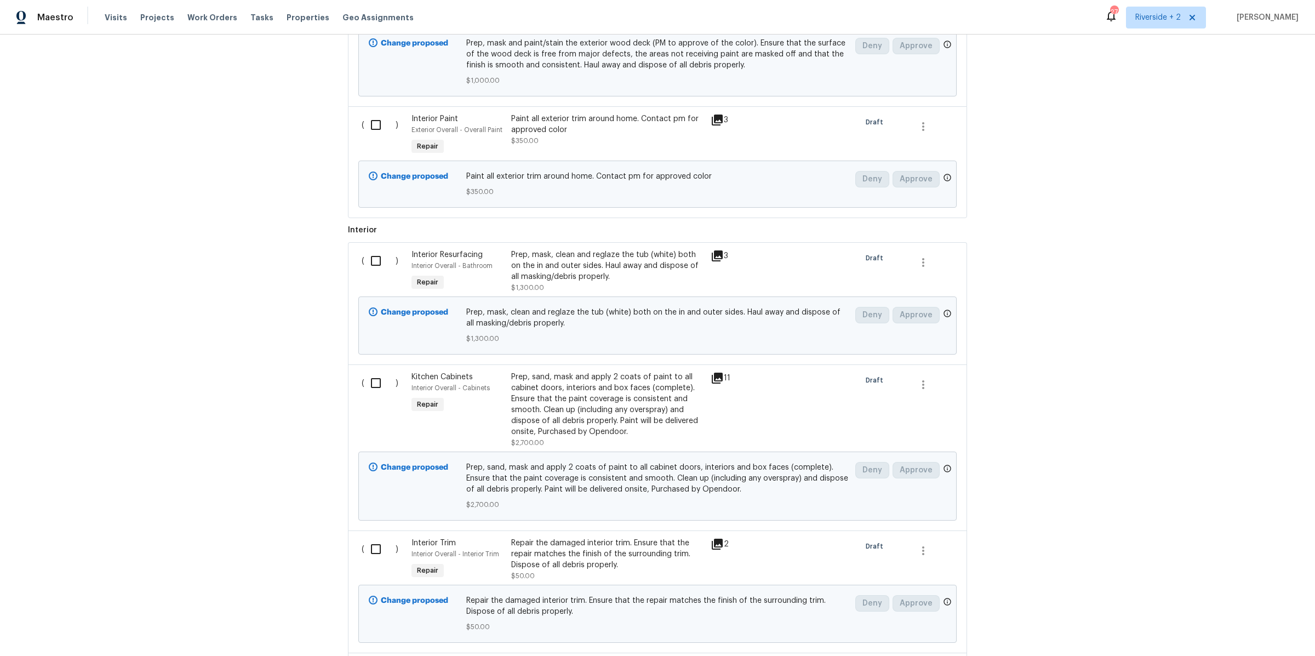
scroll to position [1299, 0]
click at [615, 400] on div "Prep, sand, mask and apply 2 coats of paint to all cabinet doors, interiors and…" at bounding box center [607, 402] width 193 height 66
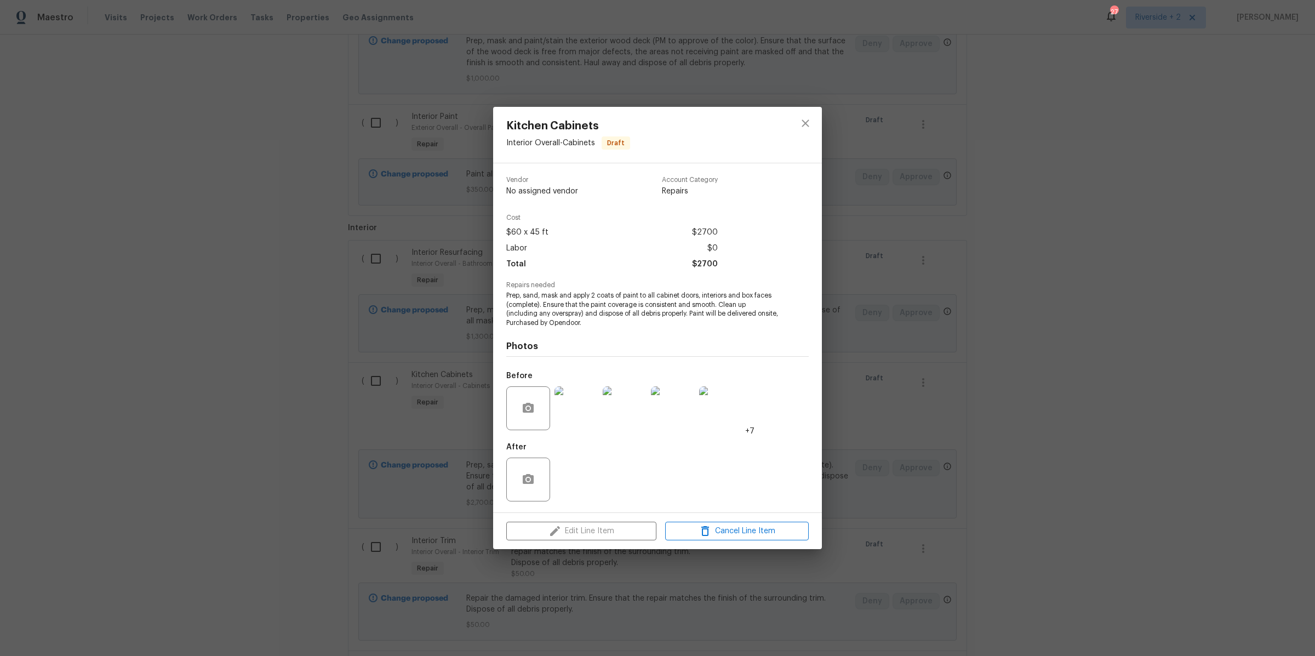
click at [572, 416] on img at bounding box center [576, 408] width 44 height 44
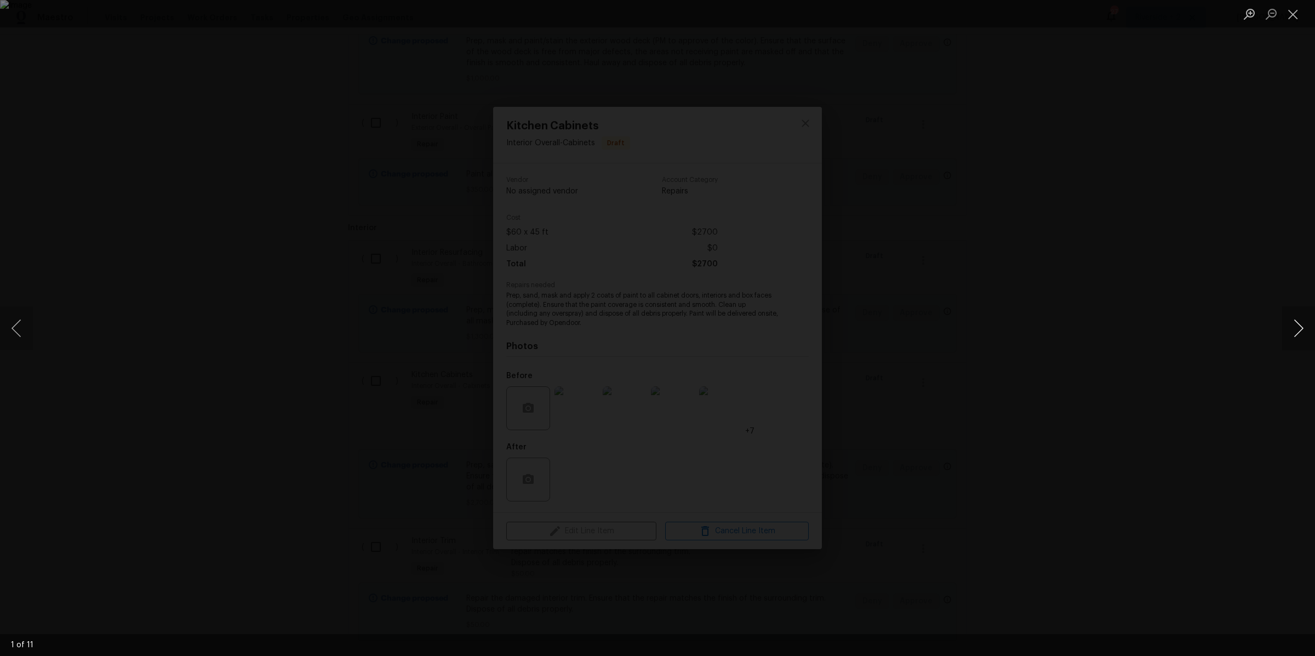
click at [1299, 324] on button "Next image" at bounding box center [1298, 328] width 33 height 44
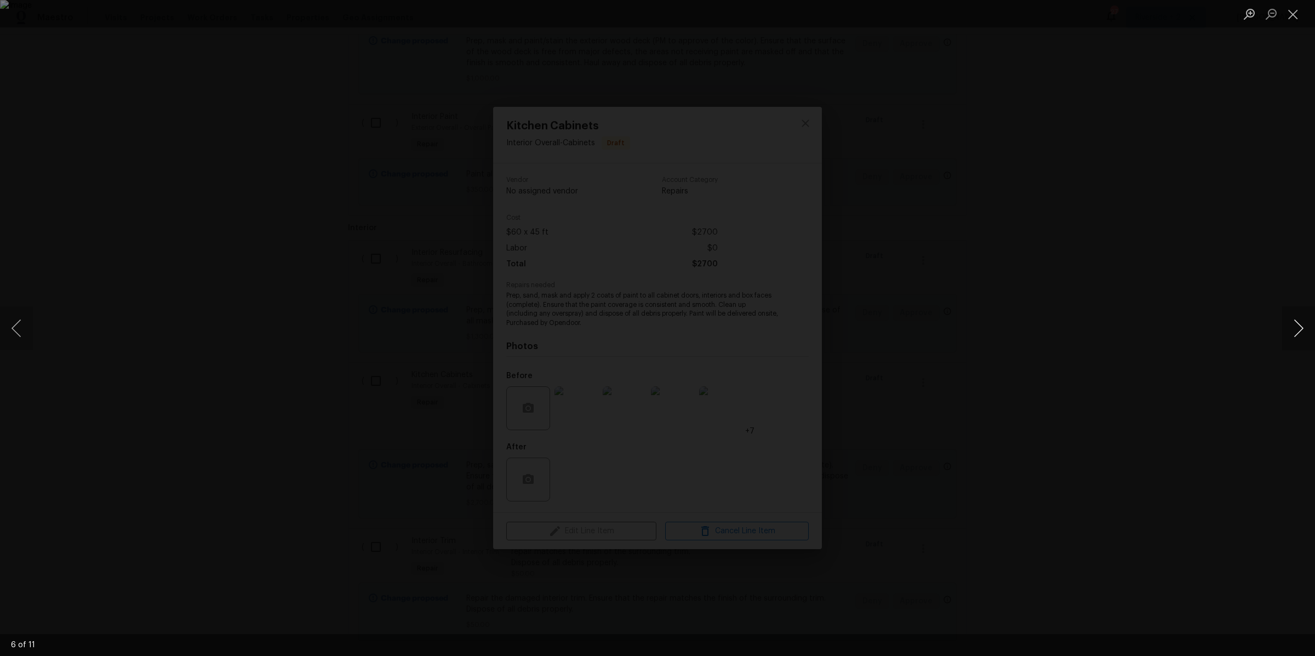
click at [1299, 324] on button "Next image" at bounding box center [1298, 328] width 33 height 44
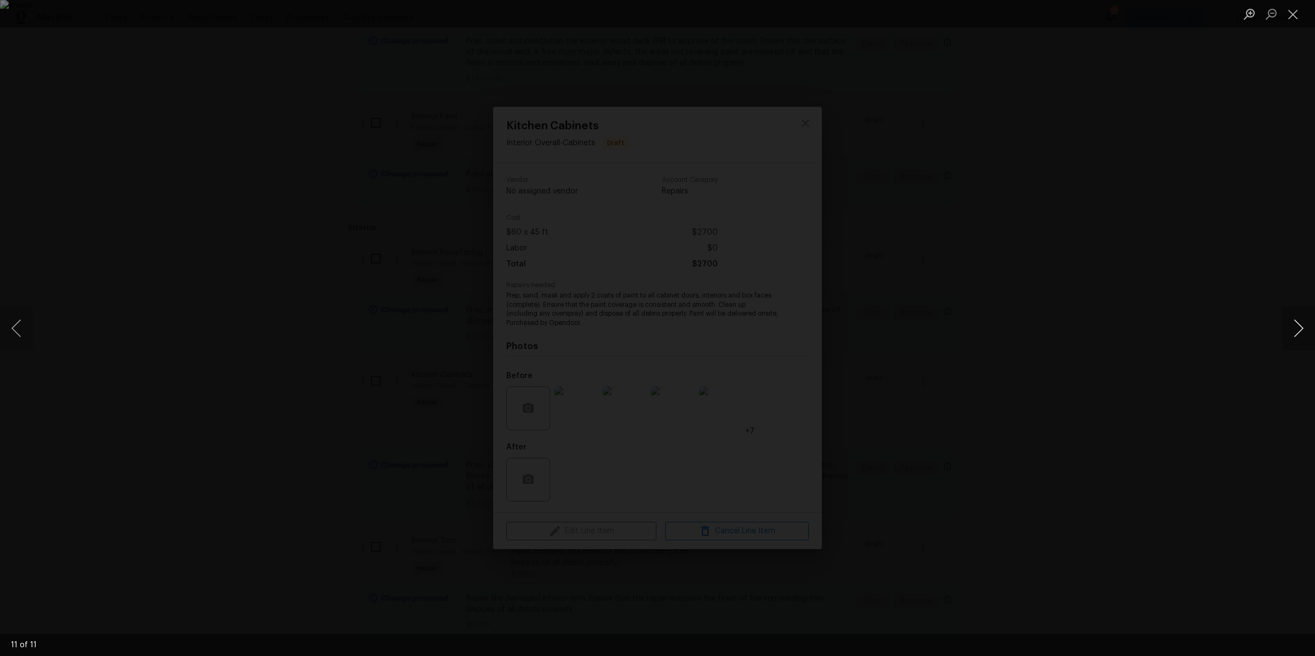
click at [1299, 324] on button "Next image" at bounding box center [1298, 328] width 33 height 44
click at [1293, 7] on button "Close lightbox" at bounding box center [1293, 13] width 22 height 19
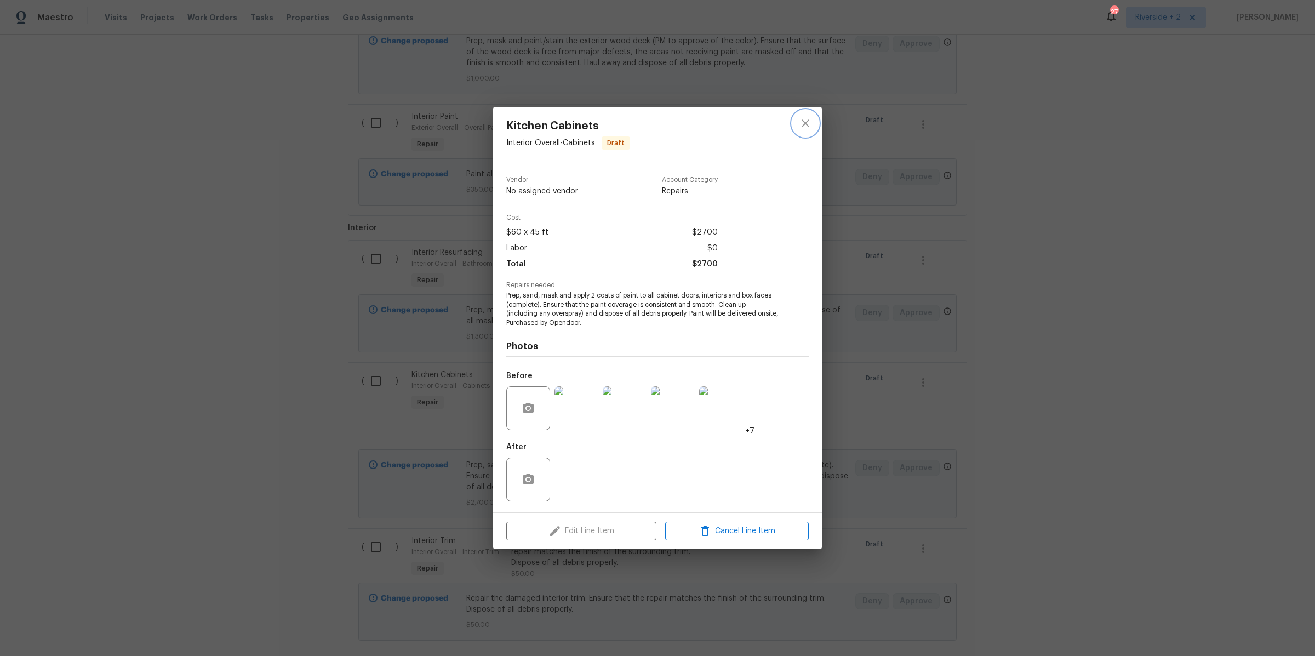
click at [804, 126] on icon "close" at bounding box center [805, 123] width 13 height 13
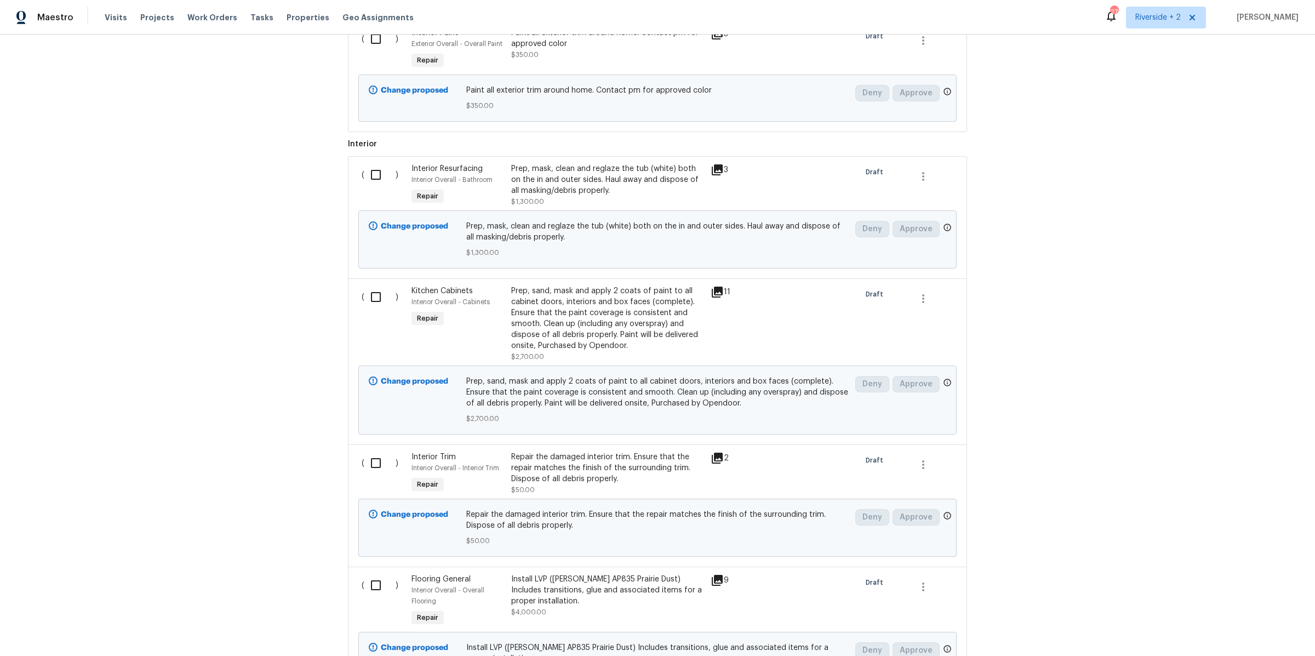
scroll to position [1475, 0]
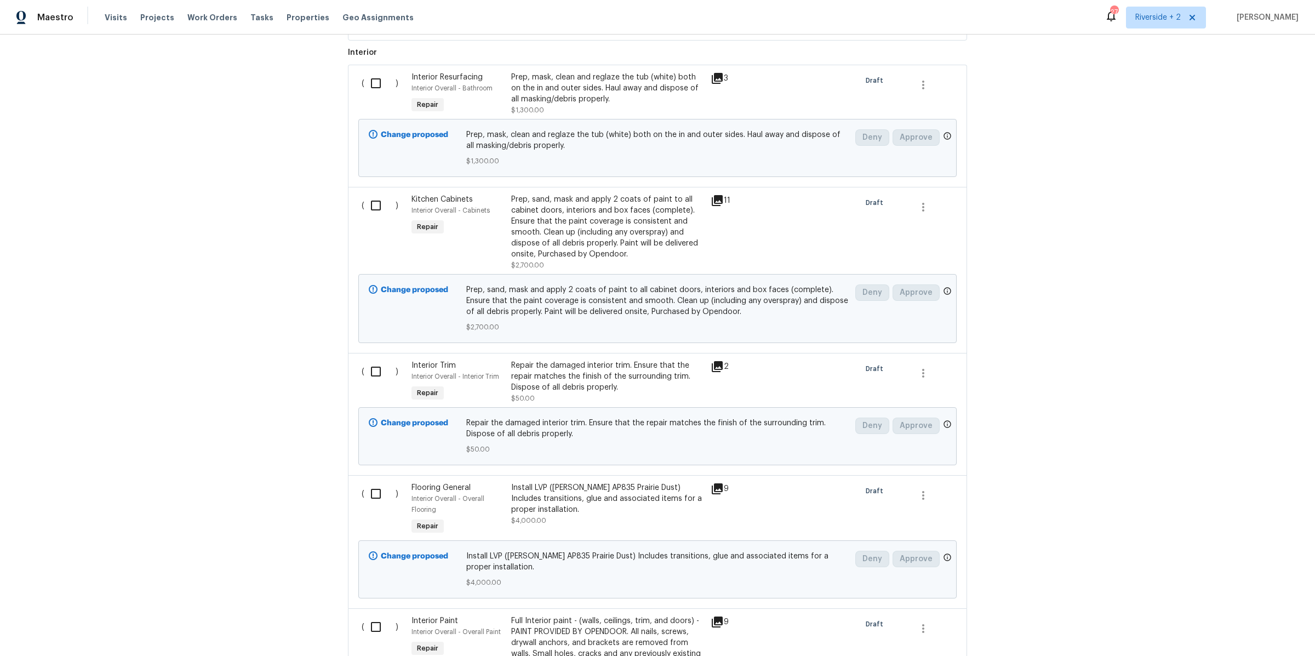
click at [580, 375] on div "Repair the damaged interior trim. Ensure that the repair matches the finish of …" at bounding box center [607, 376] width 193 height 33
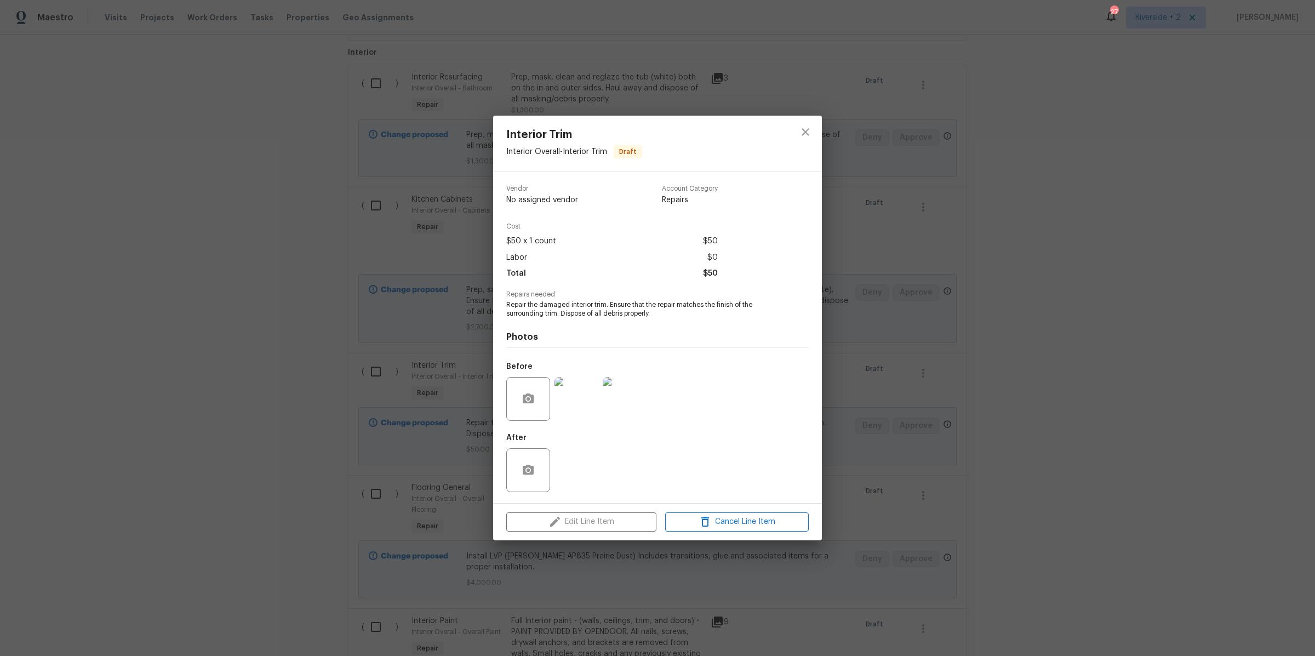
click at [578, 400] on img at bounding box center [576, 399] width 44 height 44
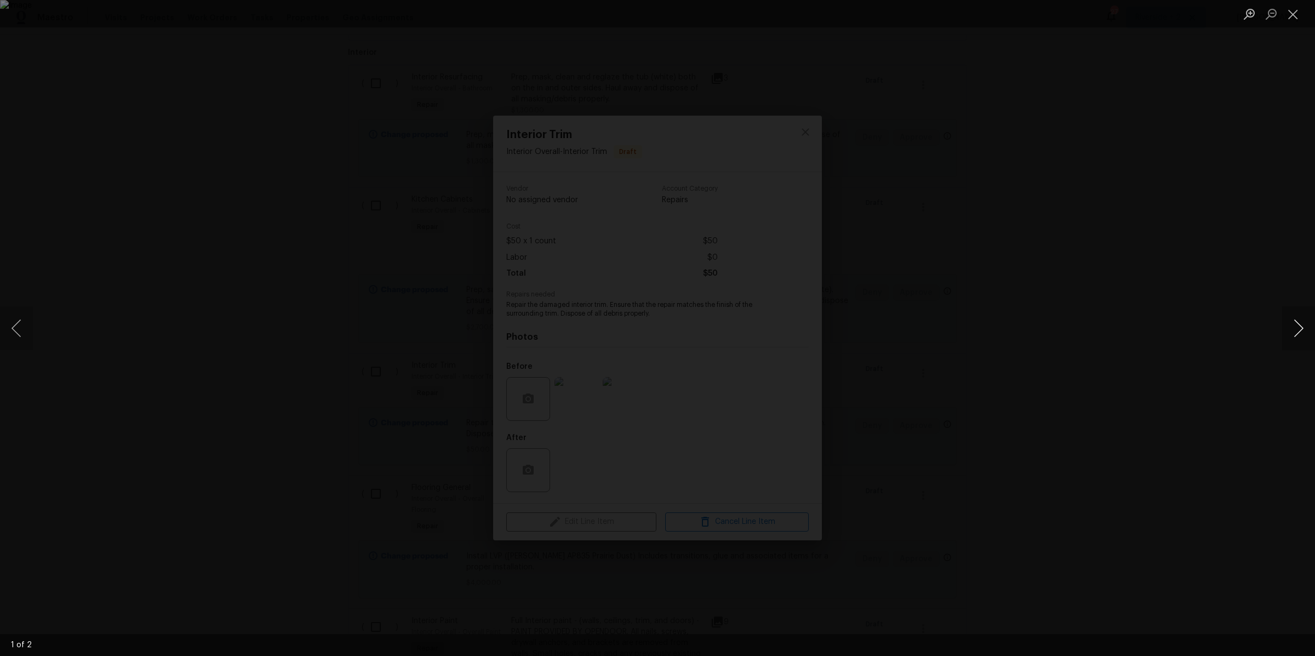
click at [1298, 329] on button "Next image" at bounding box center [1298, 328] width 33 height 44
click at [1294, 19] on button "Close lightbox" at bounding box center [1293, 13] width 22 height 19
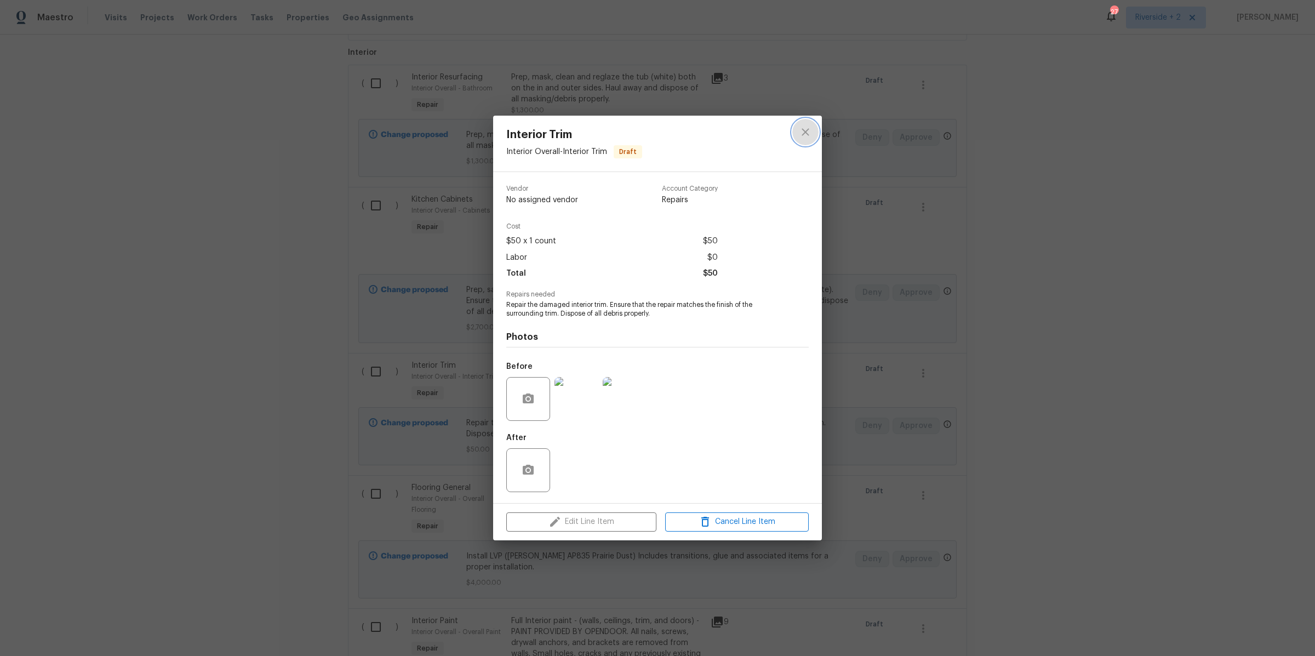
click at [810, 132] on icon "close" at bounding box center [805, 131] width 13 height 13
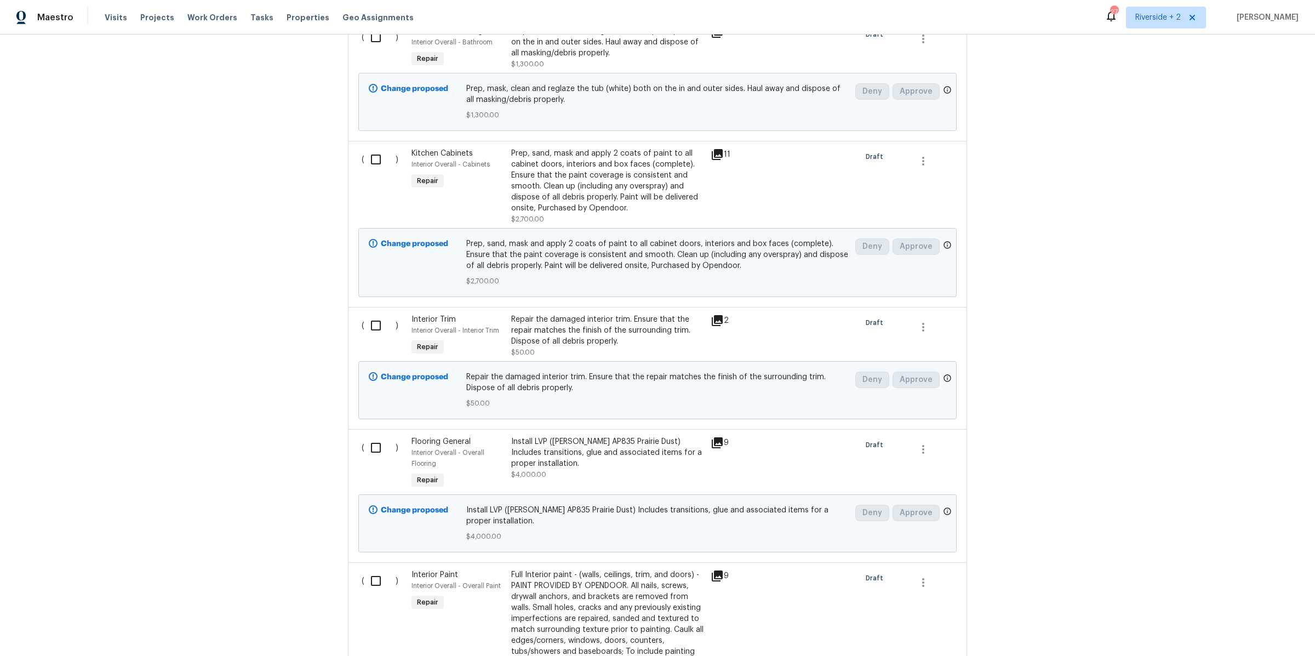
scroll to position [1625, 0]
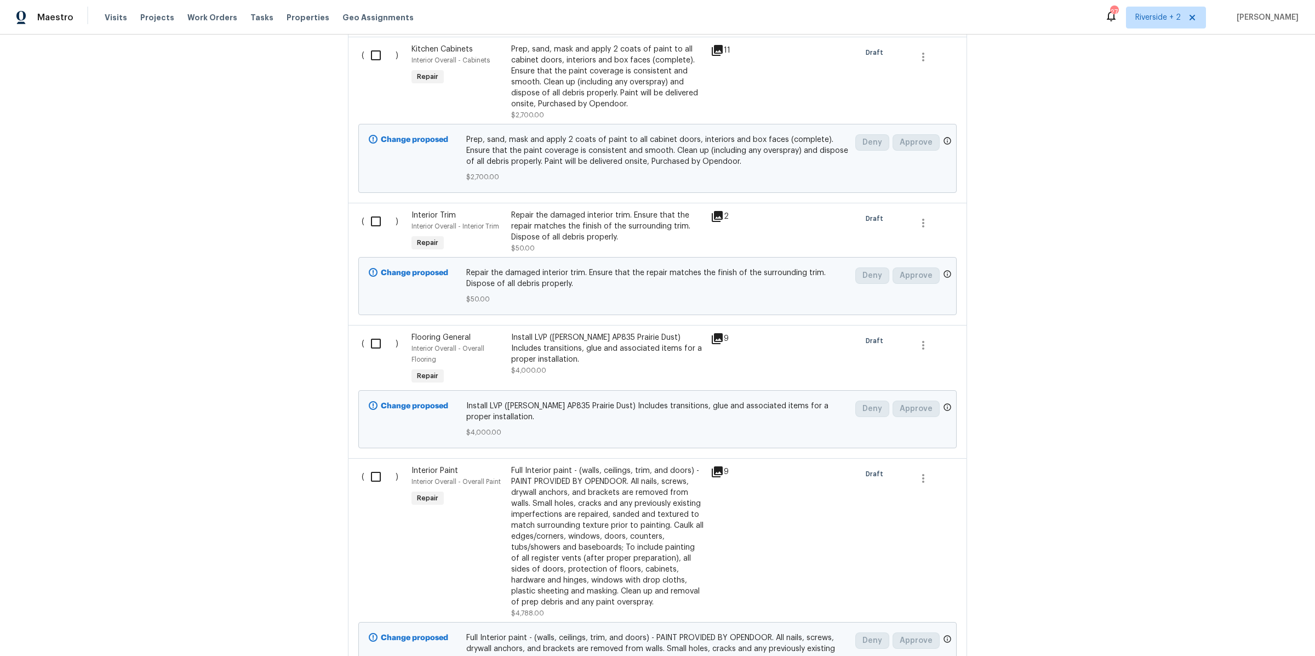
click at [629, 347] on div "Install LVP (Knighton AP835 Prairie Dust) Includes transitions, glue and associ…" at bounding box center [607, 348] width 193 height 33
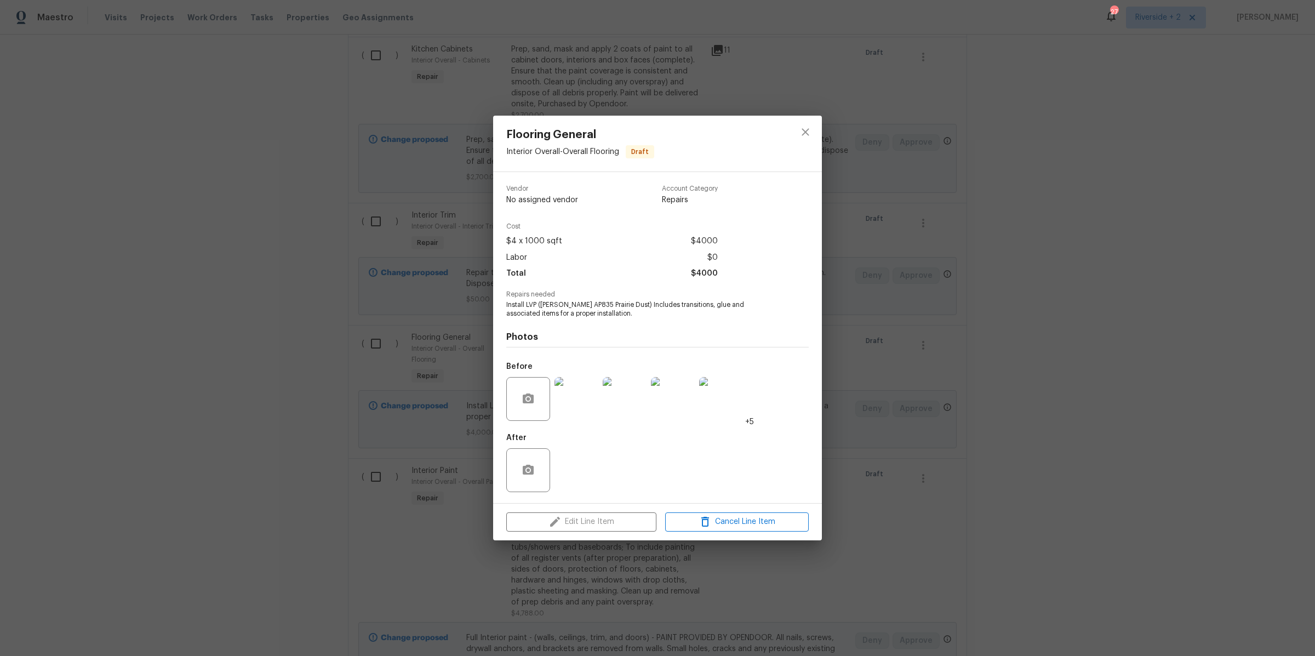
click at [572, 407] on img at bounding box center [576, 399] width 44 height 44
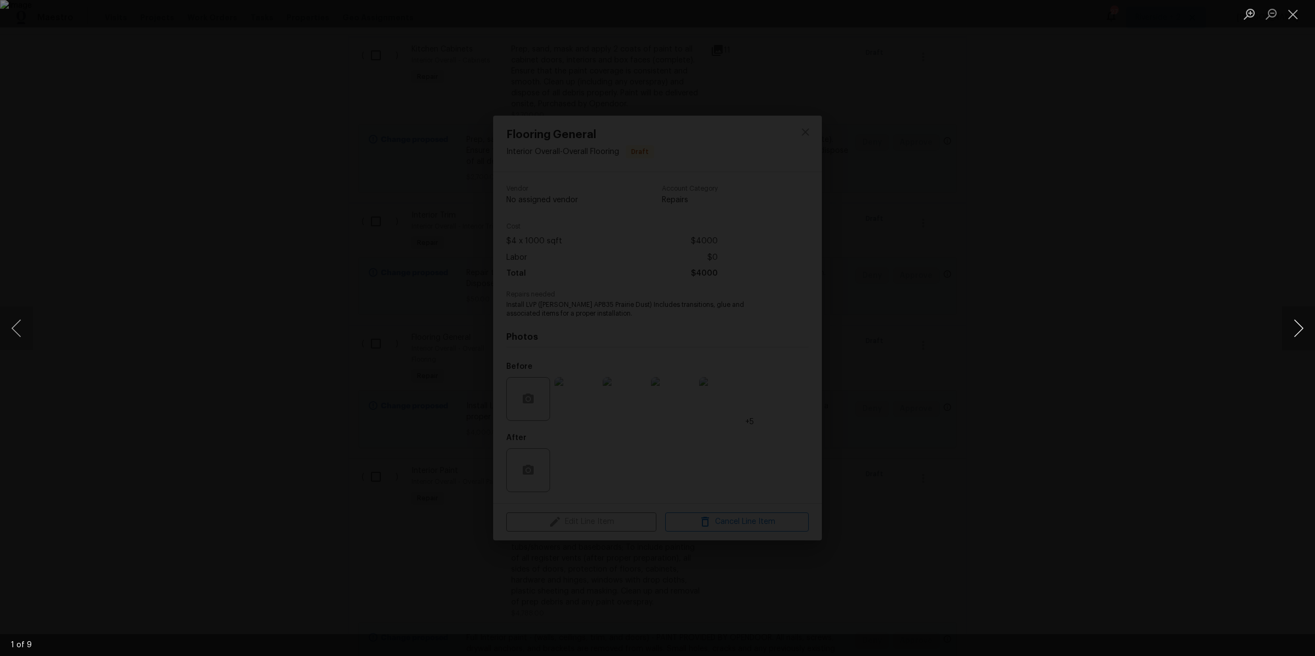
click at [1292, 328] on button "Next image" at bounding box center [1298, 328] width 33 height 44
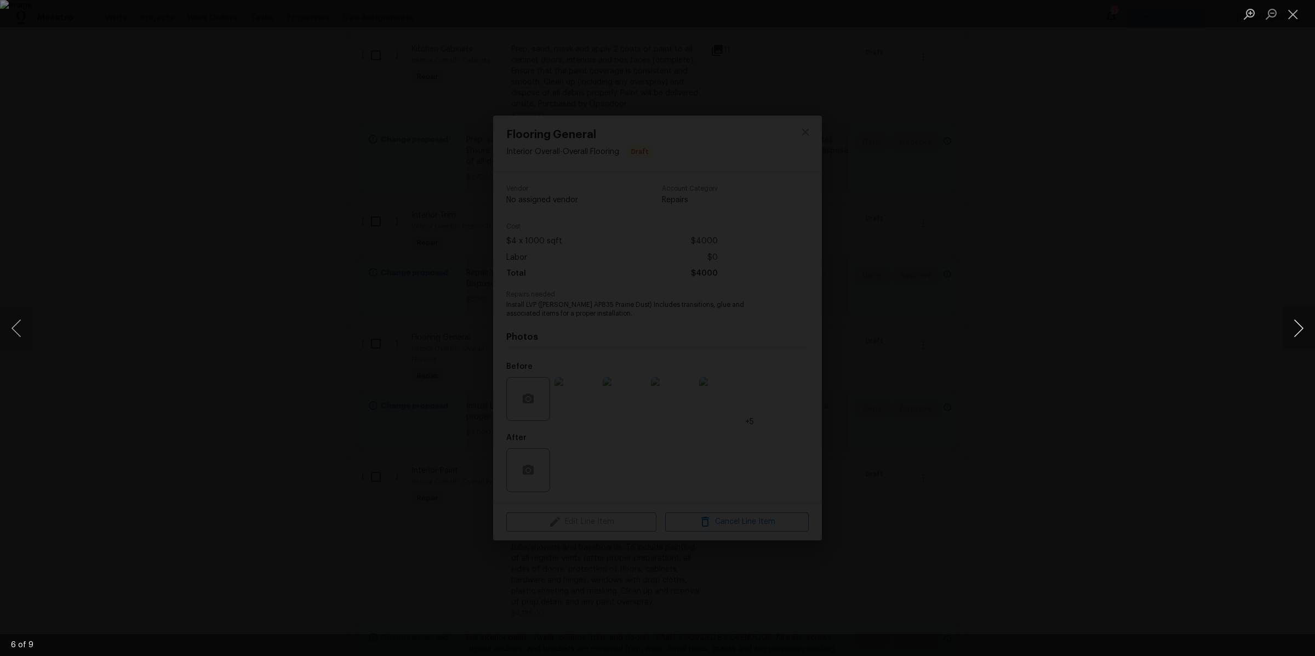
click at [1292, 328] on button "Next image" at bounding box center [1298, 328] width 33 height 44
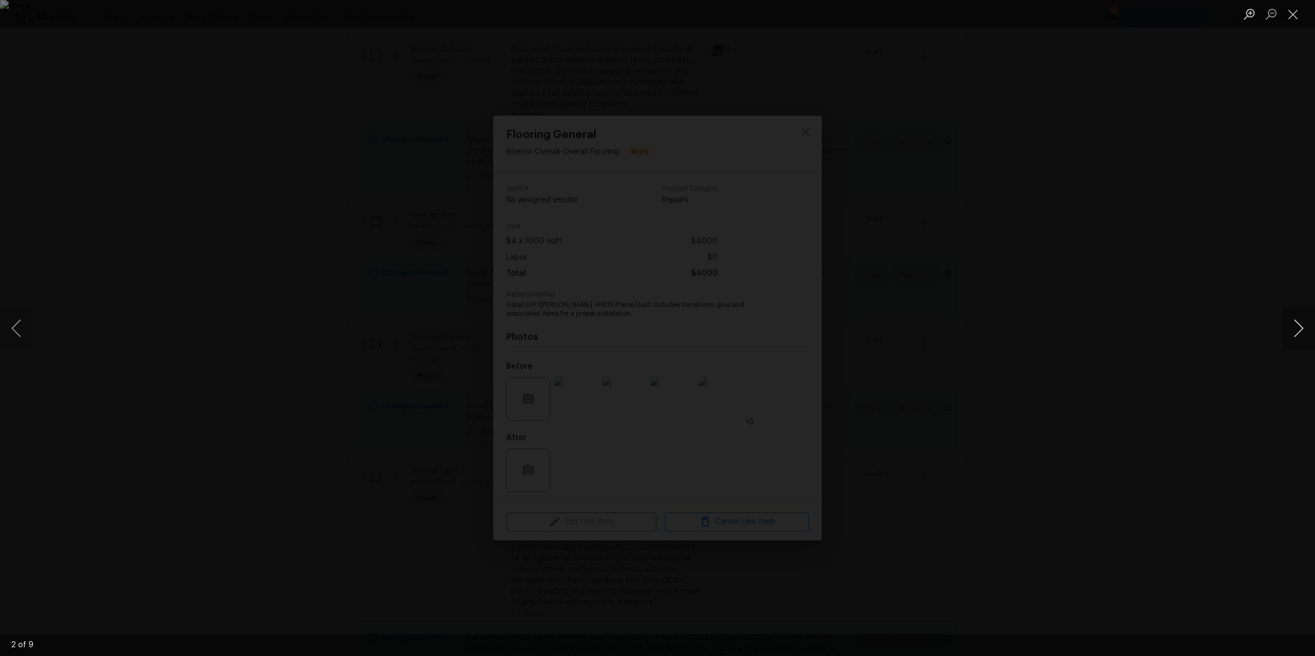
click at [1292, 328] on button "Next image" at bounding box center [1298, 328] width 33 height 44
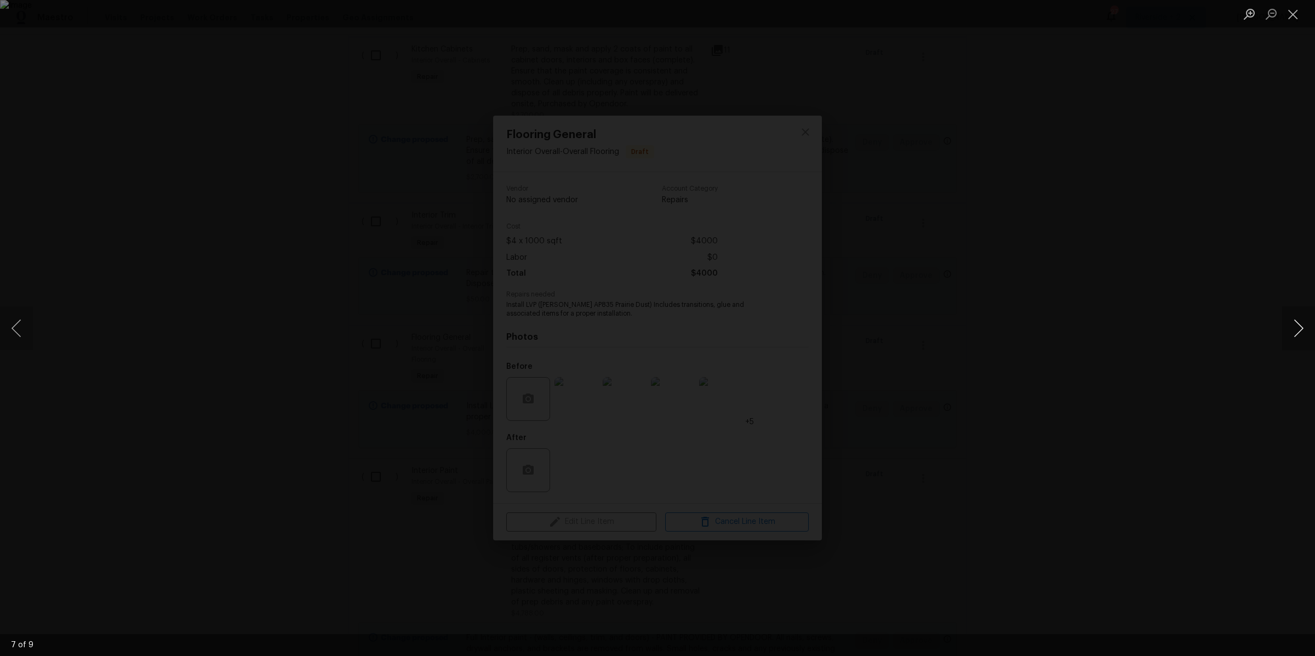
click at [1295, 328] on button "Next image" at bounding box center [1298, 328] width 33 height 44
click at [1289, 12] on button "Close lightbox" at bounding box center [1293, 13] width 22 height 19
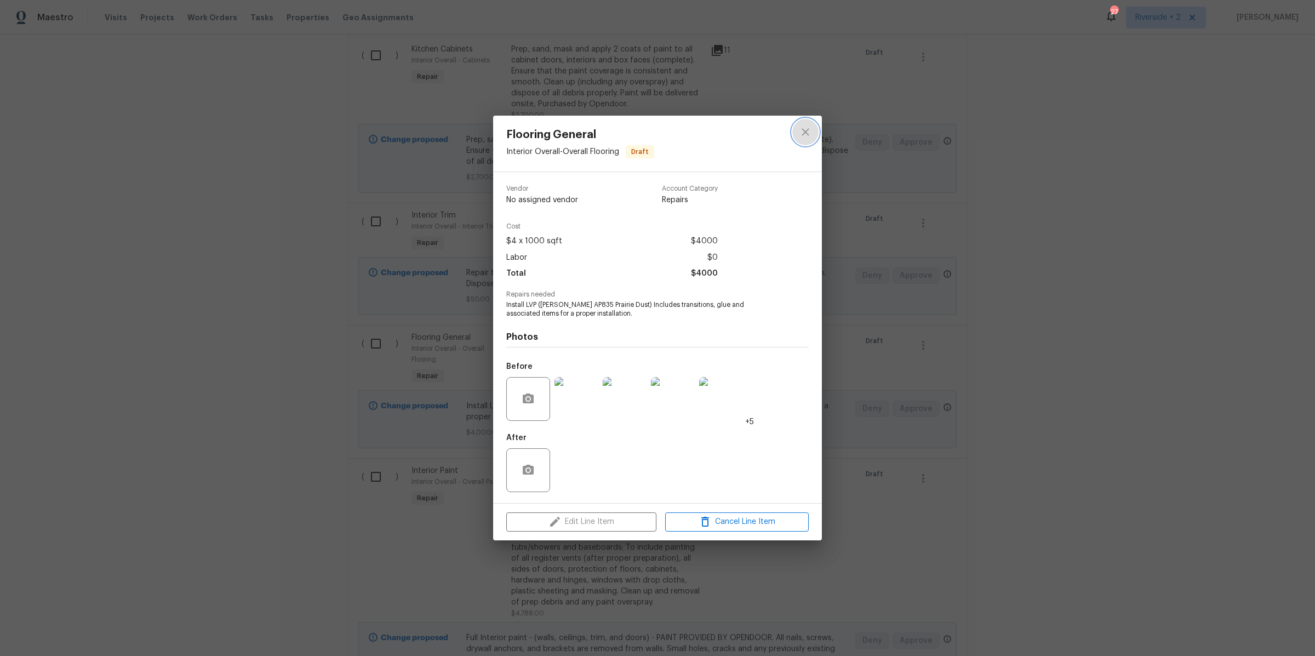
click at [812, 133] on button "close" at bounding box center [805, 132] width 26 height 26
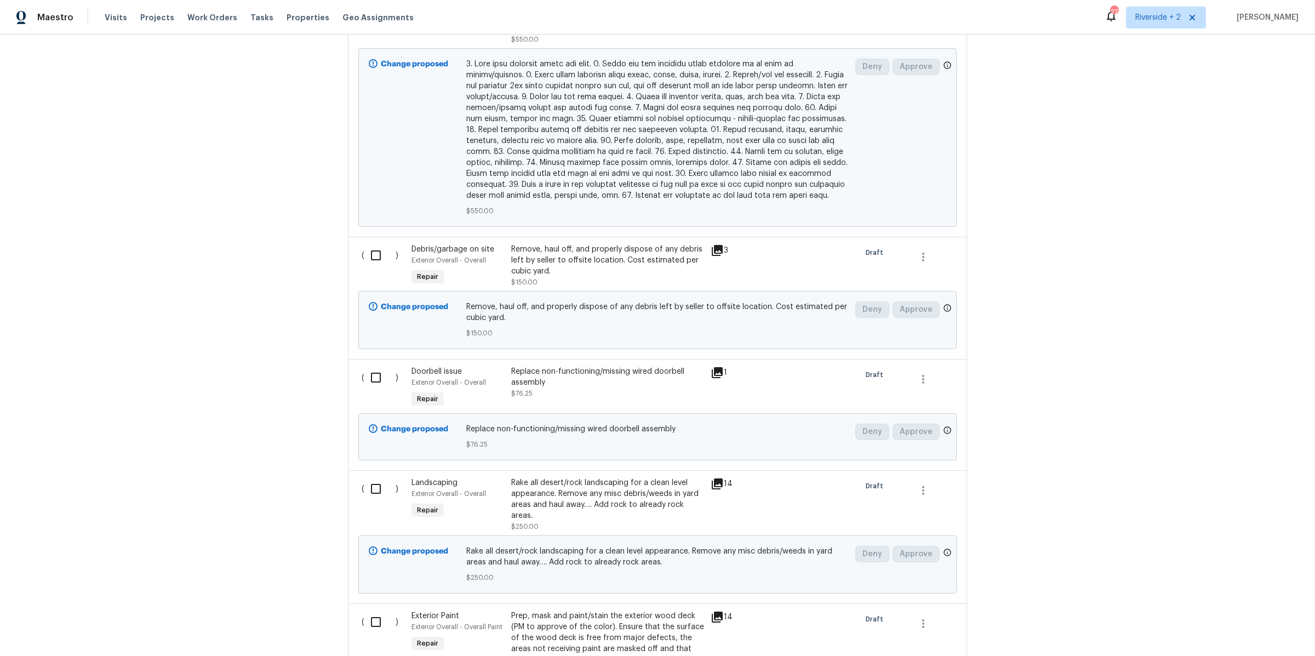
scroll to position [0, 0]
